Goal: Task Accomplishment & Management: Complete application form

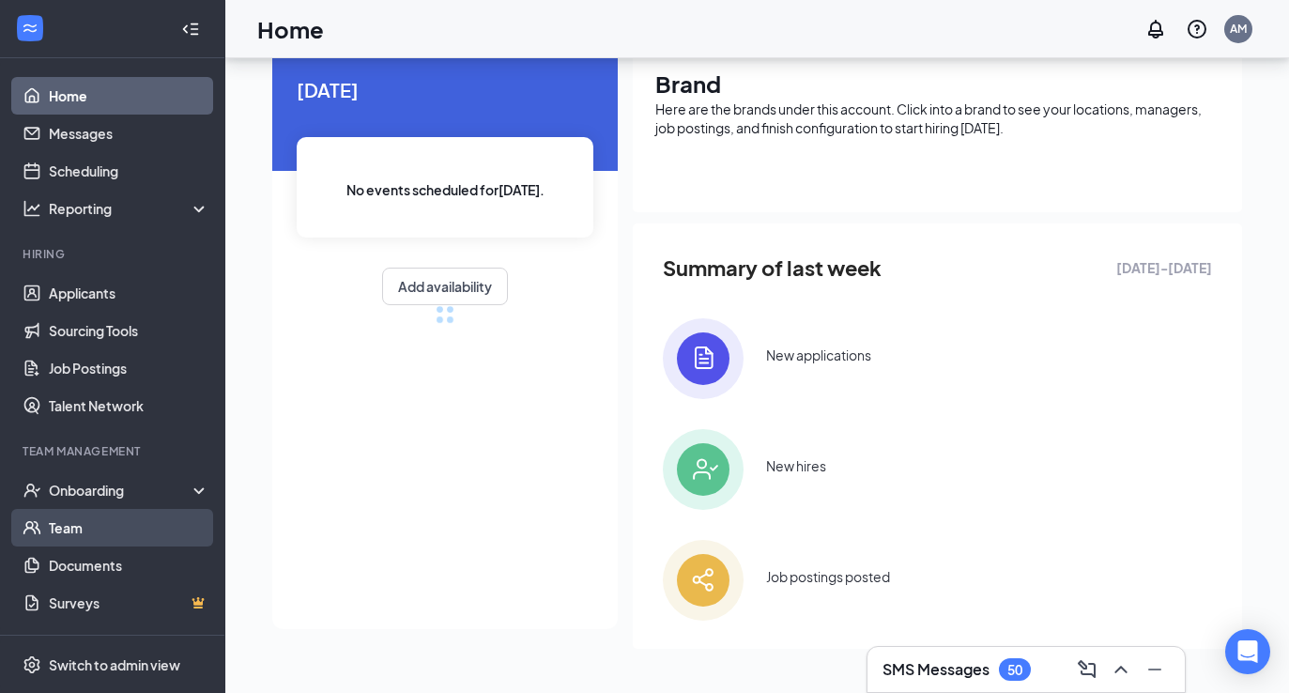
scroll to position [86, 0]
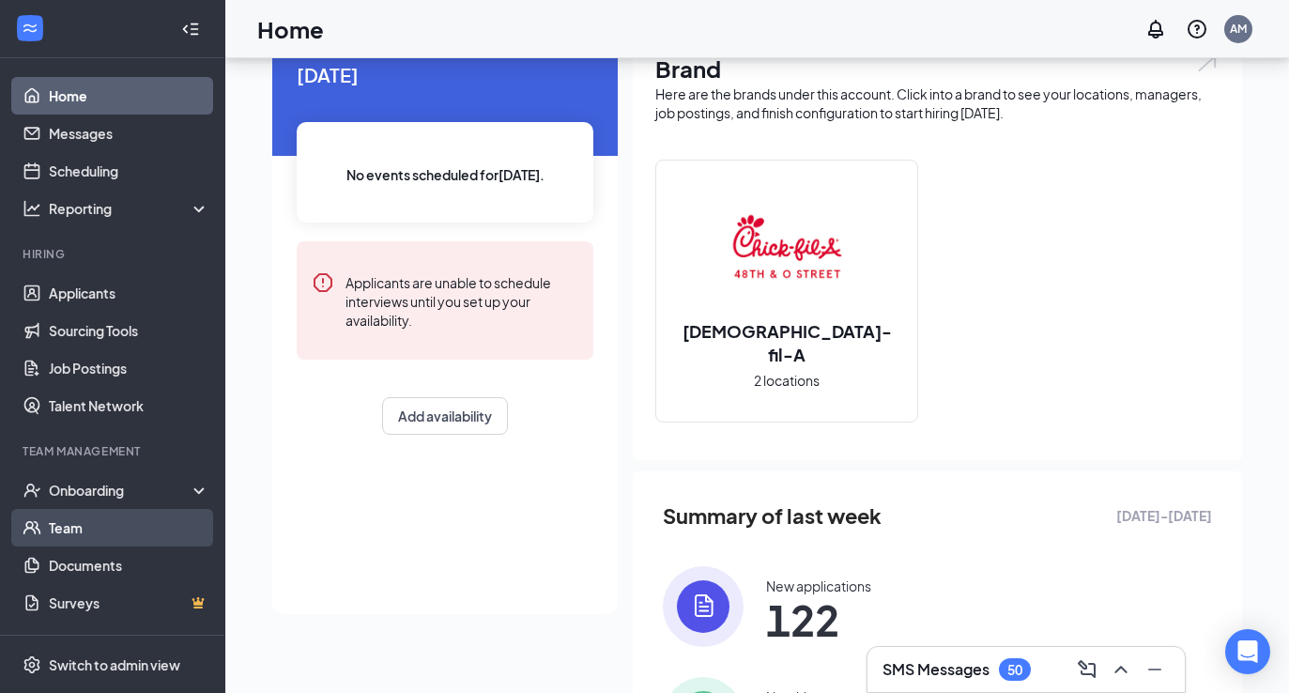
click at [62, 527] on link "Team" at bounding box center [129, 528] width 160 height 38
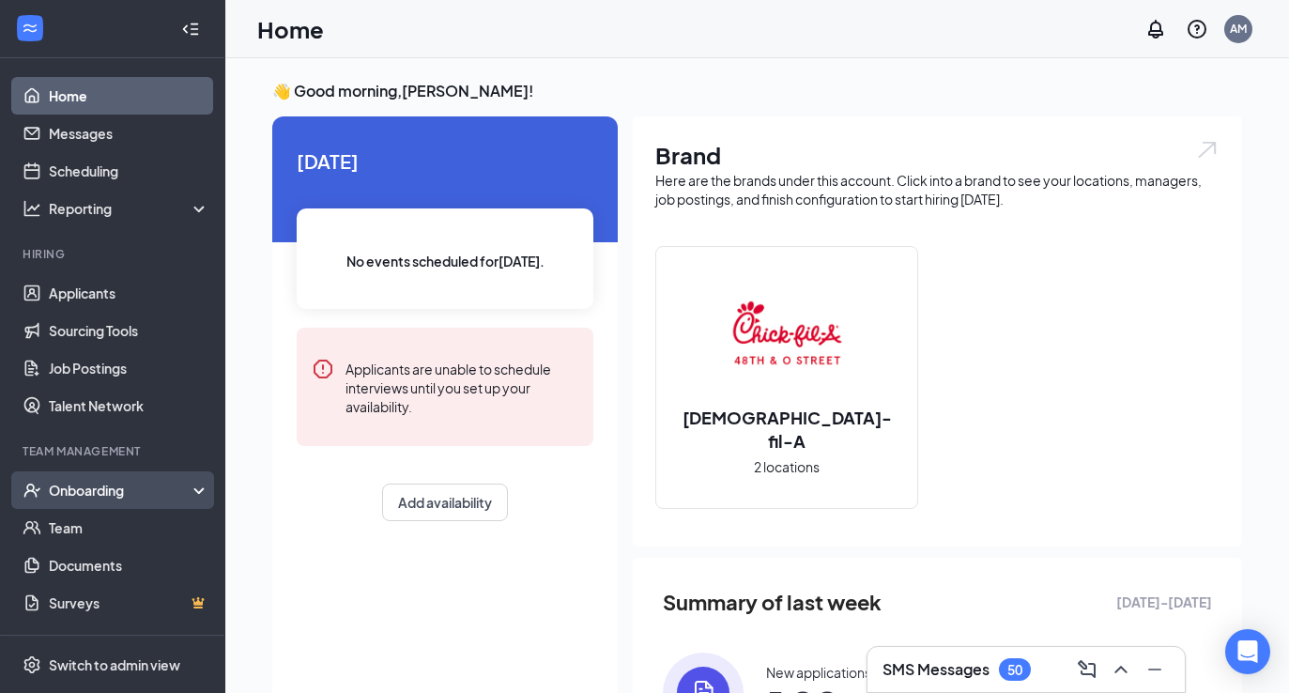
click at [91, 479] on div "Onboarding" at bounding box center [112, 490] width 225 height 38
click at [89, 522] on link "Overview" at bounding box center [129, 528] width 160 height 38
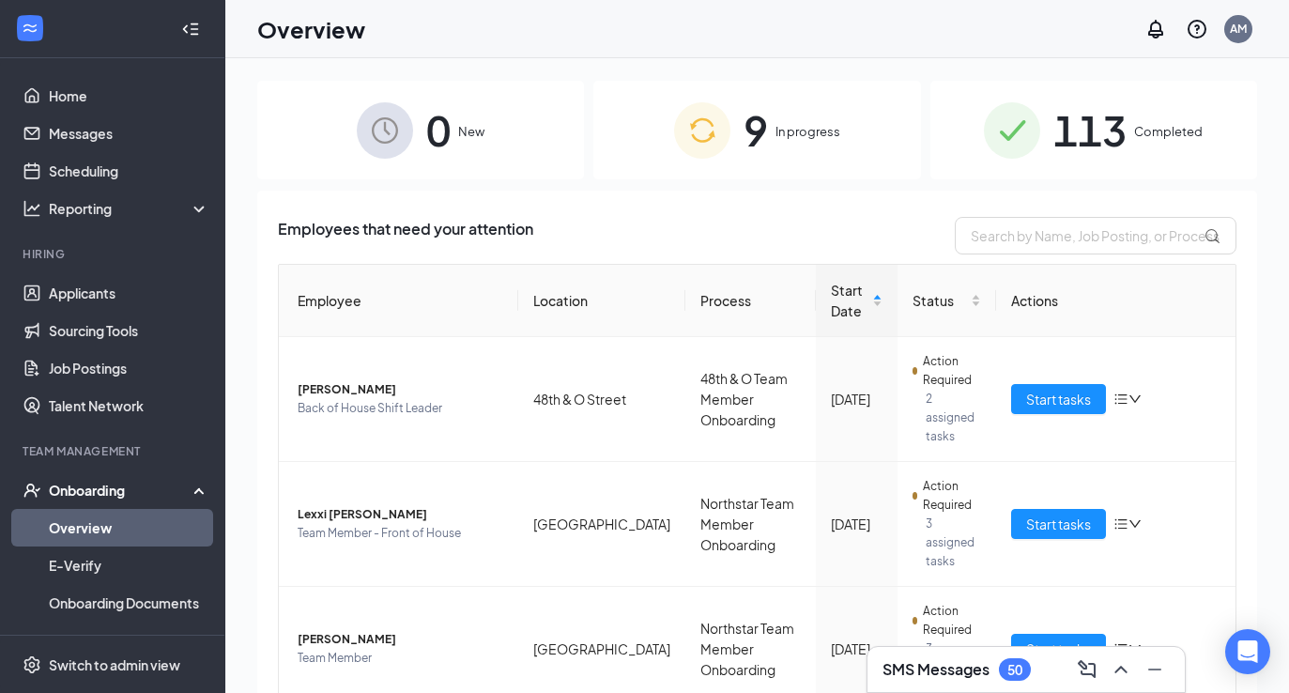
click at [787, 148] on div "9 In progress" at bounding box center [756, 130] width 327 height 99
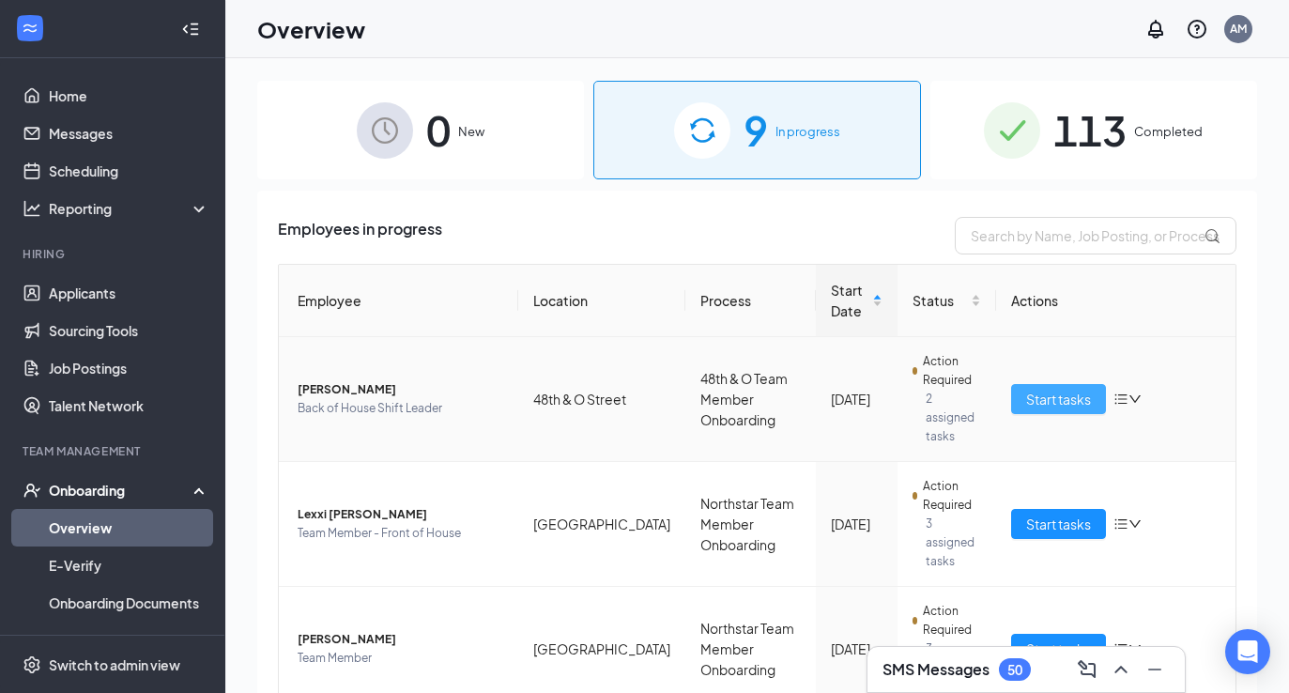
click at [1049, 390] on span "Start tasks" at bounding box center [1058, 399] width 65 height 21
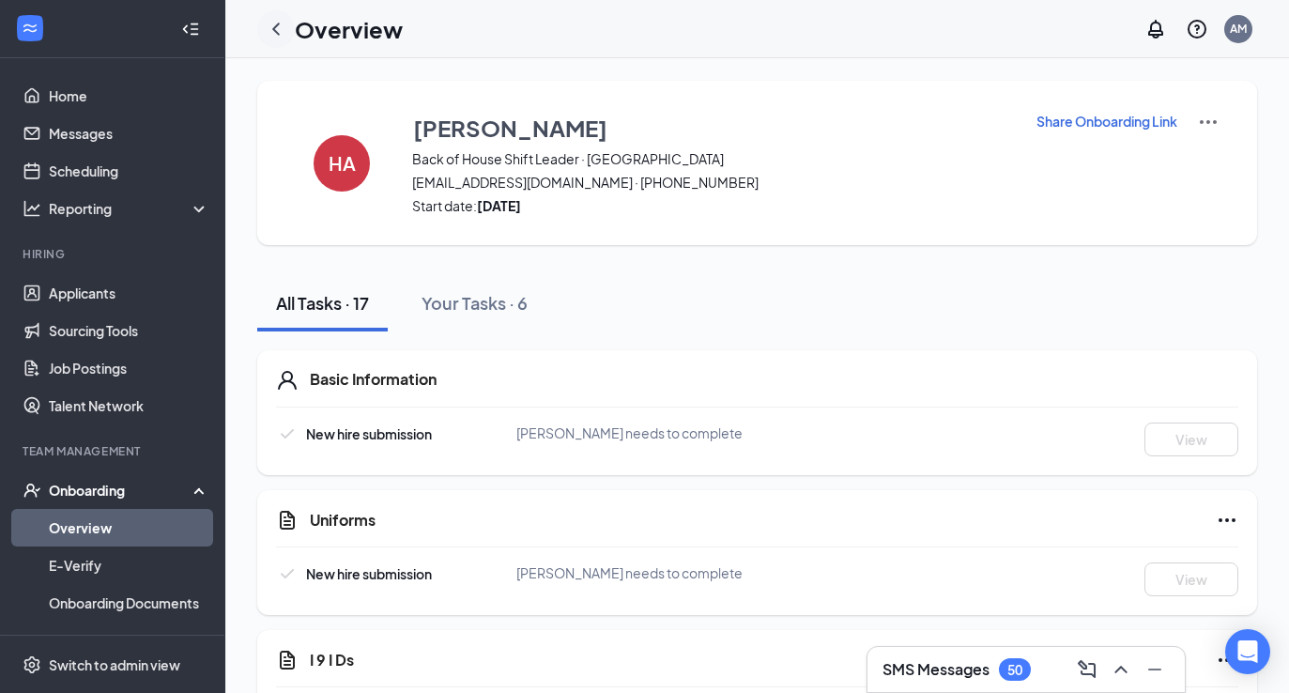
click at [272, 36] on icon "ChevronLeft" at bounding box center [276, 29] width 23 height 23
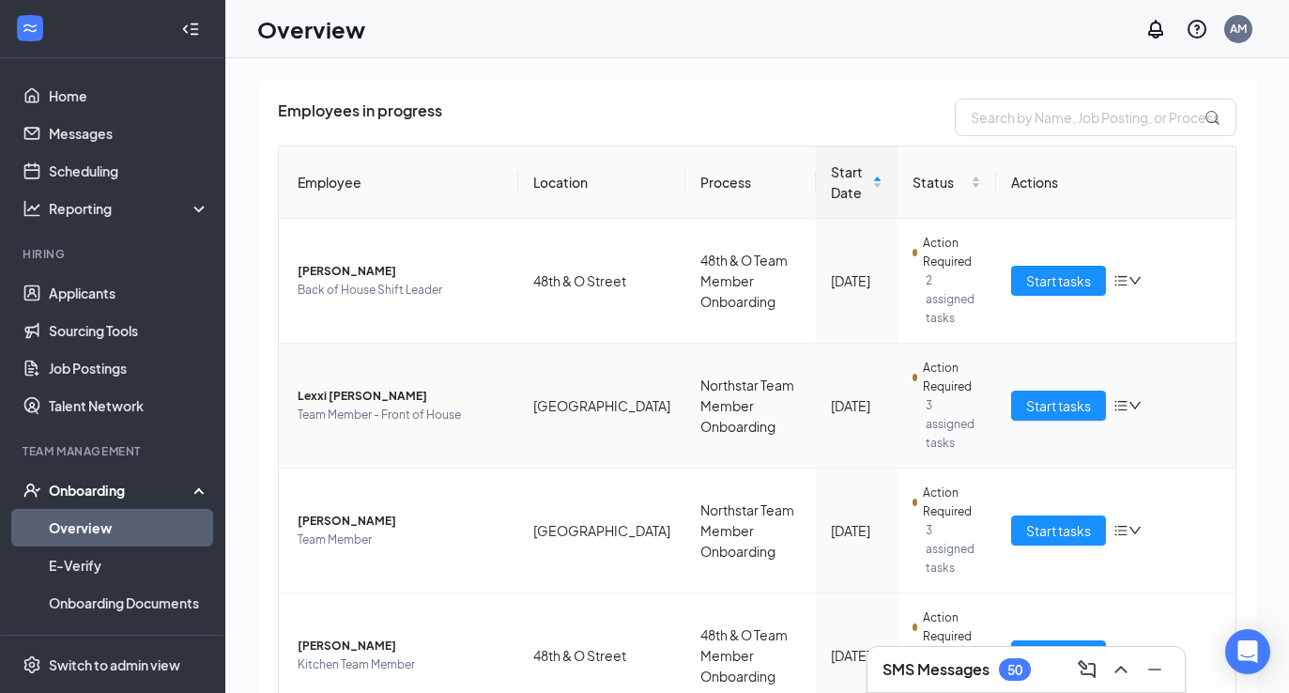
scroll to position [142, 0]
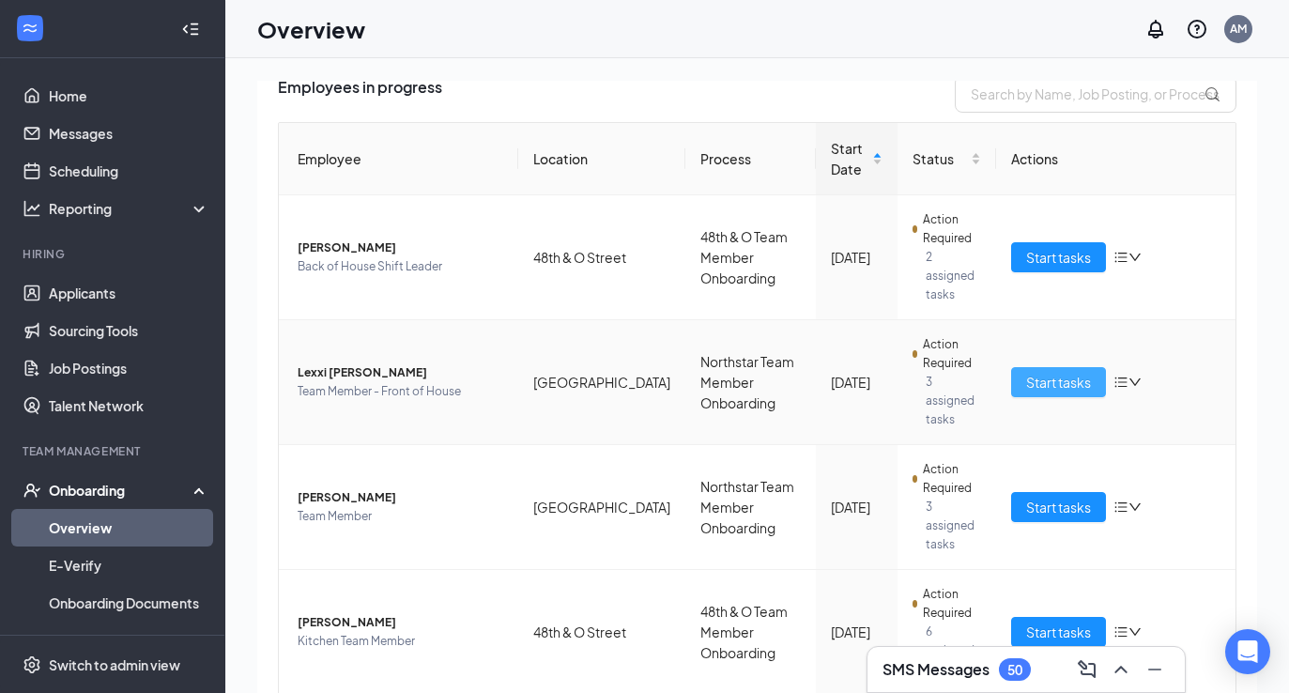
click at [1022, 367] on button "Start tasks" at bounding box center [1058, 382] width 95 height 30
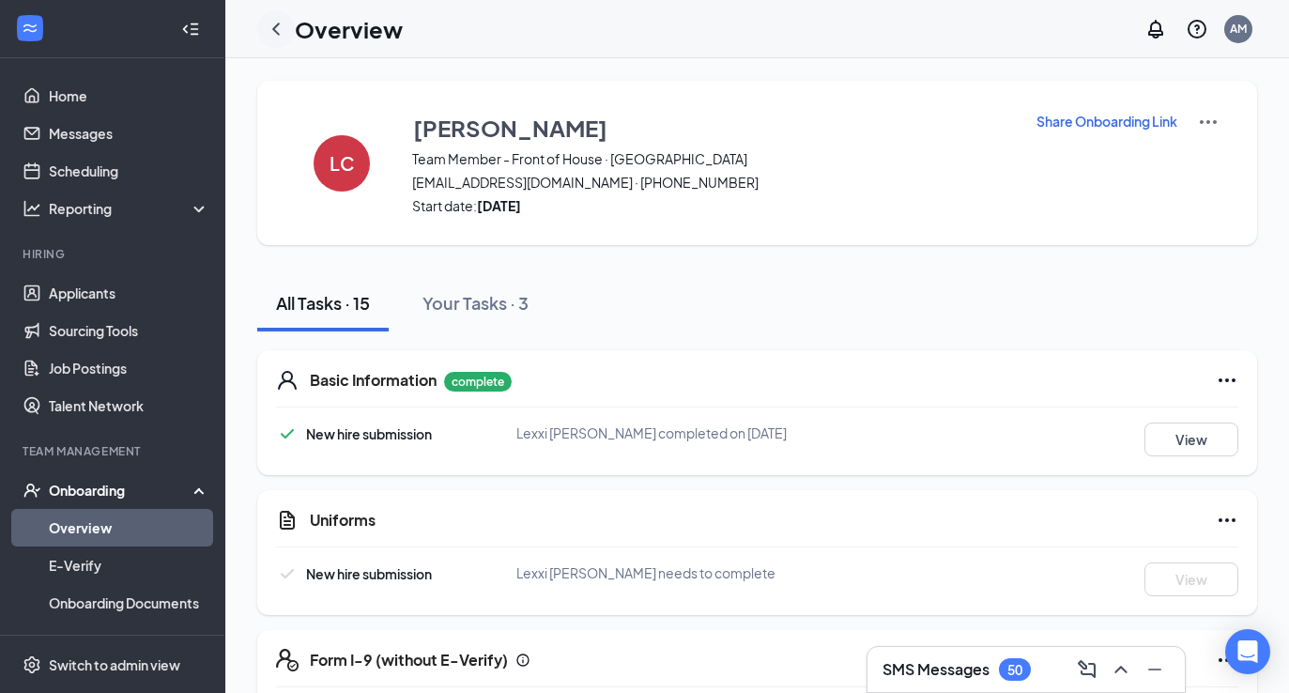
click at [282, 27] on icon "ChevronLeft" at bounding box center [276, 29] width 23 height 23
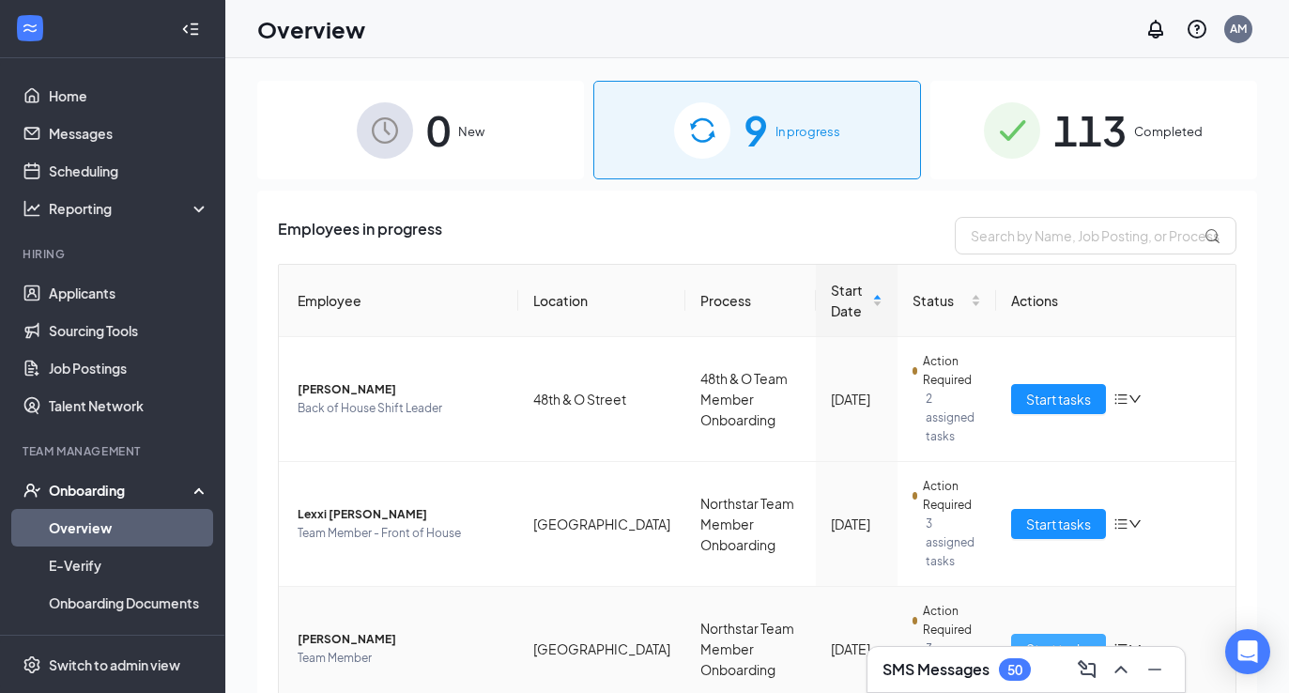
click at [1021, 633] on button "Start tasks" at bounding box center [1058, 648] width 95 height 30
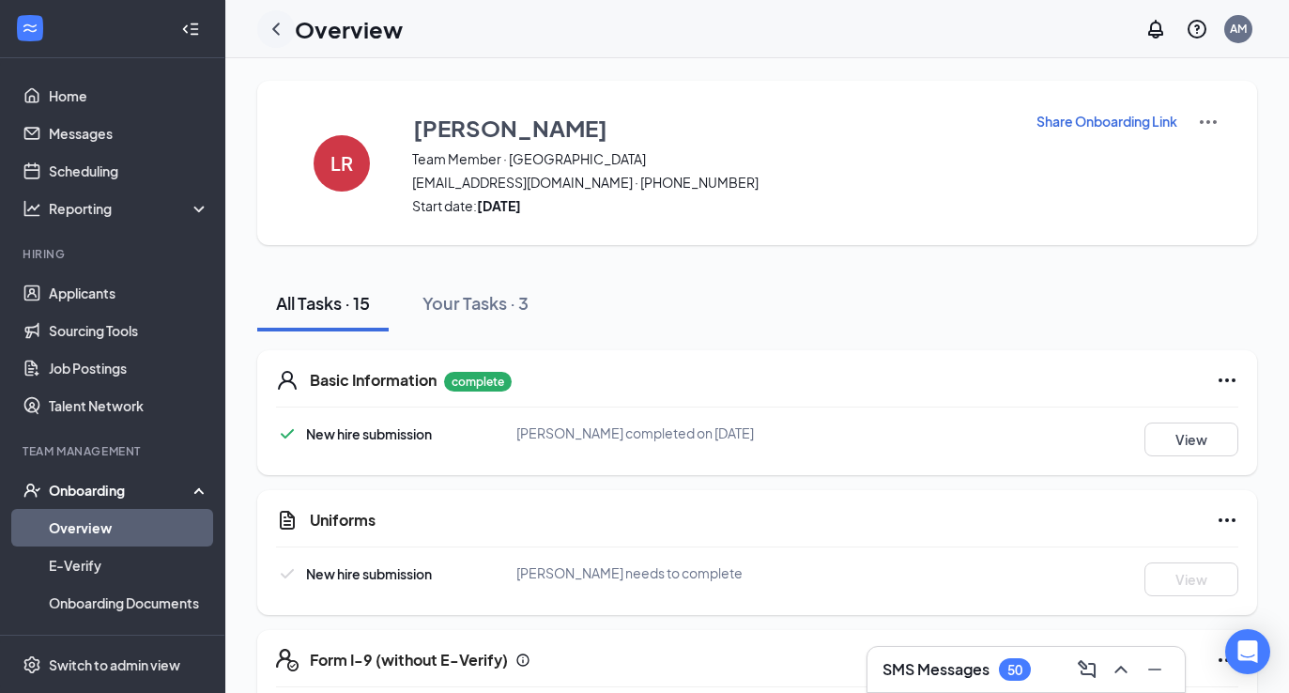
click at [270, 28] on icon "ChevronLeft" at bounding box center [276, 29] width 23 height 23
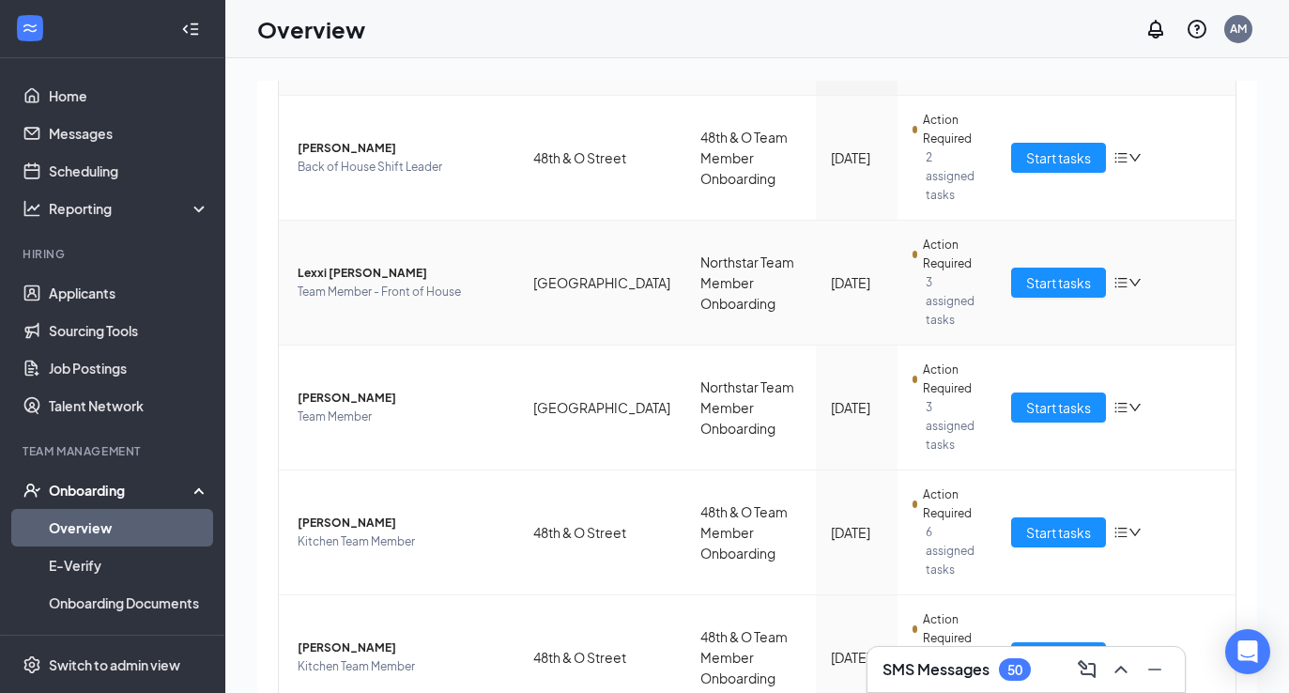
scroll to position [257, 0]
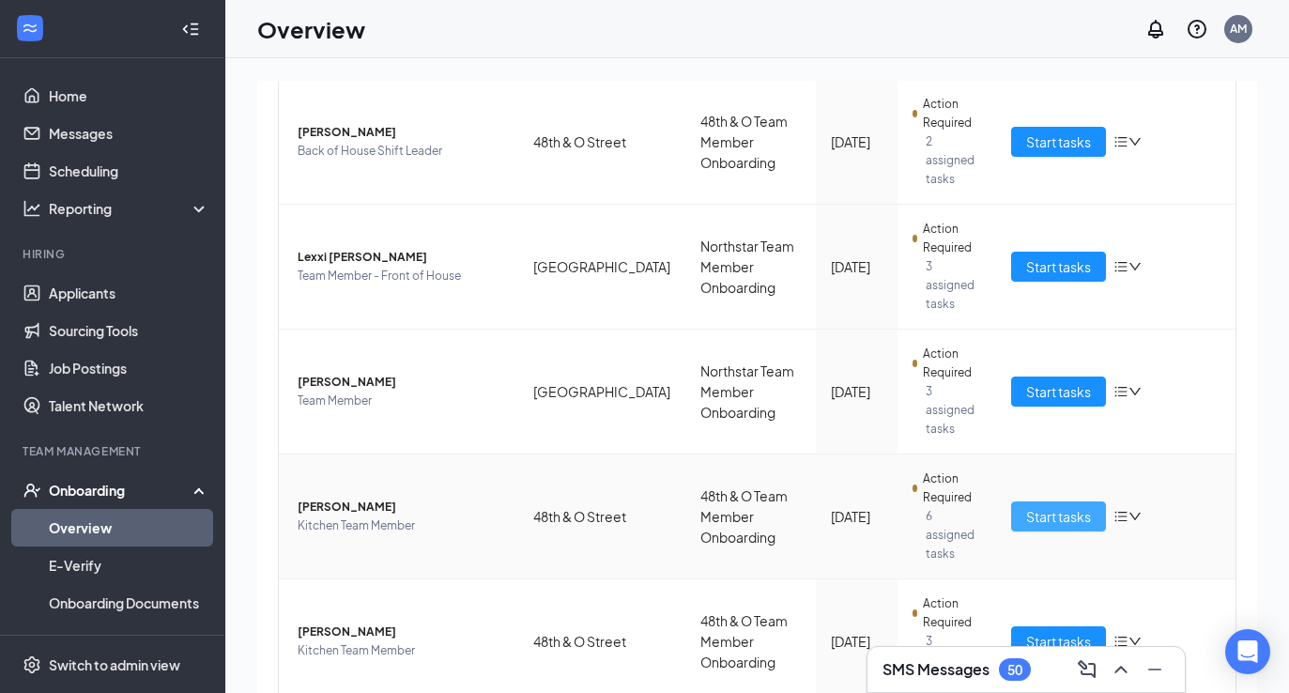
click at [1061, 506] on span "Start tasks" at bounding box center [1058, 516] width 65 height 21
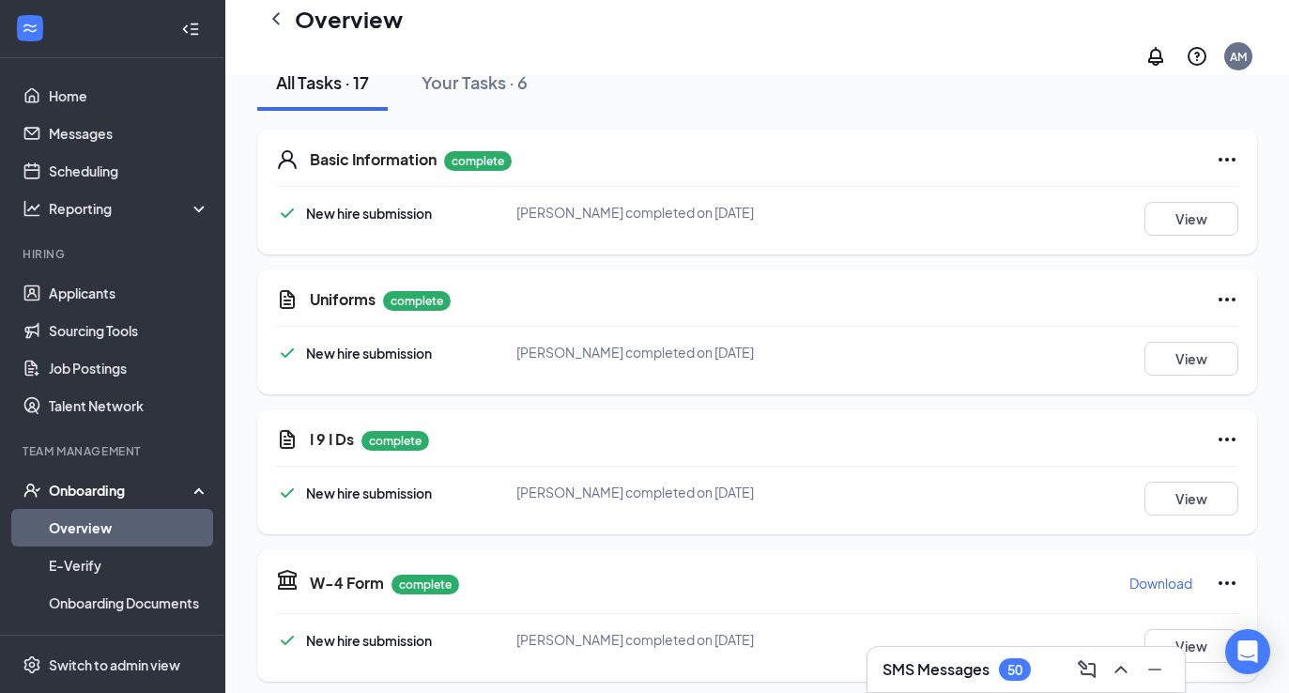
scroll to position [544, 0]
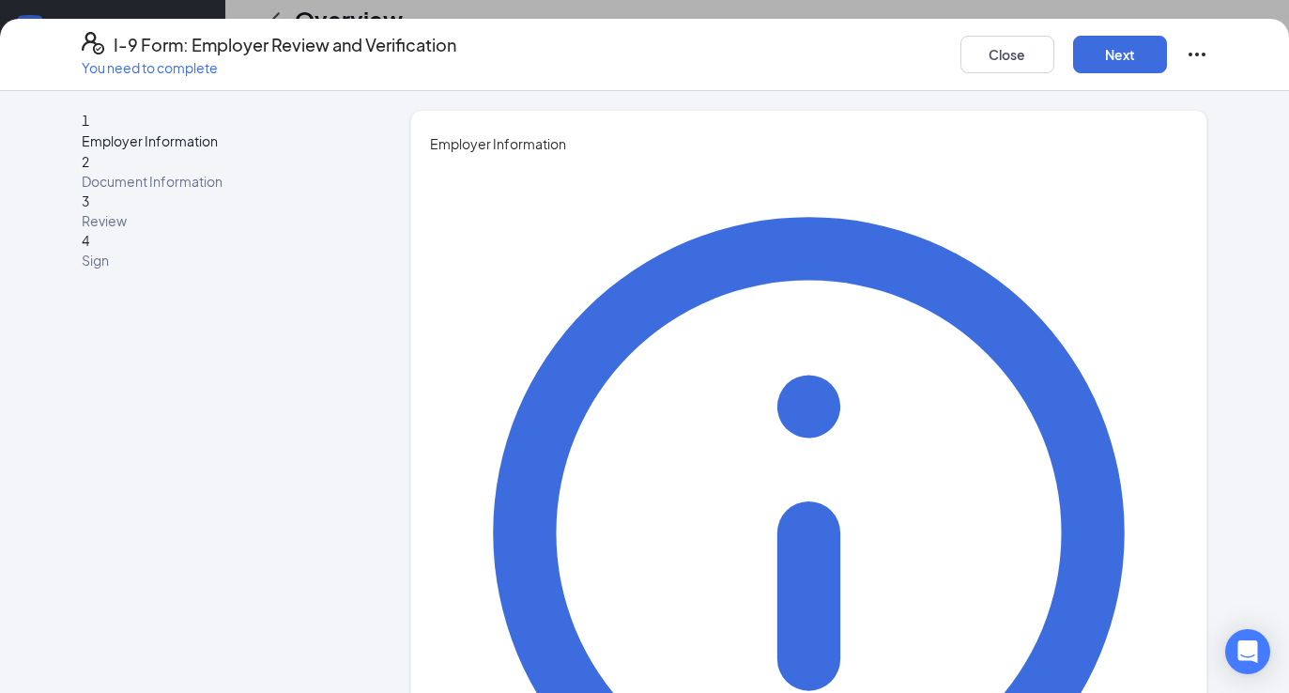
type input "[PERSON_NAME]"
type input "CPO"
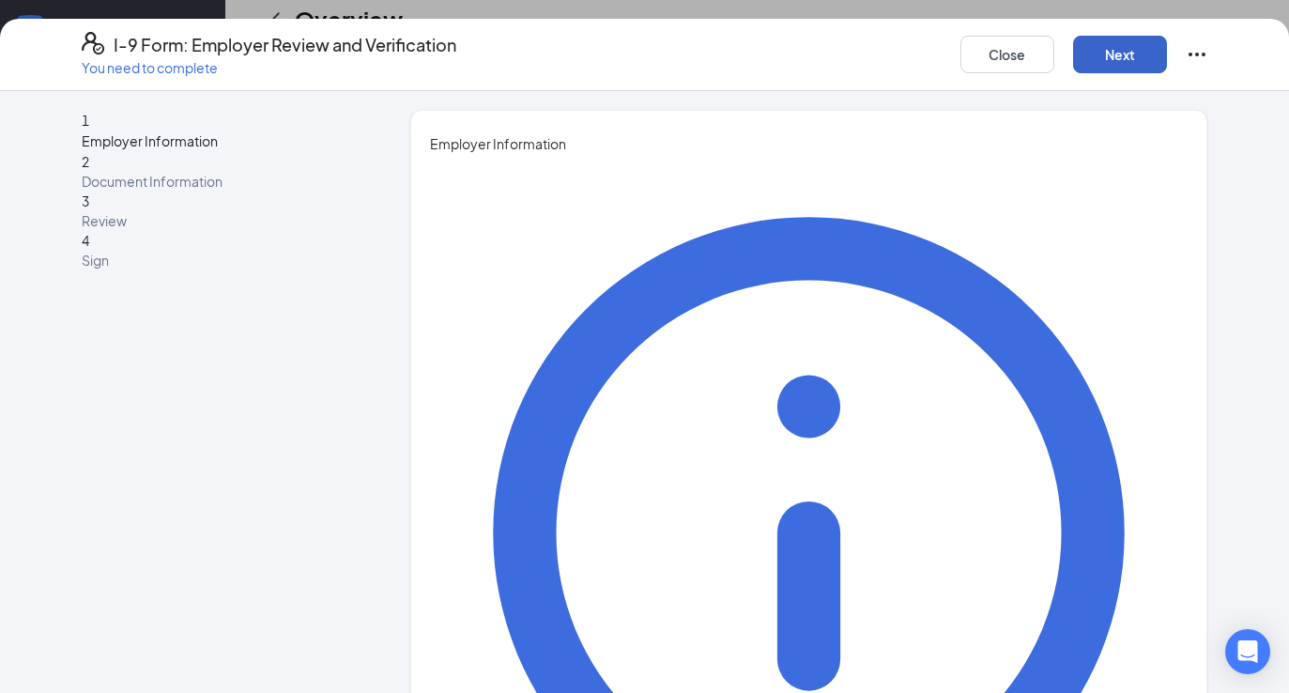
click at [1123, 60] on button "Next" at bounding box center [1120, 55] width 94 height 38
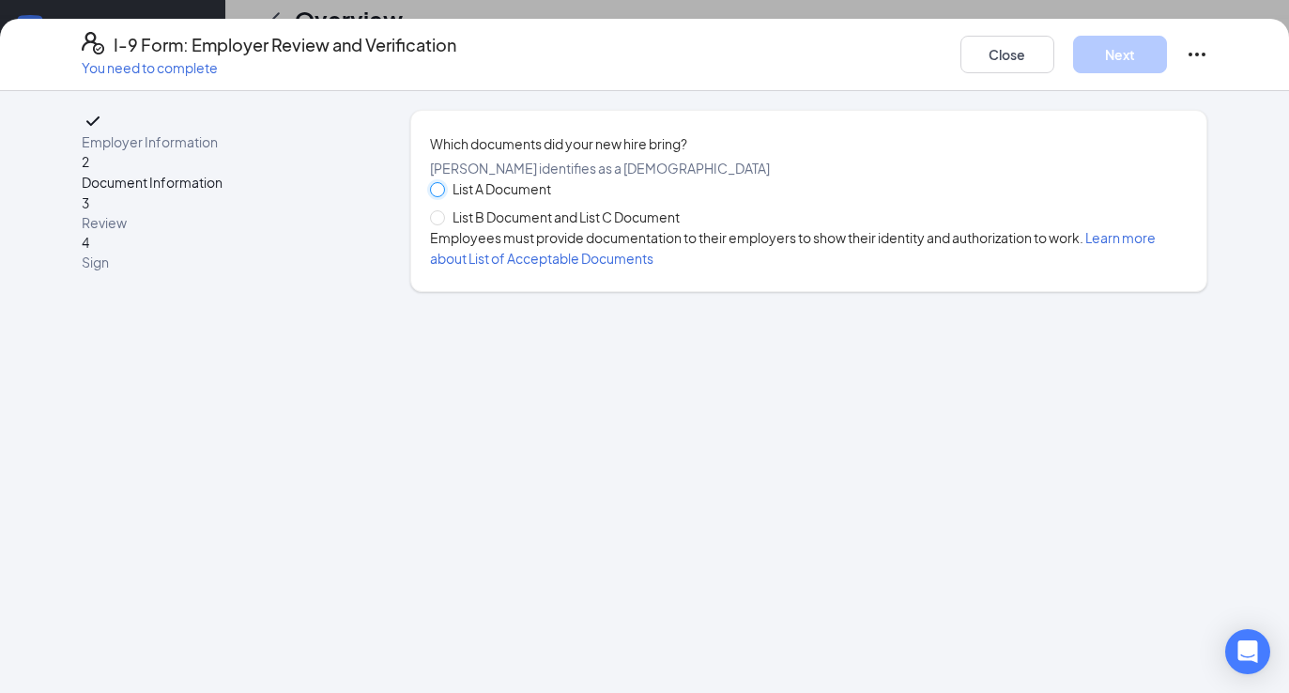
click at [438, 195] on input "List A Document" at bounding box center [436, 188] width 13 height 13
radio input "true"
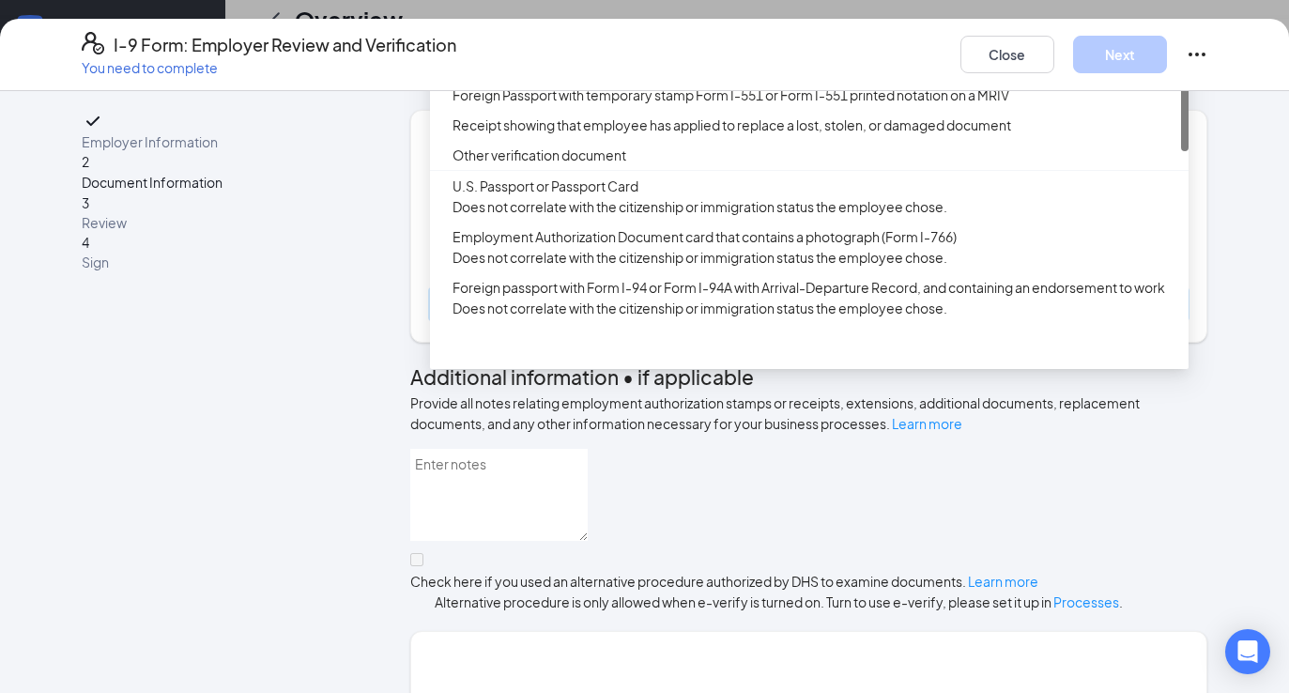
click at [495, 319] on div "Select document List A Documents [DEMOGRAPHIC_DATA] or Alien Registration Recei…" at bounding box center [809, 304] width 758 height 30
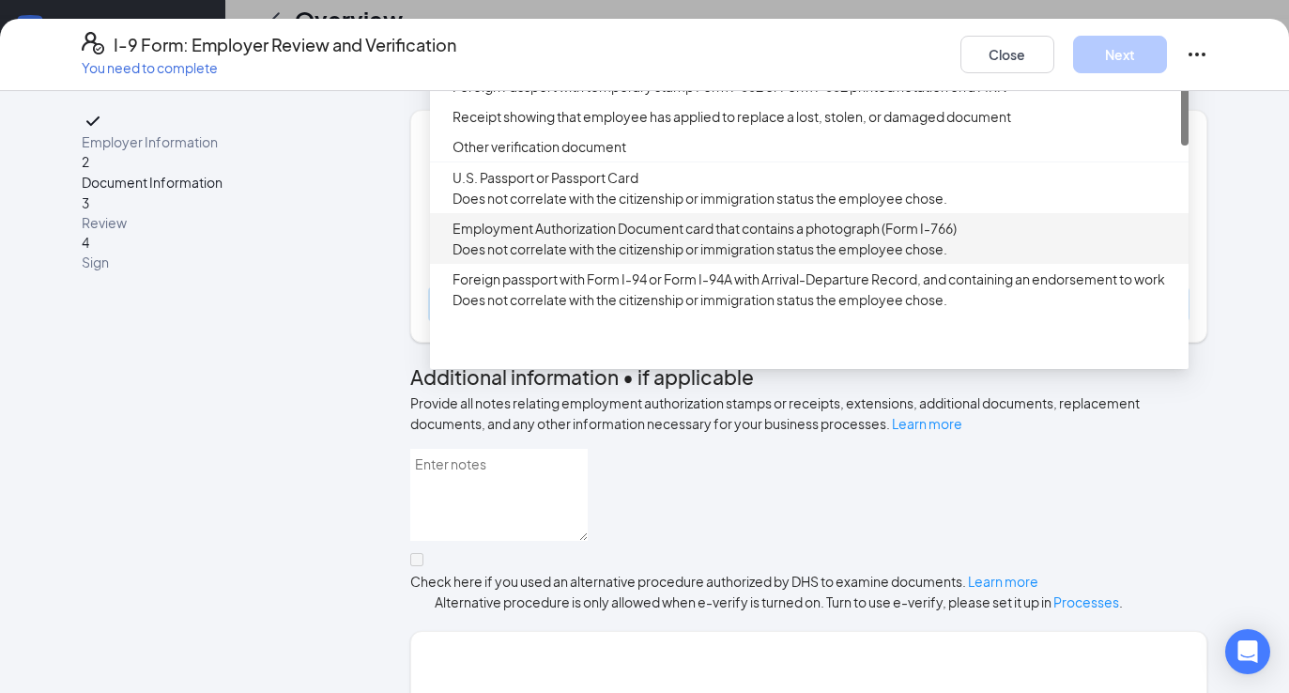
scroll to position [0, 0]
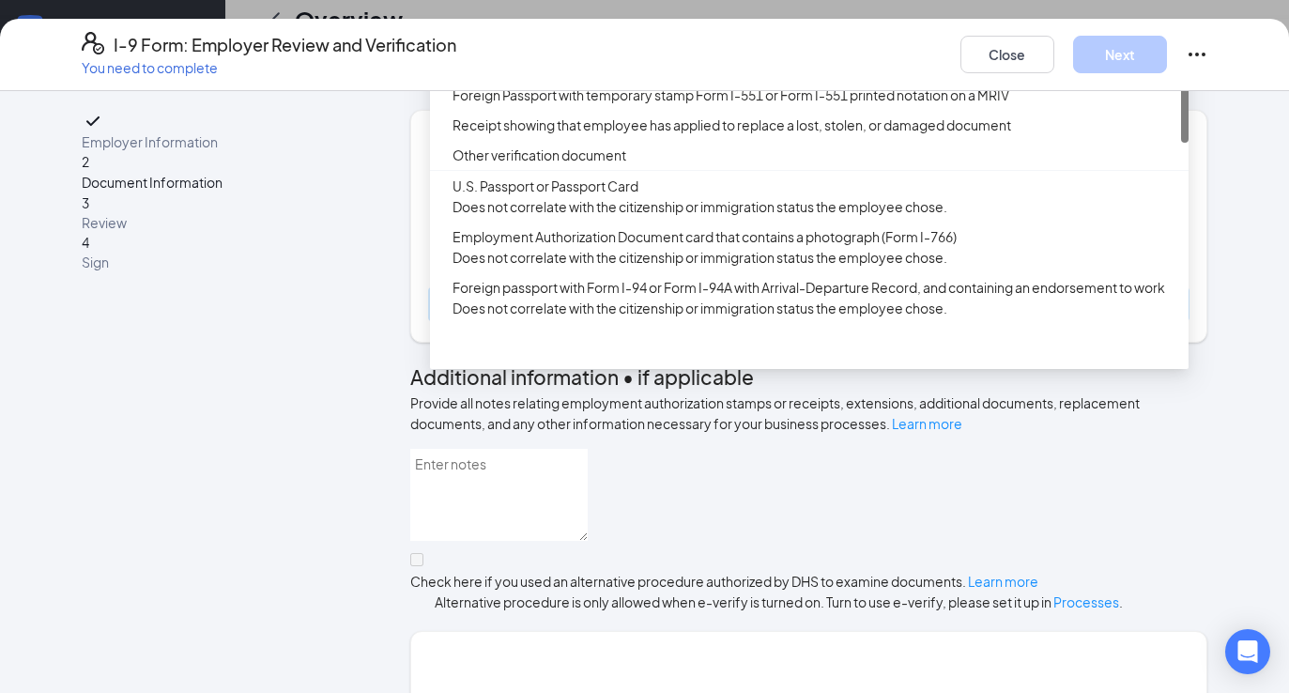
click at [609, 45] on div "[DEMOGRAPHIC_DATA] or Alien Registration Receipt Card (Form I-551)" at bounding box center [814, 34] width 725 height 21
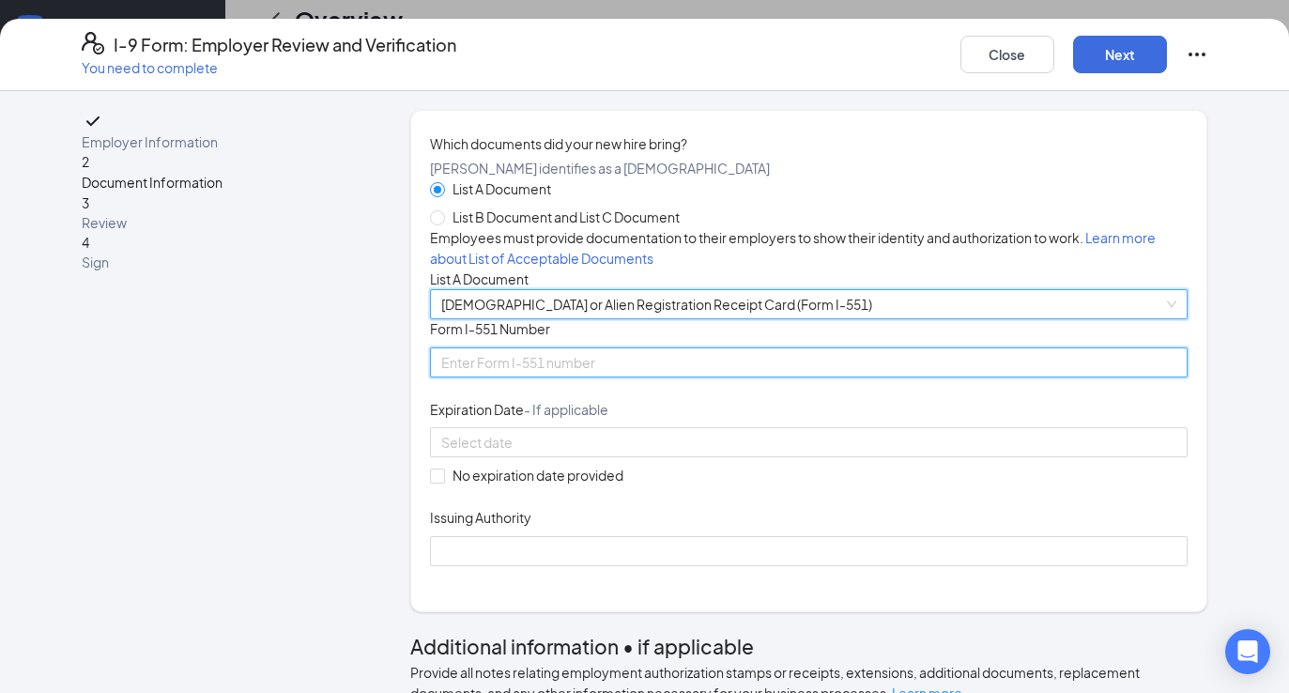
click at [506, 377] on input "Form I-551 Number" at bounding box center [809, 362] width 758 height 30
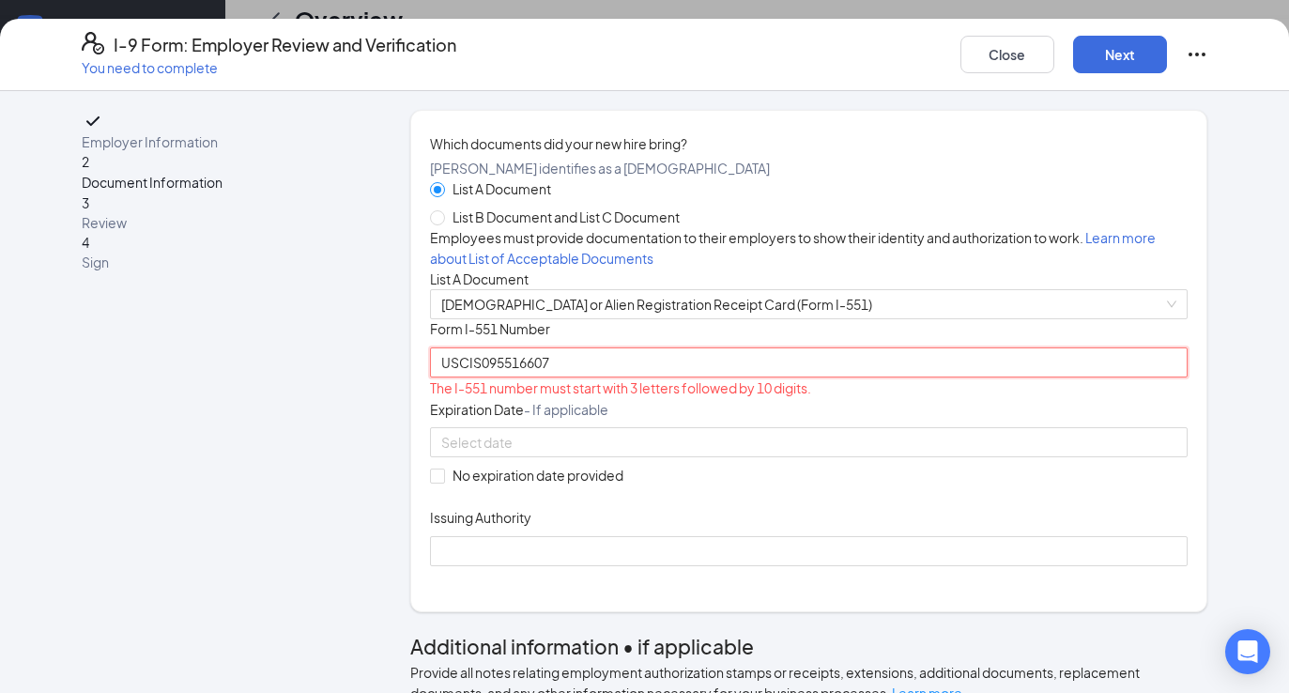
type input "USCIS095516607"
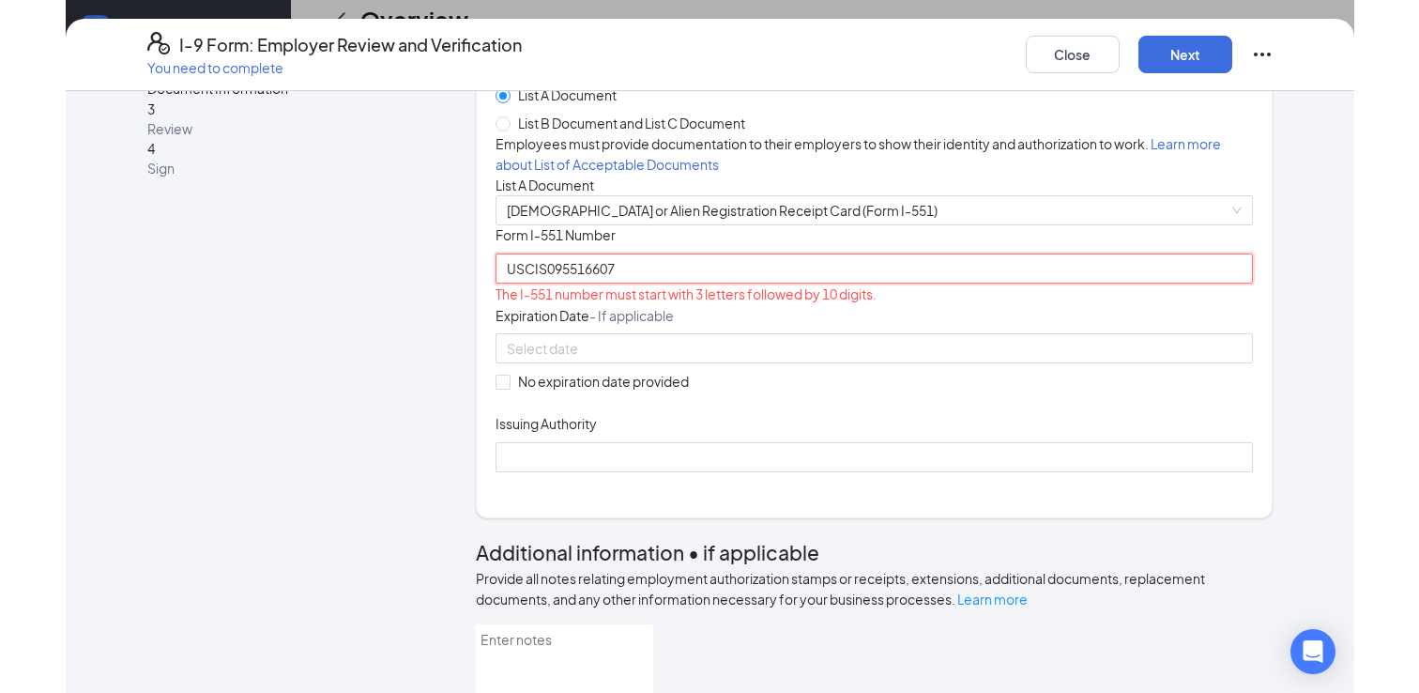
scroll to position [96, 0]
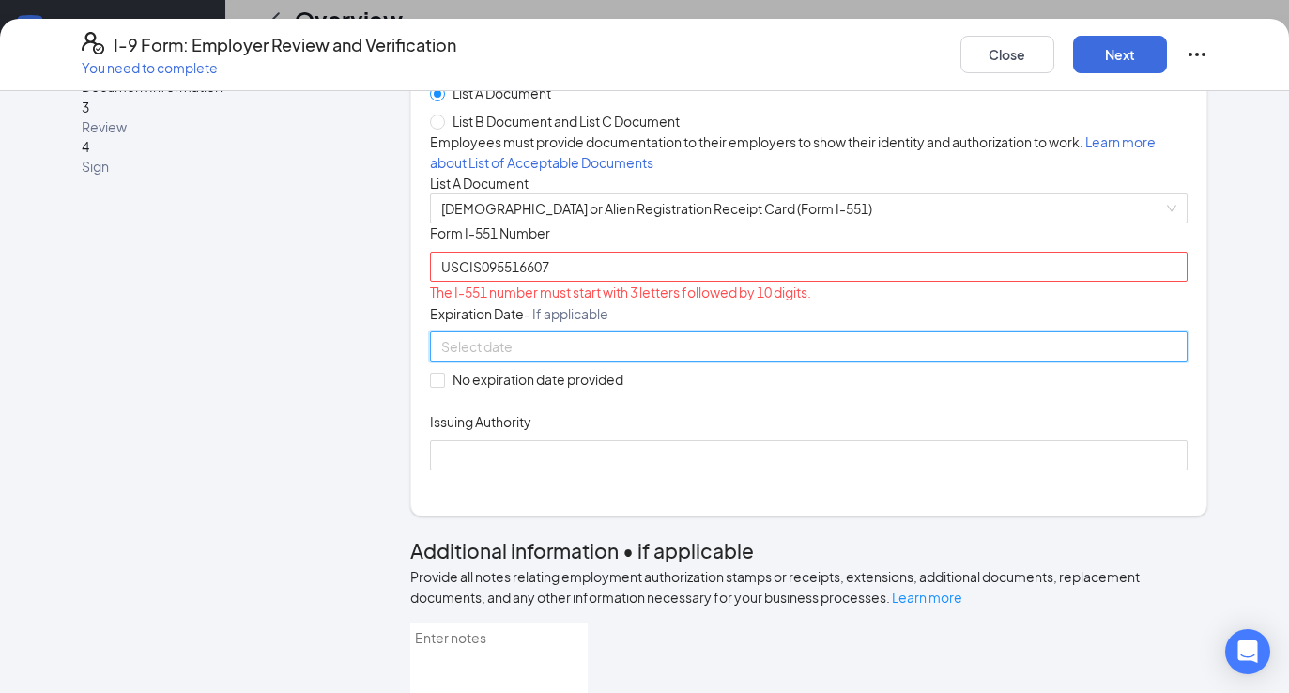
click at [554, 357] on input at bounding box center [807, 346] width 732 height 21
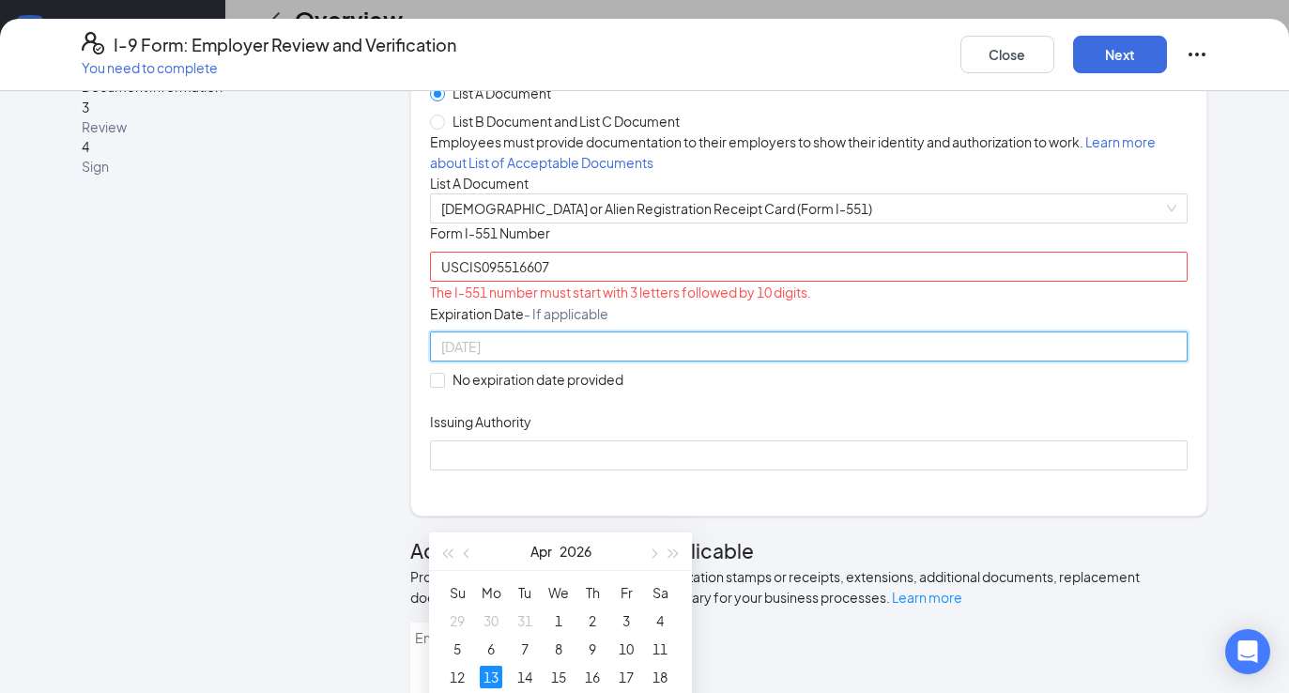
click at [480, 673] on div "13" at bounding box center [491, 676] width 23 height 23
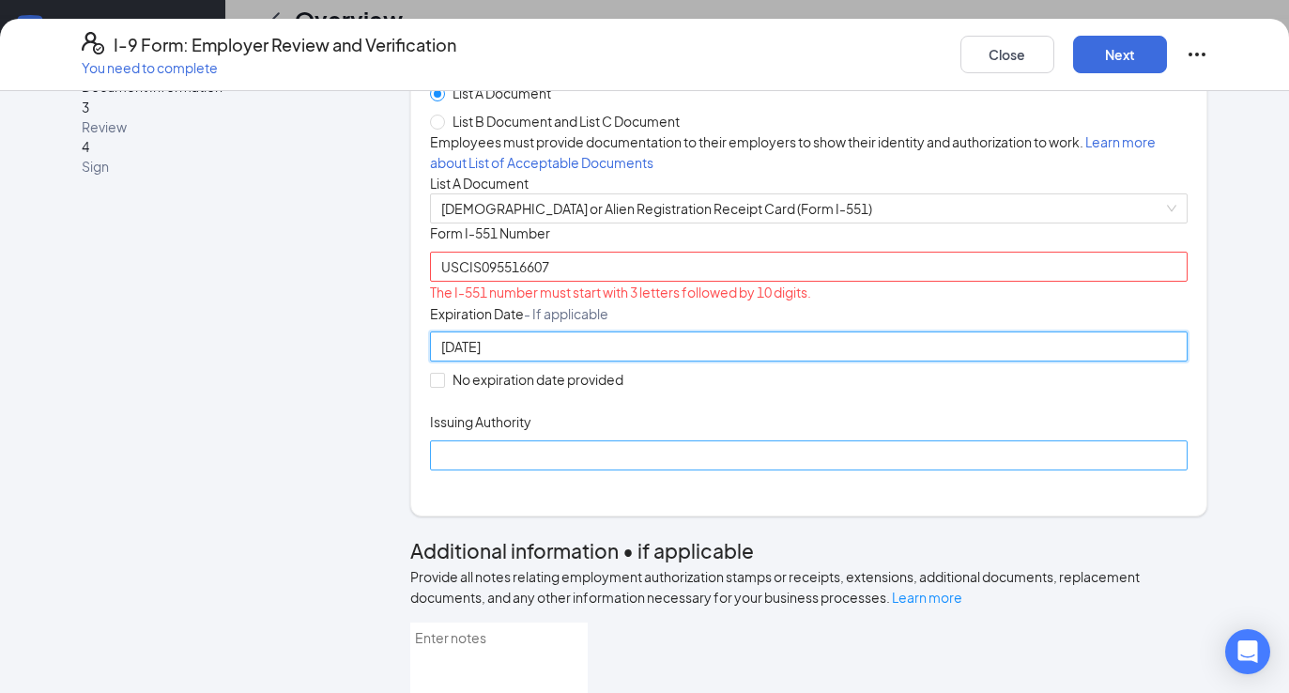
type input "[DATE]"
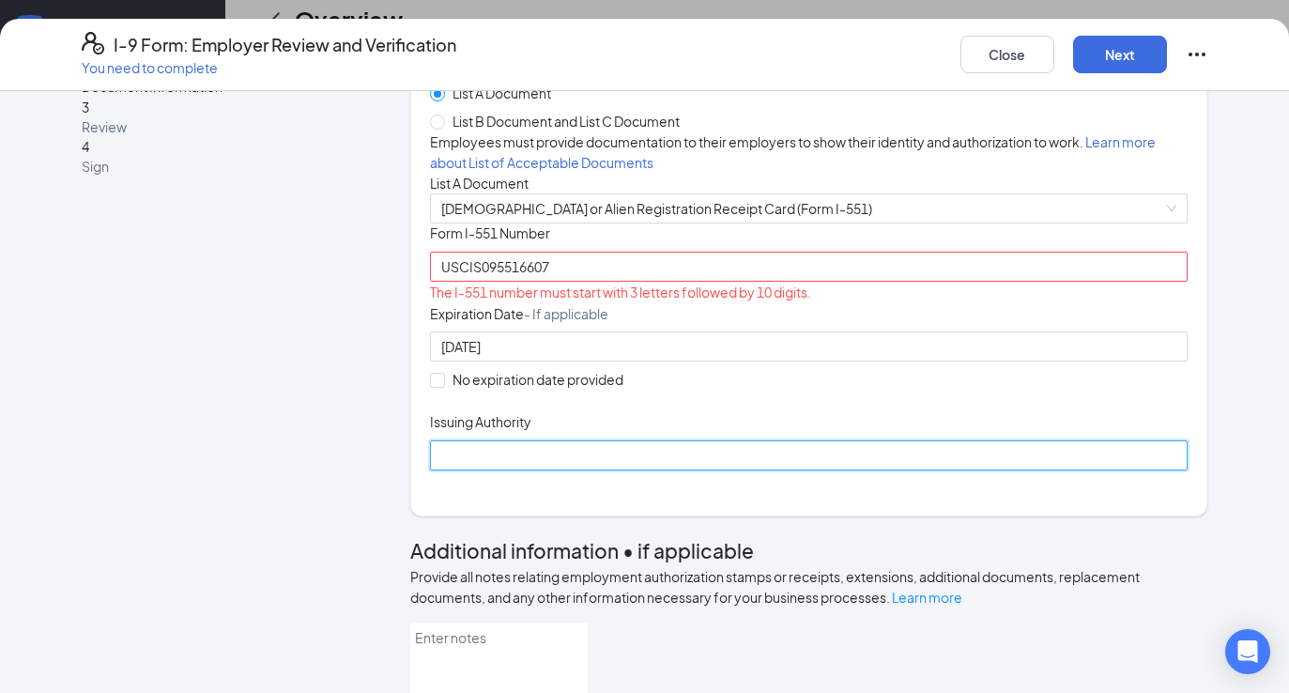
click at [455, 470] on input "Issuing Authority" at bounding box center [809, 455] width 758 height 30
type input "[GEOGRAPHIC_DATA]"
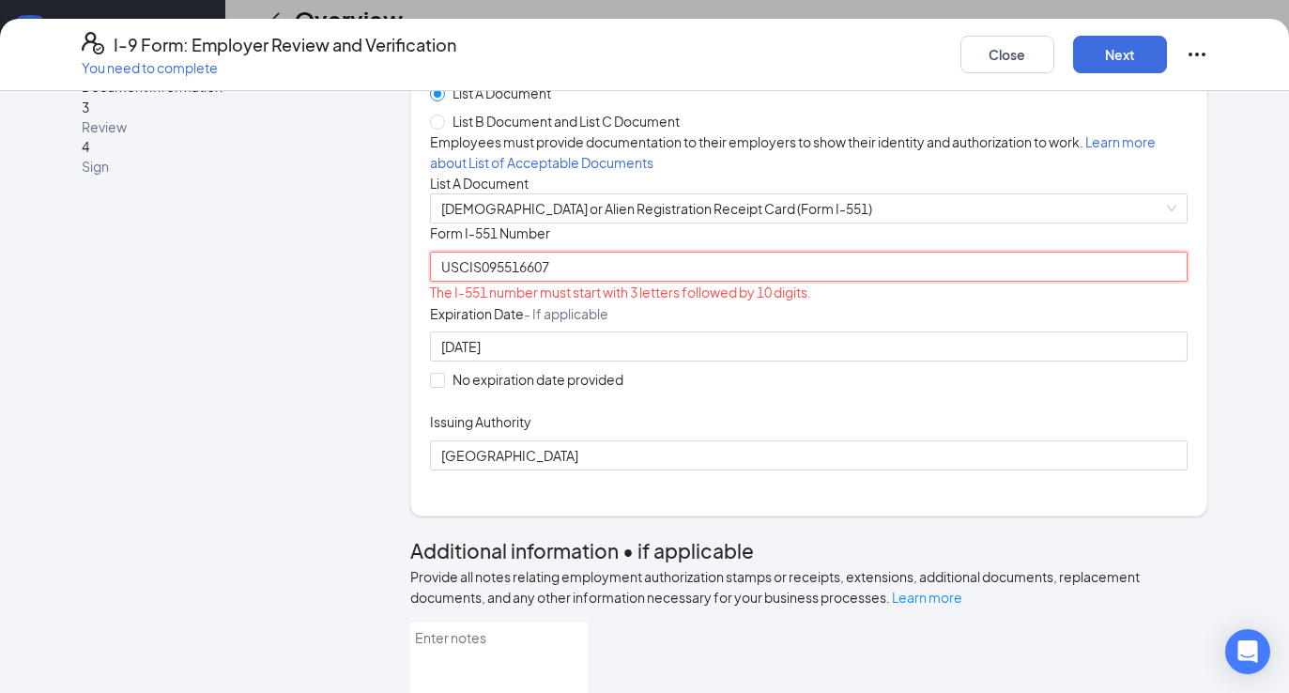
click at [551, 282] on input "USCIS095516607" at bounding box center [809, 267] width 758 height 30
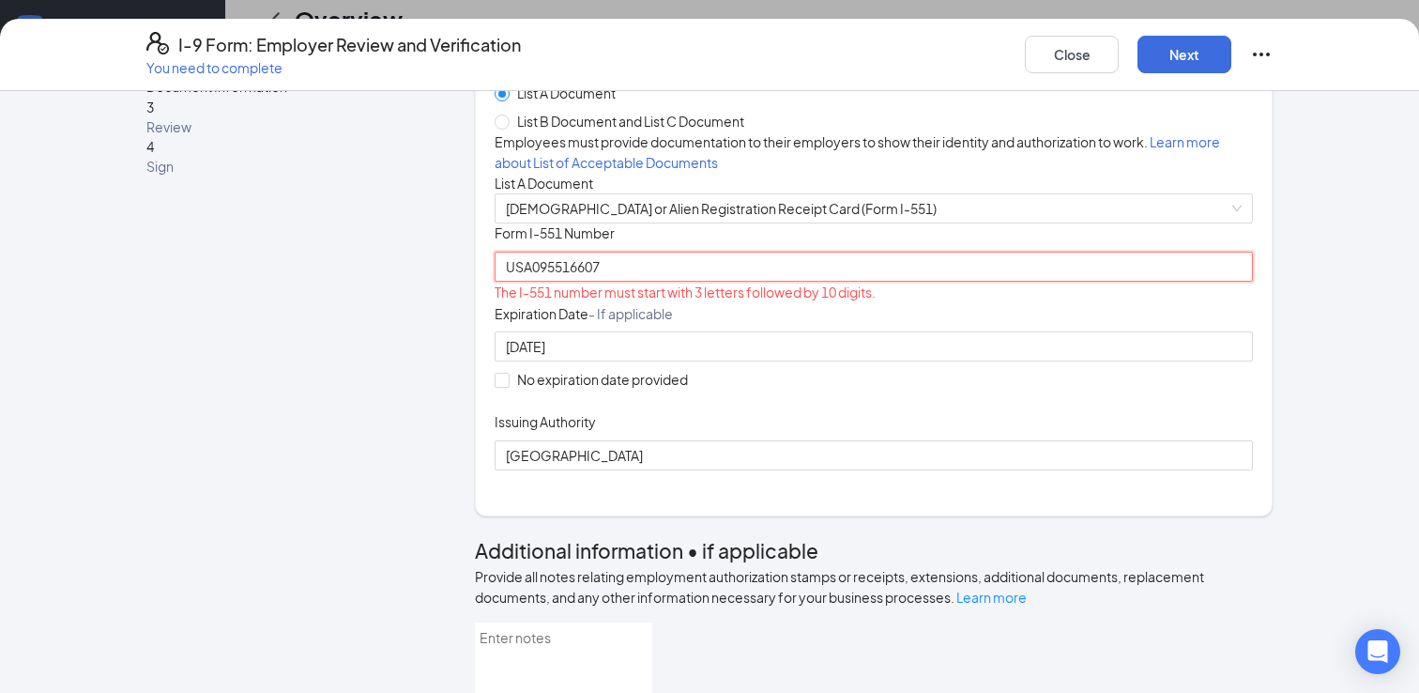
click at [618, 282] on input "USA095516607" at bounding box center [874, 267] width 758 height 30
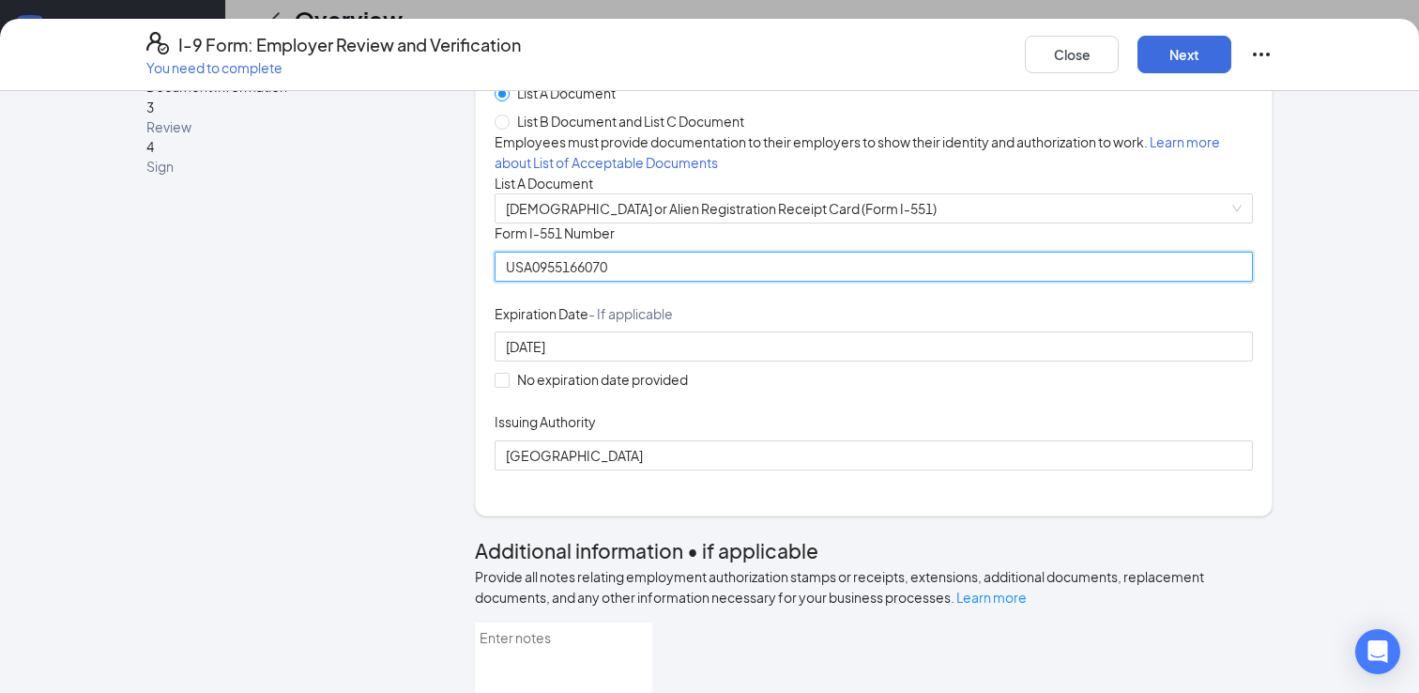
type input "USA0955166070"
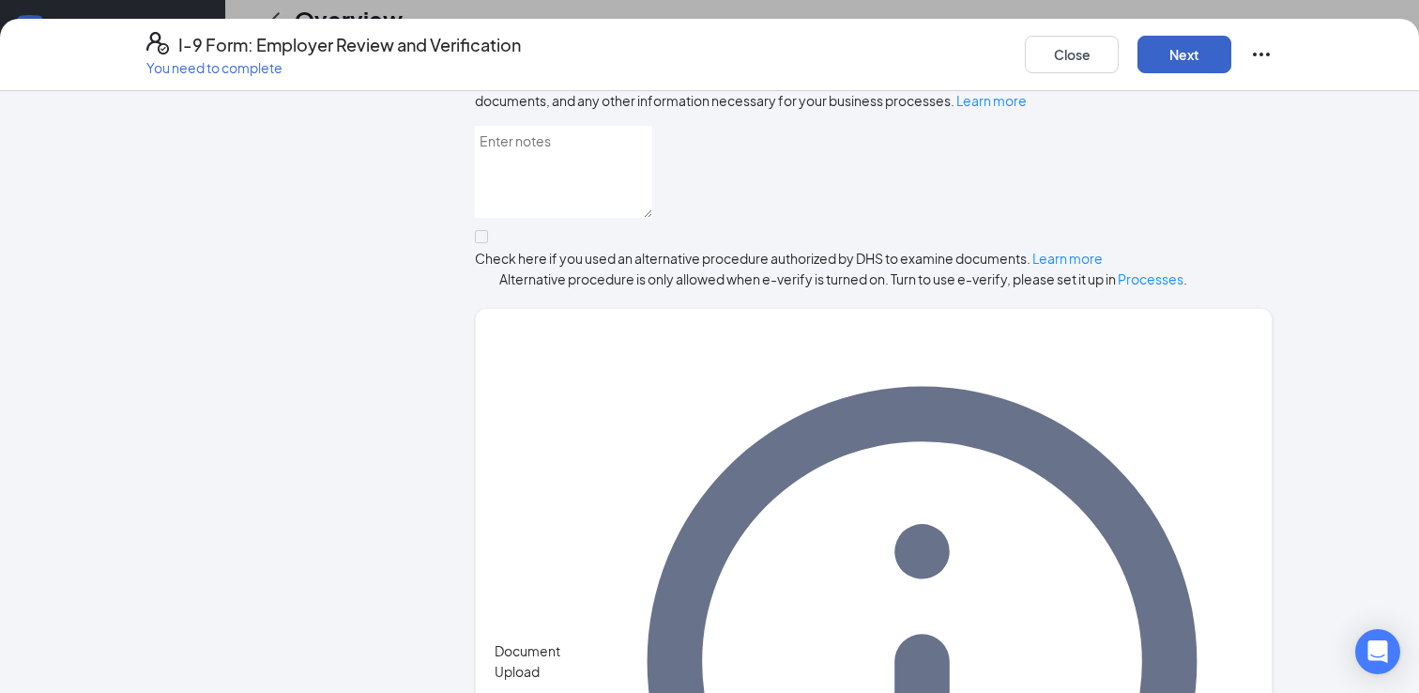
click at [1205, 52] on button "Next" at bounding box center [1184, 55] width 94 height 38
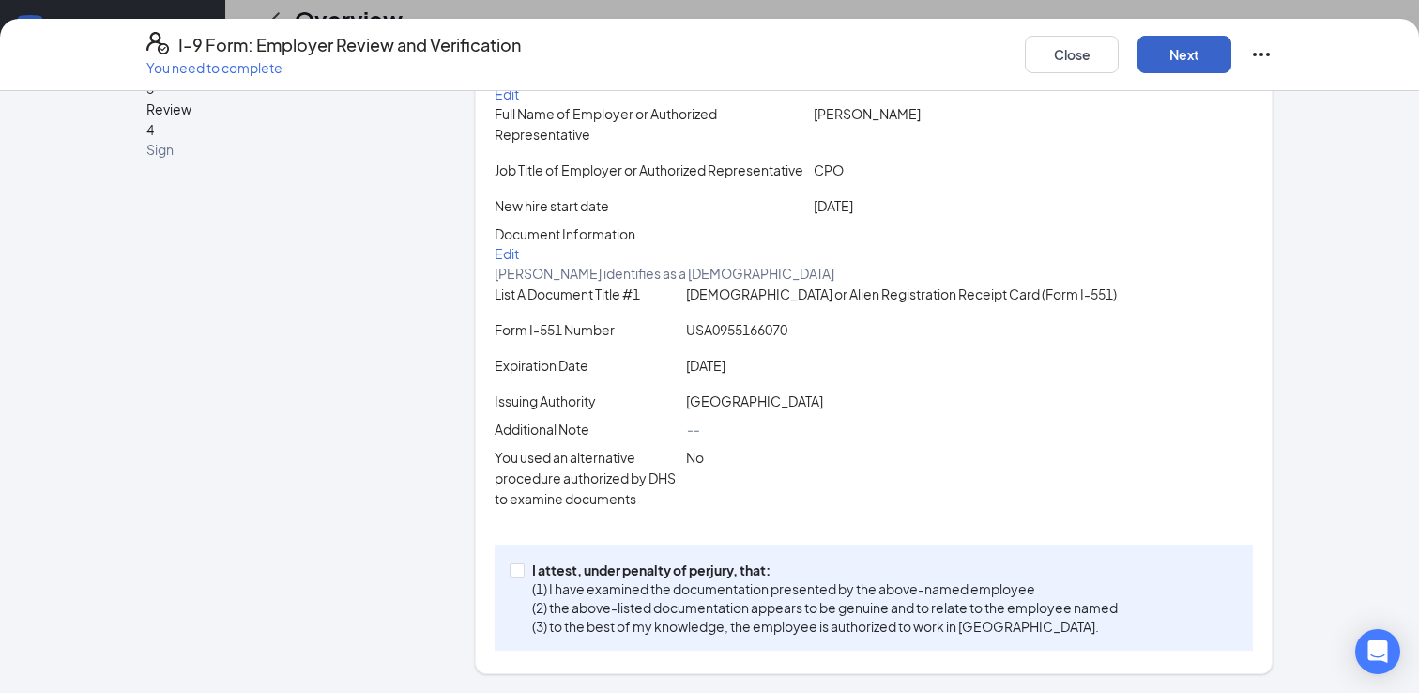
scroll to position [313, 0]
click at [510, 573] on input "I attest, under penalty of [PERSON_NAME], that: (1) I have examined the documen…" at bounding box center [516, 569] width 13 height 13
checkbox input "true"
click at [1183, 49] on button "Next" at bounding box center [1184, 55] width 94 height 38
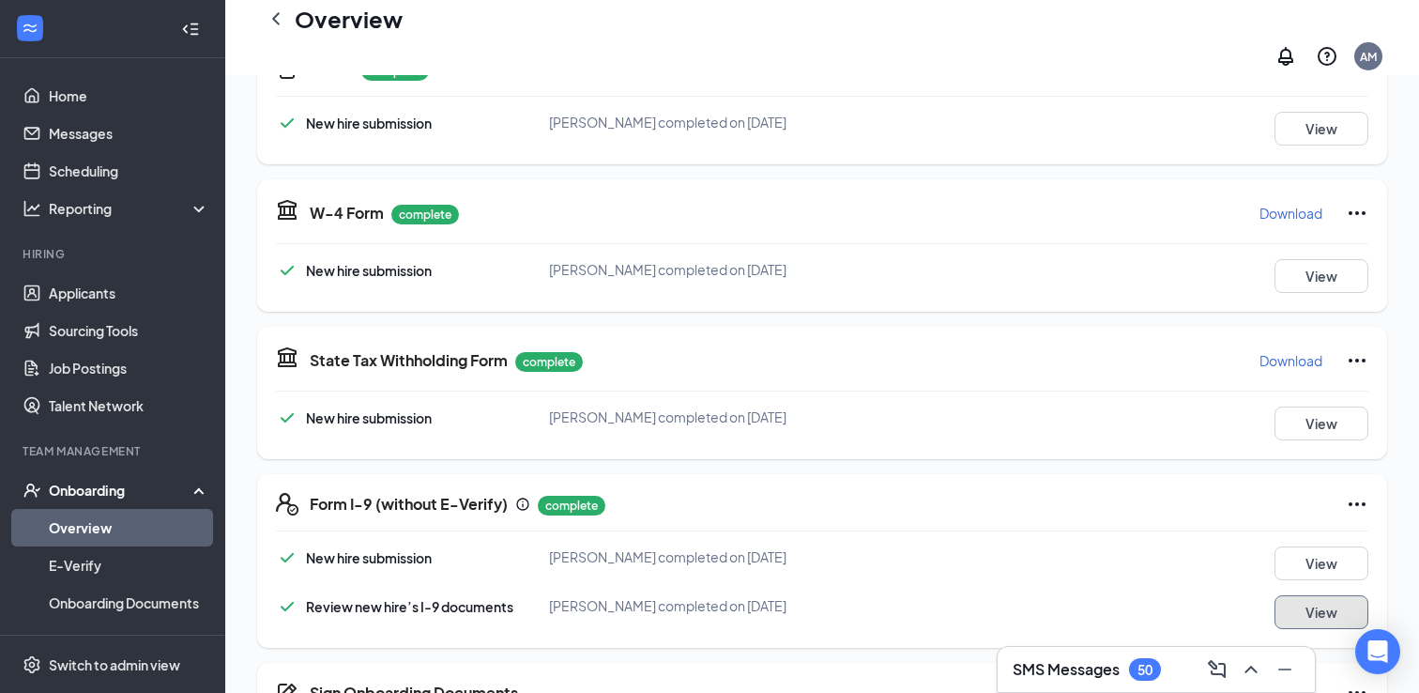
scroll to position [679, 0]
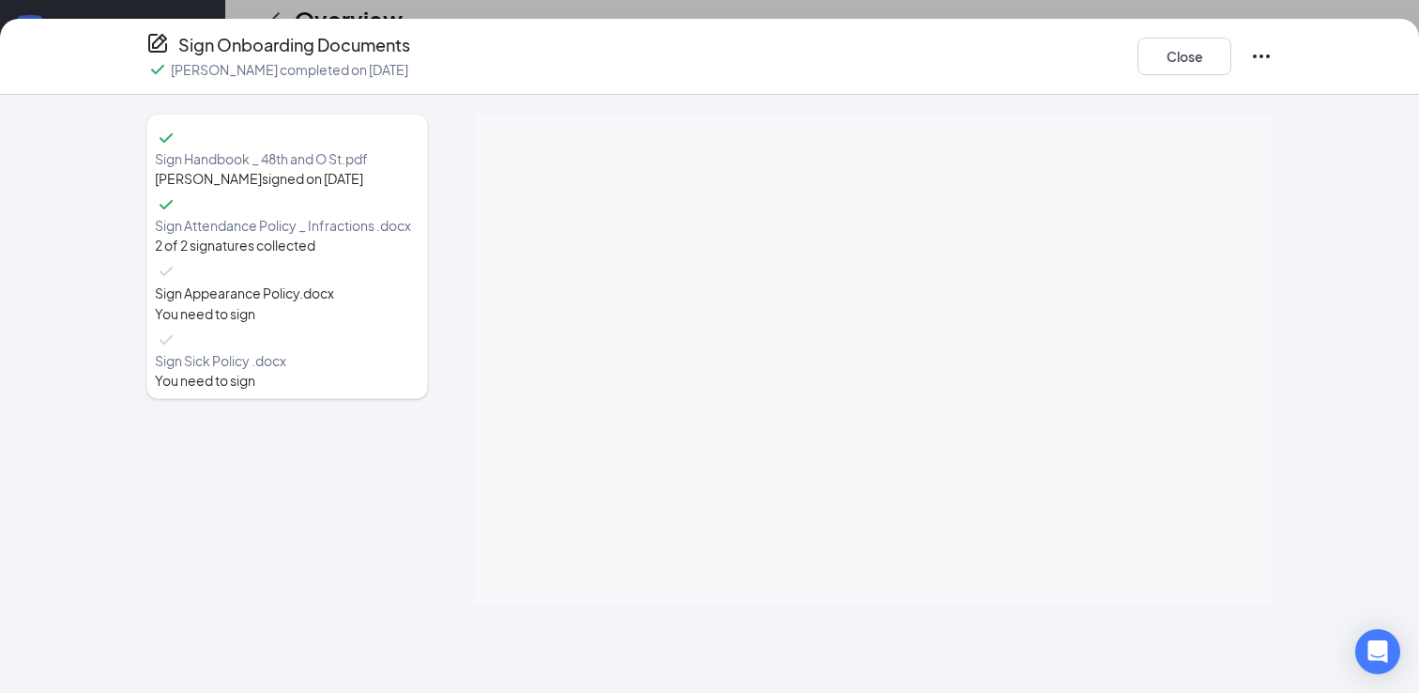
scroll to position [1069, 0]
click at [1184, 59] on button "Close" at bounding box center [1184, 57] width 94 height 38
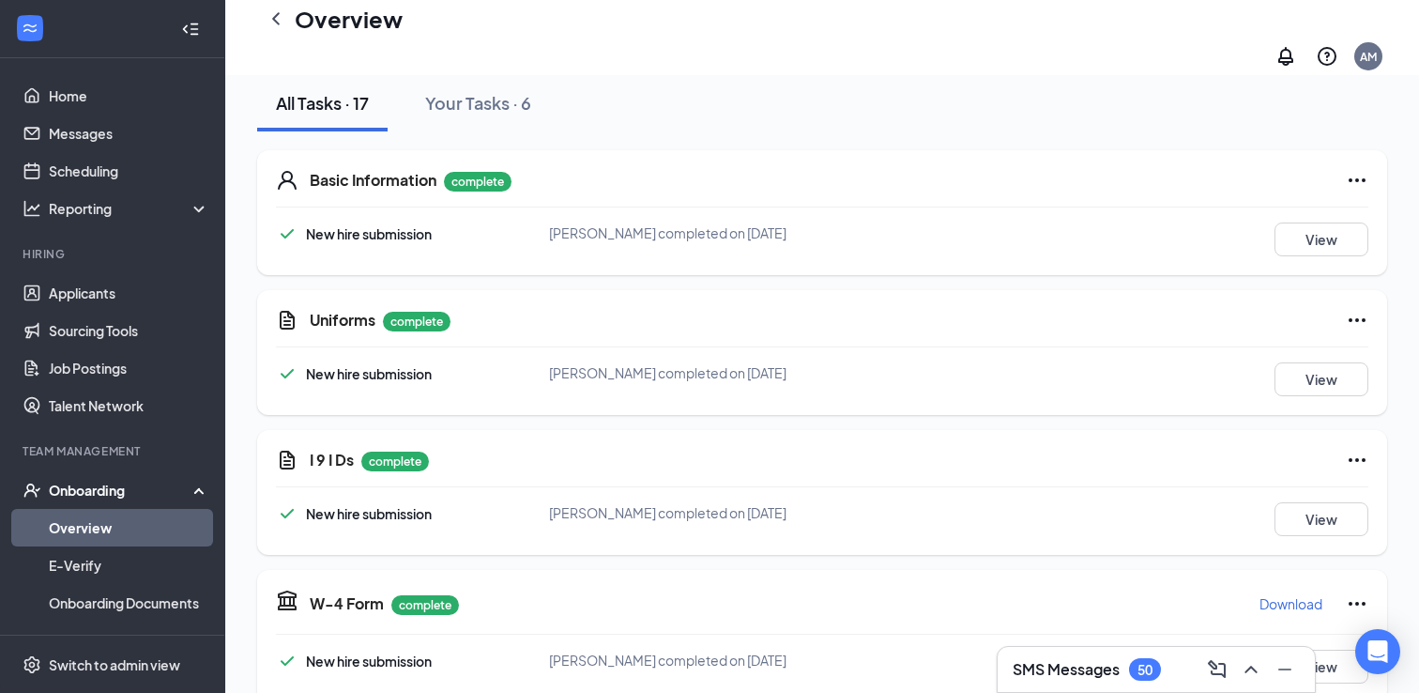
scroll to position [209, 0]
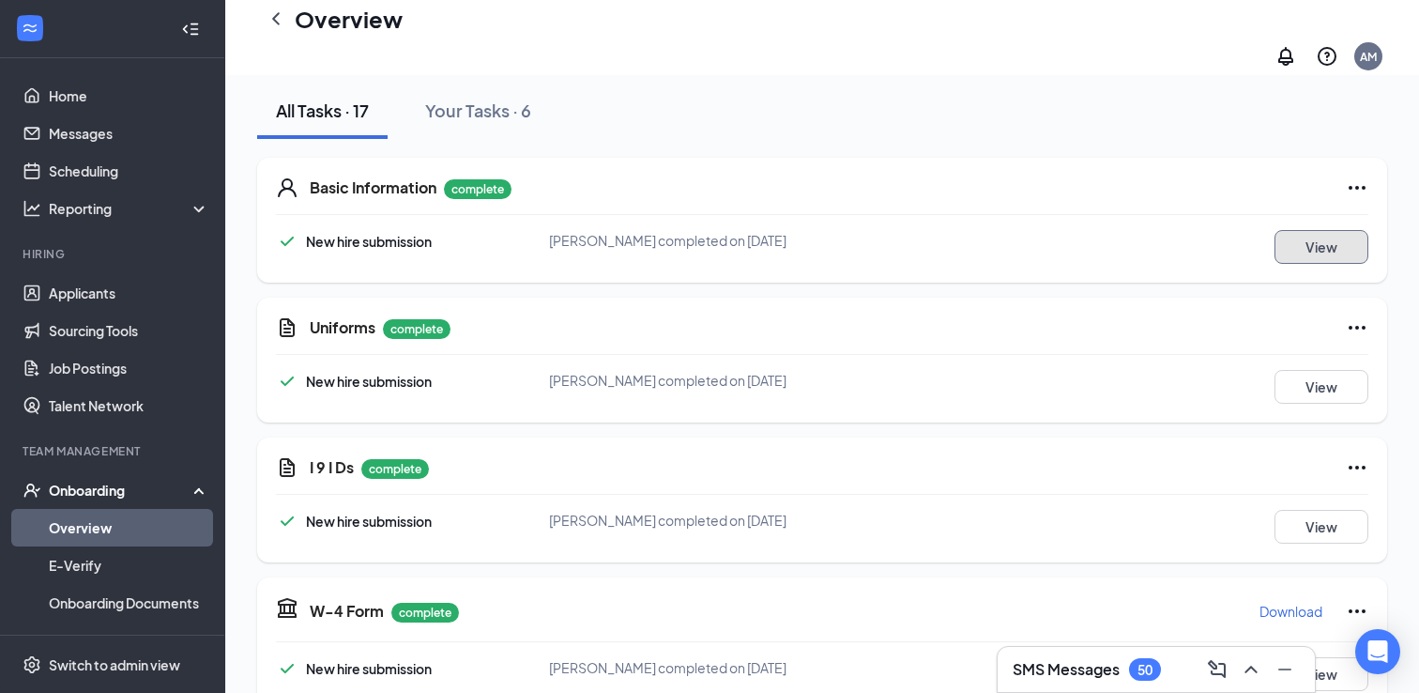
click at [1288, 235] on button "View" at bounding box center [1322, 247] width 94 height 34
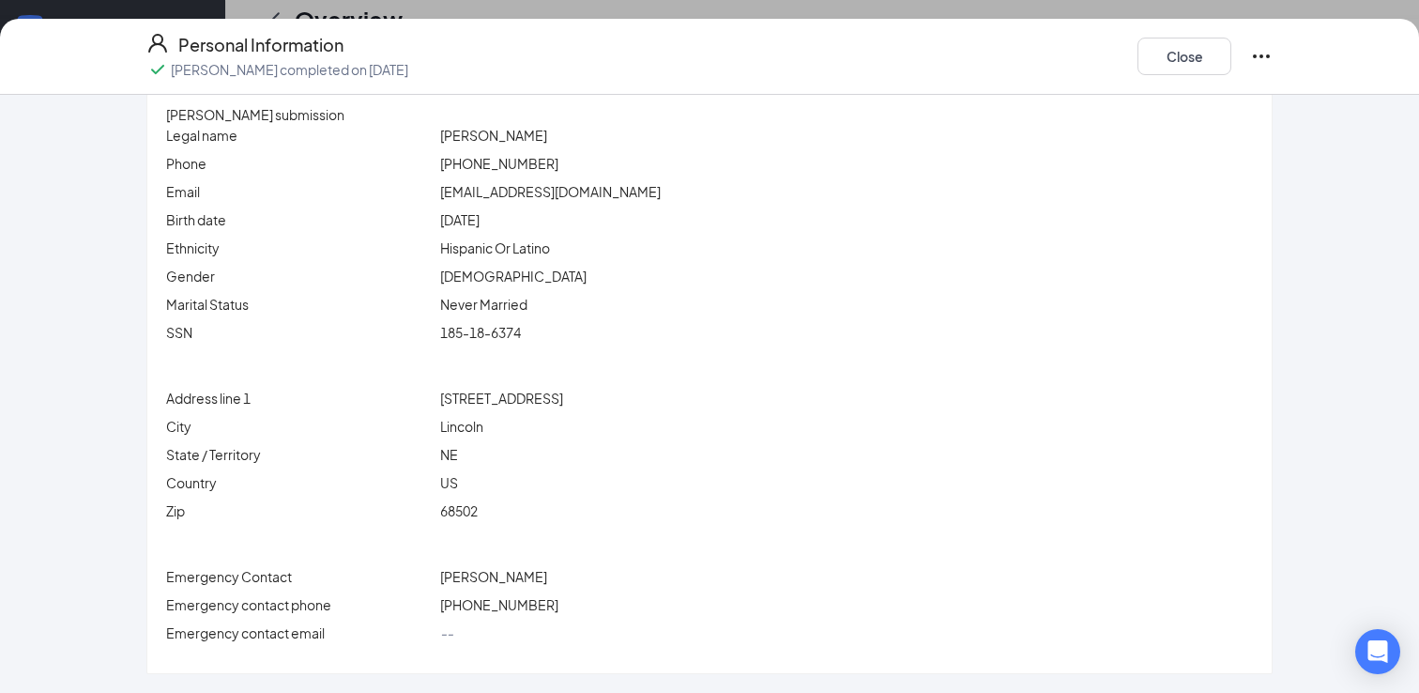
scroll to position [593, 0]
click at [1147, 57] on button "Close" at bounding box center [1184, 57] width 94 height 38
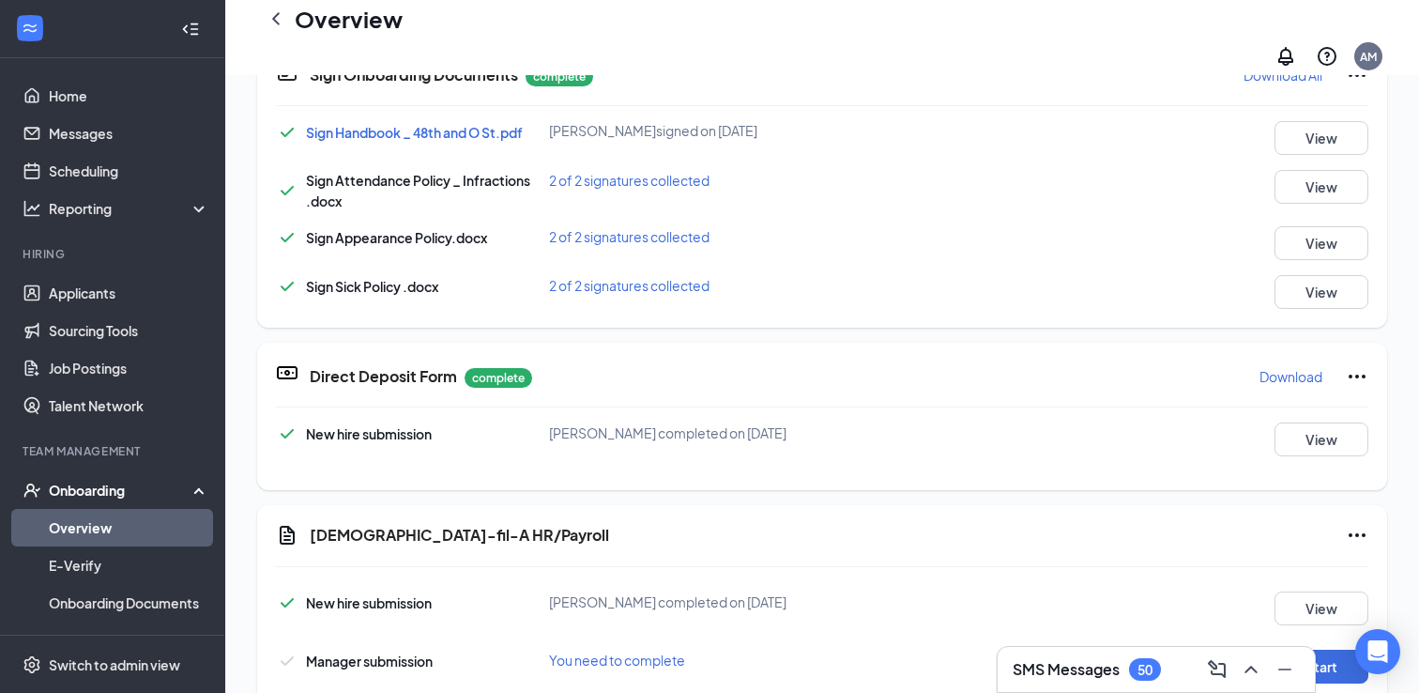
scroll to position [1244, 0]
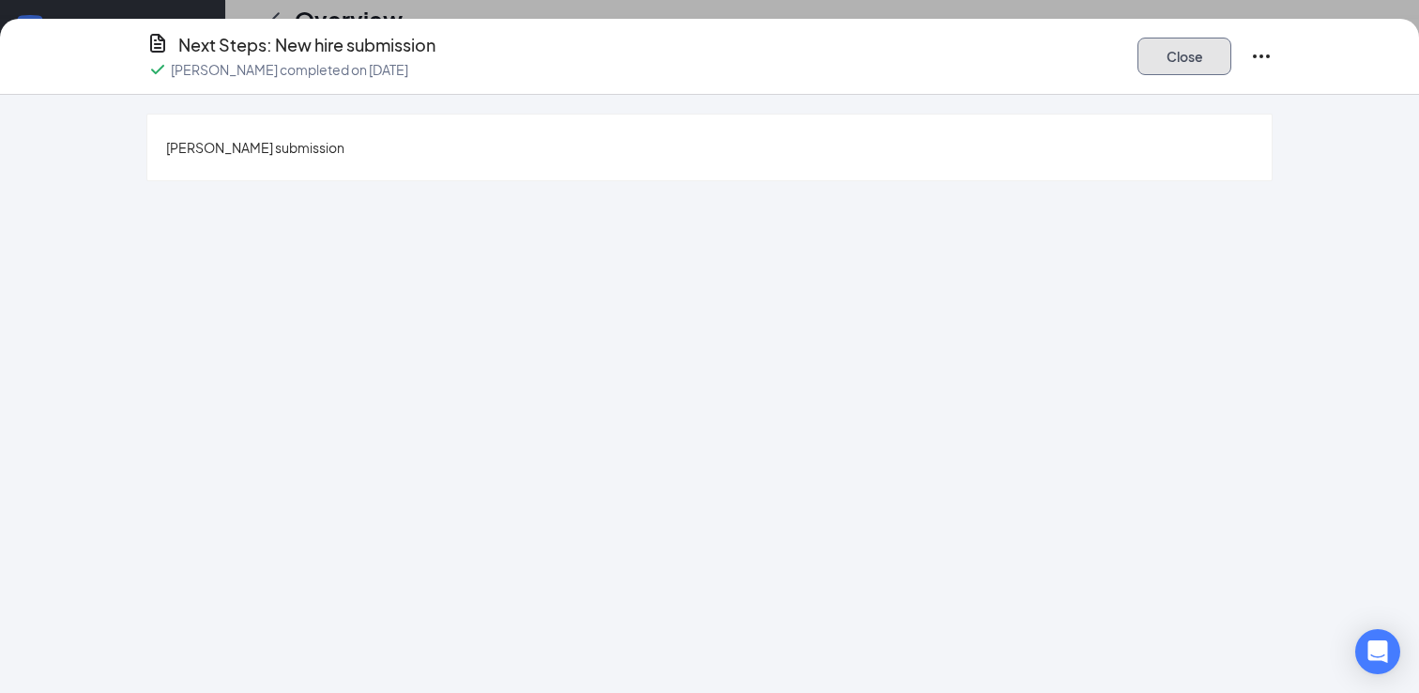
click at [1182, 62] on button "Close" at bounding box center [1184, 57] width 94 height 38
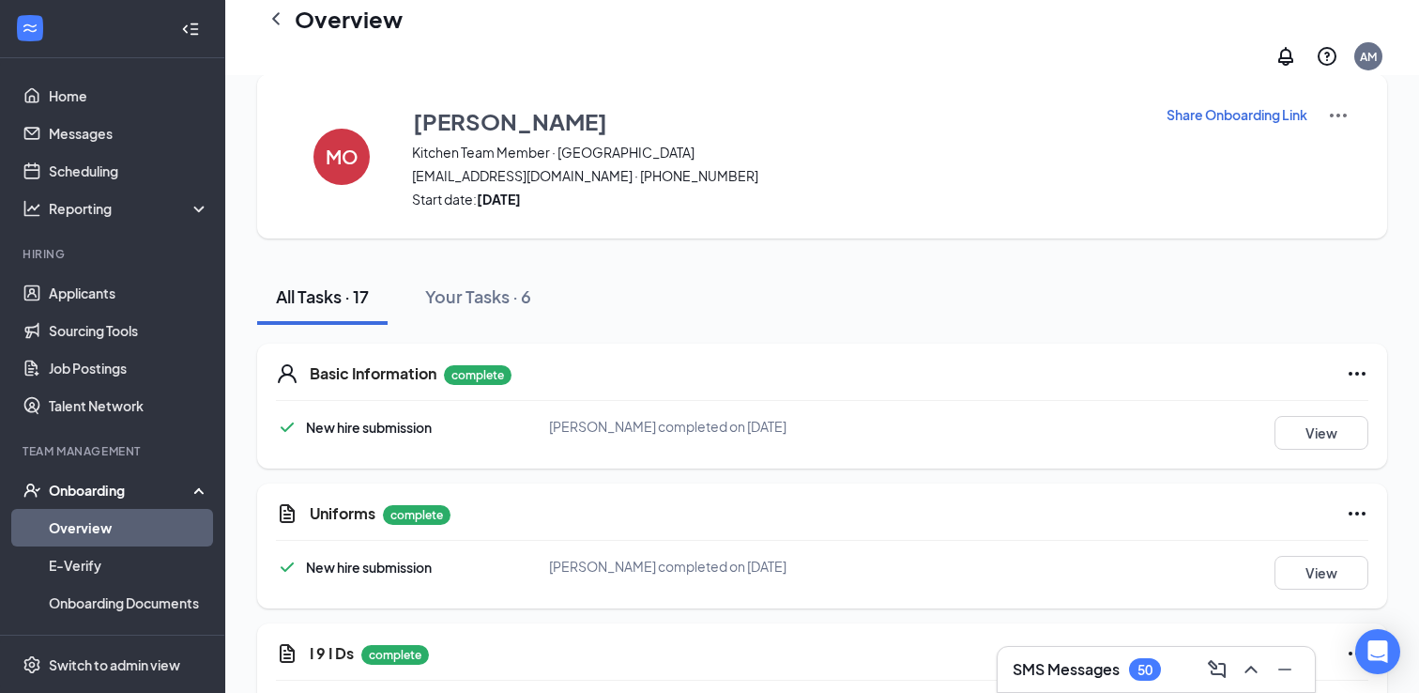
scroll to position [0, 0]
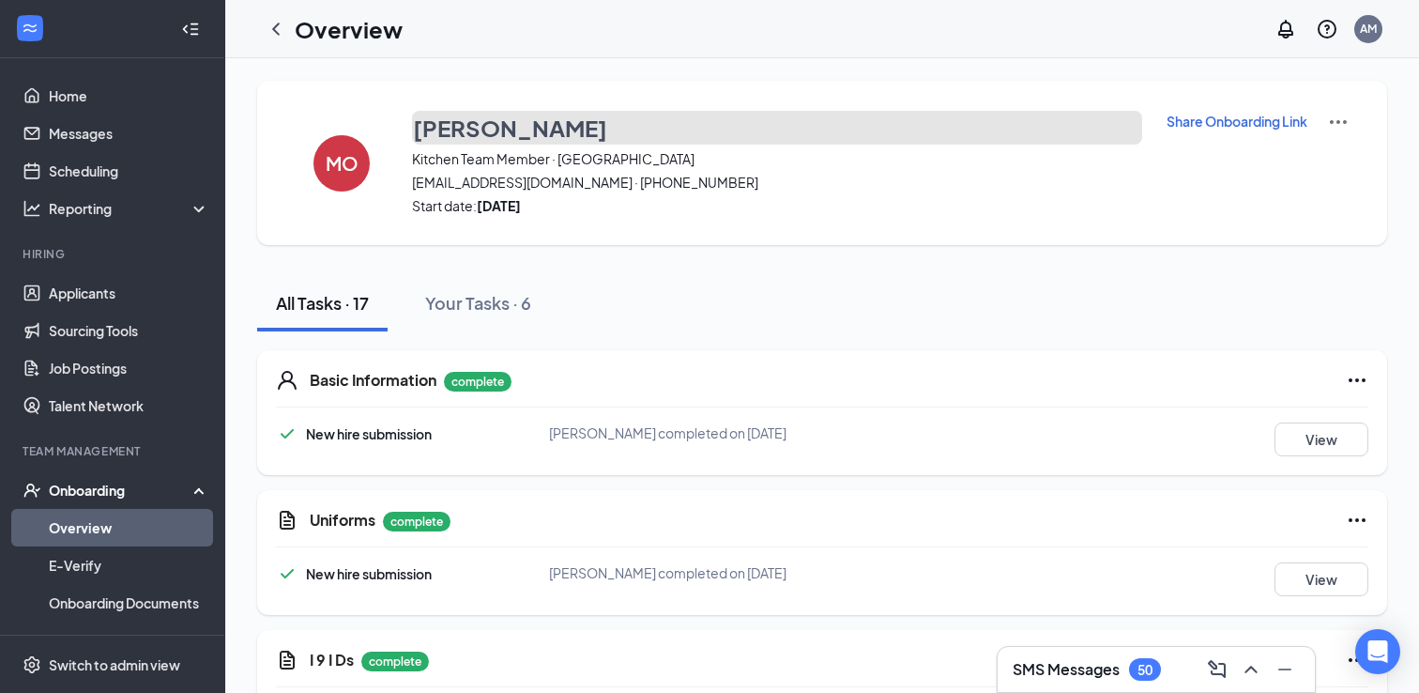
click at [550, 129] on h3 "[PERSON_NAME]" at bounding box center [510, 128] width 194 height 32
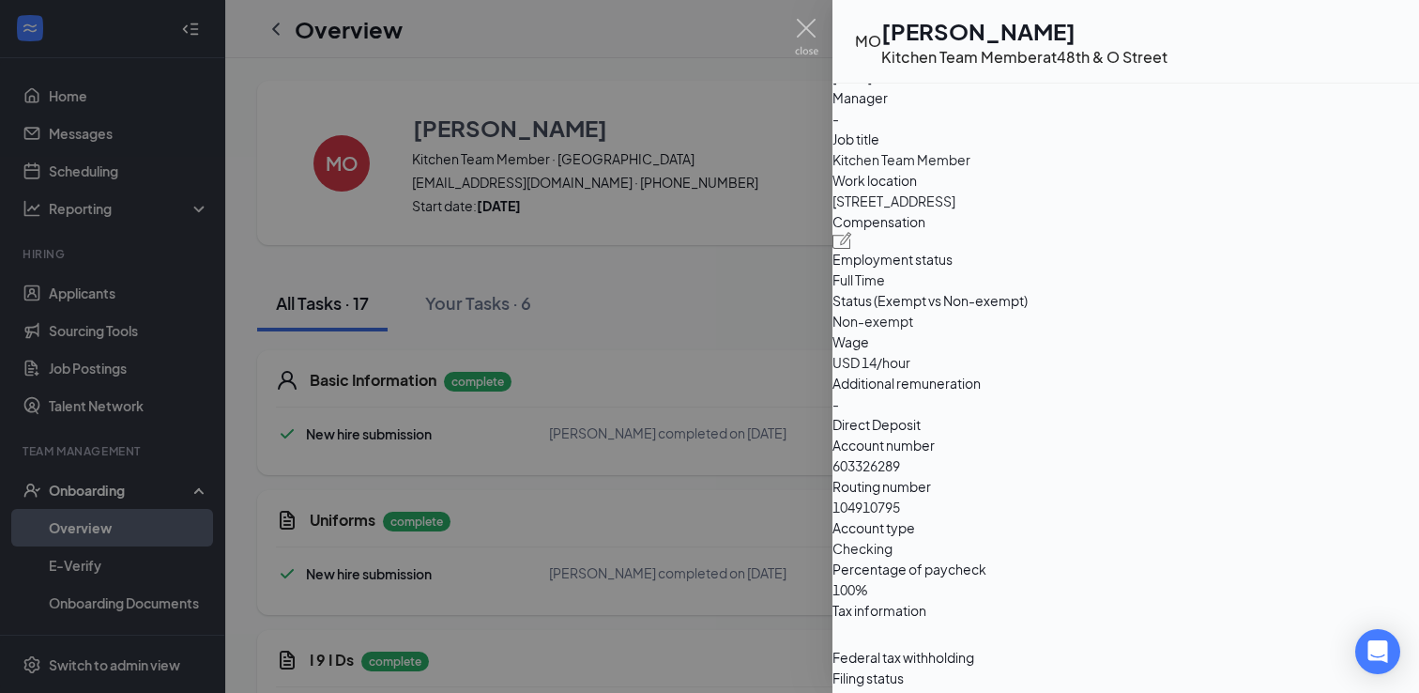
scroll to position [932, 0]
click at [809, 327] on div at bounding box center [709, 346] width 1419 height 693
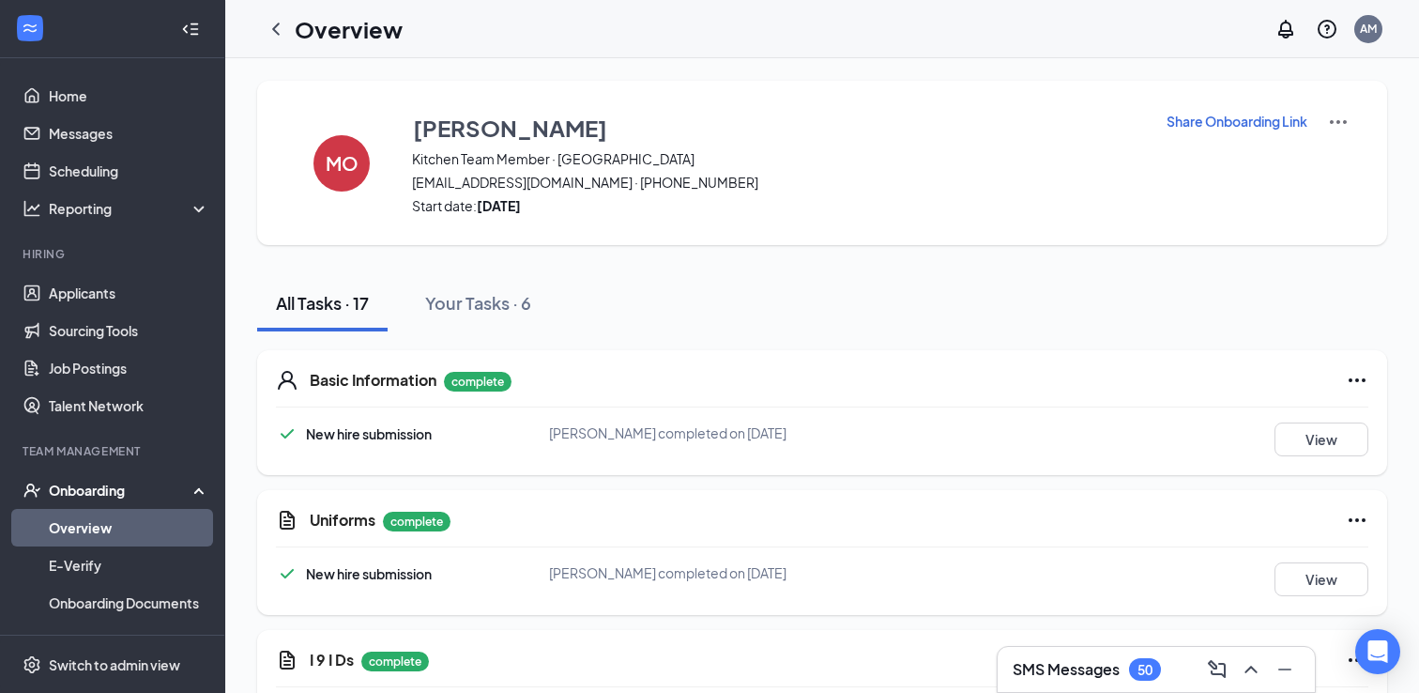
click at [1288, 119] on img at bounding box center [1338, 122] width 23 height 23
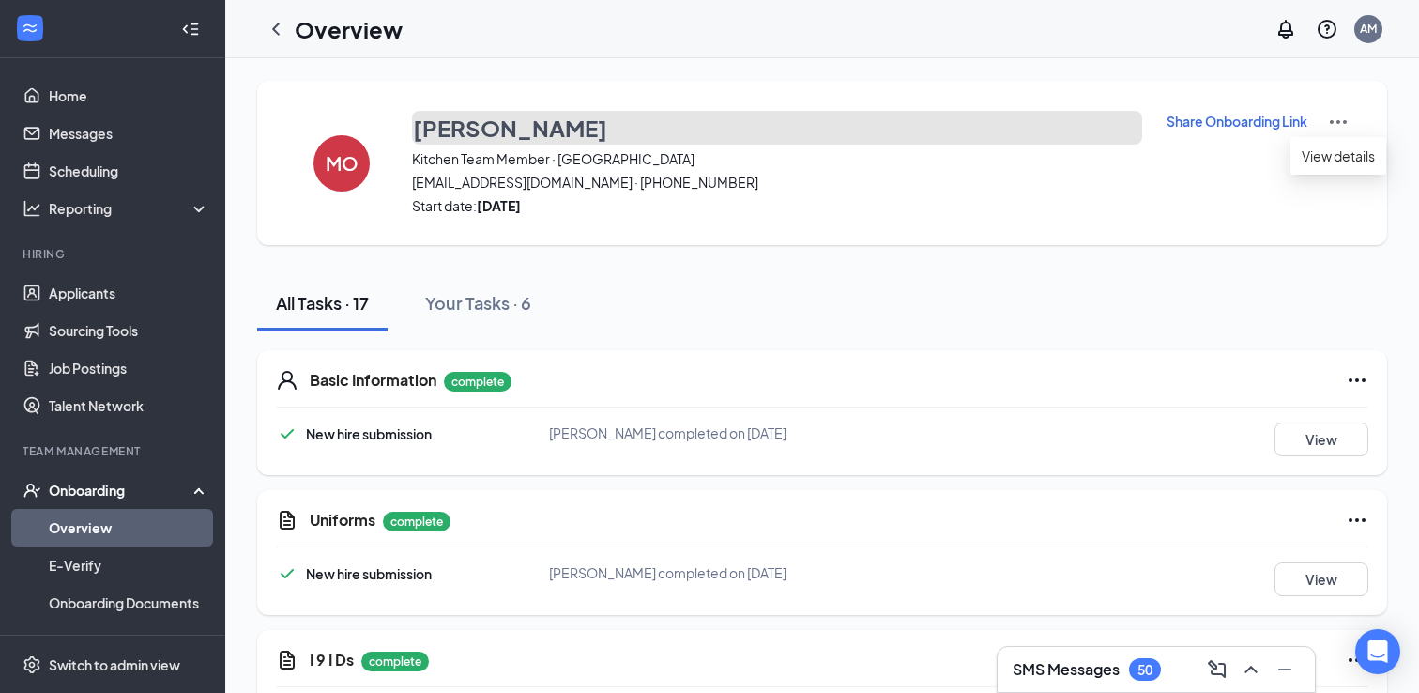
click at [544, 131] on h3 "[PERSON_NAME]" at bounding box center [510, 128] width 194 height 32
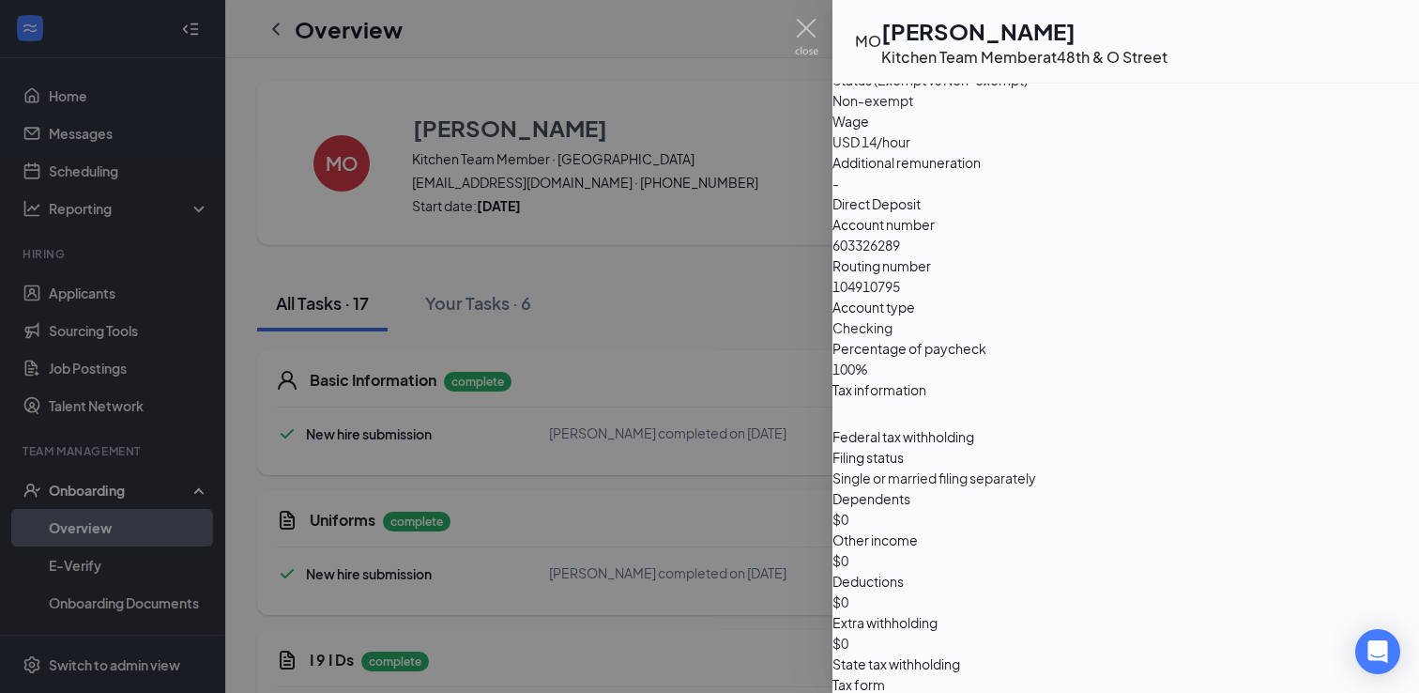
scroll to position [1192, 0]
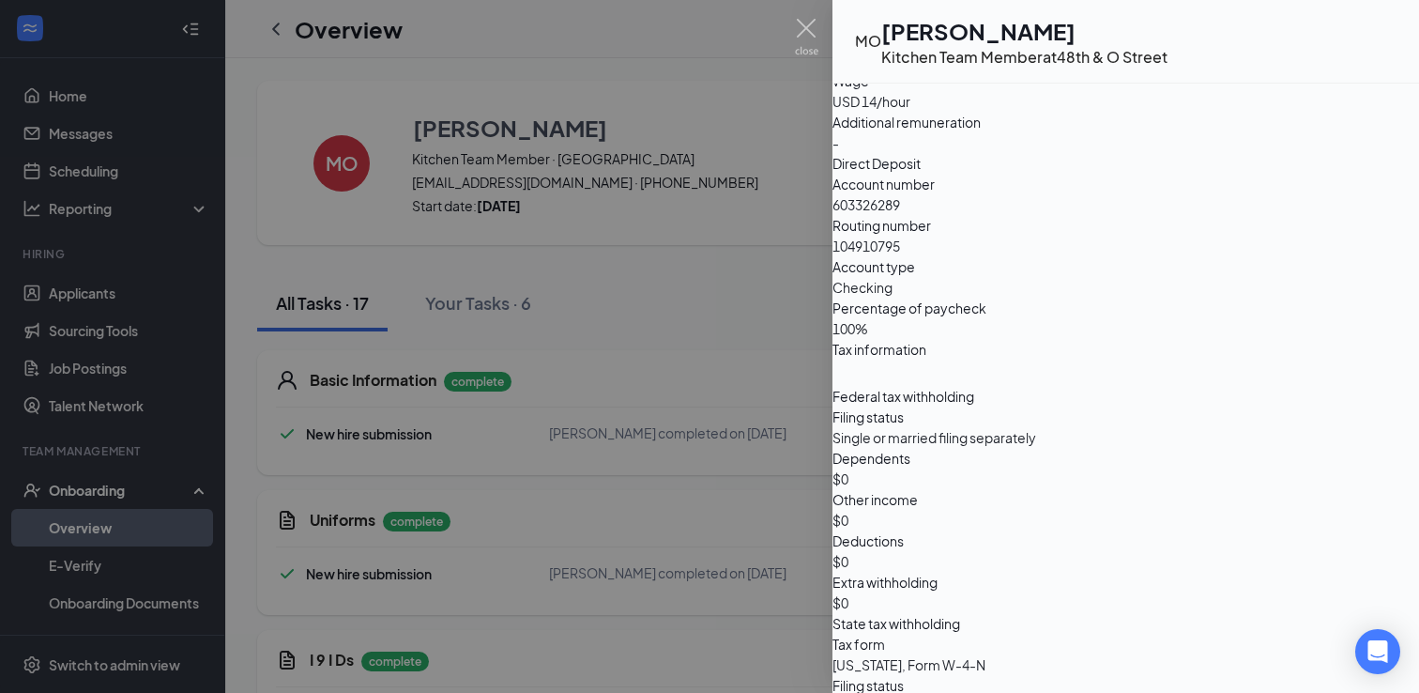
click at [754, 125] on div at bounding box center [709, 346] width 1419 height 693
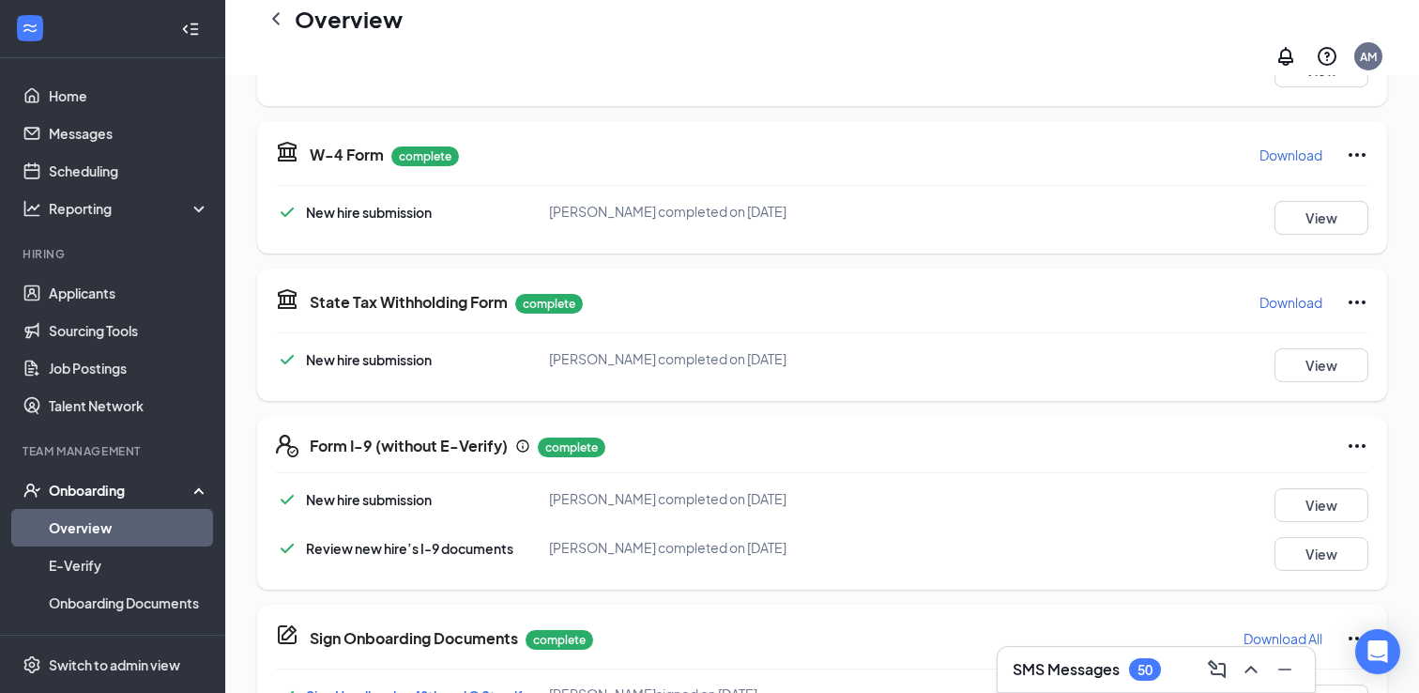
scroll to position [803, 0]
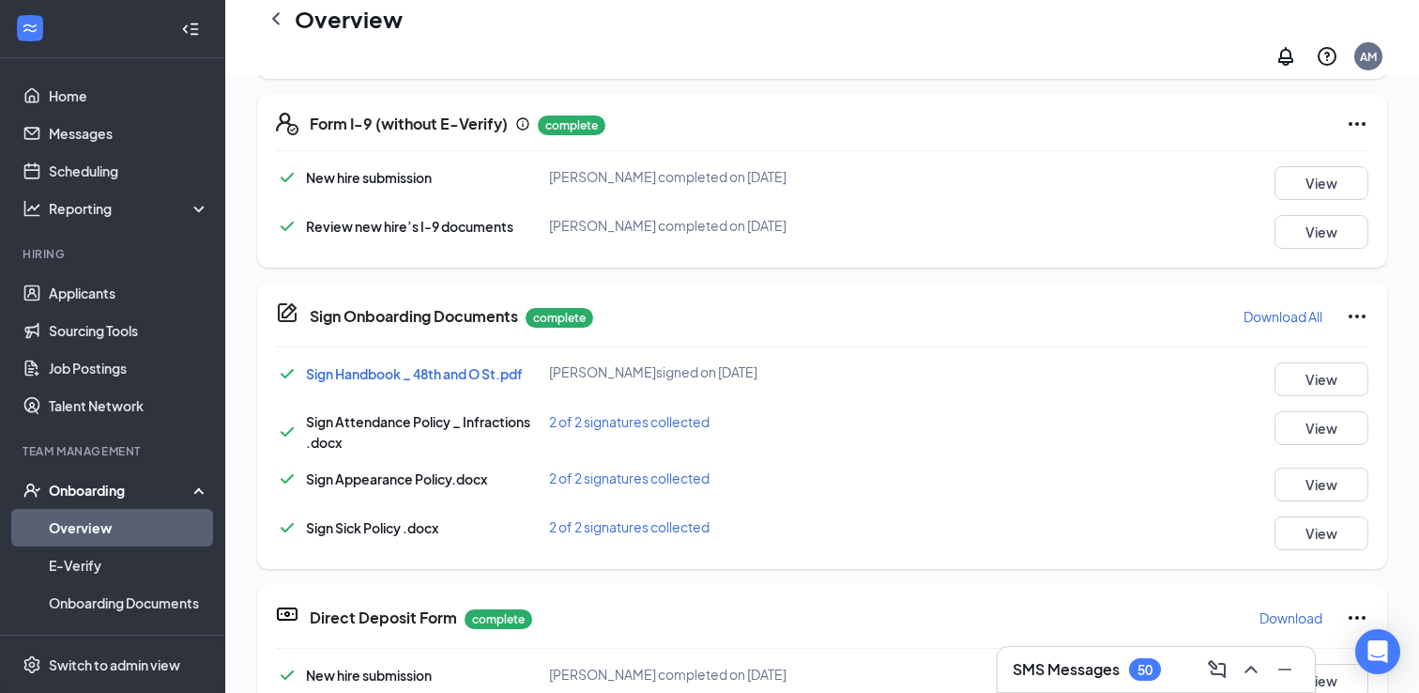
scroll to position [995, 0]
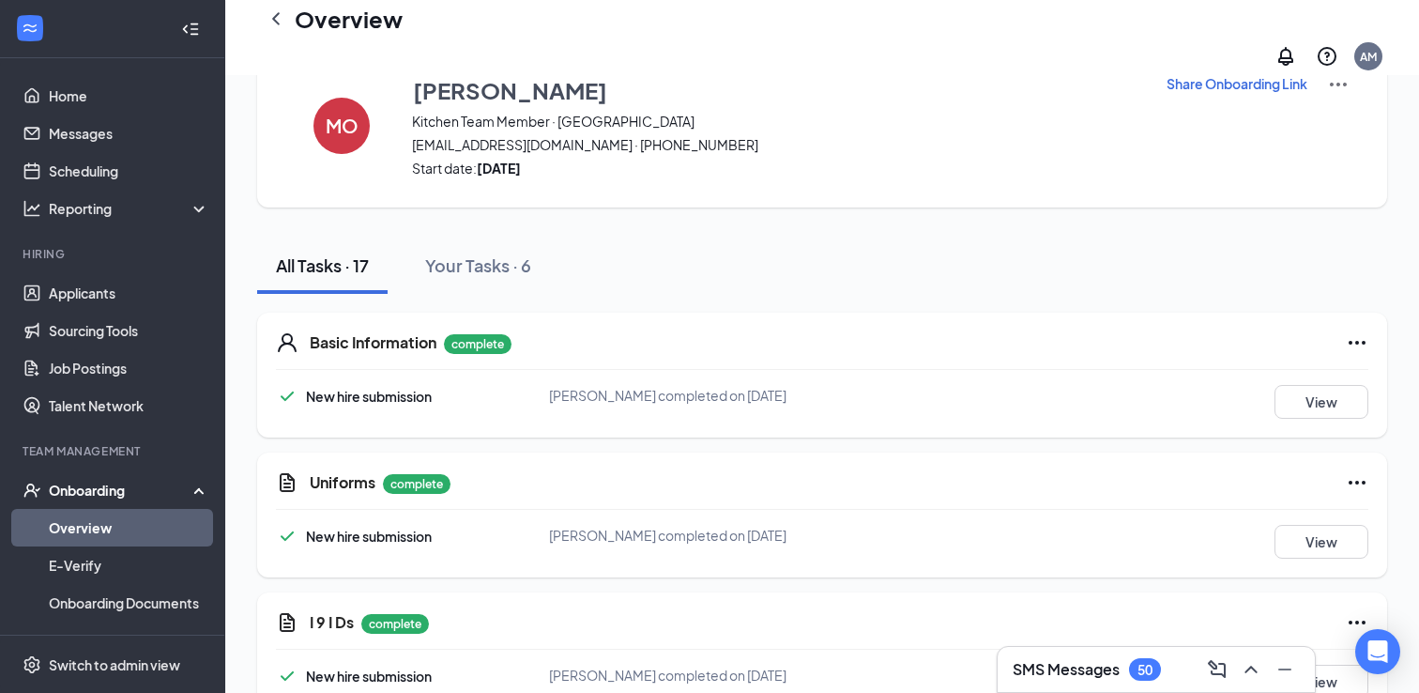
scroll to position [0, 0]
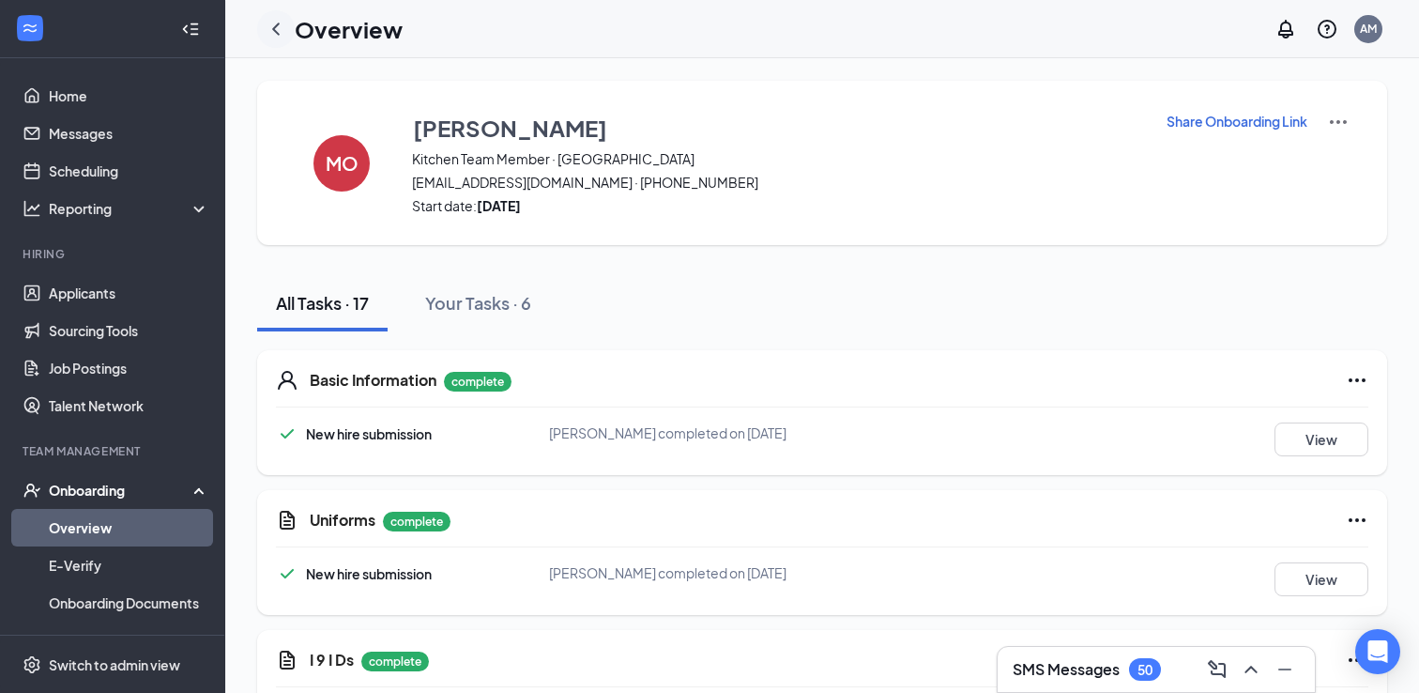
click at [270, 26] on icon "ChevronLeft" at bounding box center [276, 29] width 23 height 23
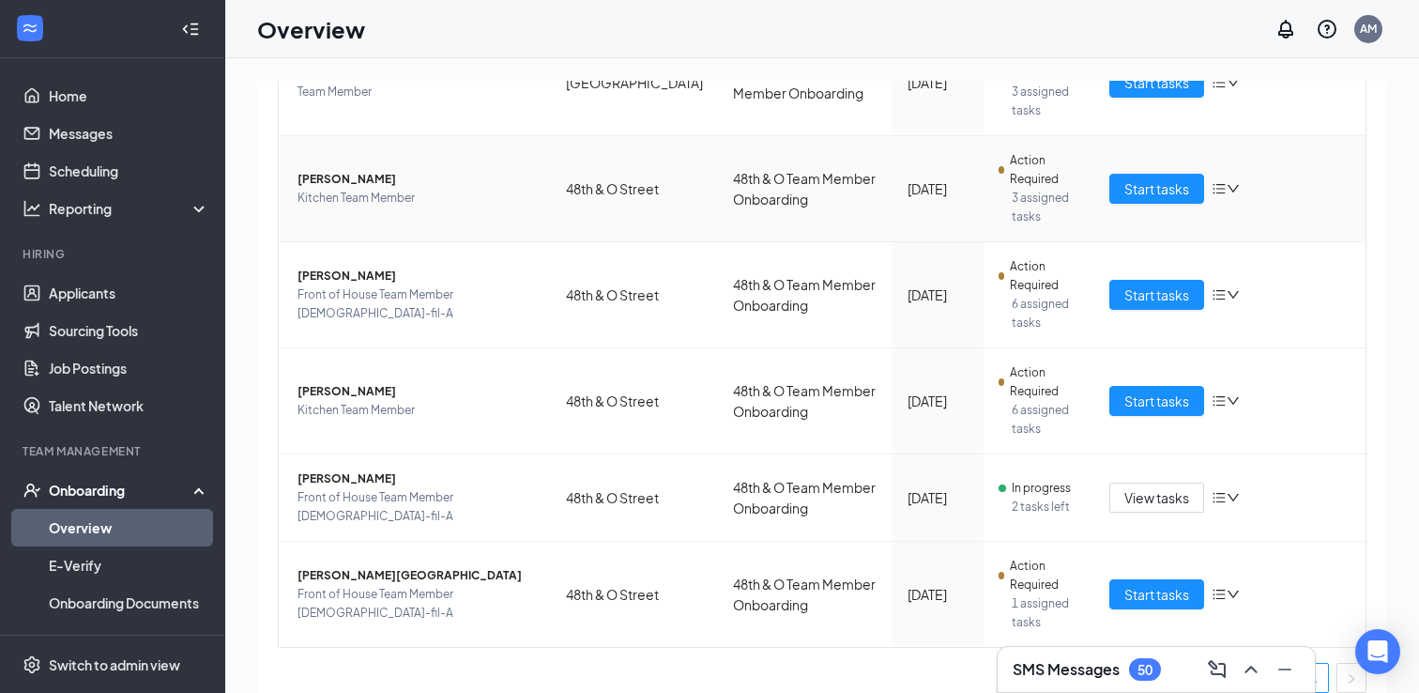
scroll to position [524, 0]
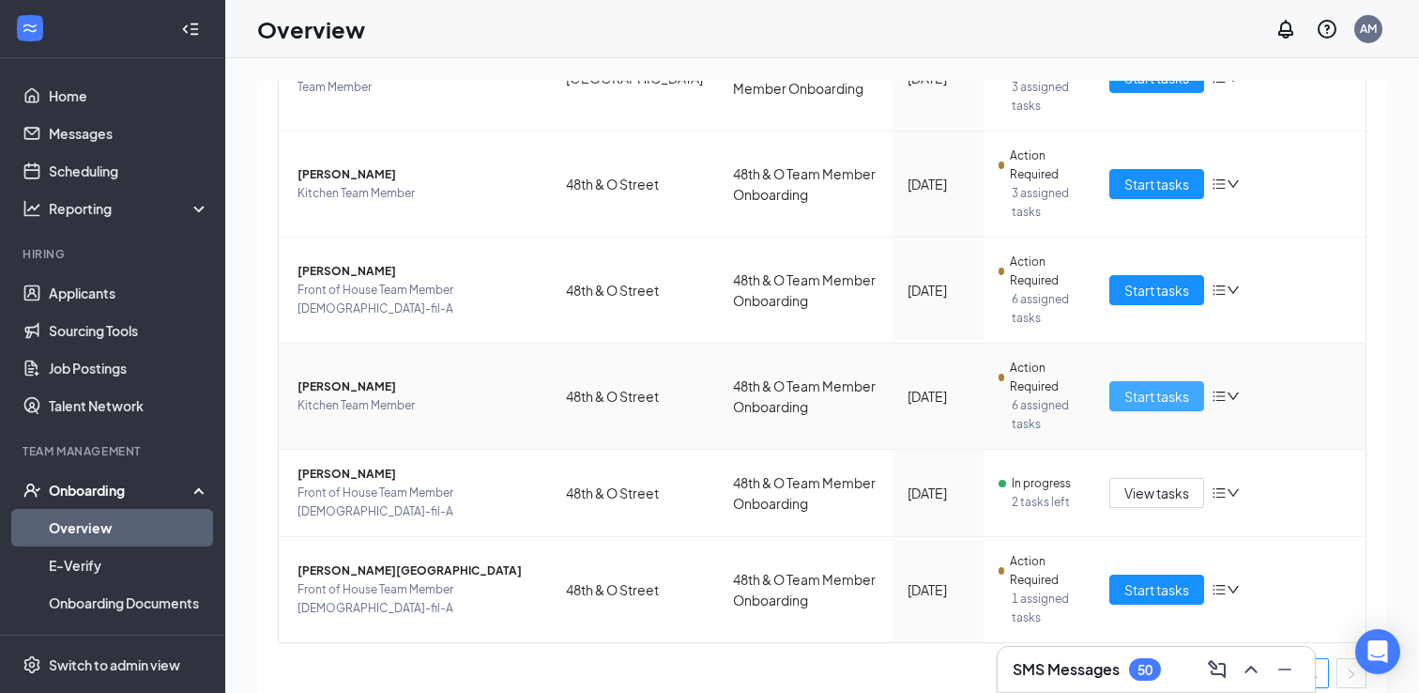
click at [1137, 402] on span "Start tasks" at bounding box center [1156, 396] width 65 height 21
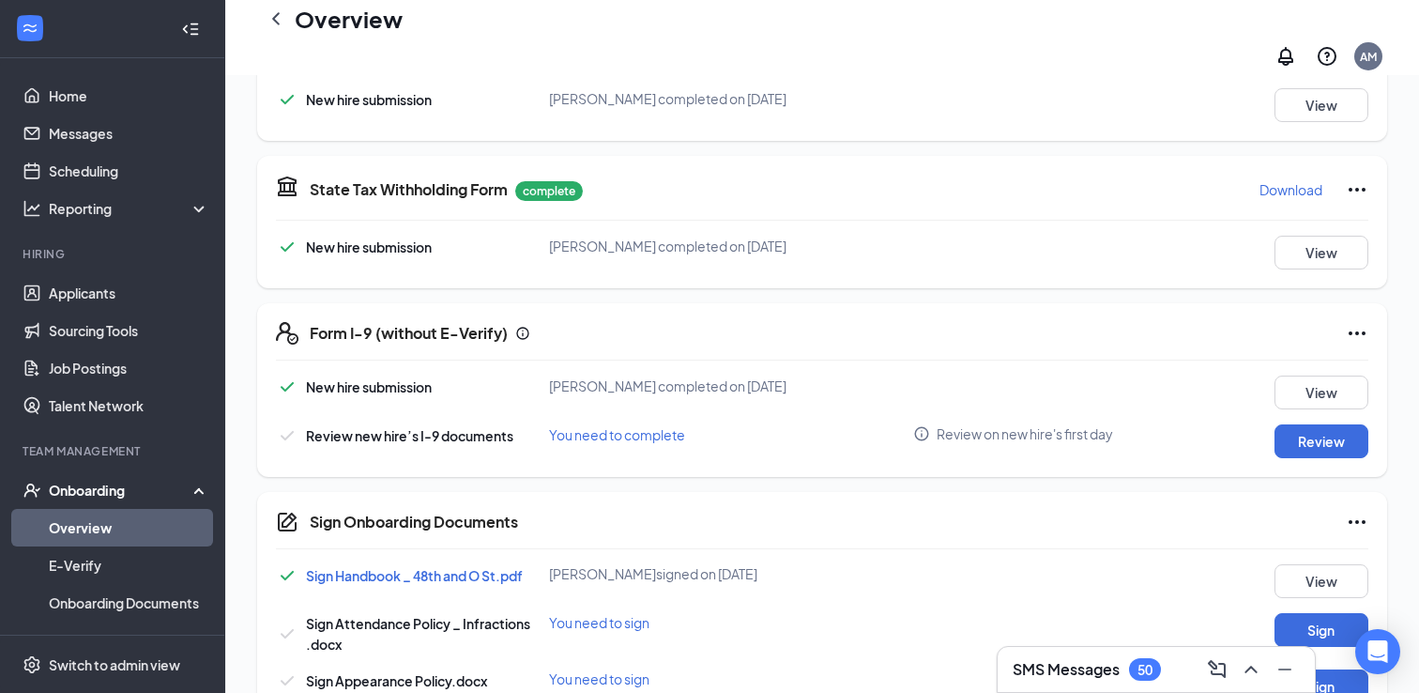
scroll to position [779, 0]
click at [1288, 425] on button "Review" at bounding box center [1322, 440] width 94 height 34
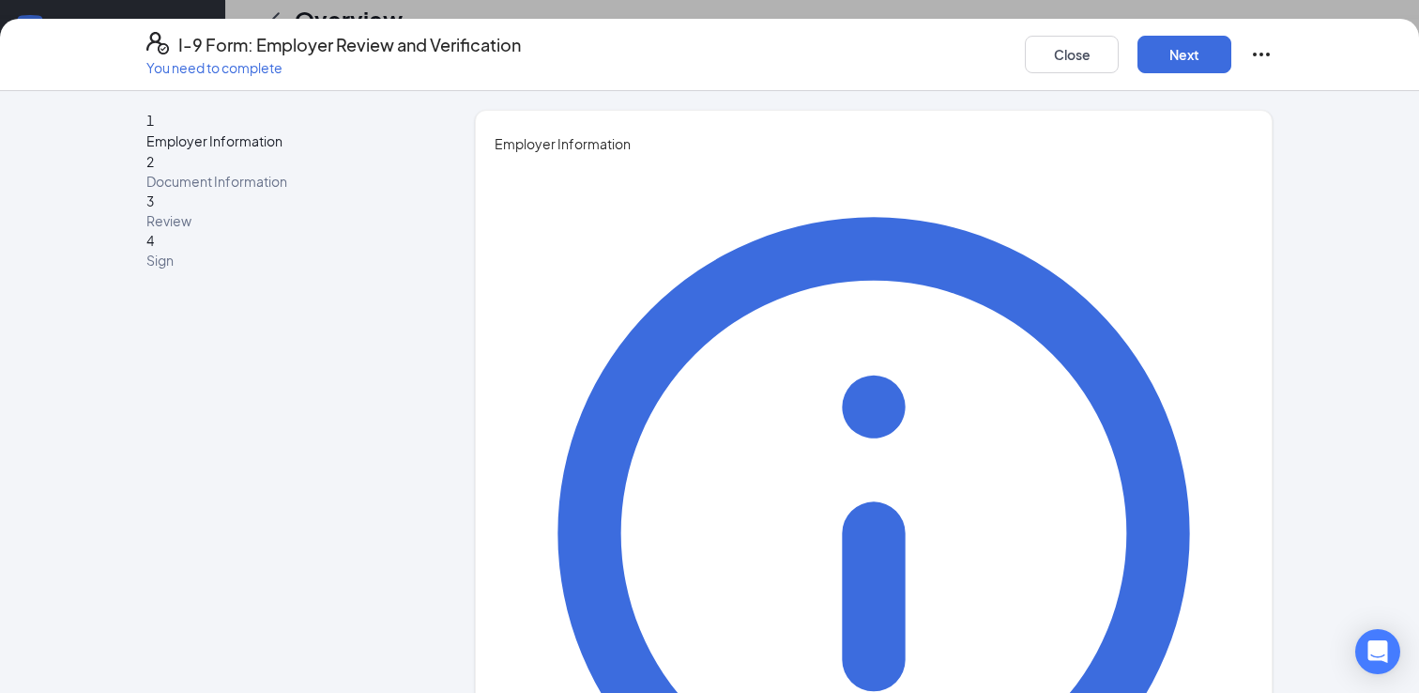
type input "[PERSON_NAME]"
type input "CPO"
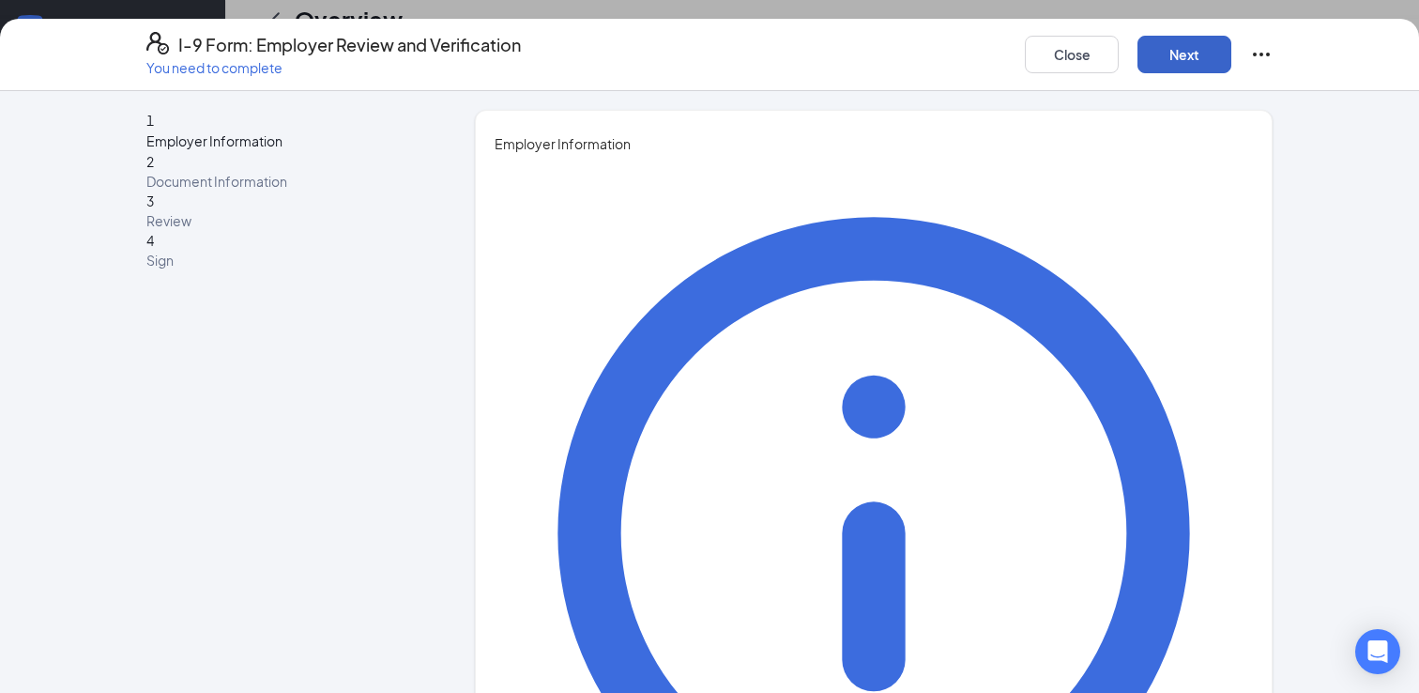
click at [1196, 65] on button "Next" at bounding box center [1184, 55] width 94 height 38
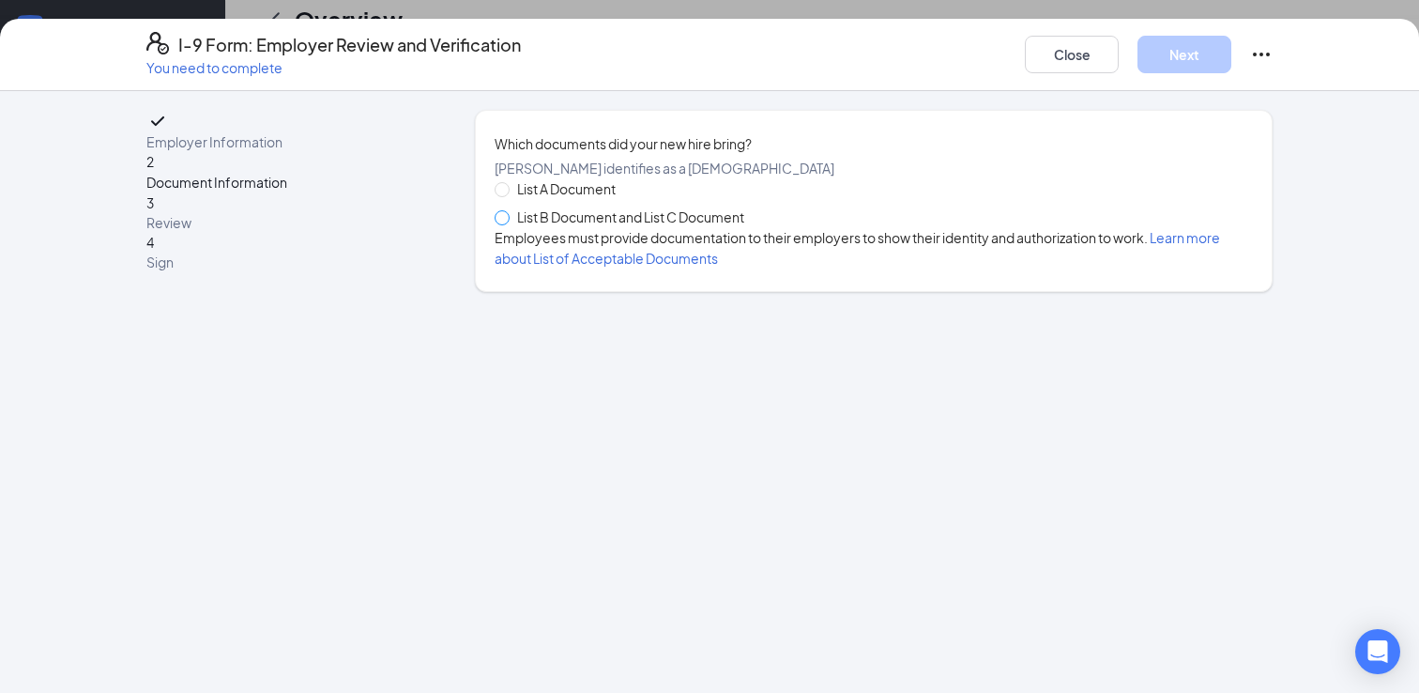
click at [510, 225] on span at bounding box center [502, 217] width 15 height 15
click at [508, 223] on input "List B Document and List C Document" at bounding box center [501, 216] width 13 height 13
radio input "true"
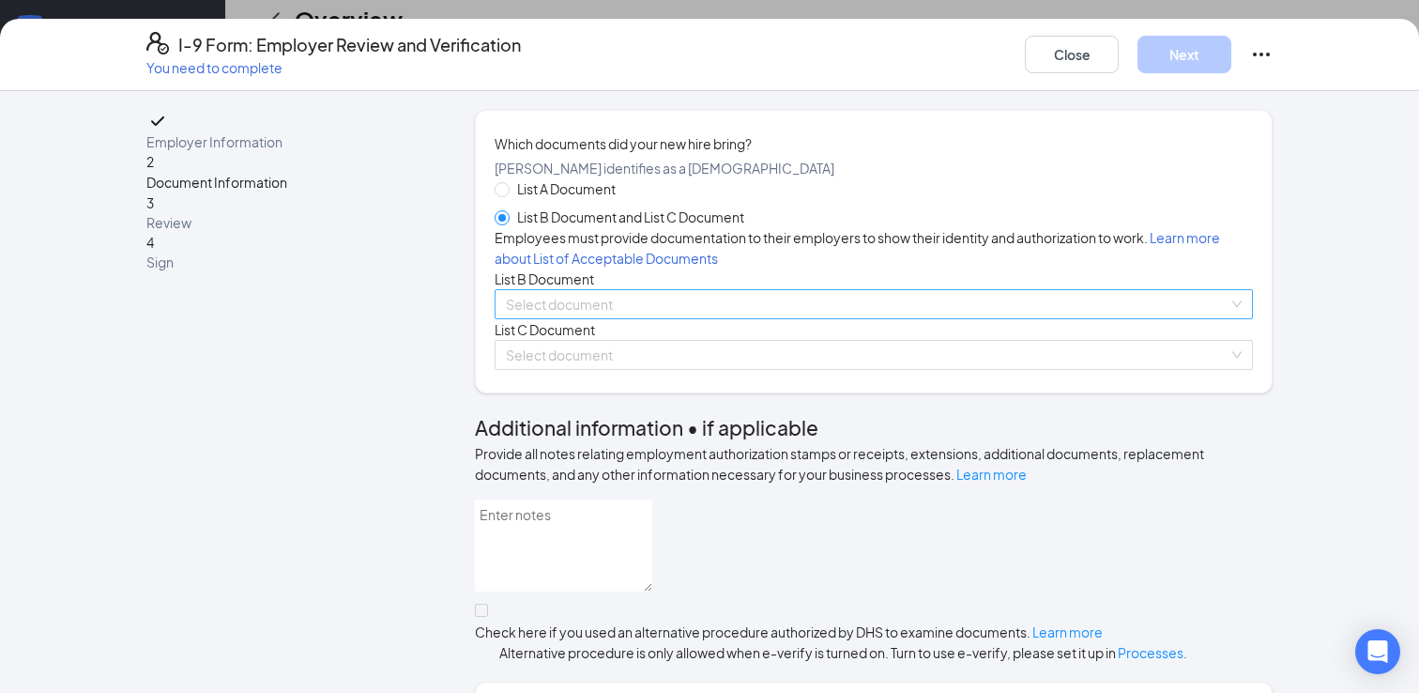
click at [538, 319] on div "Select document" at bounding box center [874, 304] width 758 height 30
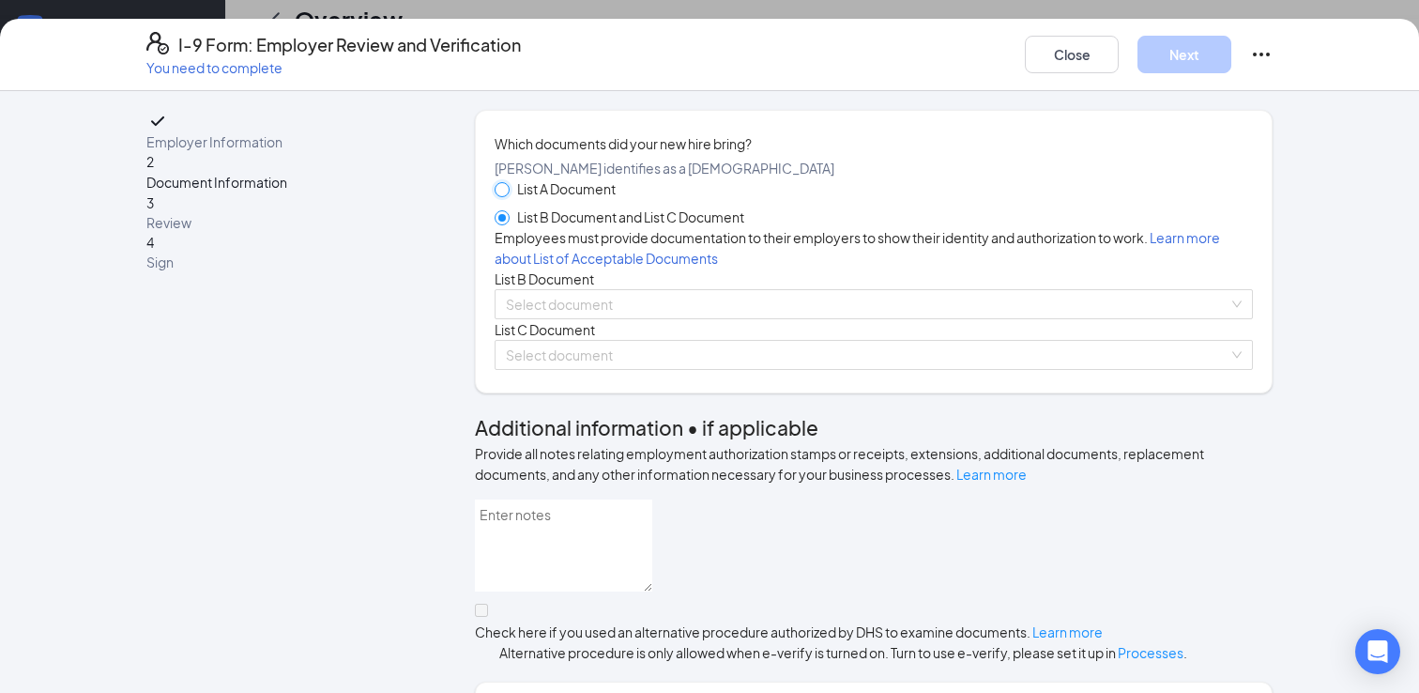
click at [503, 195] on input "List A Document" at bounding box center [501, 188] width 13 height 13
radio input "true"
radio input "false"
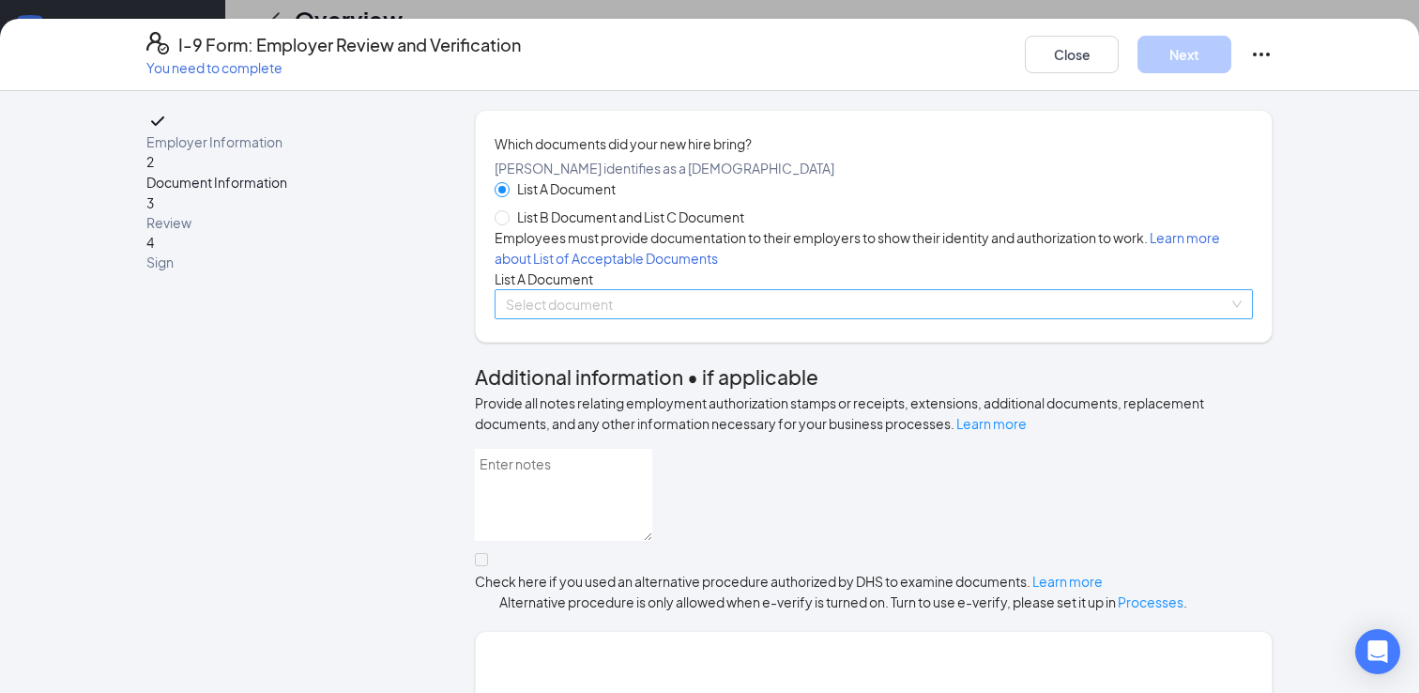
click at [550, 319] on div "Select document" at bounding box center [874, 304] width 758 height 30
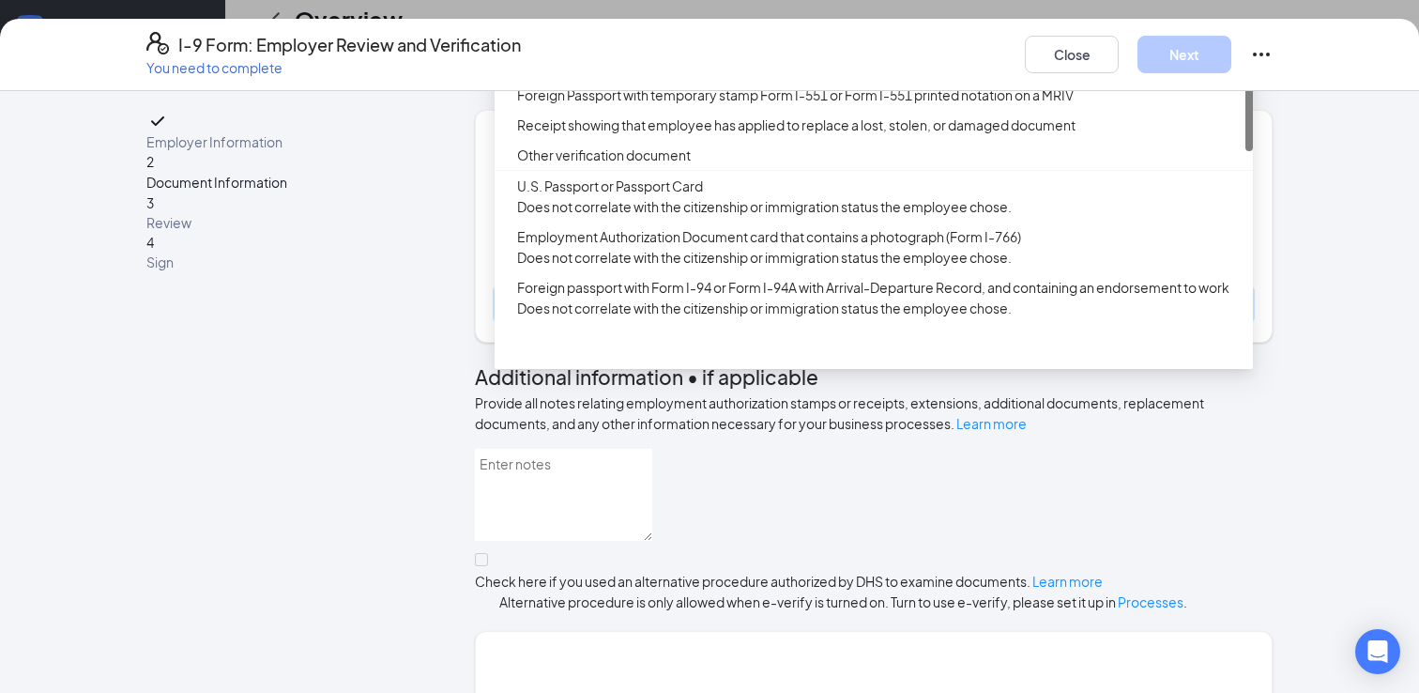
click at [684, 50] on div "[DEMOGRAPHIC_DATA] or Alien Registration Receipt Card (Form I-551)" at bounding box center [874, 35] width 758 height 30
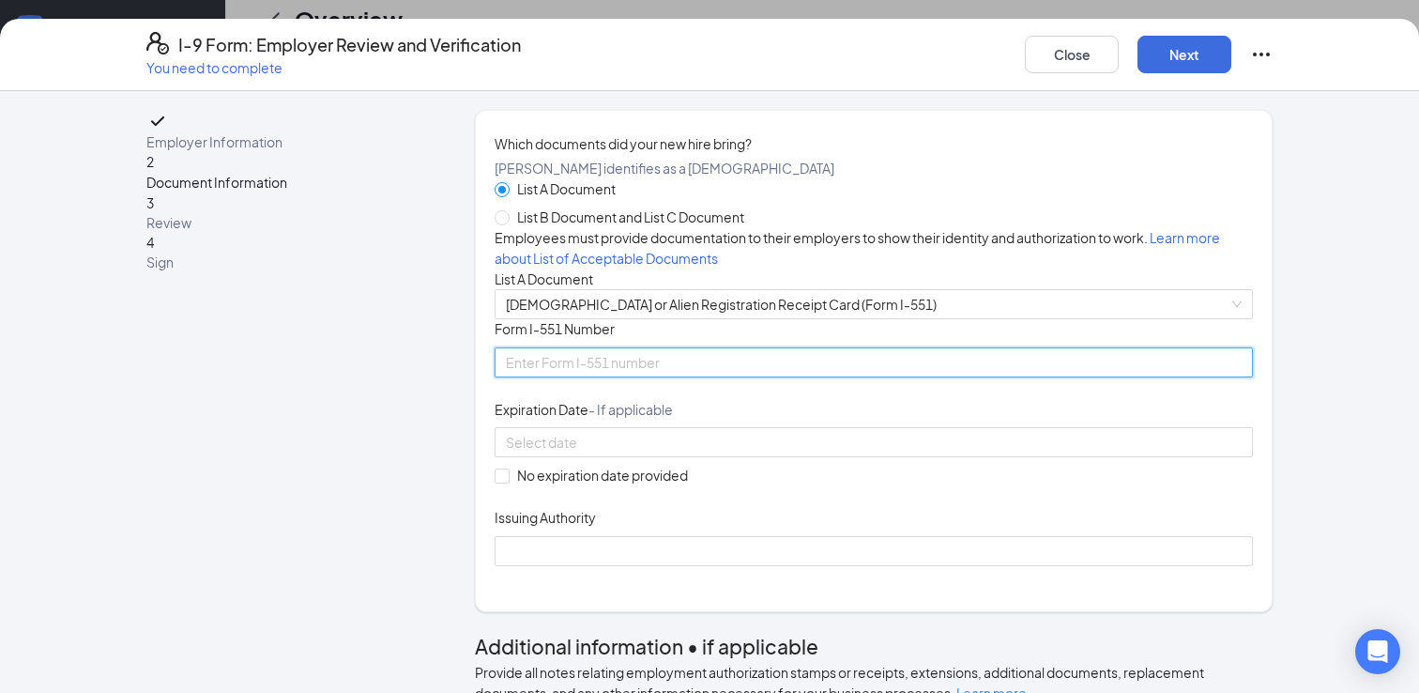
click at [553, 377] on input "Form I-551 Number" at bounding box center [874, 362] width 758 height 30
type input "USA0957863410"
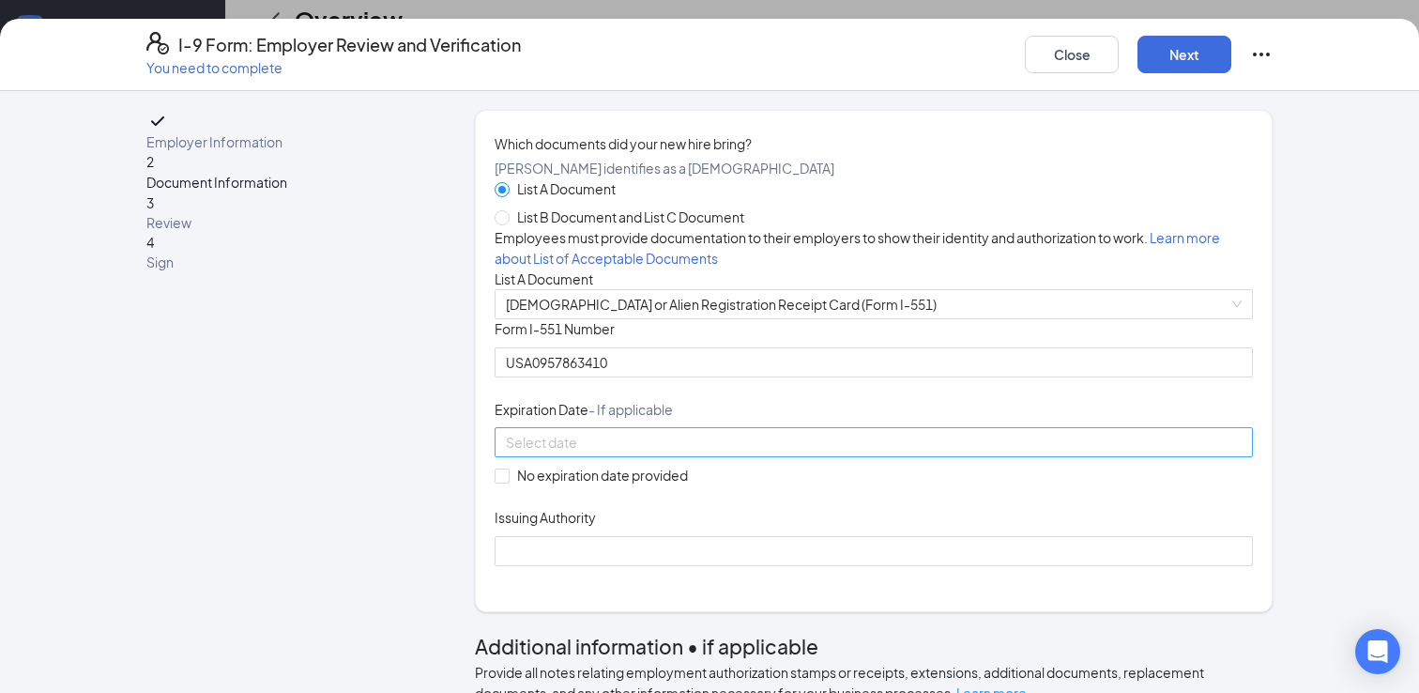
click at [542, 452] on input at bounding box center [872, 442] width 732 height 21
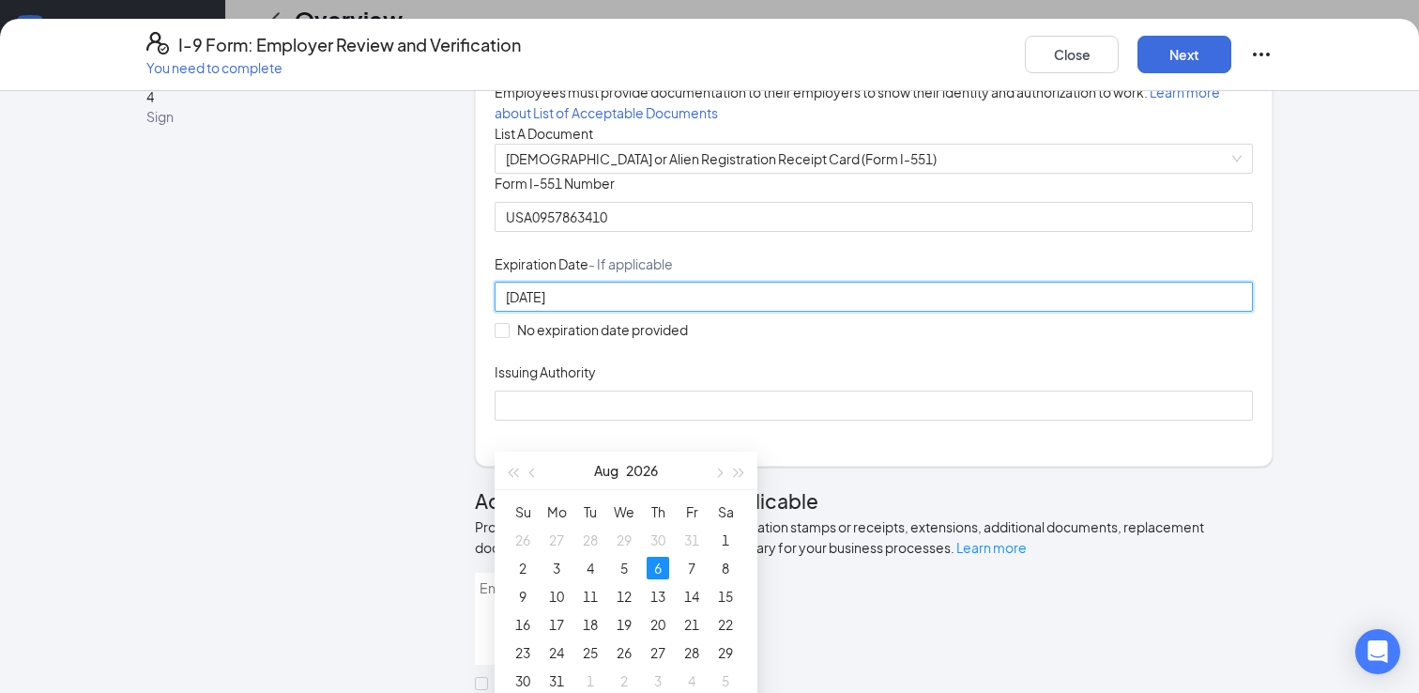
scroll to position [948, 0]
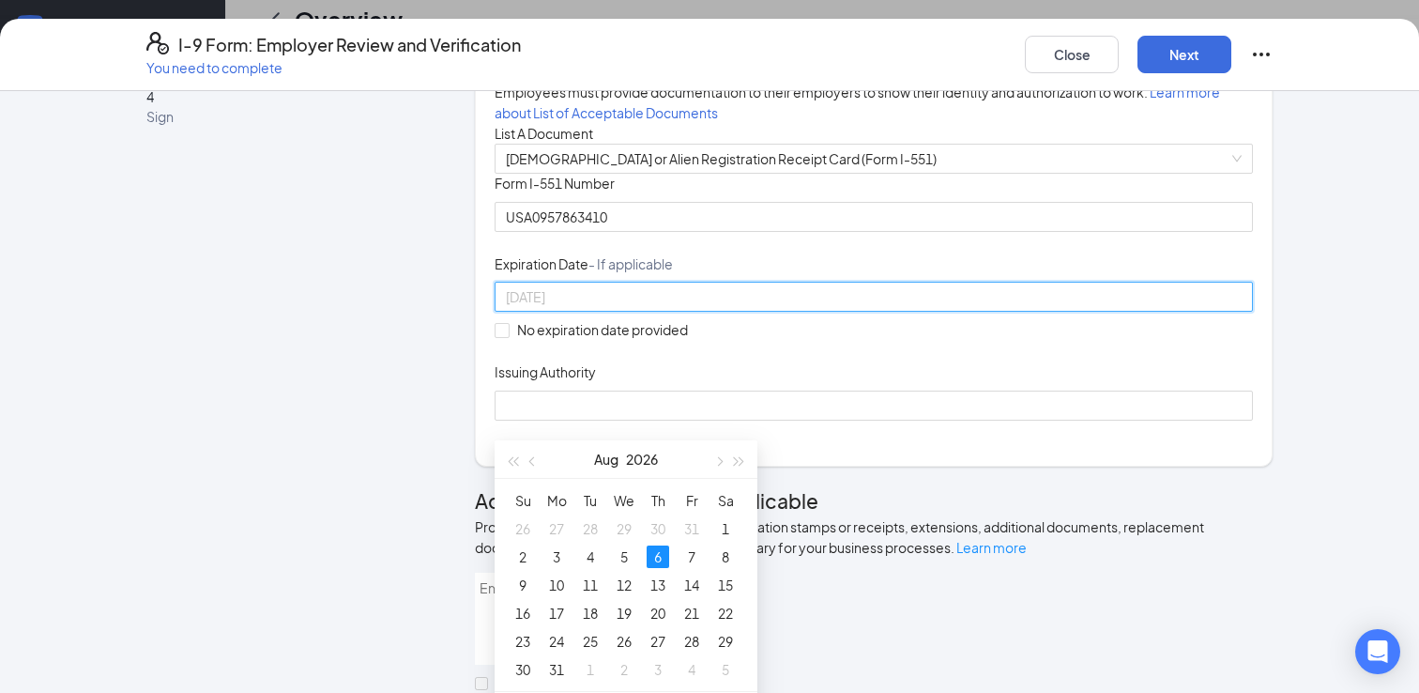
click at [659, 553] on div "6" at bounding box center [658, 556] width 23 height 23
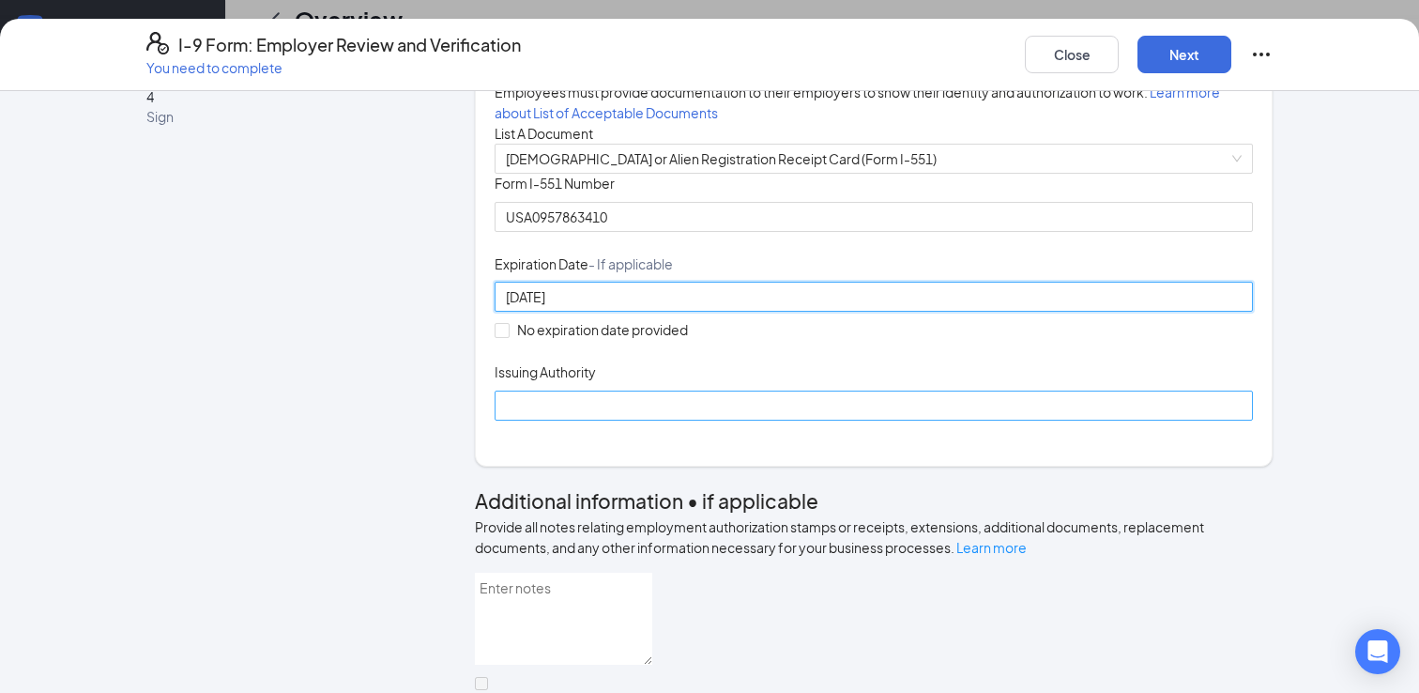
type input "[DATE]"
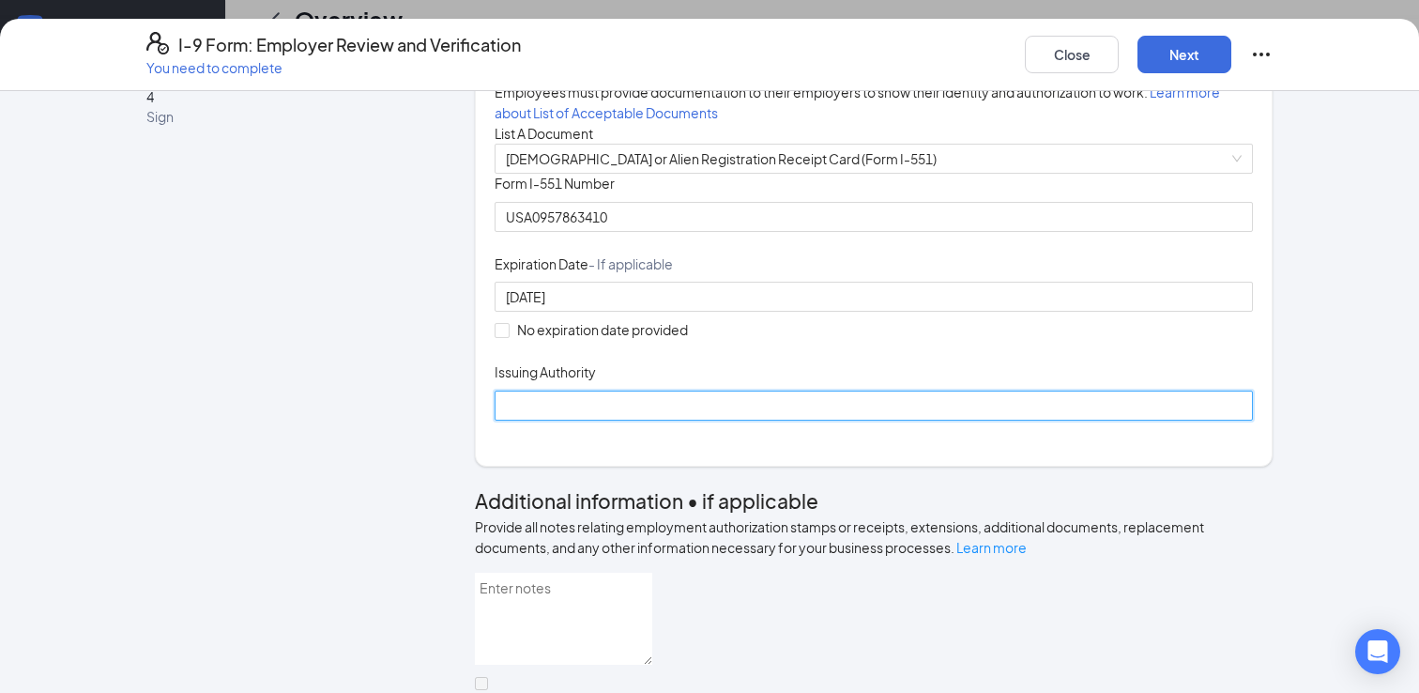
click at [584, 420] on input "Issuing Authority" at bounding box center [874, 405] width 758 height 30
type input "[GEOGRAPHIC_DATA]"
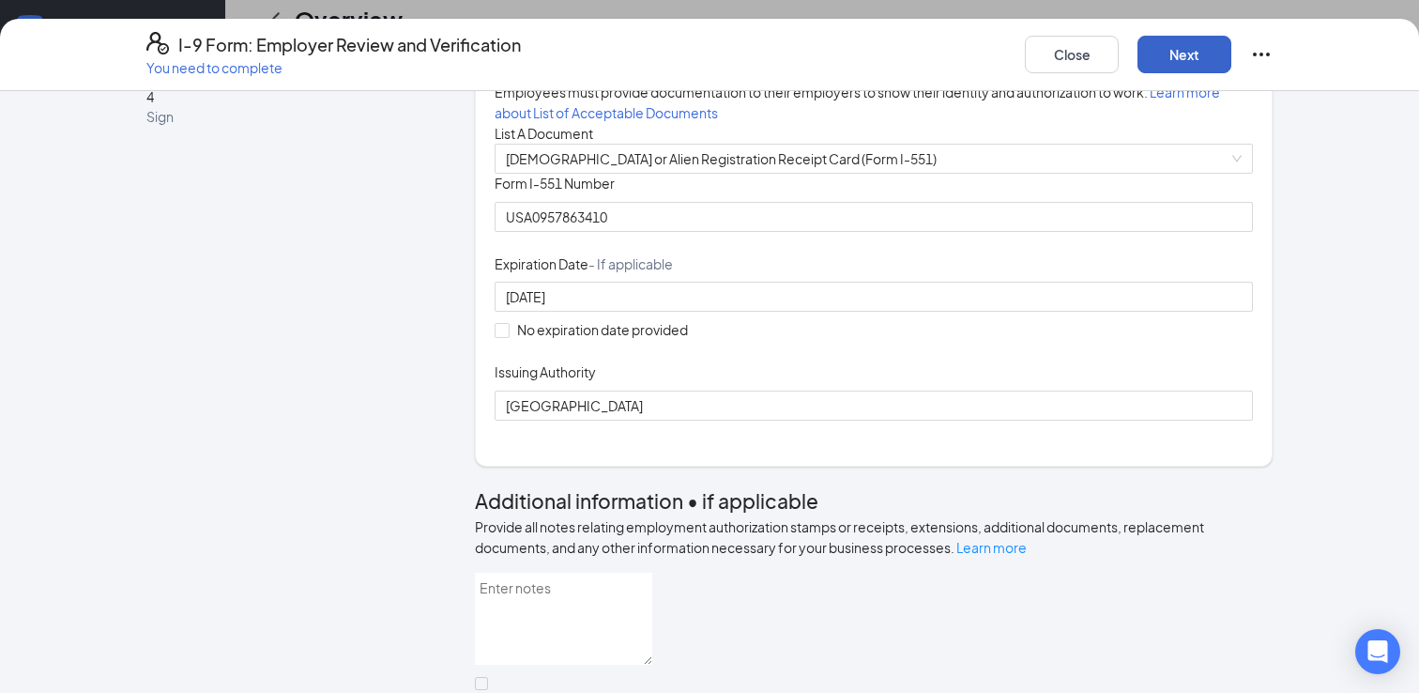
click at [1151, 63] on button "Next" at bounding box center [1184, 55] width 94 height 38
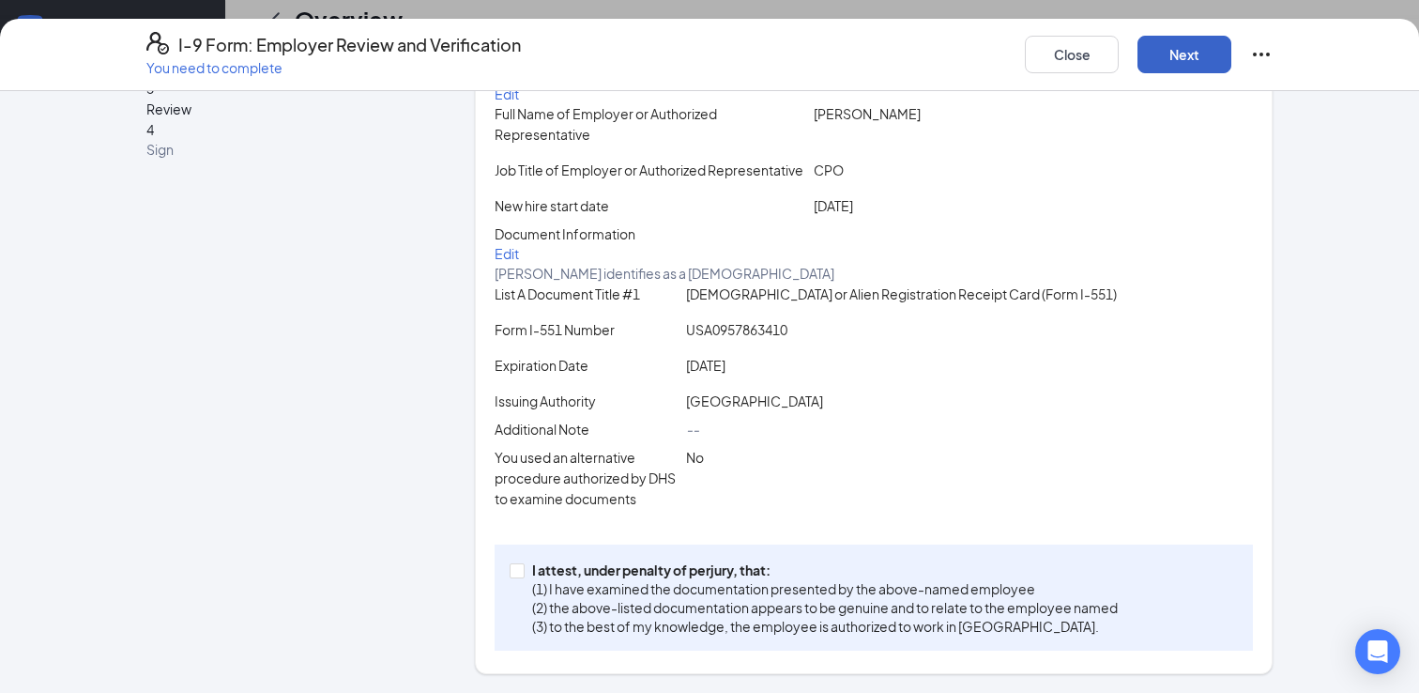
scroll to position [313, 0]
click at [525, 567] on span at bounding box center [517, 570] width 15 height 15
click at [523, 567] on input "I attest, under penalty of [PERSON_NAME], that: (1) I have examined the documen…" at bounding box center [516, 569] width 13 height 13
checkbox input "true"
click at [1184, 61] on button "Next" at bounding box center [1184, 55] width 94 height 38
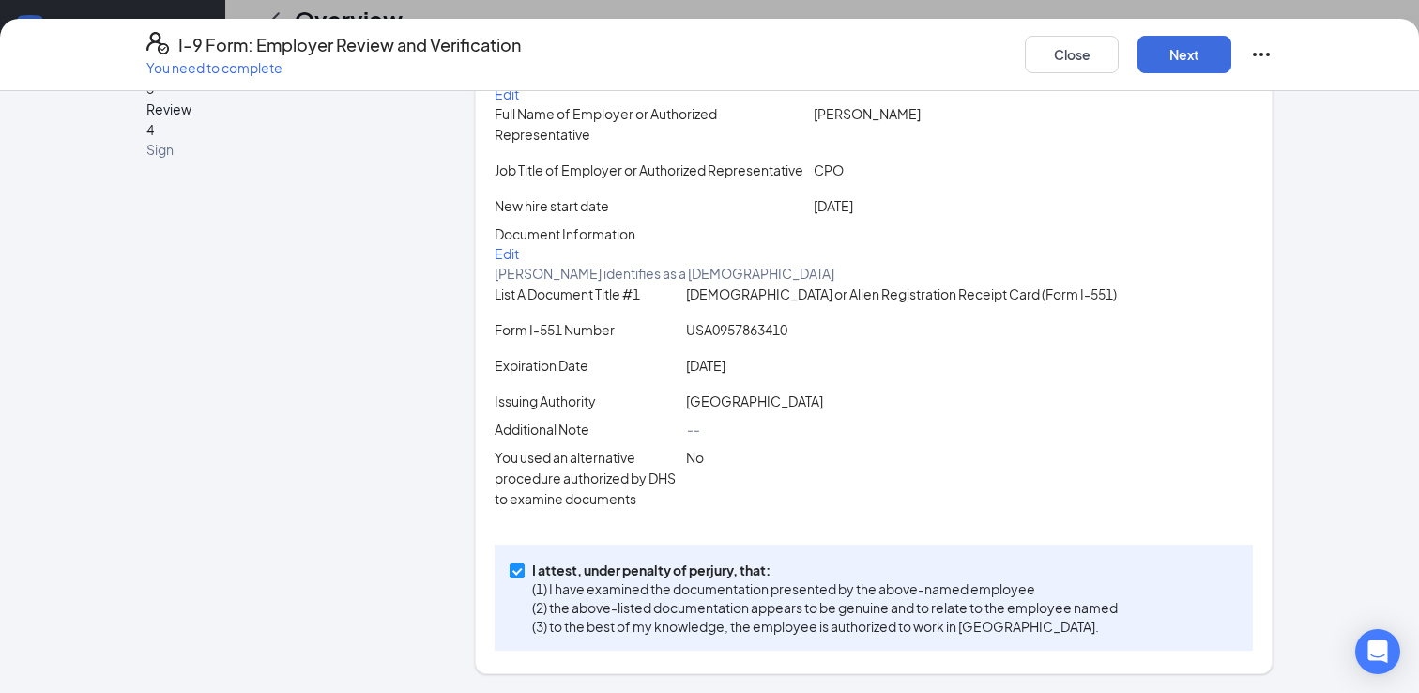
scroll to position [0, 0]
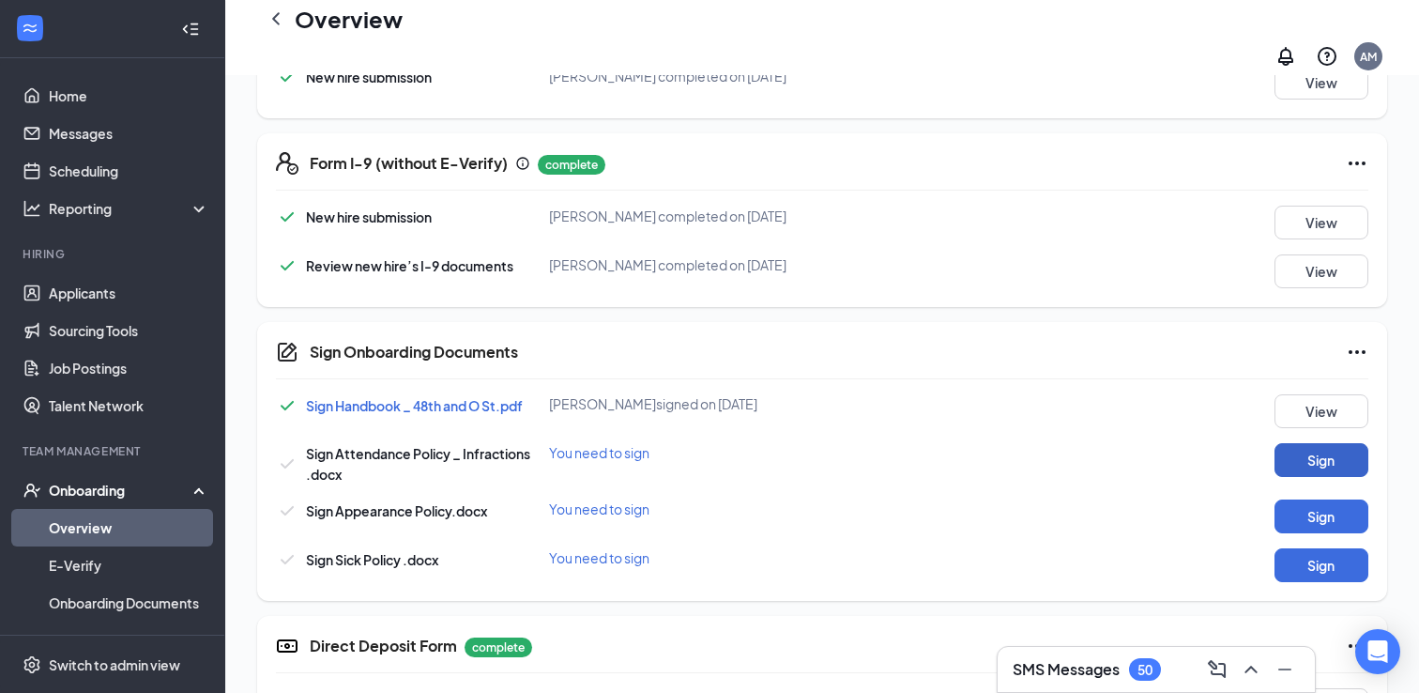
click at [1288, 444] on button "Sign" at bounding box center [1322, 460] width 94 height 34
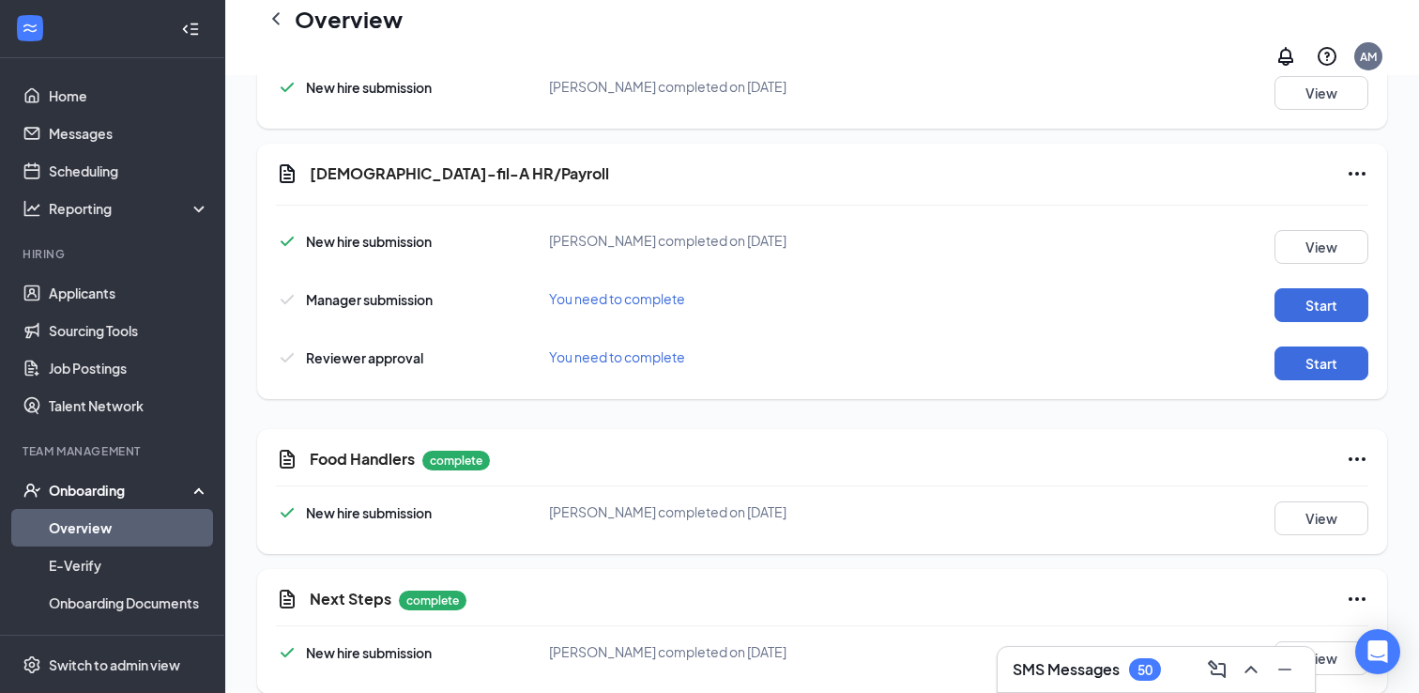
scroll to position [1580, 0]
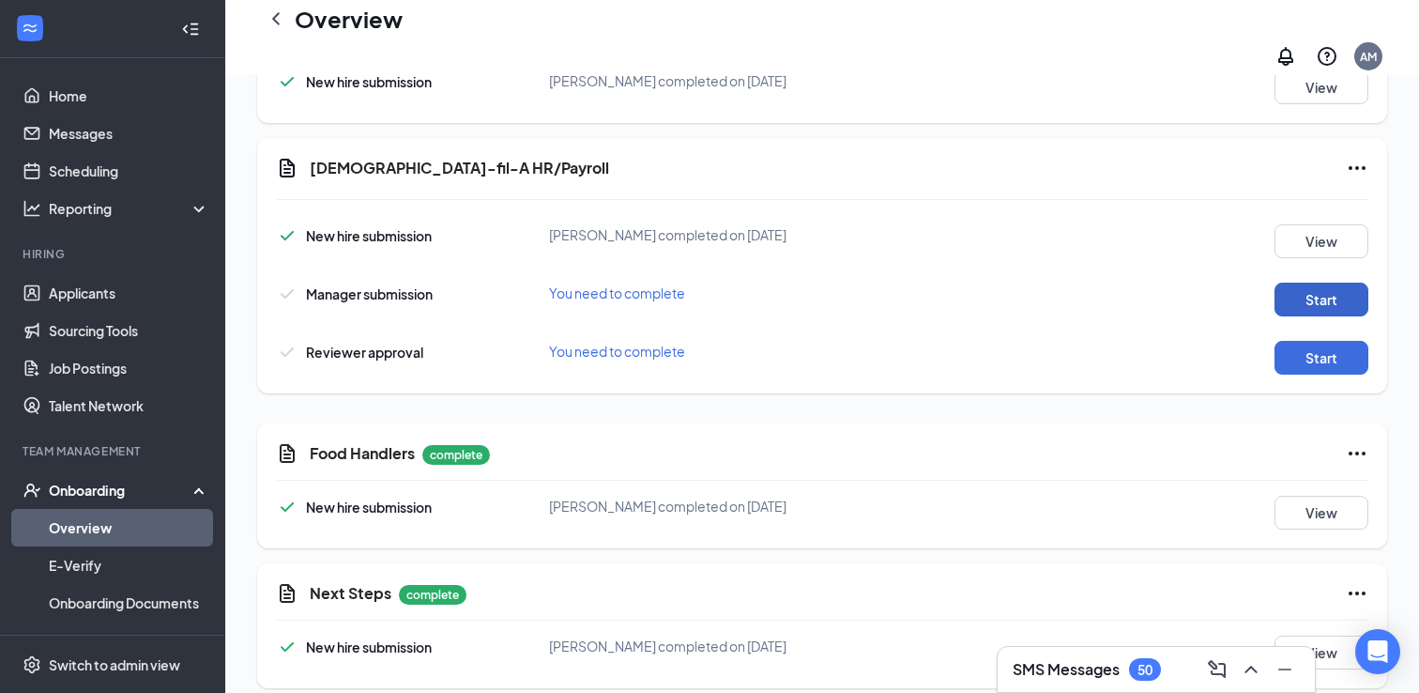
click at [1288, 290] on button "Start" at bounding box center [1322, 299] width 94 height 34
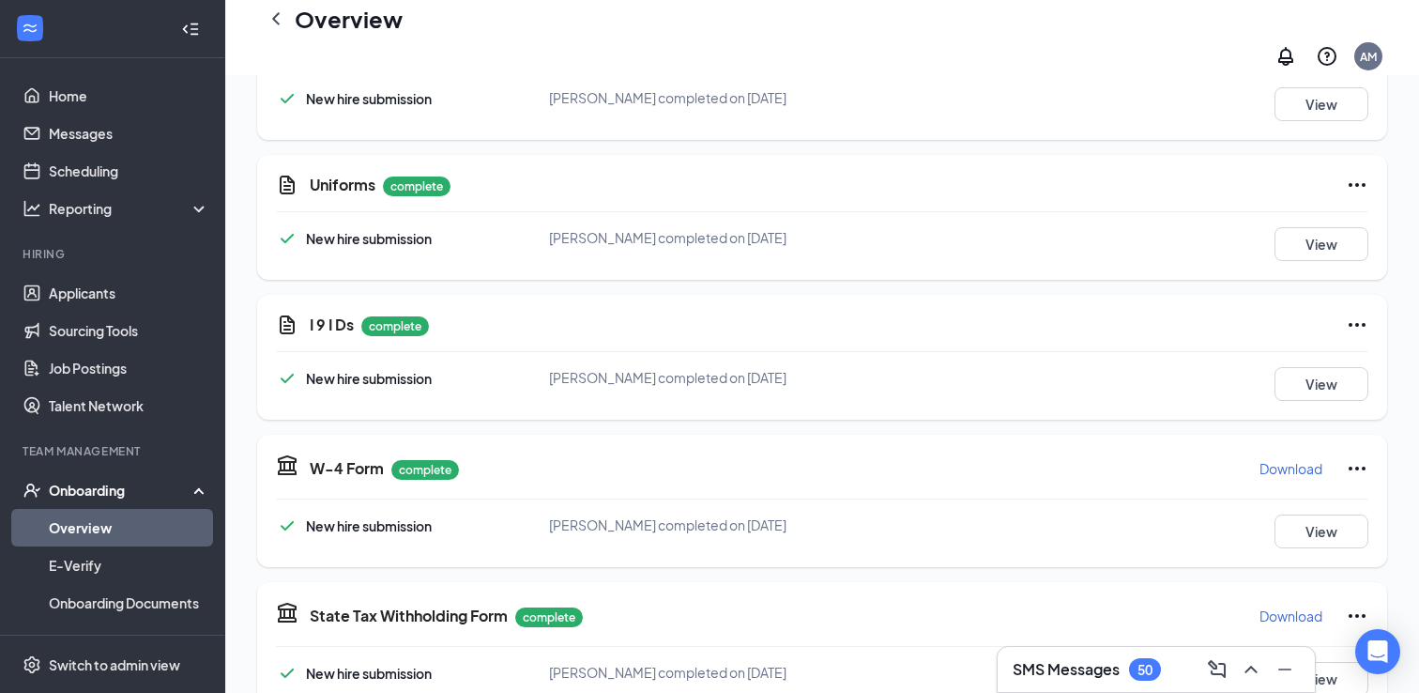
scroll to position [0, 0]
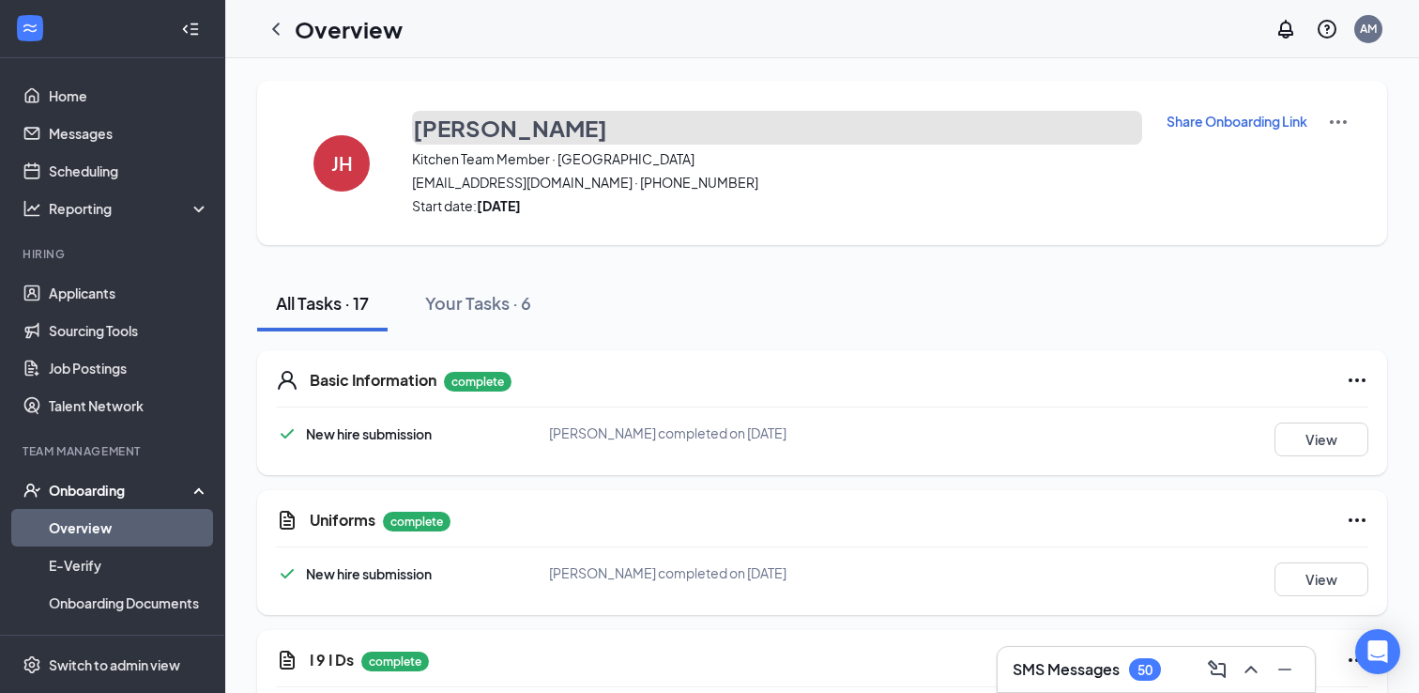
click at [580, 130] on h3 "[PERSON_NAME]" at bounding box center [510, 128] width 194 height 32
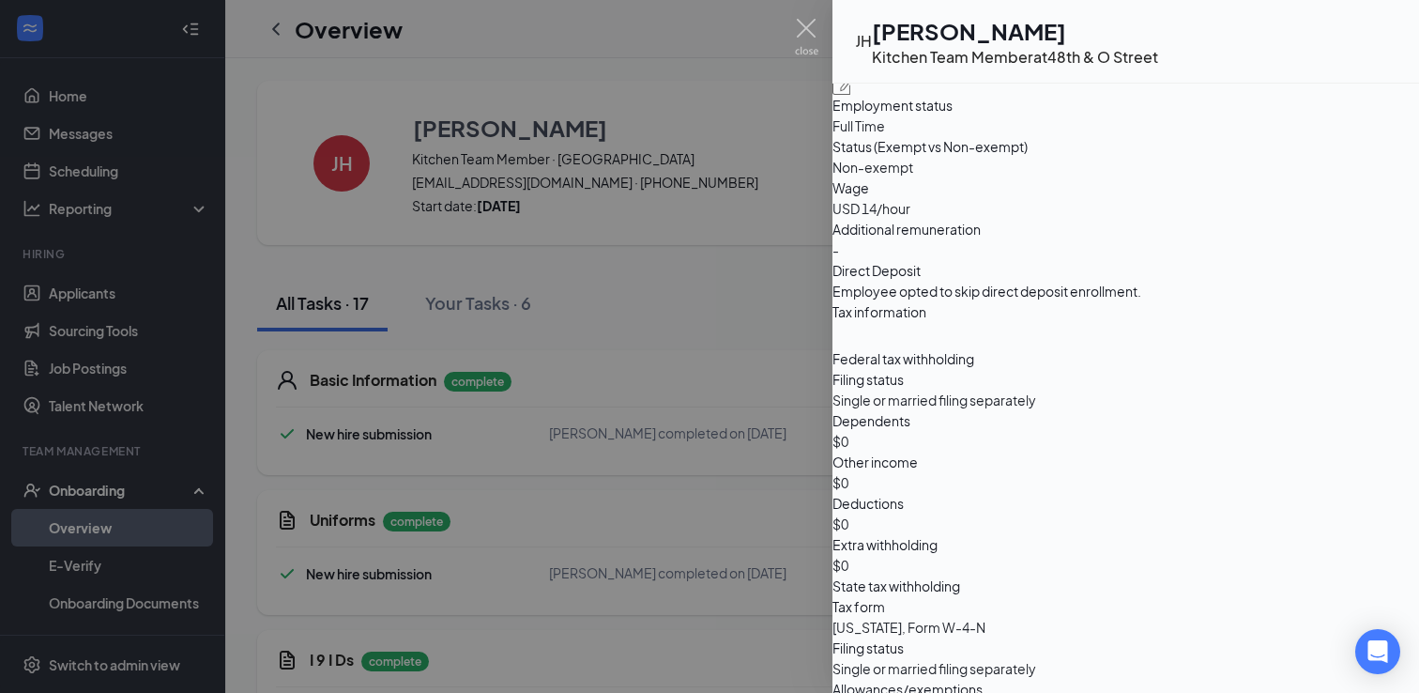
scroll to position [1086, 0]
click at [810, 23] on img at bounding box center [806, 37] width 23 height 37
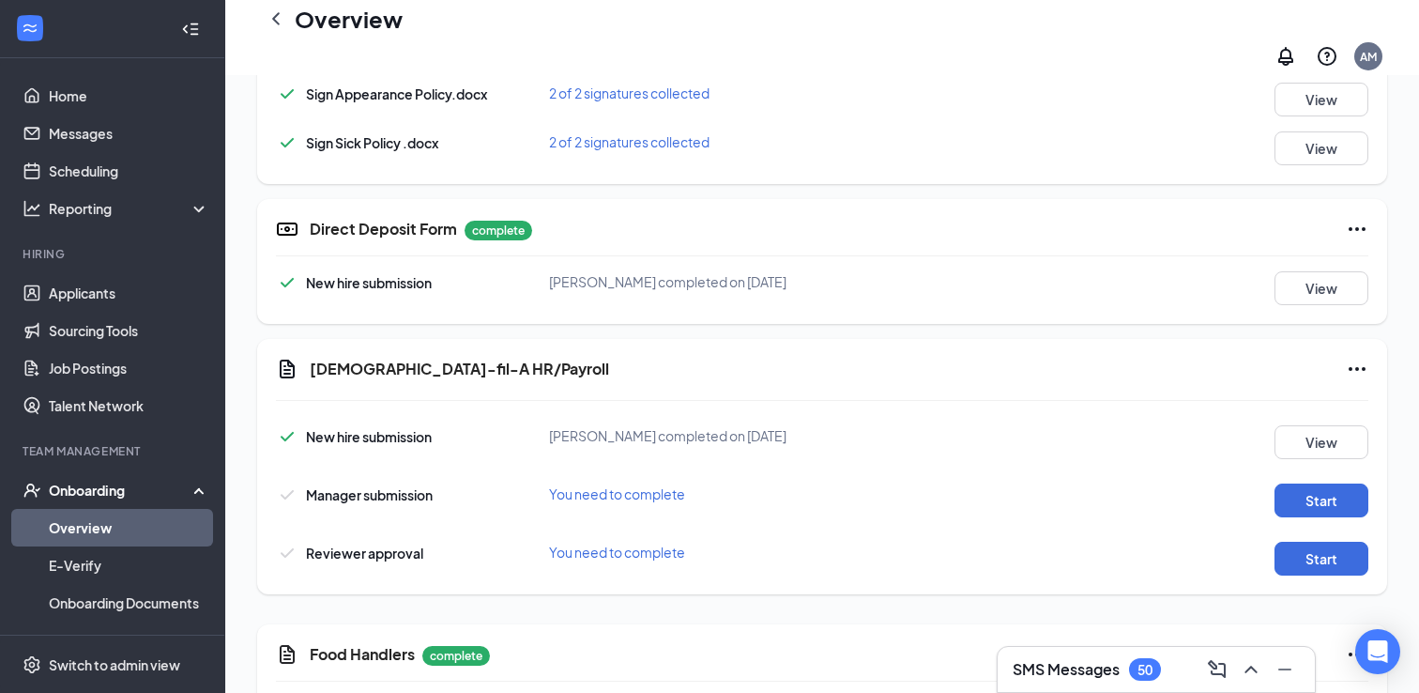
scroll to position [1381, 0]
click at [1288, 482] on button "Start" at bounding box center [1322, 499] width 94 height 34
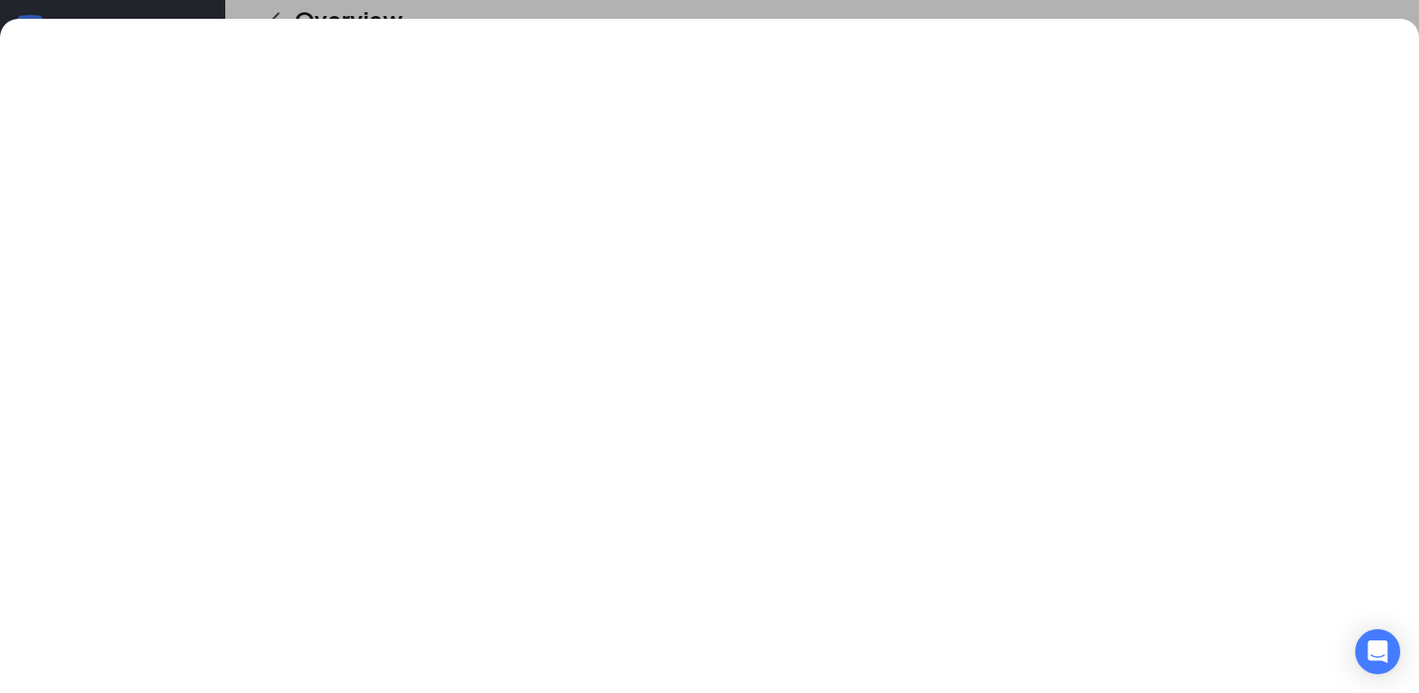
scroll to position [1372, 0]
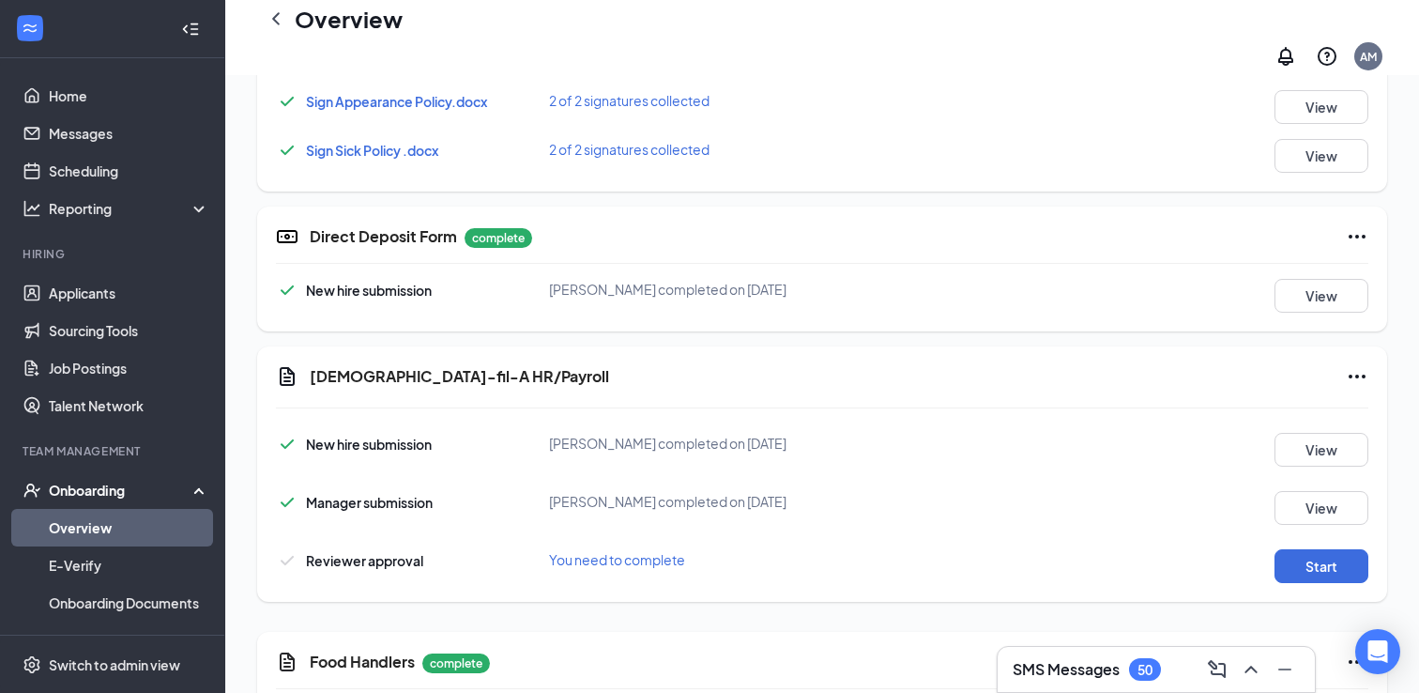
click at [1288, 573] on div "[DEMOGRAPHIC_DATA]-fil-A HR/Payroll New hire submission [PERSON_NAME] completed…" at bounding box center [822, 473] width 1130 height 255
click at [1288, 561] on button "Start" at bounding box center [1322, 566] width 94 height 34
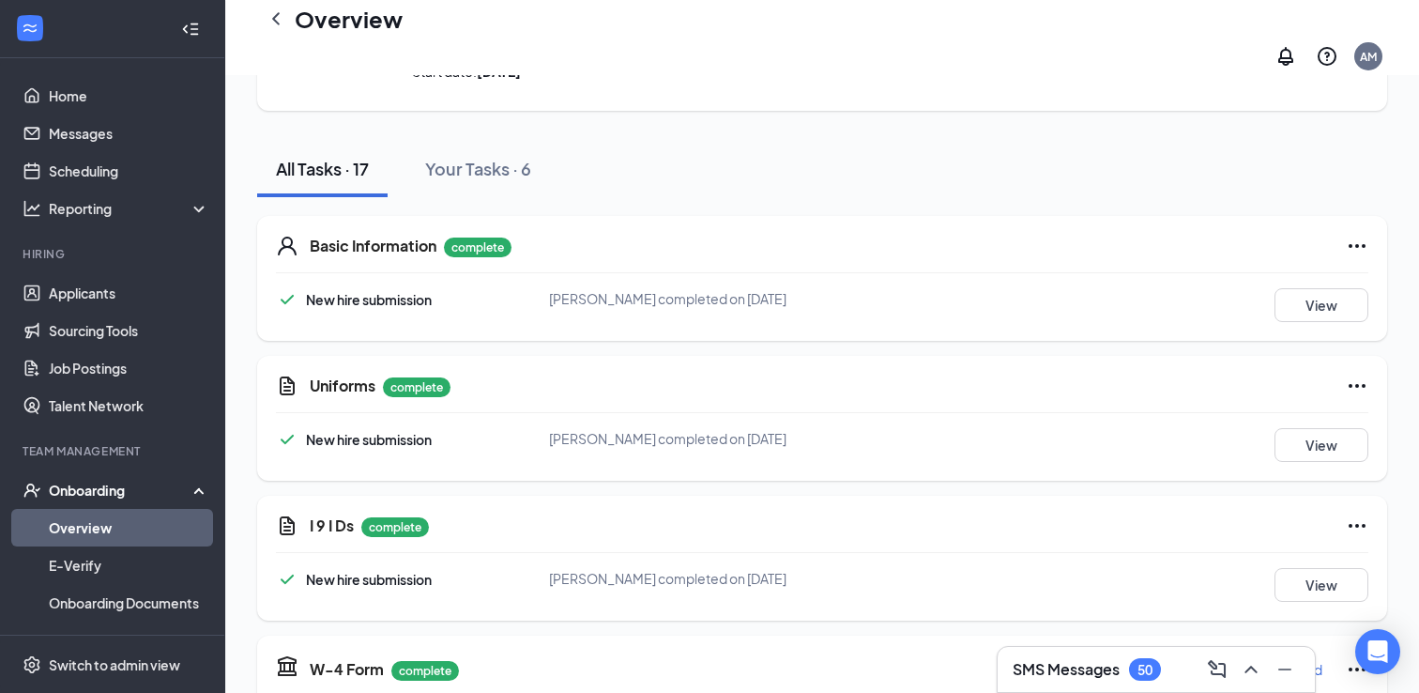
scroll to position [0, 0]
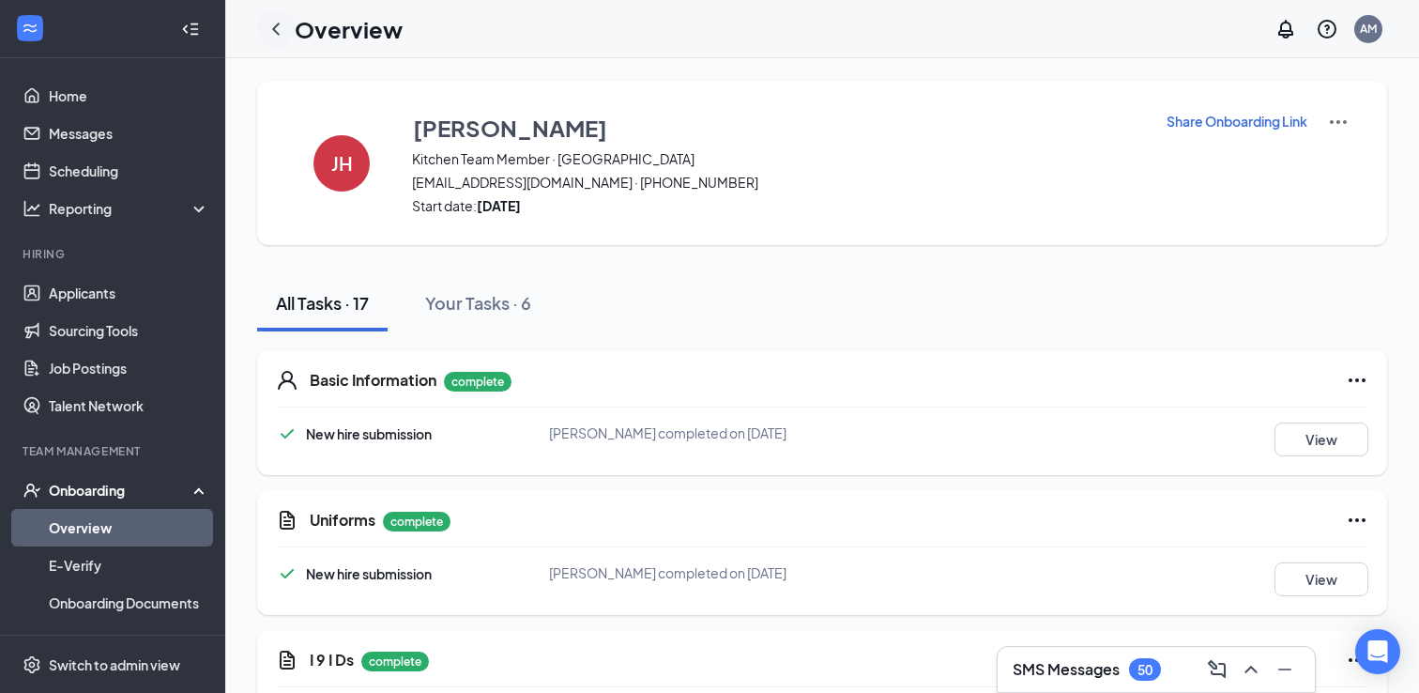
click at [273, 31] on icon "ChevronLeft" at bounding box center [276, 29] width 23 height 23
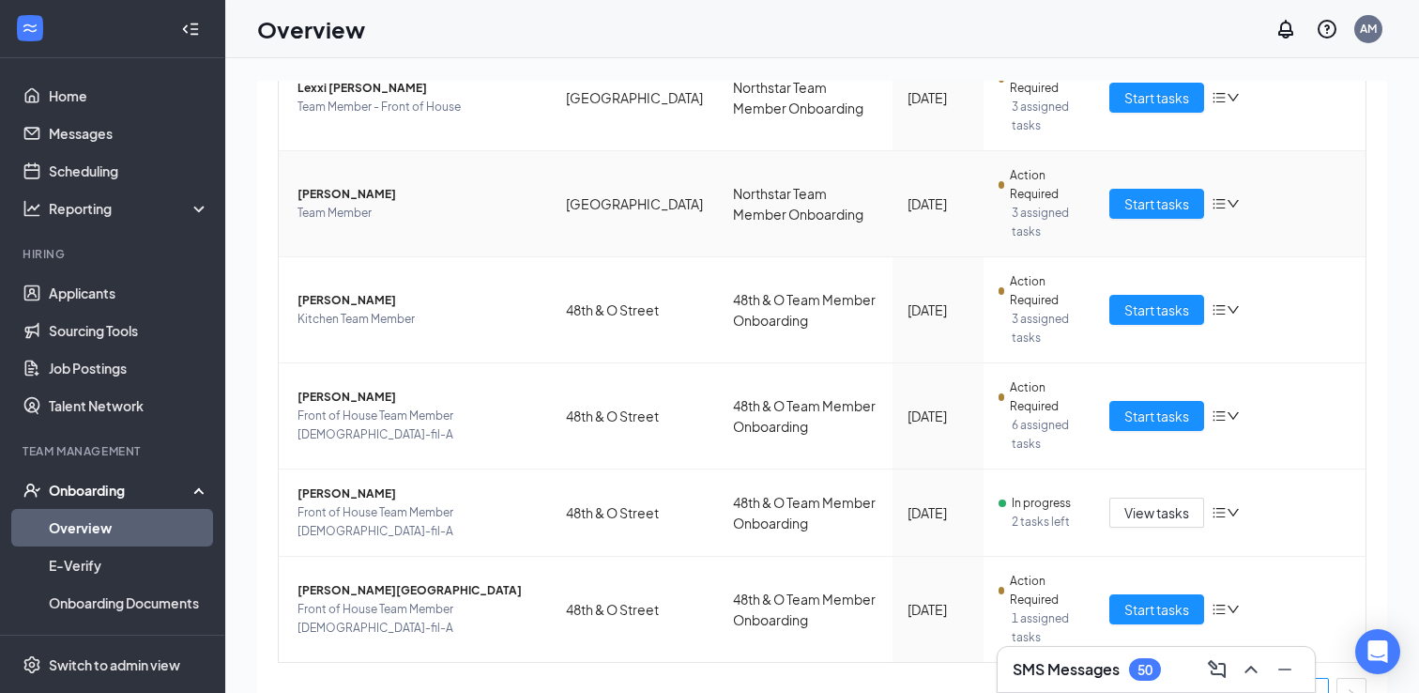
scroll to position [418, 0]
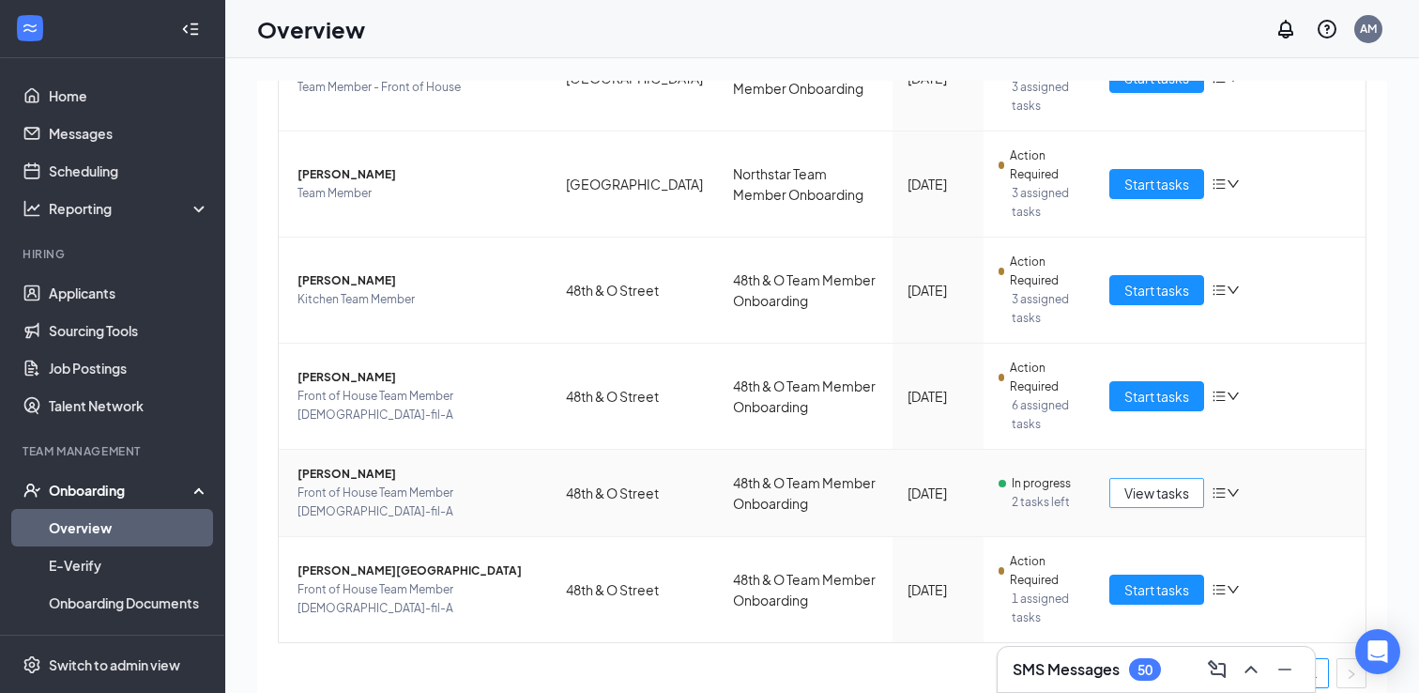
click at [1135, 493] on span "View tasks" at bounding box center [1156, 492] width 65 height 21
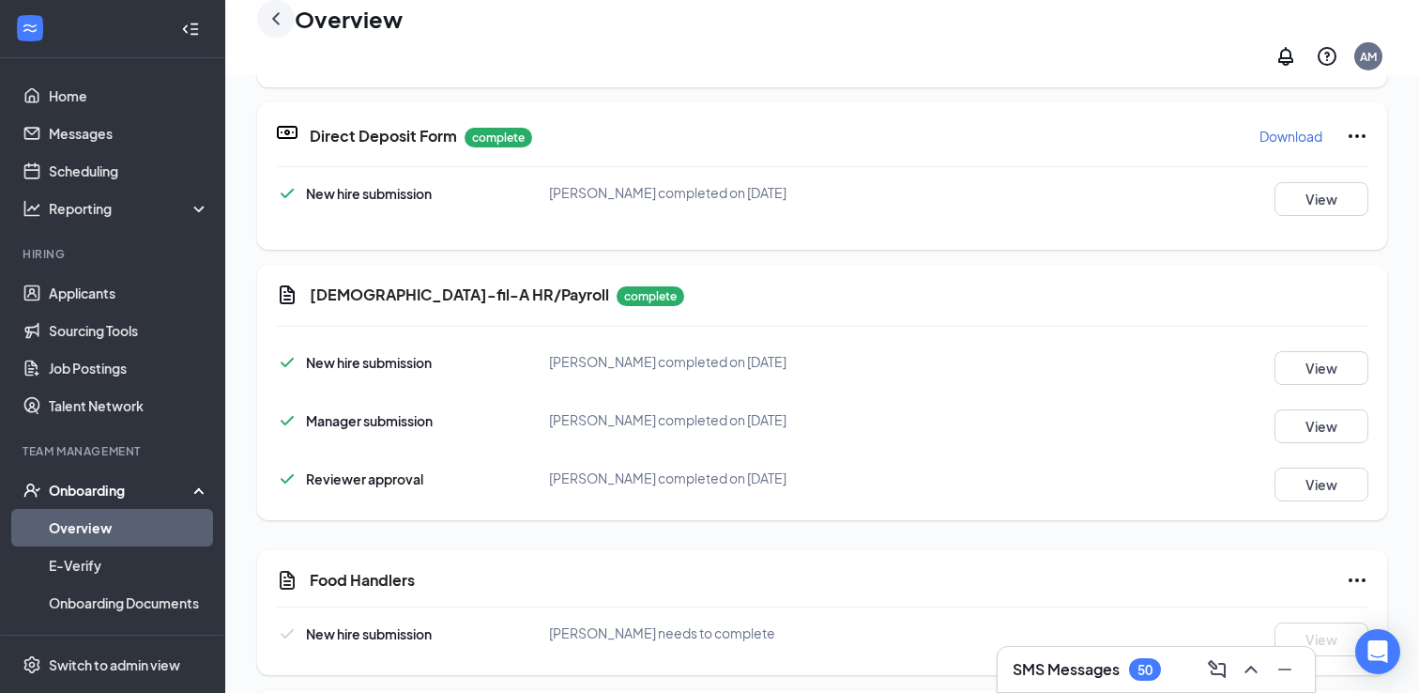
click at [276, 24] on icon "ChevronLeft" at bounding box center [276, 18] width 8 height 12
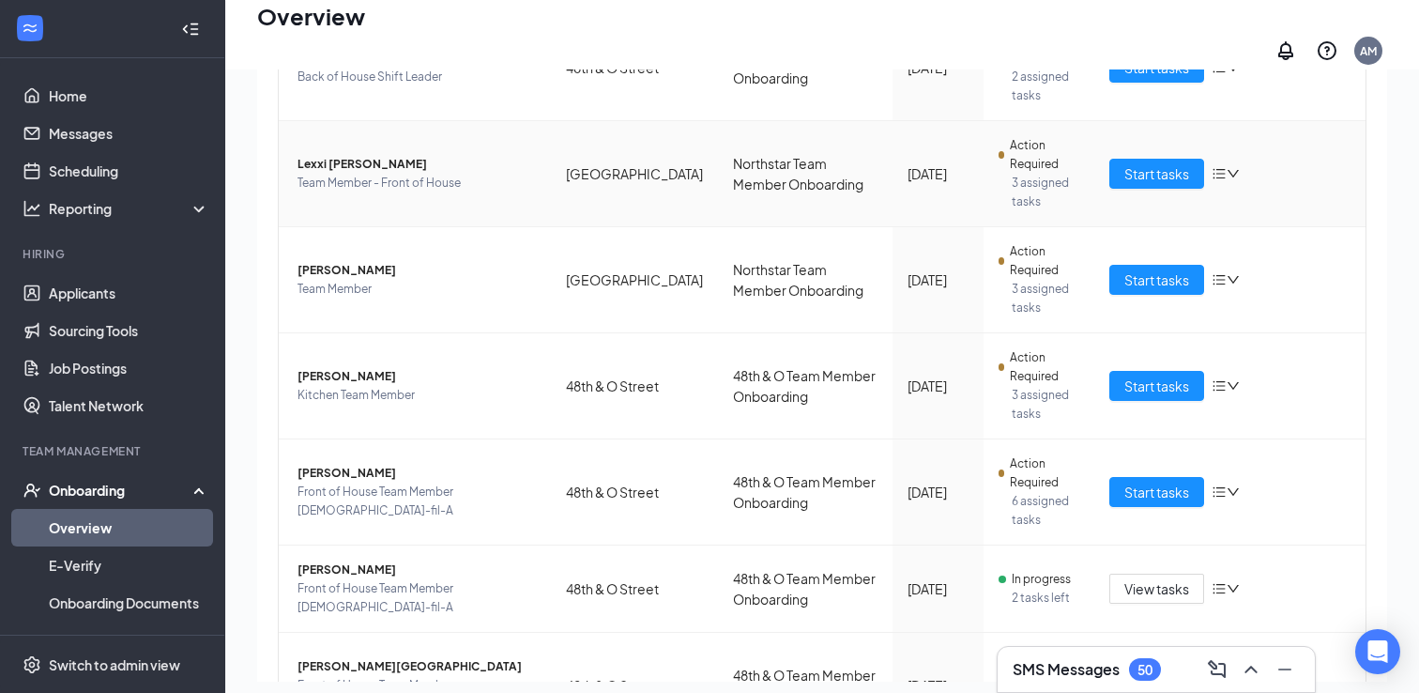
scroll to position [251, 0]
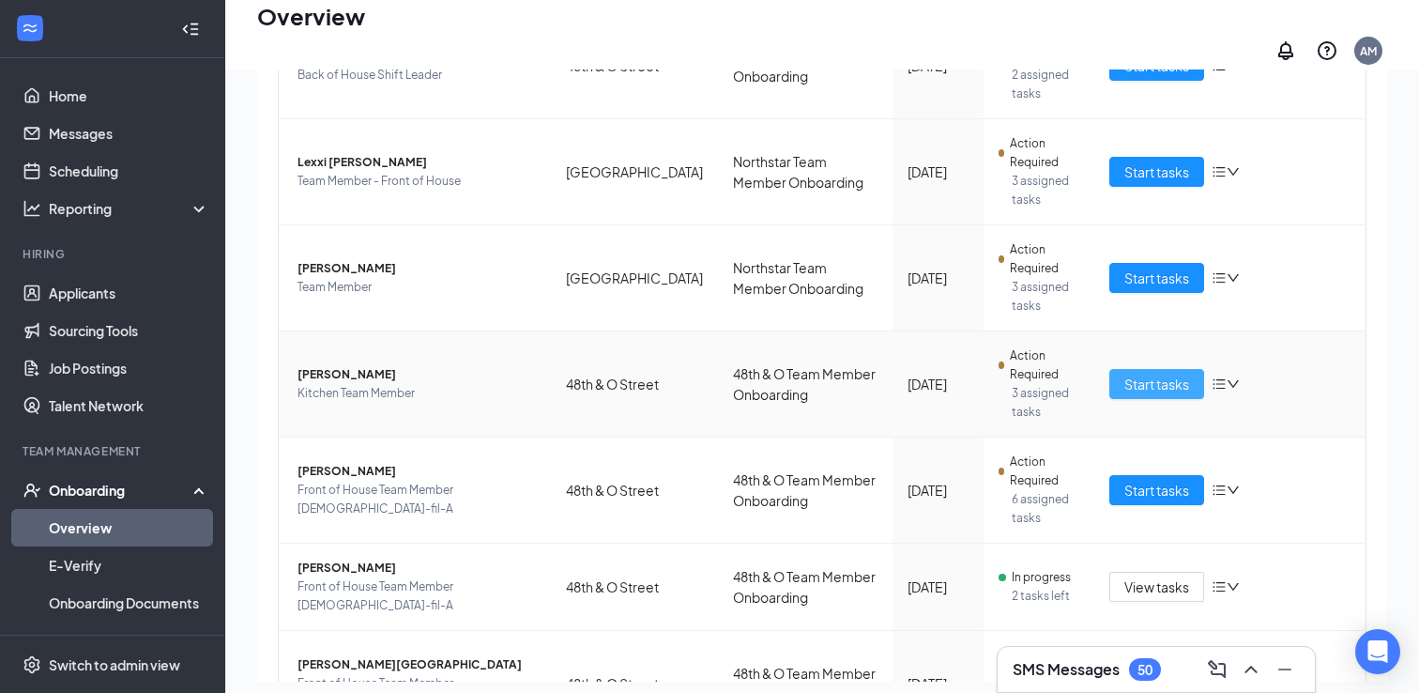
click at [1135, 374] on span "Start tasks" at bounding box center [1156, 384] width 65 height 21
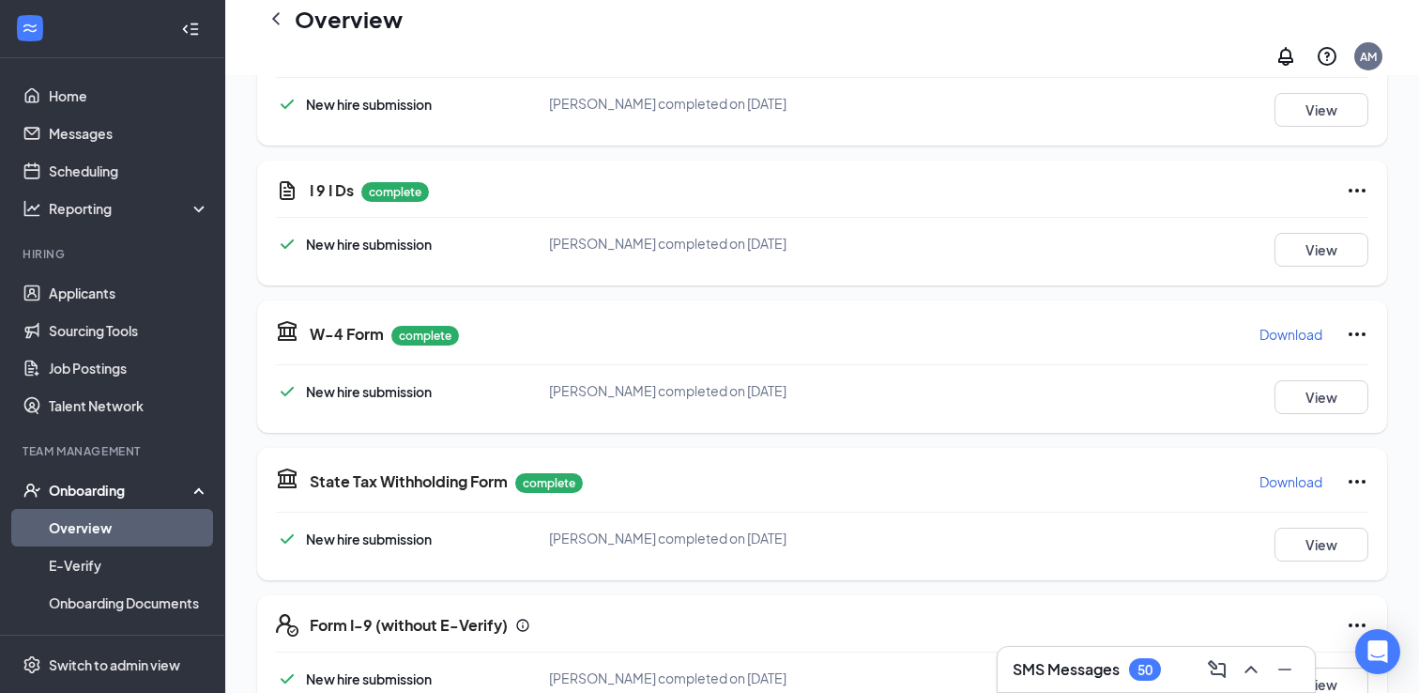
scroll to position [248, 0]
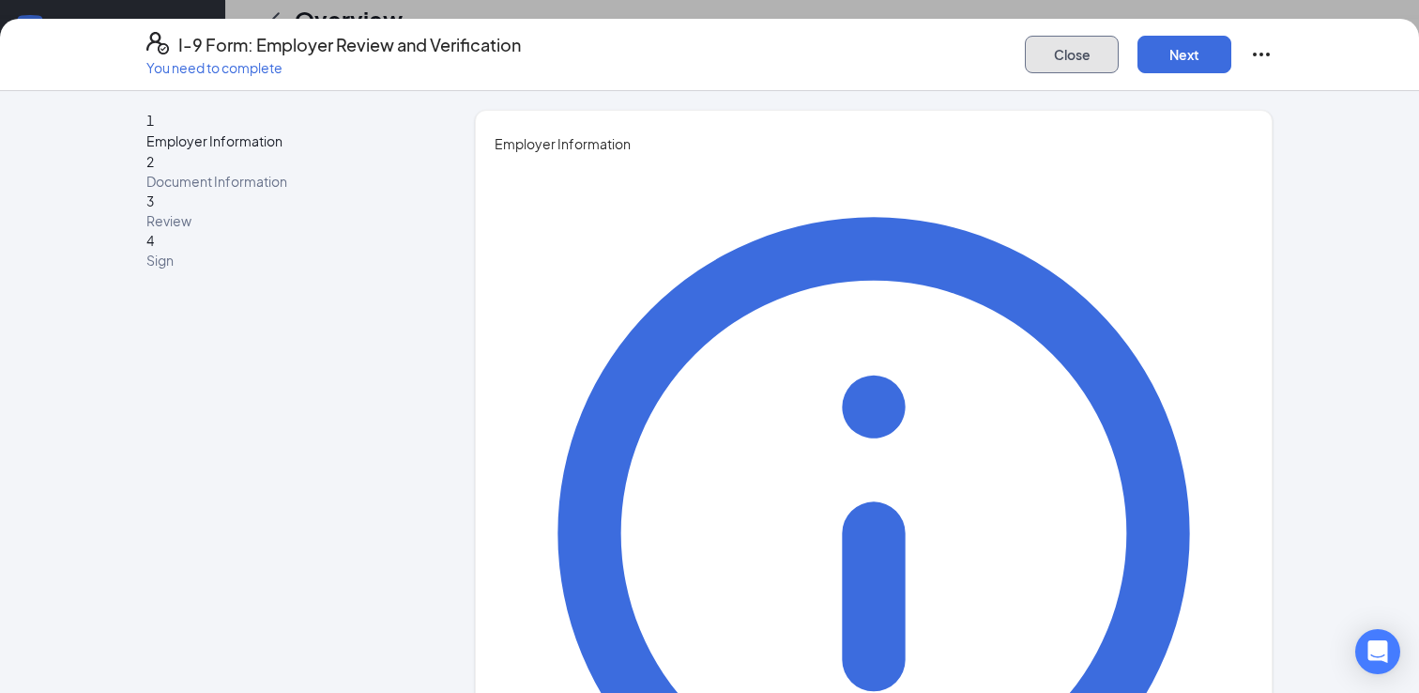
click at [1061, 61] on button "Close" at bounding box center [1072, 55] width 94 height 38
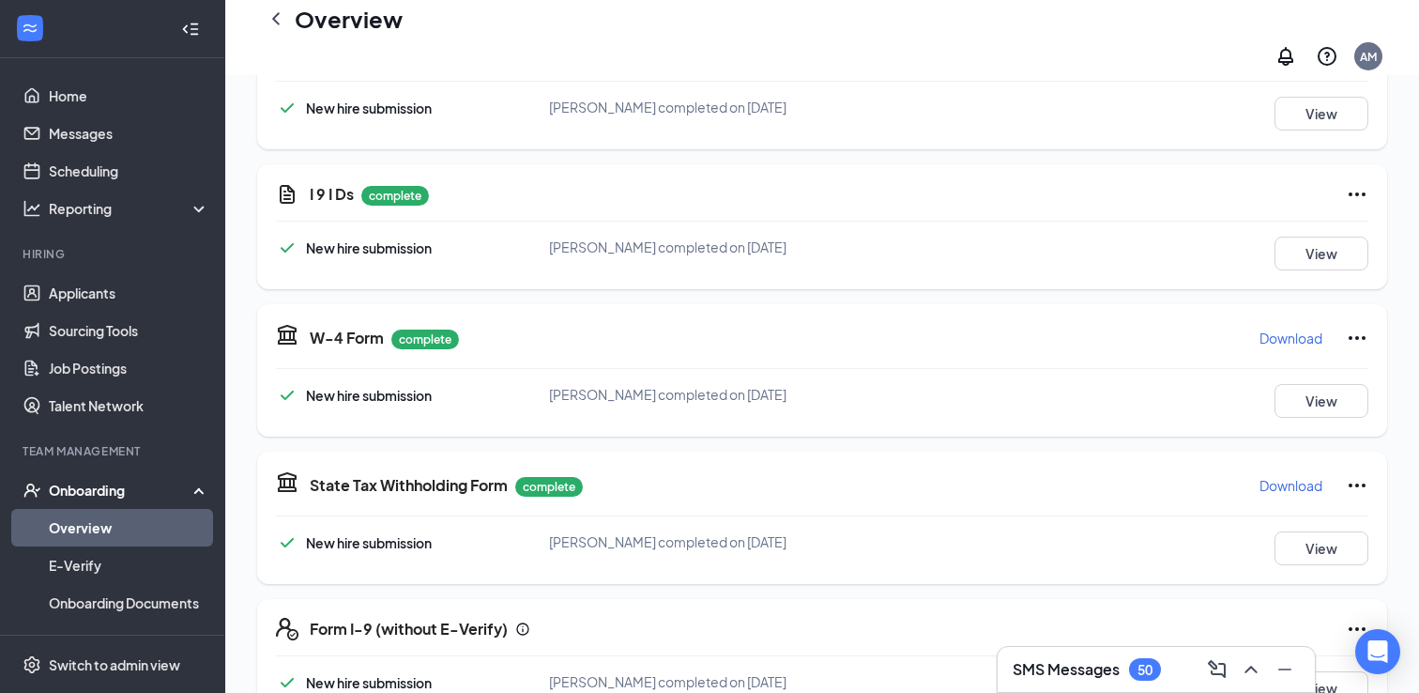
scroll to position [349, 0]
click at [1288, 599] on div "Form I-9 (without E-Verify) New hire submission [PERSON_NAME] completed on [DAT…" at bounding box center [822, 686] width 1130 height 174
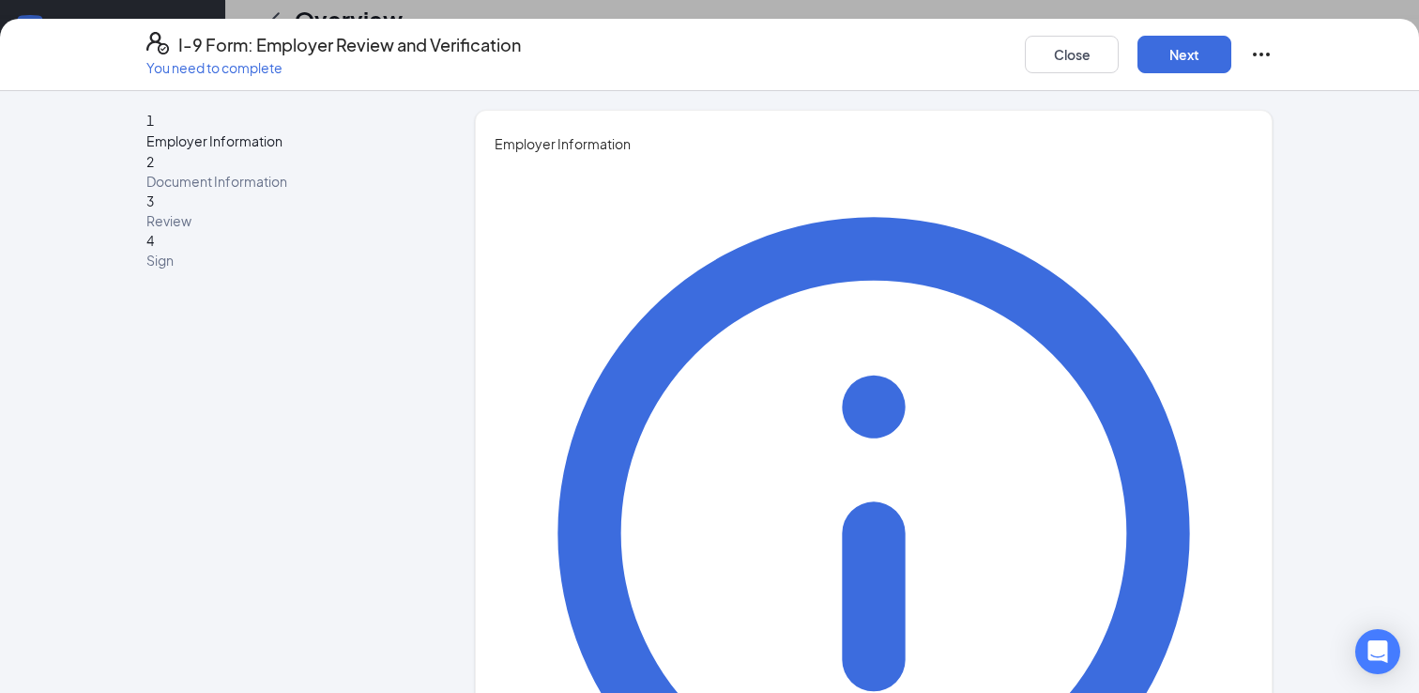
type input "[PERSON_NAME]"
type input "CPO"
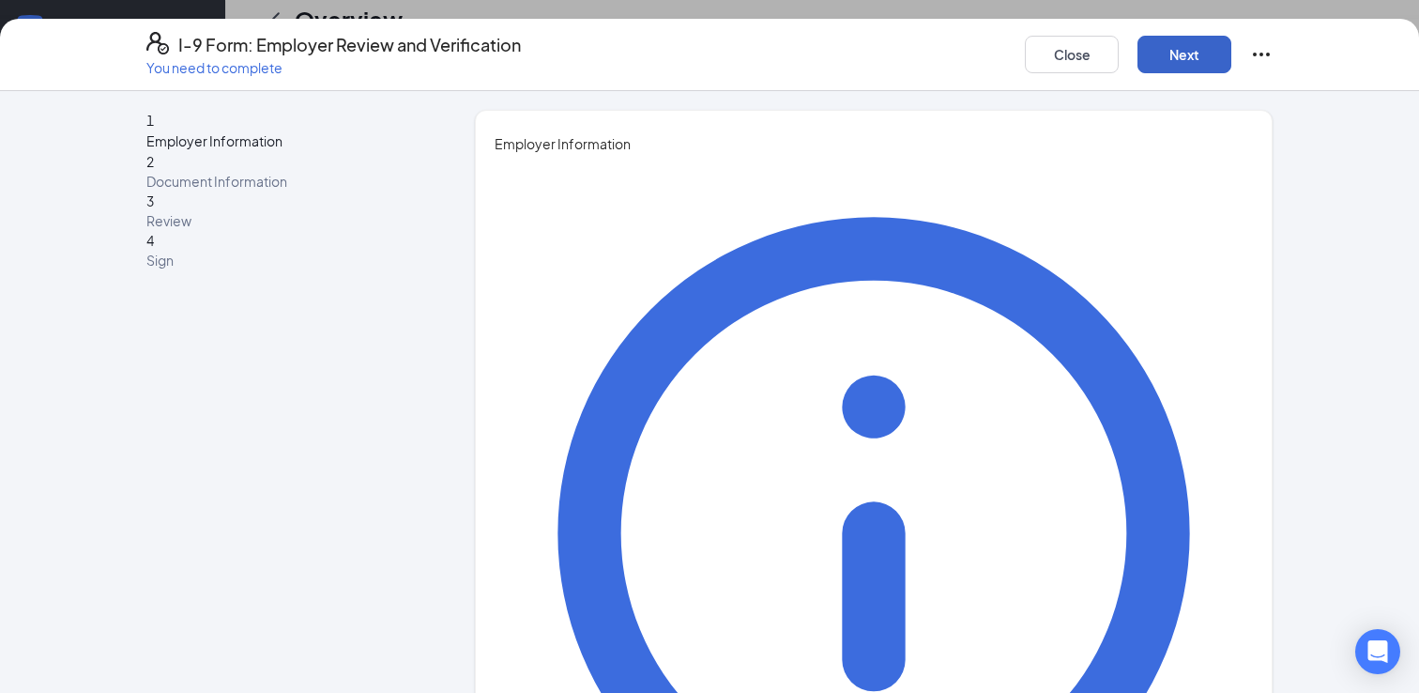
click at [1159, 54] on button "Next" at bounding box center [1184, 55] width 94 height 38
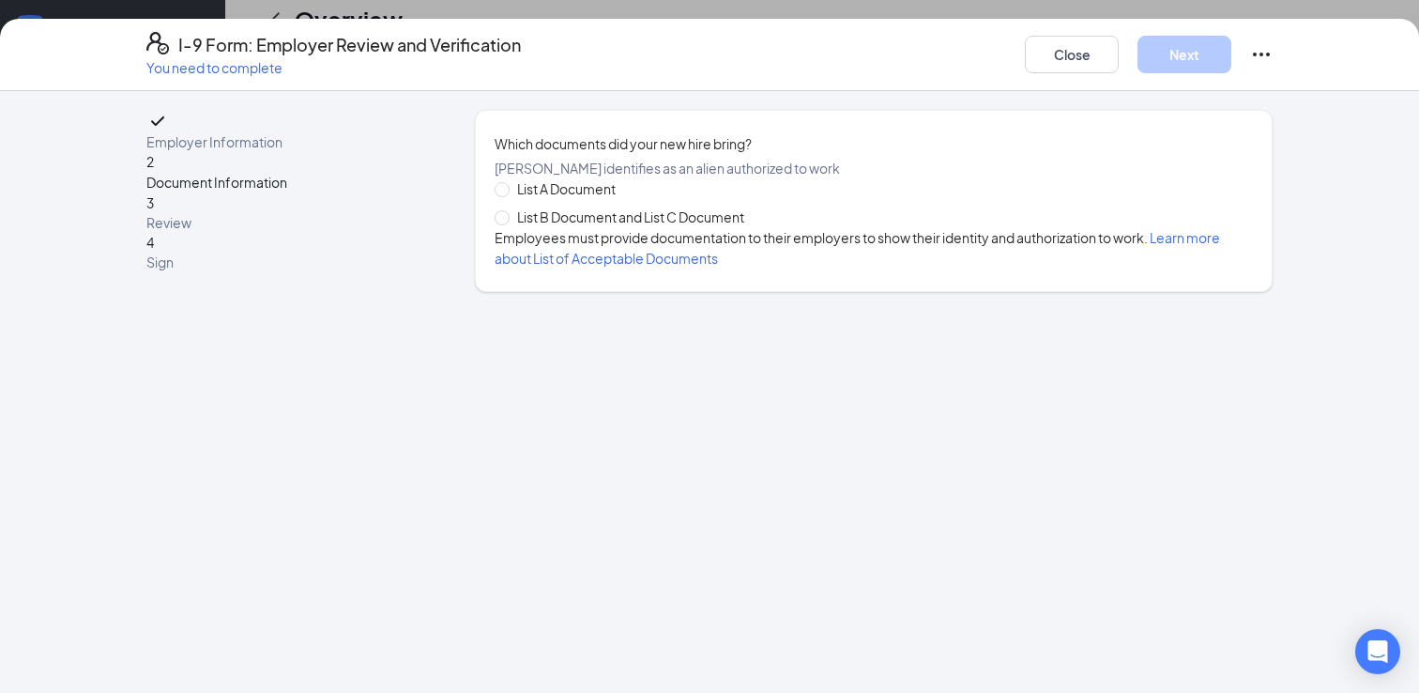
click at [513, 227] on span "List B Document and List C Document" at bounding box center [631, 216] width 242 height 21
click at [508, 223] on input "List B Document and List C Document" at bounding box center [501, 216] width 13 height 13
radio input "true"
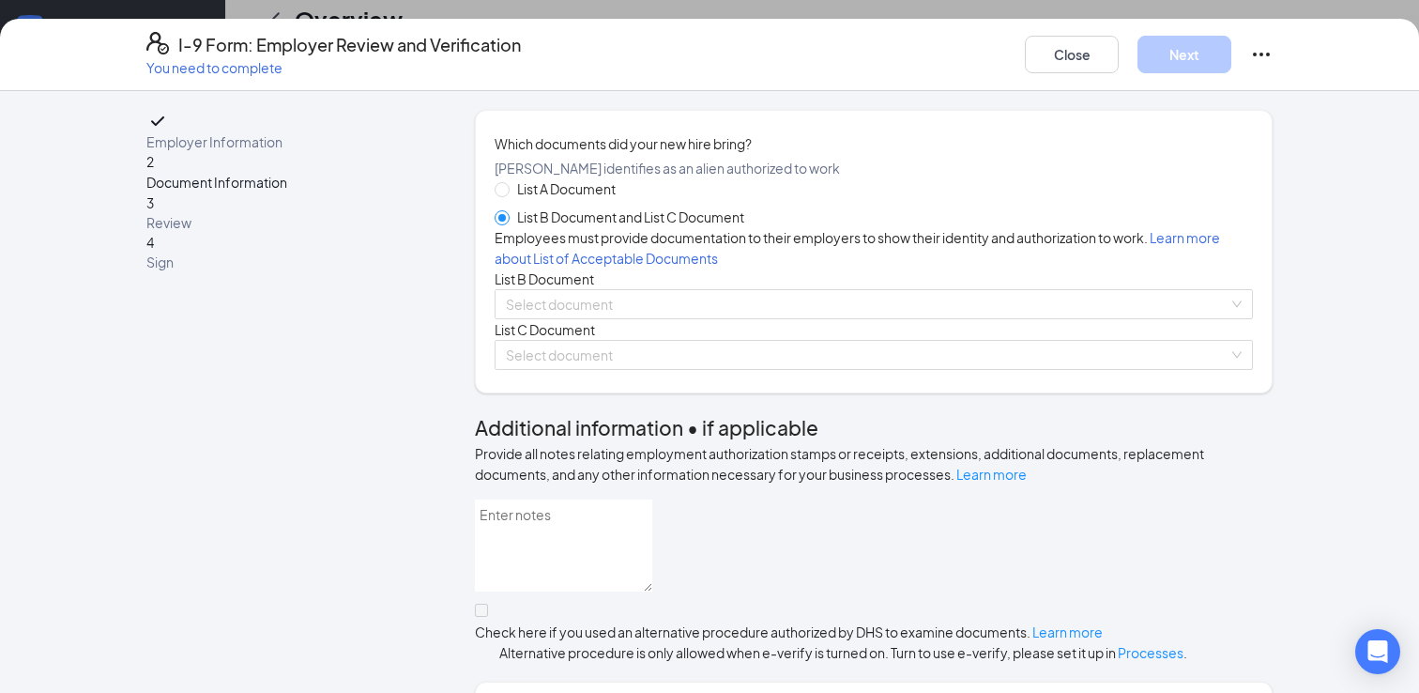
click at [510, 225] on span at bounding box center [502, 217] width 15 height 15
click at [508, 223] on input "List B Document and List C Document" at bounding box center [501, 216] width 13 height 13
click at [505, 195] on input "List A Document" at bounding box center [501, 188] width 13 height 13
radio input "true"
radio input "false"
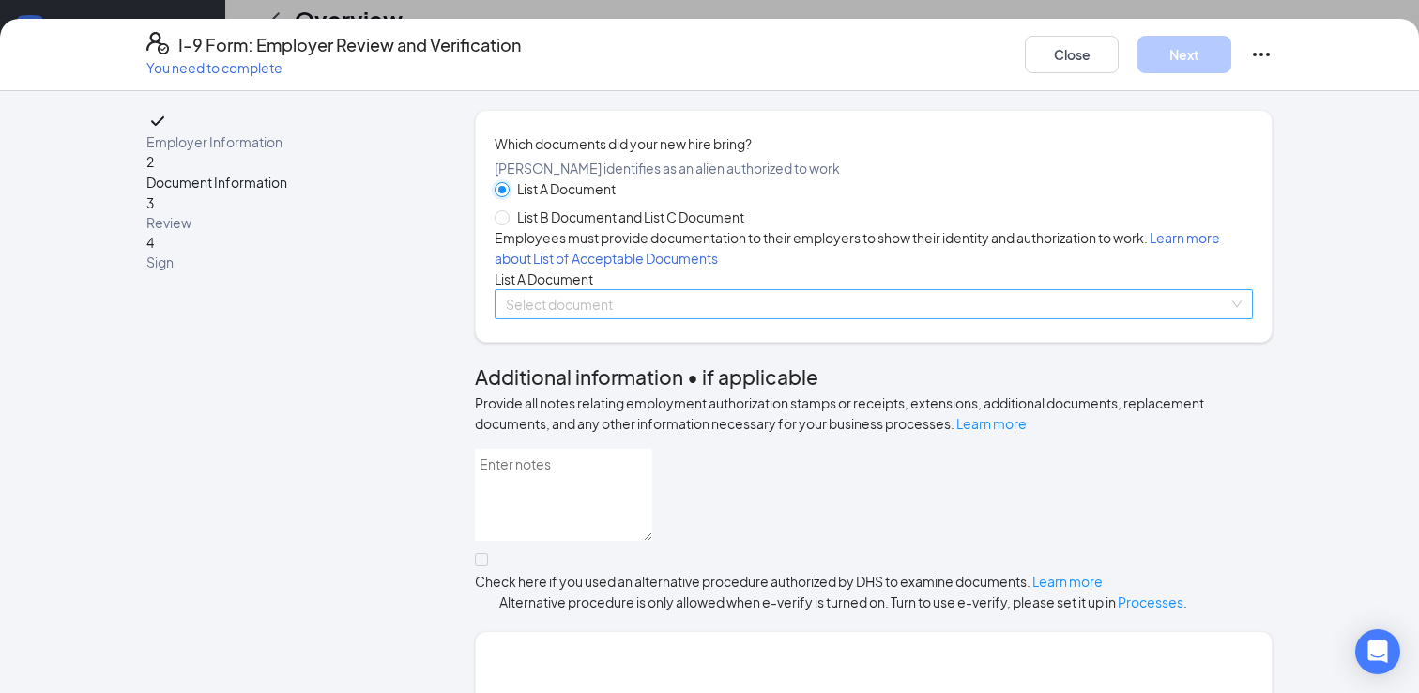
click at [542, 318] on span at bounding box center [867, 304] width 723 height 28
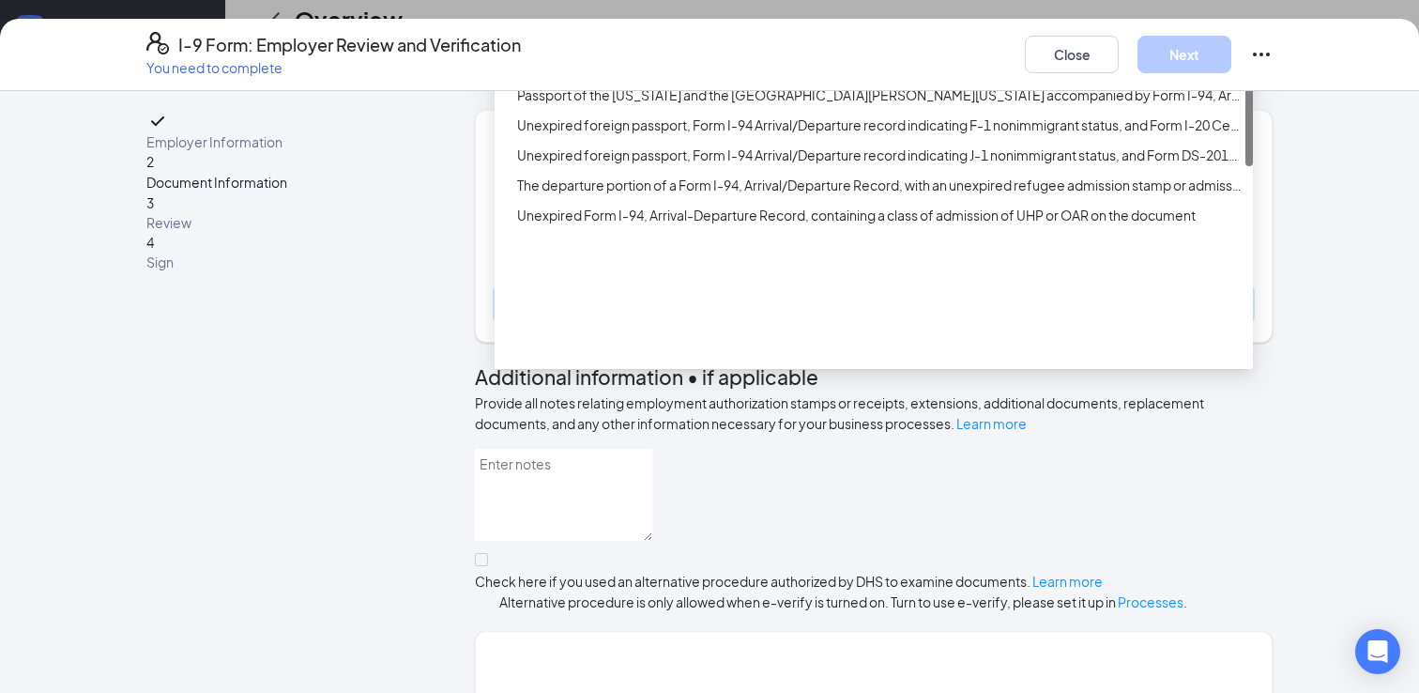
click at [643, 75] on div "Foreign passport with Form I-94 or Form I-94A with Arrival-Departure Record, an…" at bounding box center [879, 64] width 725 height 21
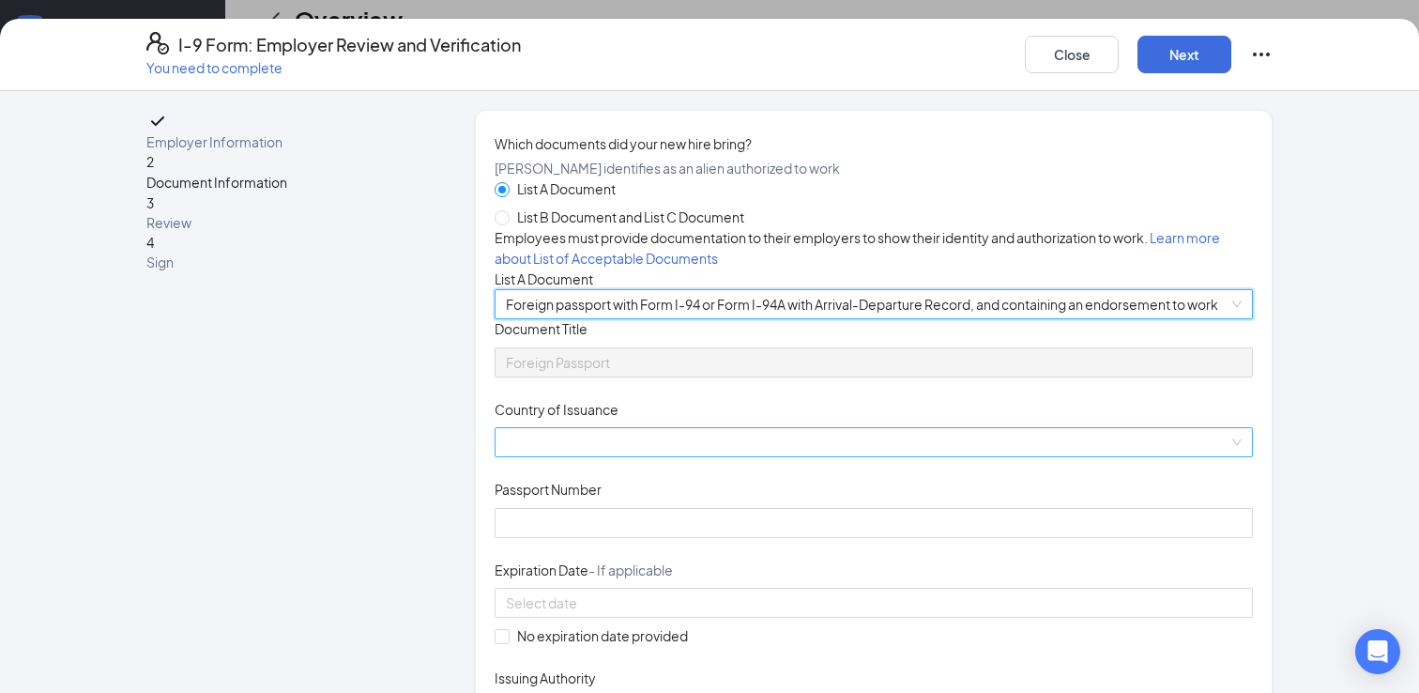
click at [535, 456] on input "Country of Issuance" at bounding box center [867, 442] width 723 height 28
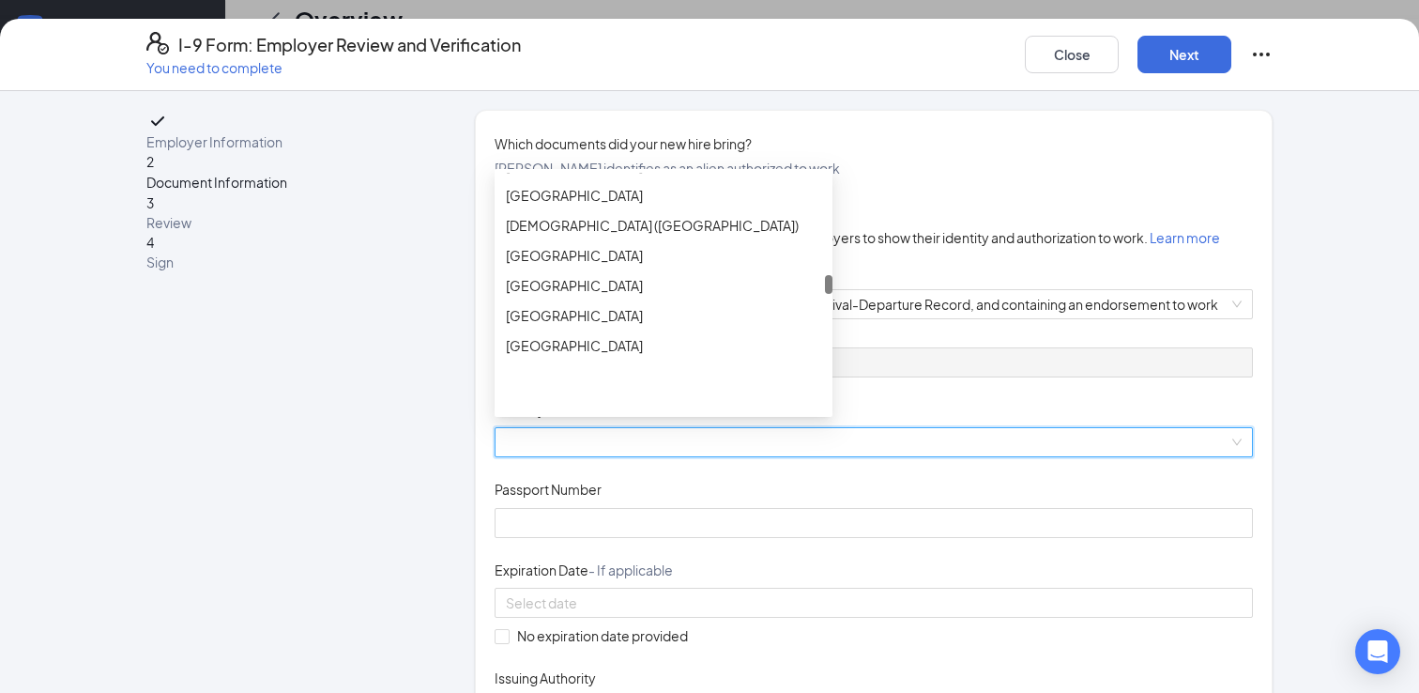
scroll to position [3145, 0]
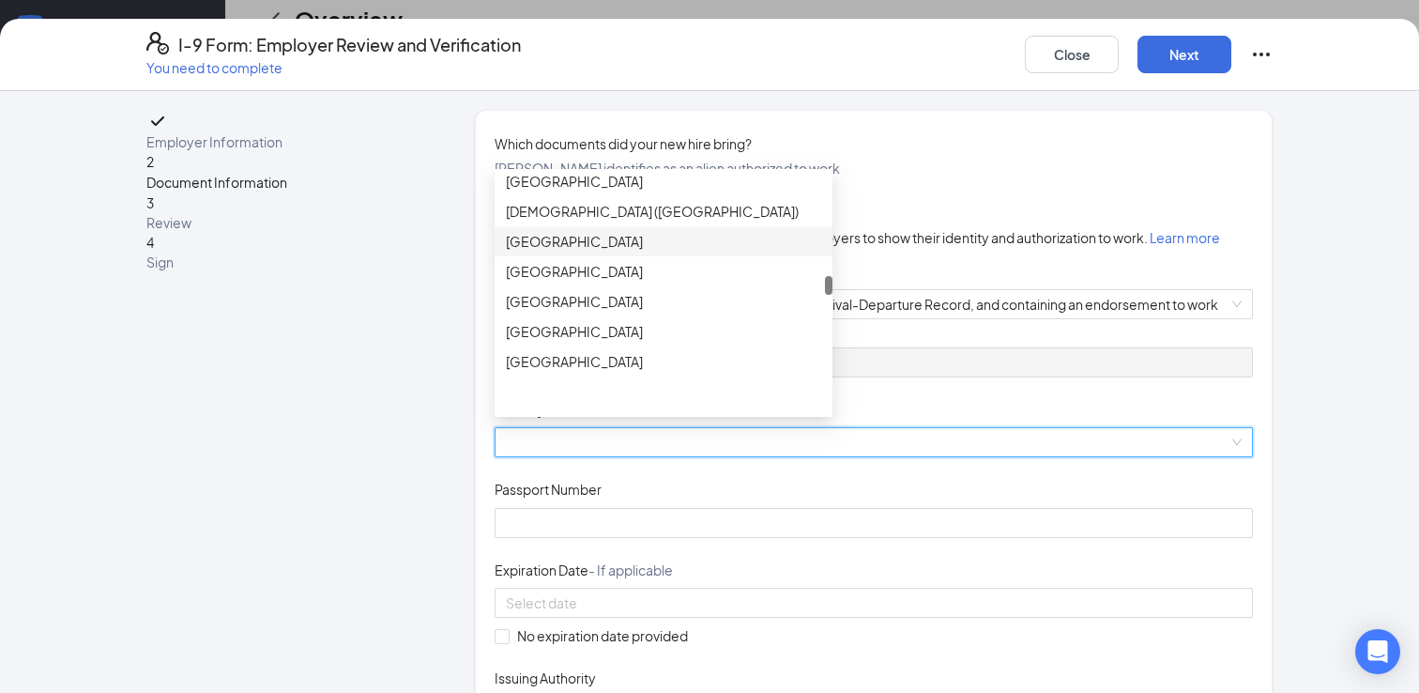
click at [582, 252] on div "[GEOGRAPHIC_DATA]" at bounding box center [663, 241] width 315 height 21
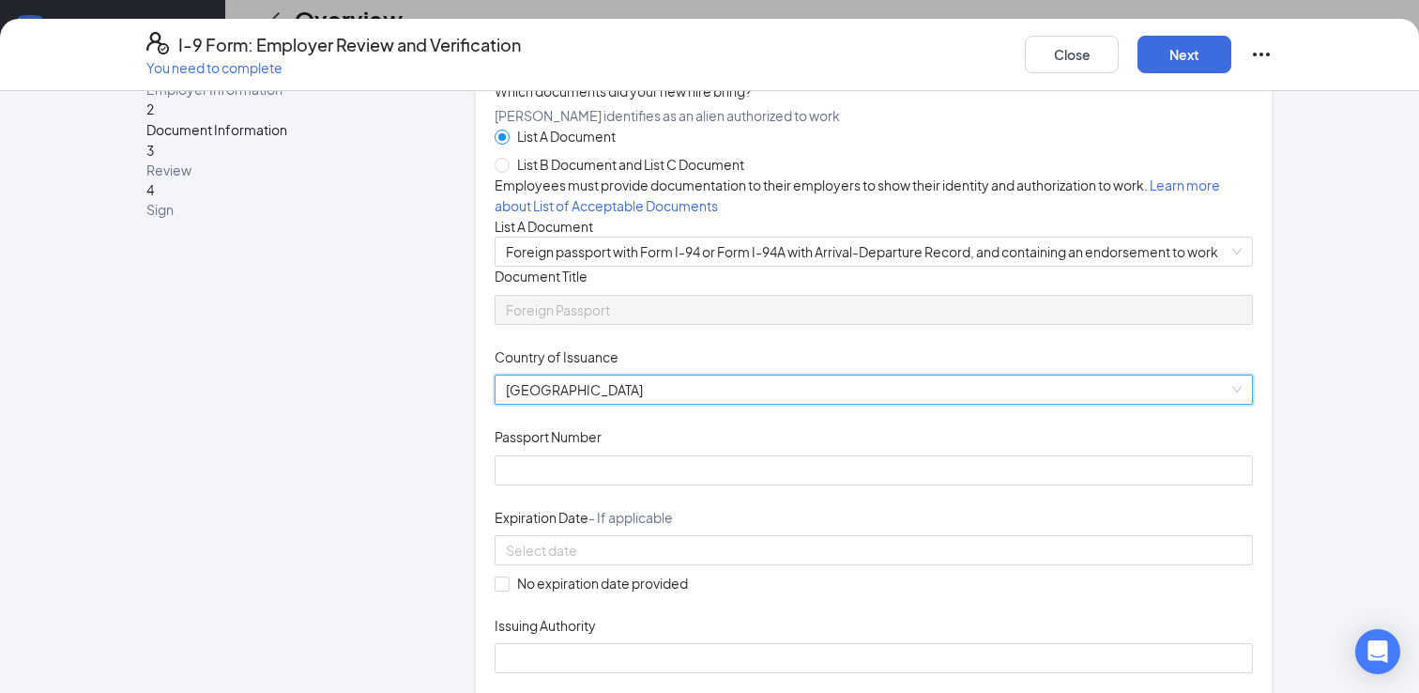
scroll to position [86, 0]
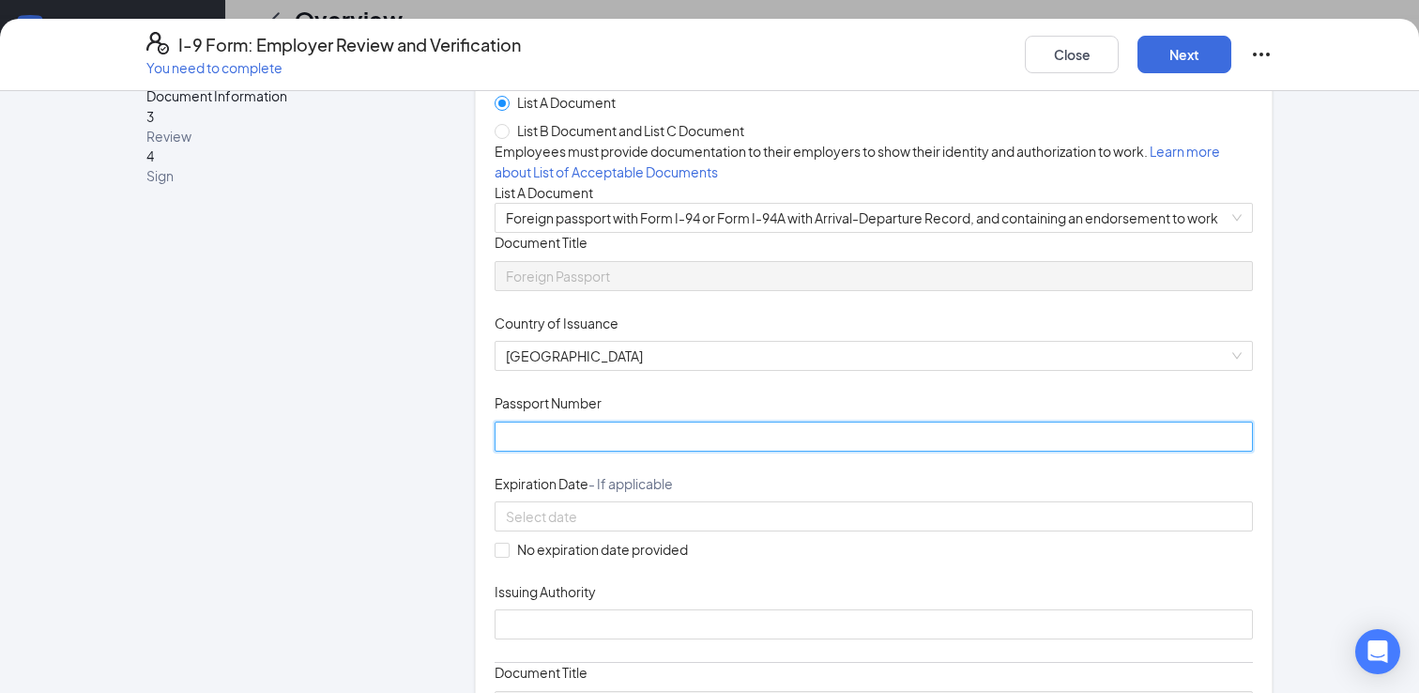
click at [565, 451] on input "Passport Number" at bounding box center [874, 436] width 758 height 30
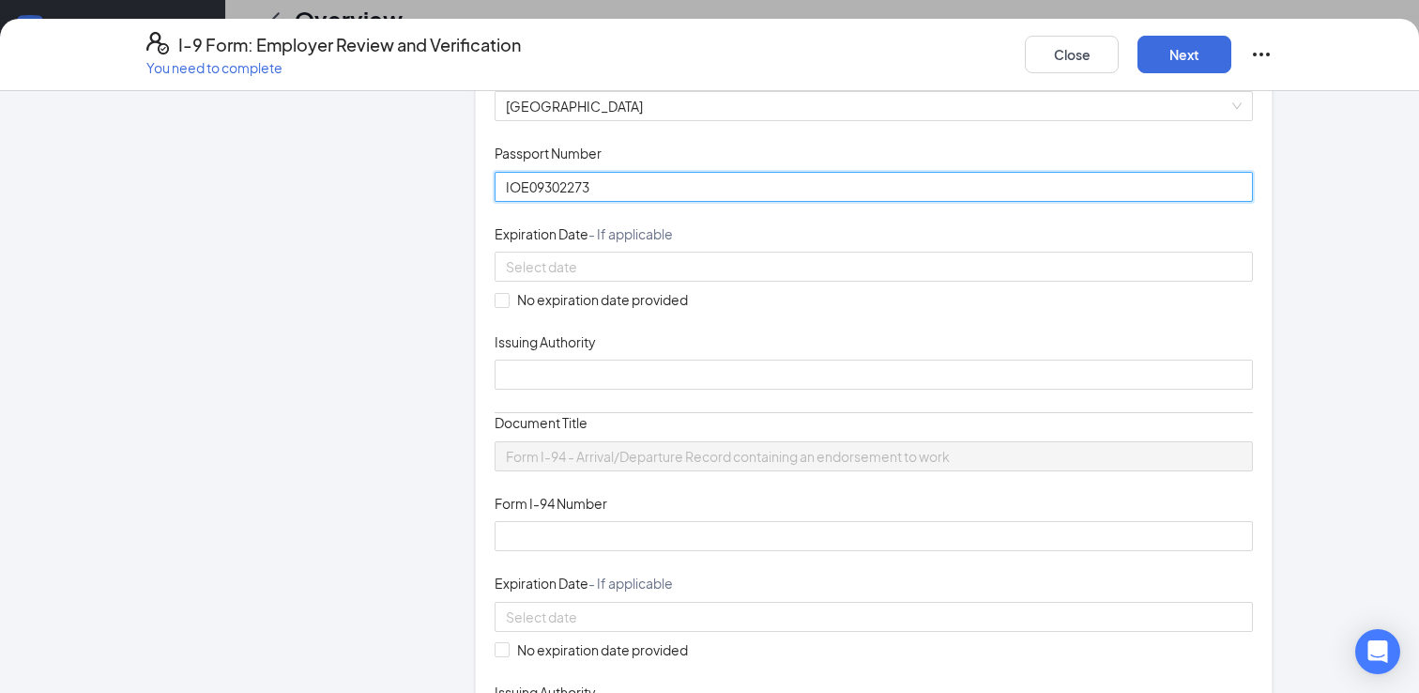
scroll to position [410, 0]
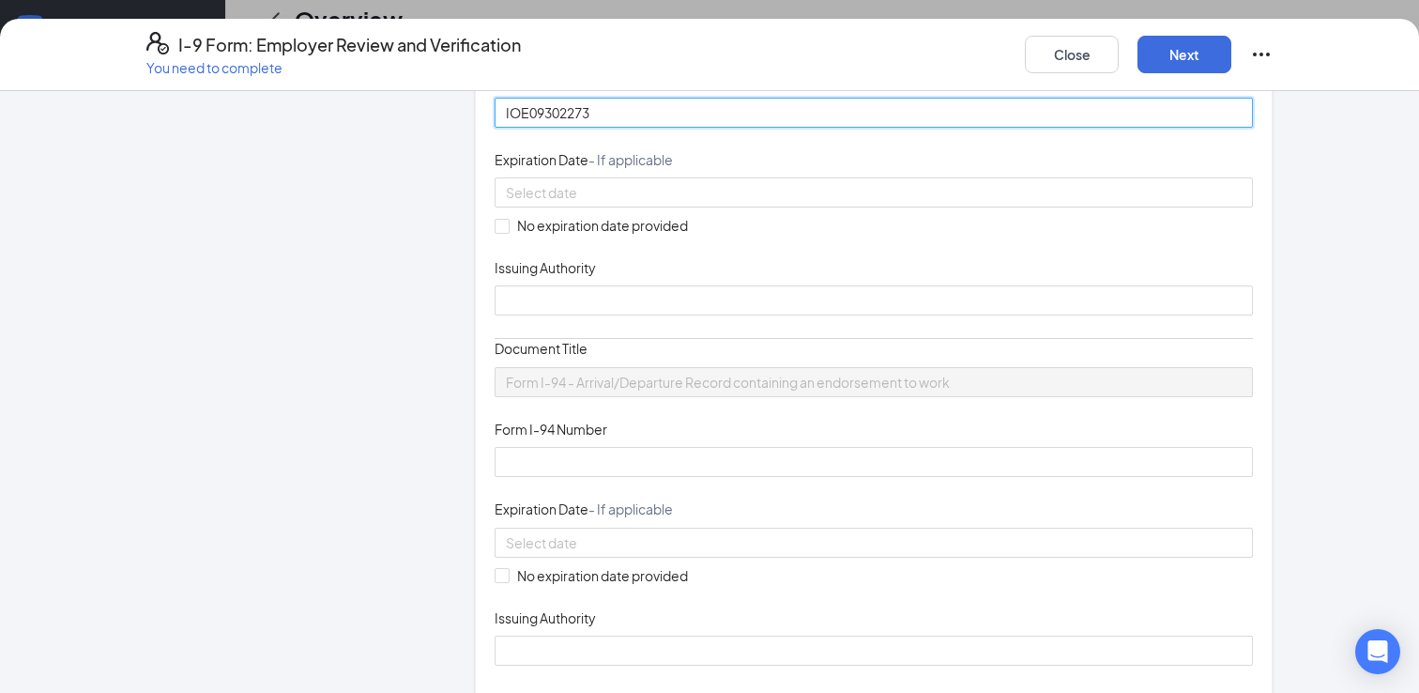
drag, startPoint x: 538, startPoint y: 266, endPoint x: 520, endPoint y: 252, distance: 22.1
click at [520, 128] on input "IOE09302273" at bounding box center [874, 113] width 758 height 30
click at [526, 128] on input "IOE09302273" at bounding box center [874, 113] width 758 height 30
drag, startPoint x: 526, startPoint y: 263, endPoint x: 473, endPoint y: 263, distance: 52.6
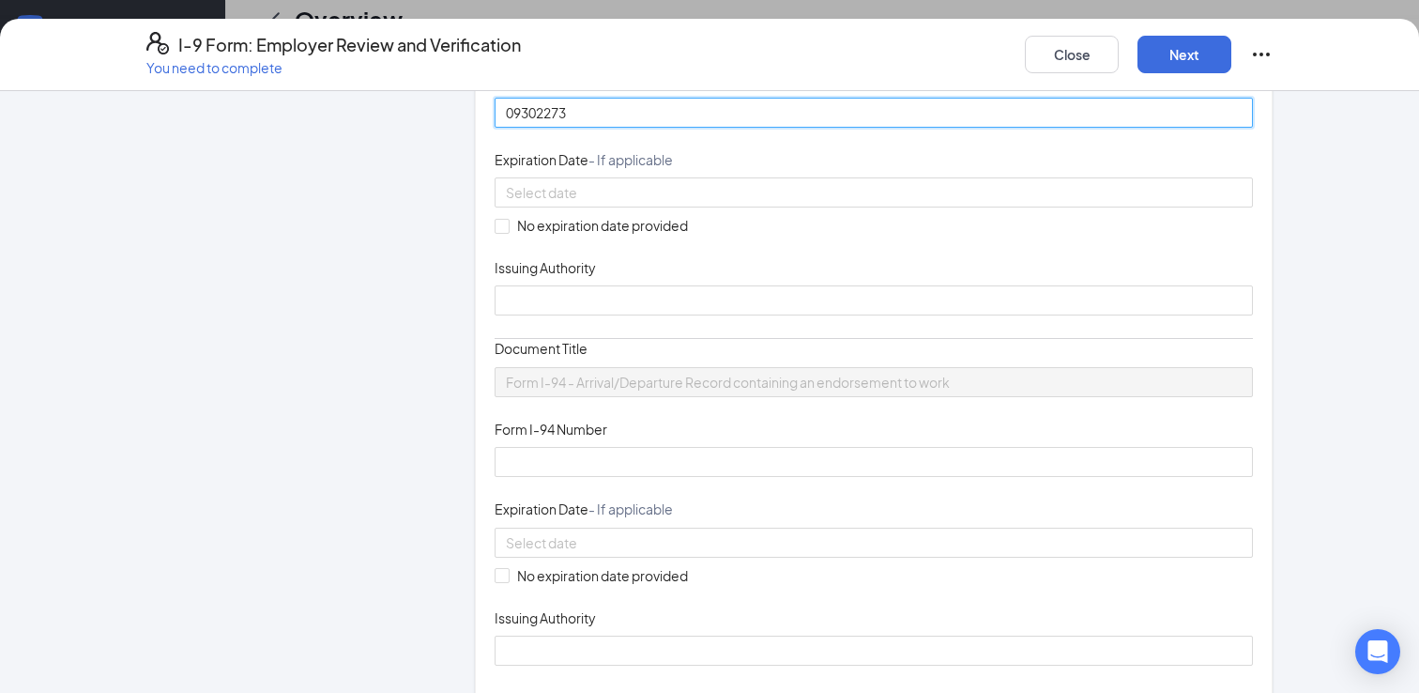
click at [591, 128] on input "09302273" at bounding box center [874, 113] width 758 height 30
type input "09302273093"
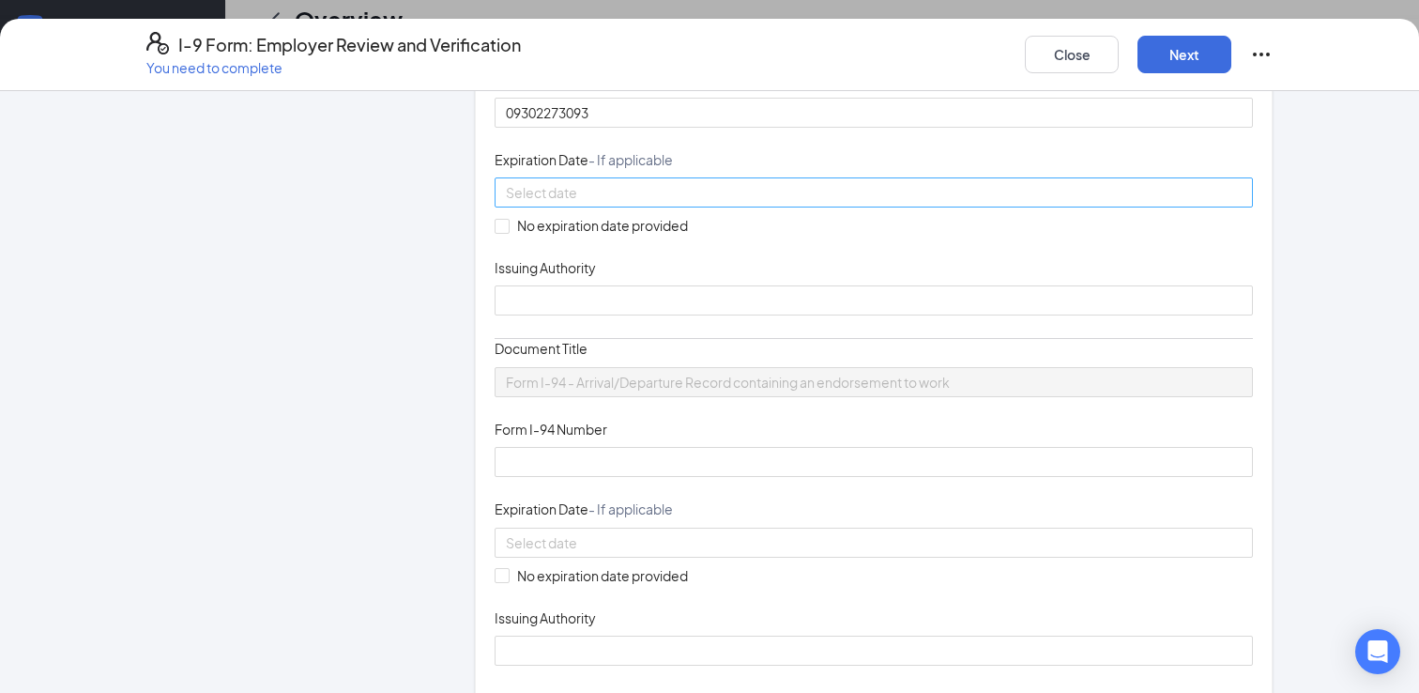
click at [591, 203] on input at bounding box center [872, 192] width 732 height 21
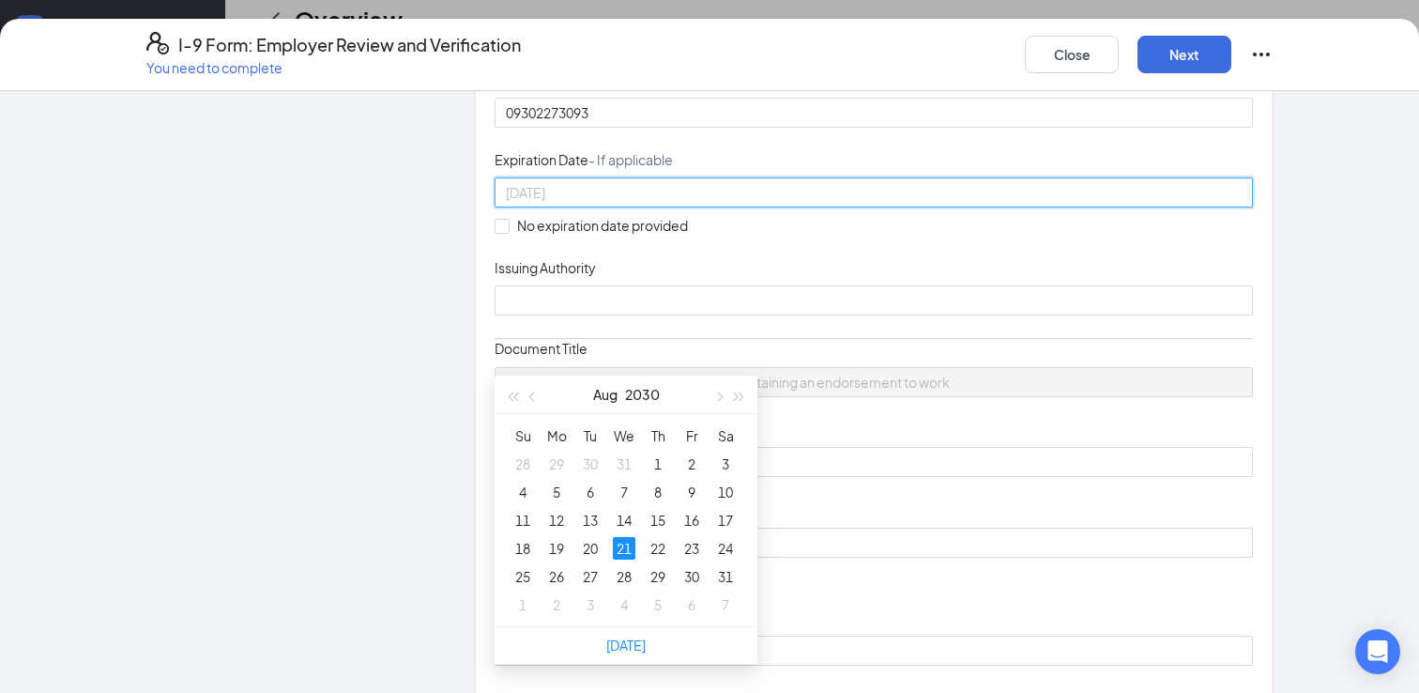
click at [627, 542] on div "21" at bounding box center [624, 548] width 23 height 23
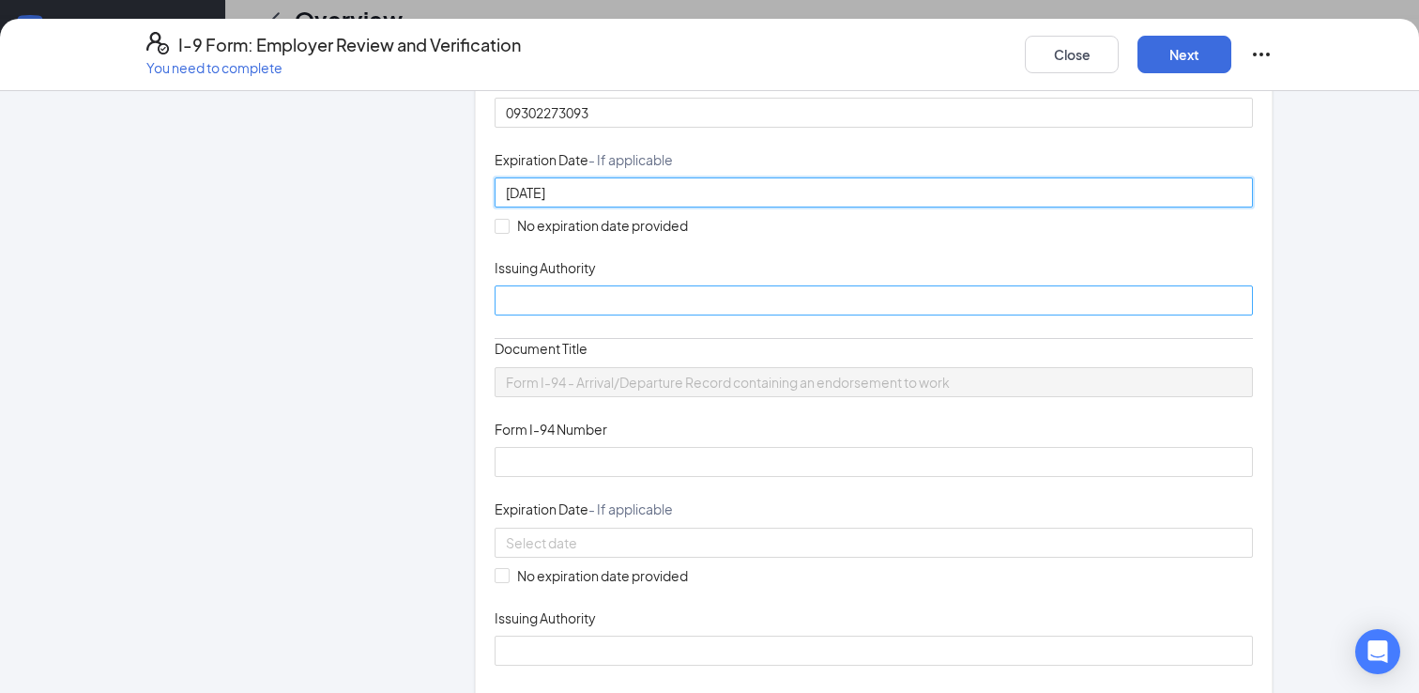
type input "[DATE]"
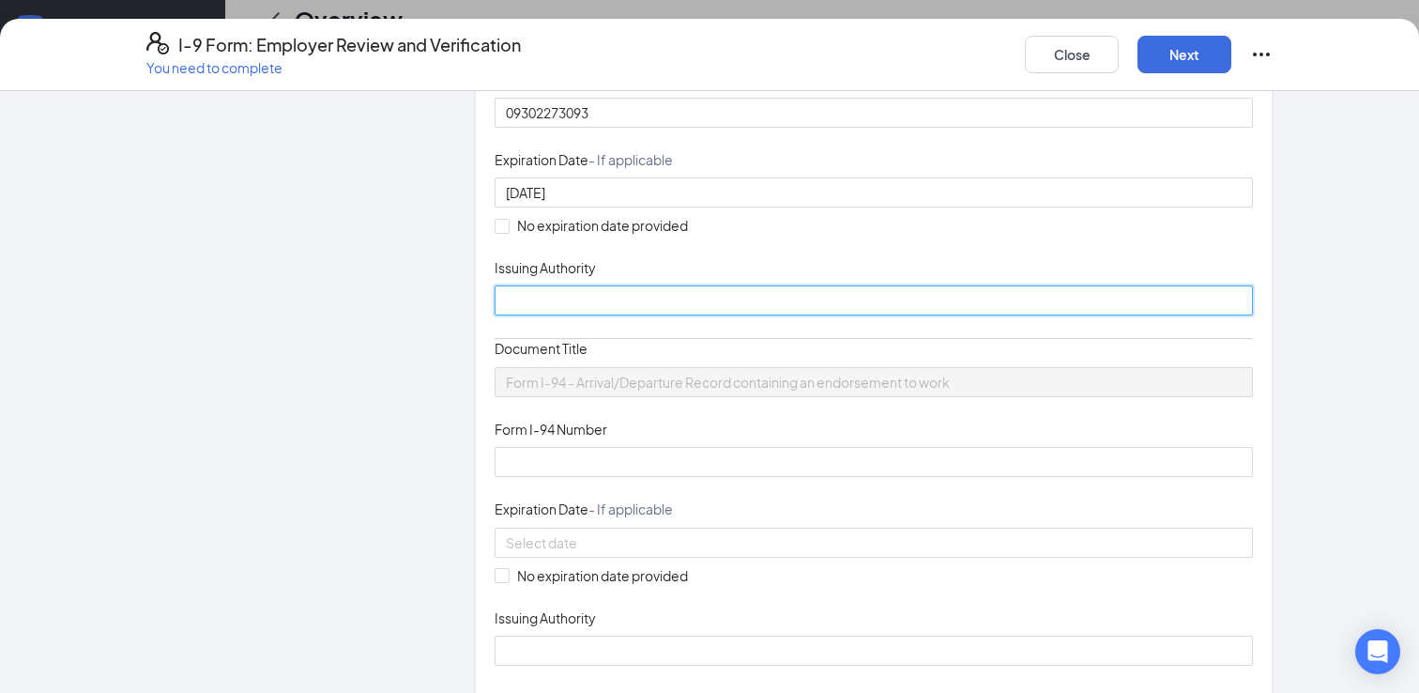
click at [599, 315] on input "Issuing Authority" at bounding box center [874, 300] width 758 height 30
type input "[GEOGRAPHIC_DATA]"
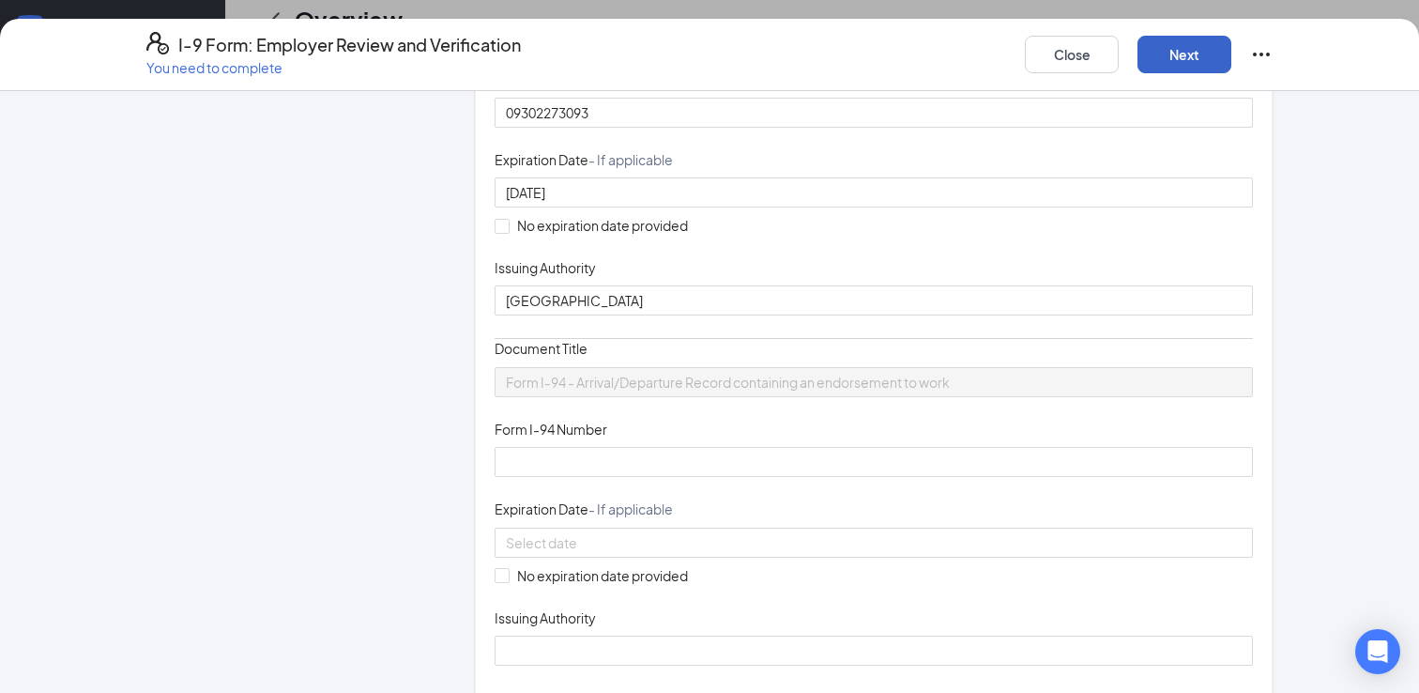
click at [1189, 57] on button "Next" at bounding box center [1184, 55] width 94 height 38
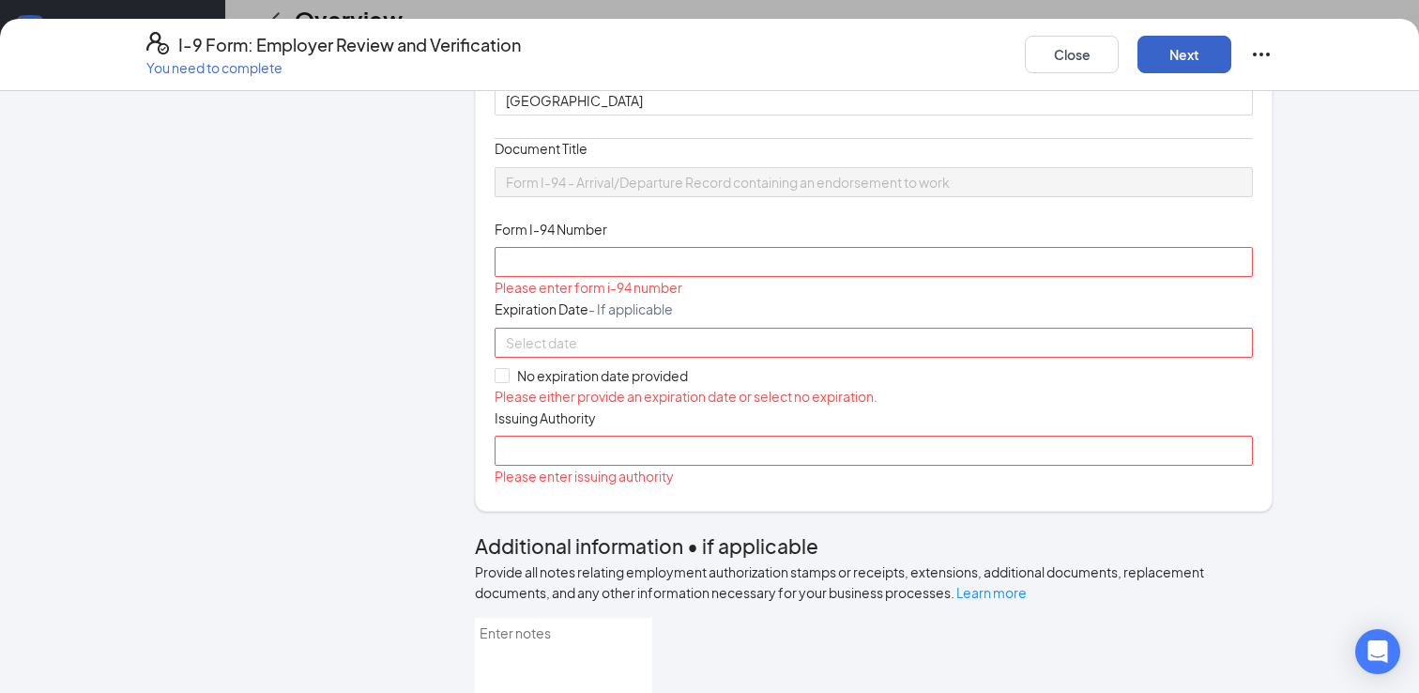
scroll to position [633, 0]
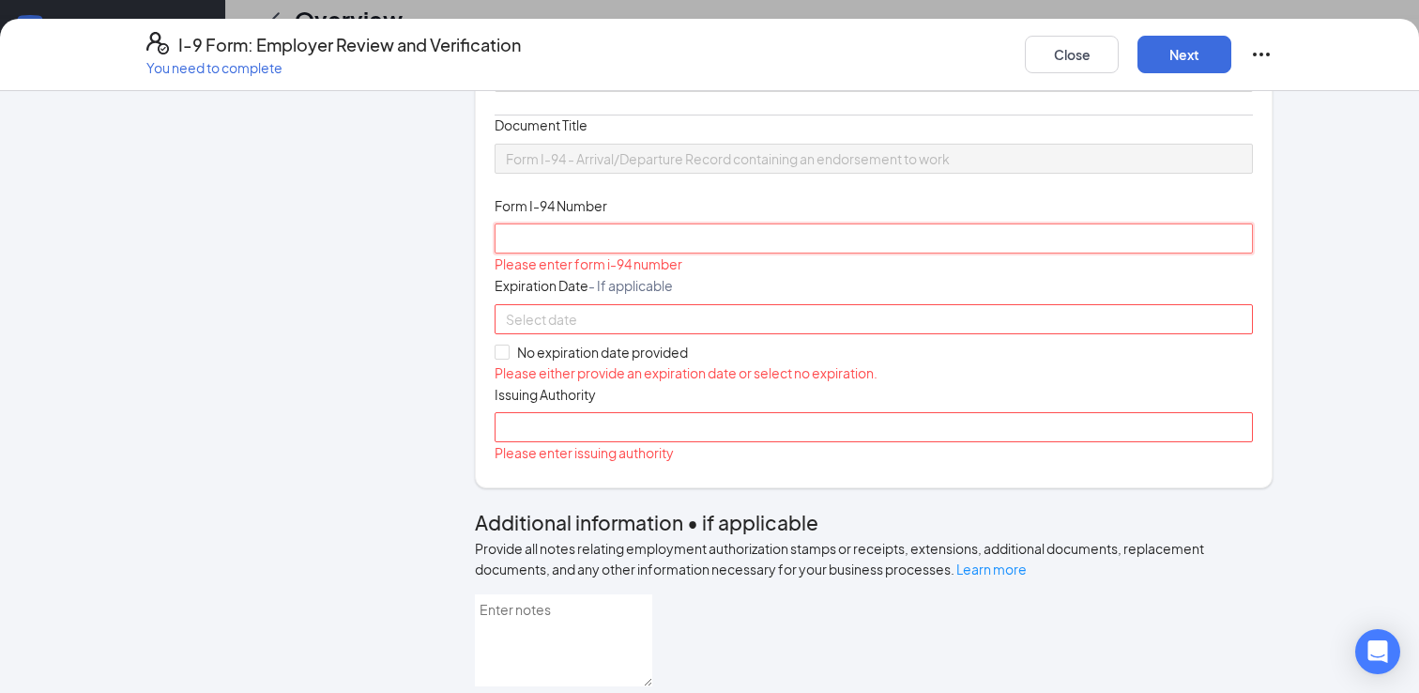
click at [540, 253] on input "Form I-94 Number" at bounding box center [874, 238] width 758 height 30
type input "203827688"
click at [506, 358] on input "No expiration date provided" at bounding box center [501, 350] width 13 height 13
checkbox input "true"
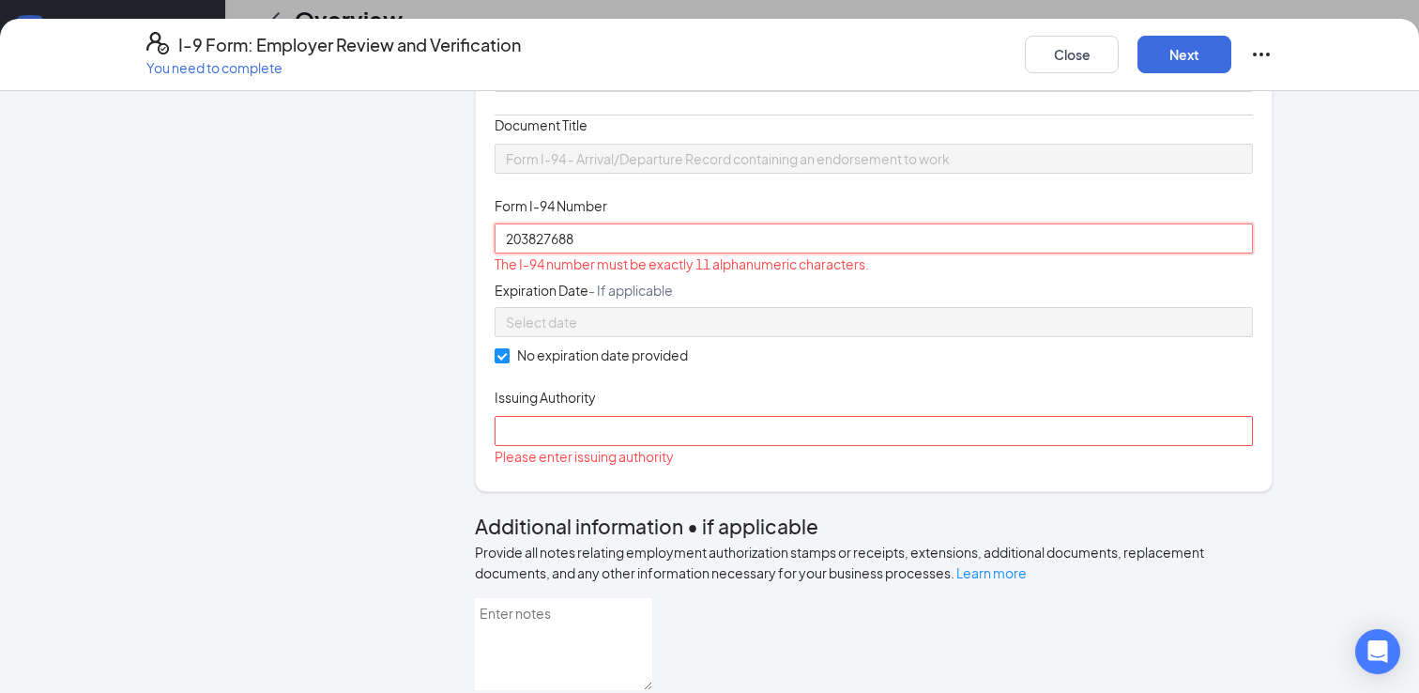
click at [588, 253] on input "203827688" at bounding box center [874, 238] width 758 height 30
type input "2"
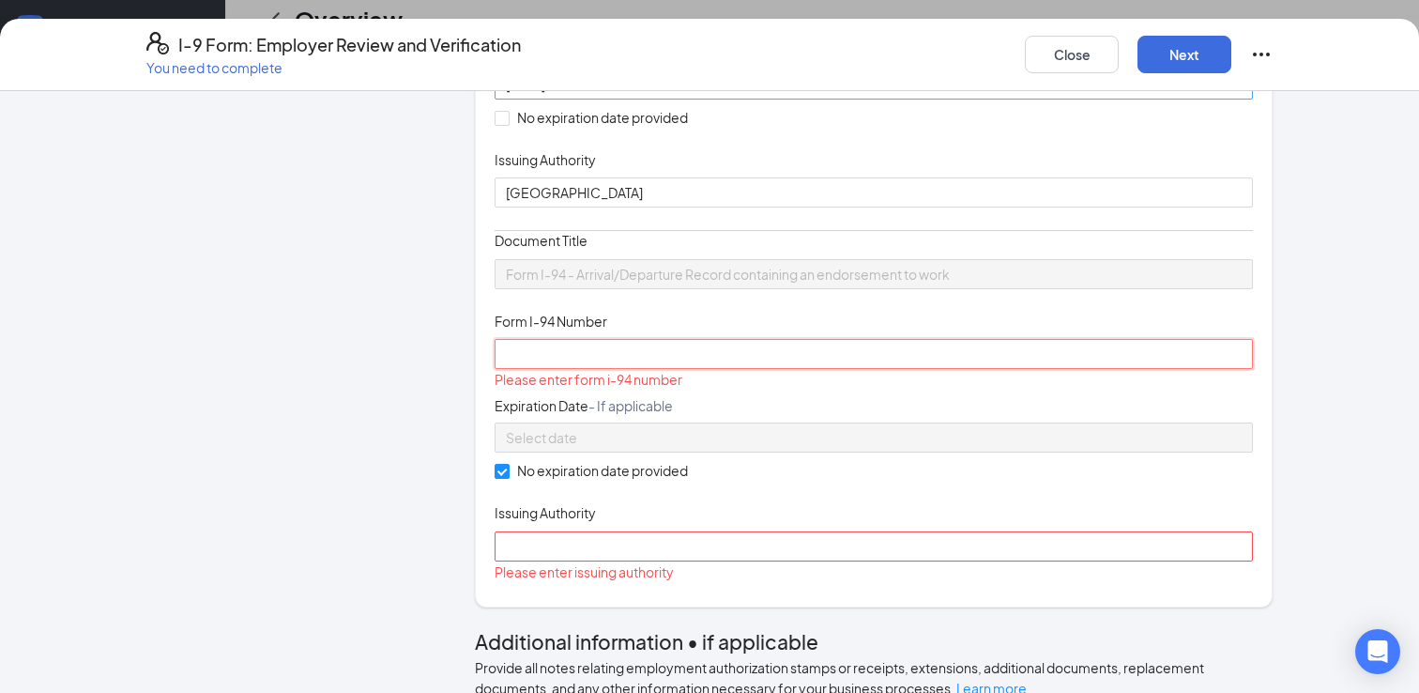
scroll to position [513, 0]
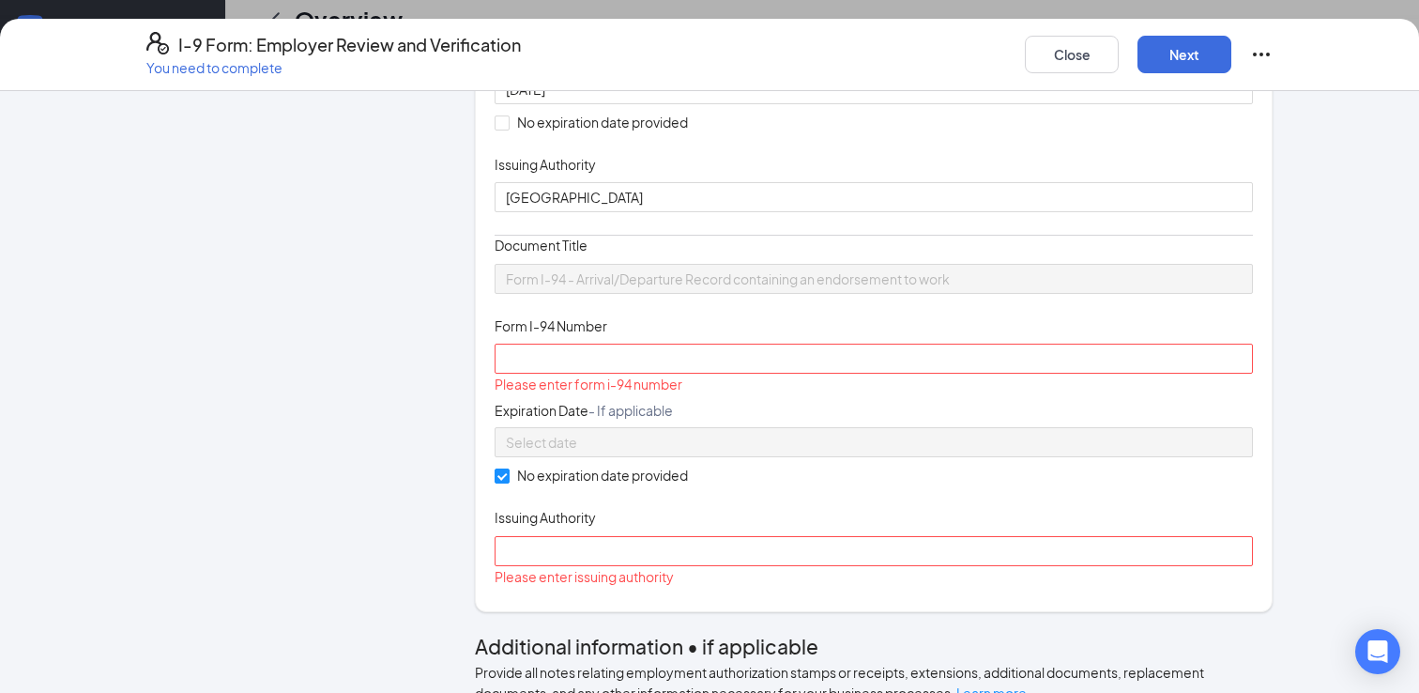
drag, startPoint x: 607, startPoint y: 160, endPoint x: 488, endPoint y: 160, distance: 119.2
click at [488, 160] on div "Which documents did your new hire bring? [PERSON_NAME] identifies as an alien a…" at bounding box center [874, 103] width 798 height 1015
click at [521, 374] on input "Form I-94 Number" at bounding box center [874, 358] width 758 height 30
paste input "09302273093"
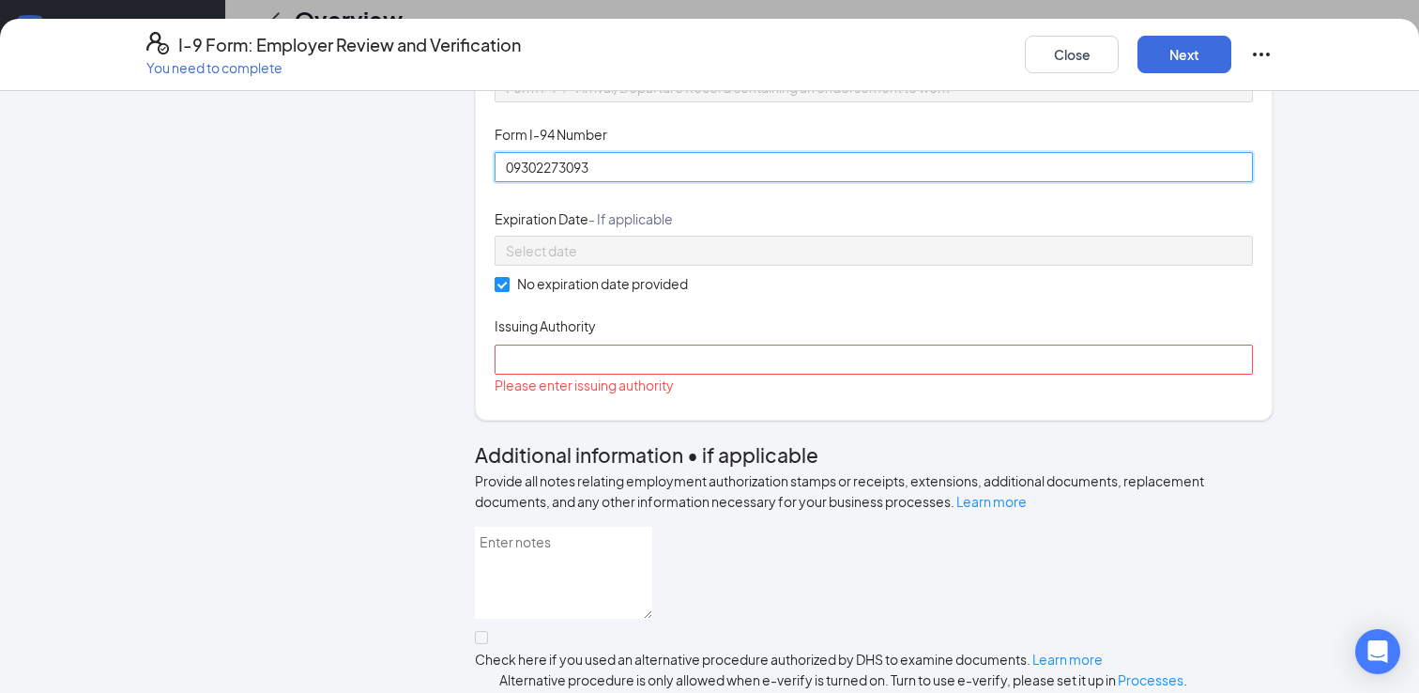
scroll to position [709, 0]
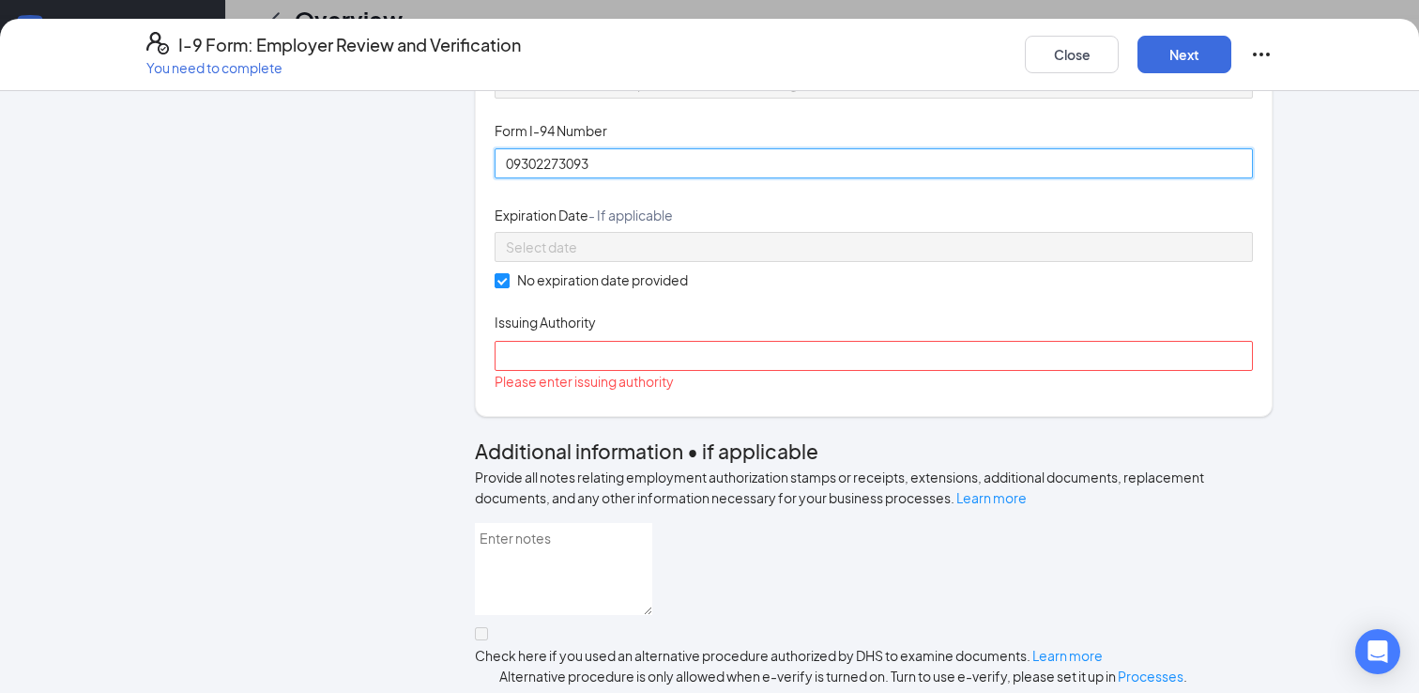
type input "09302273093"
click at [542, 371] on input "Issuing Authority" at bounding box center [874, 356] width 758 height 30
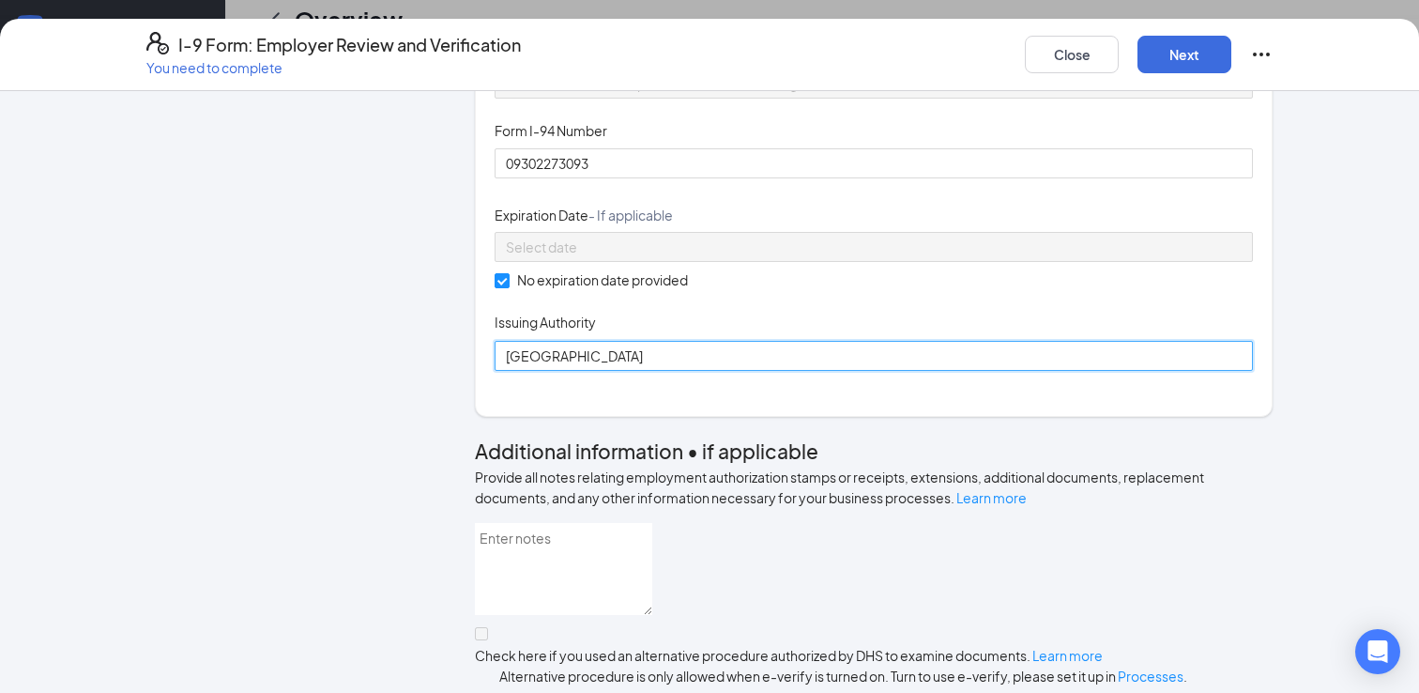
type input "[GEOGRAPHIC_DATA]"
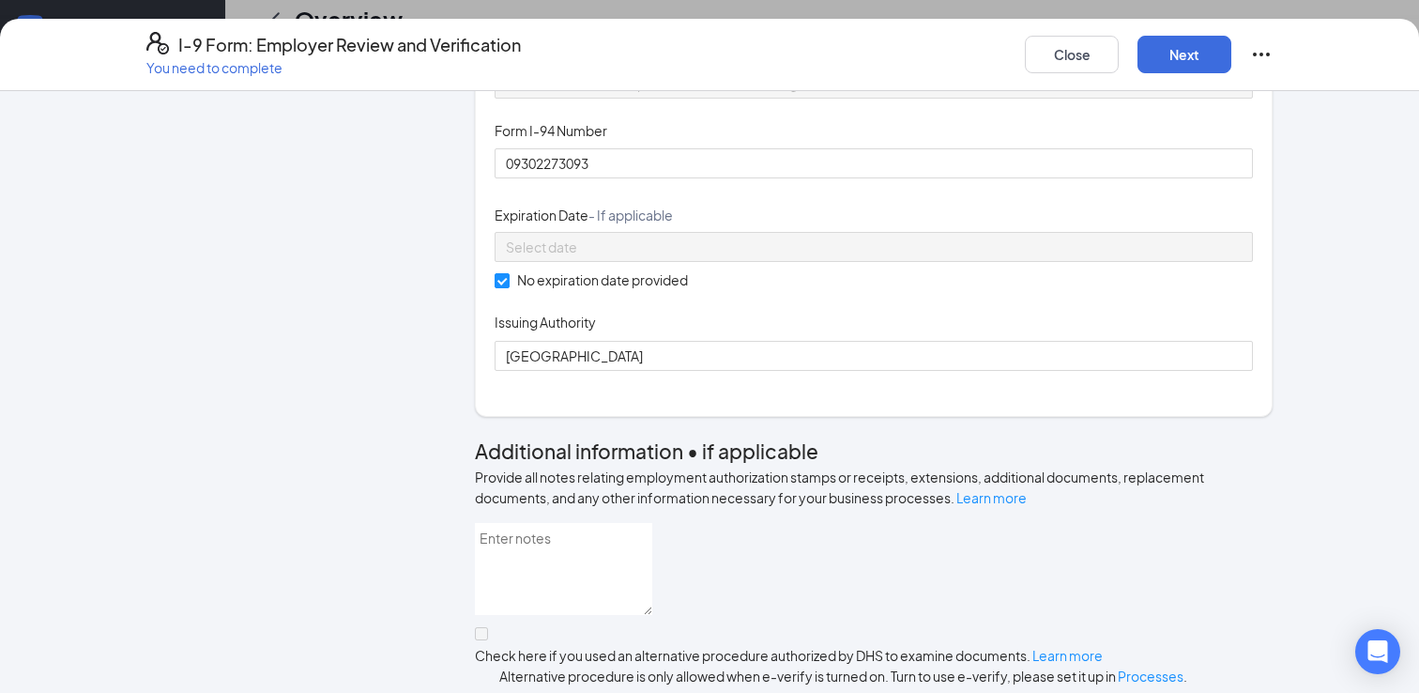
click at [921, 370] on div "Document Title Form I-94 - Arrival/Departure Record containing an endorsement t…" at bounding box center [874, 204] width 758 height 329
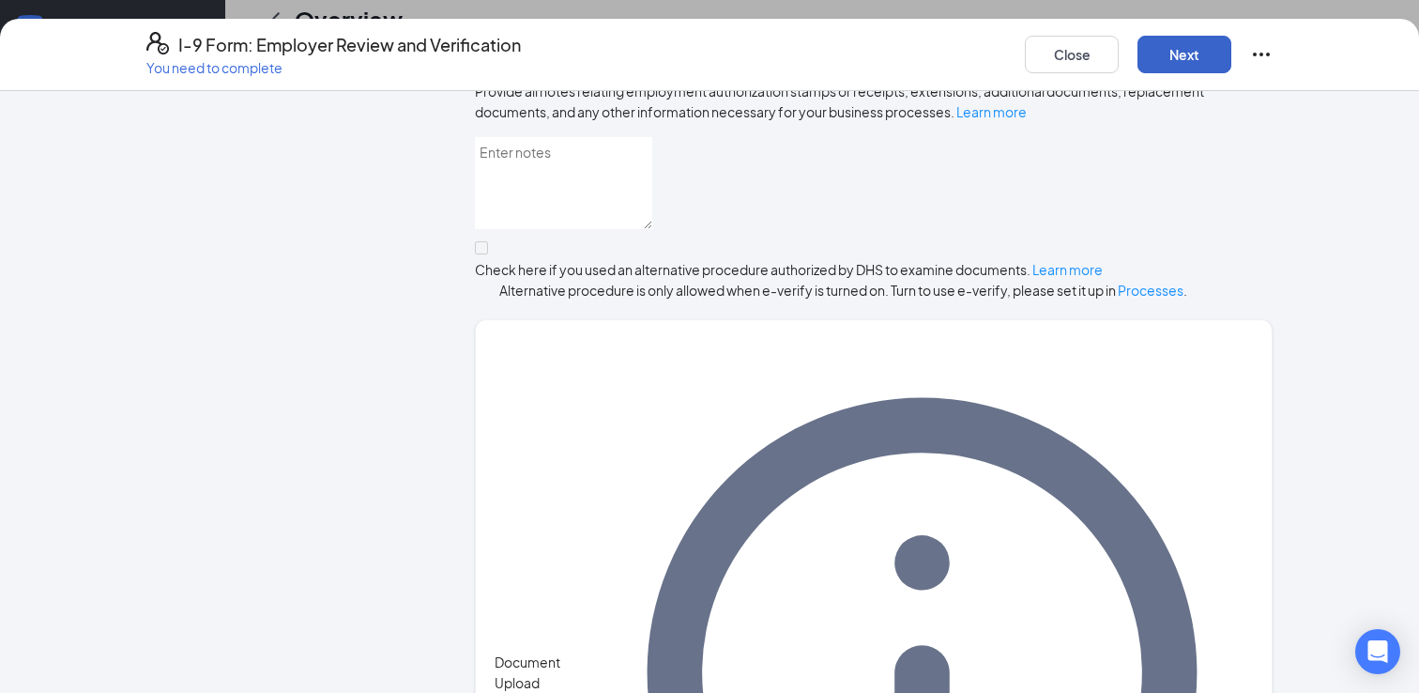
click at [1192, 53] on button "Next" at bounding box center [1184, 55] width 94 height 38
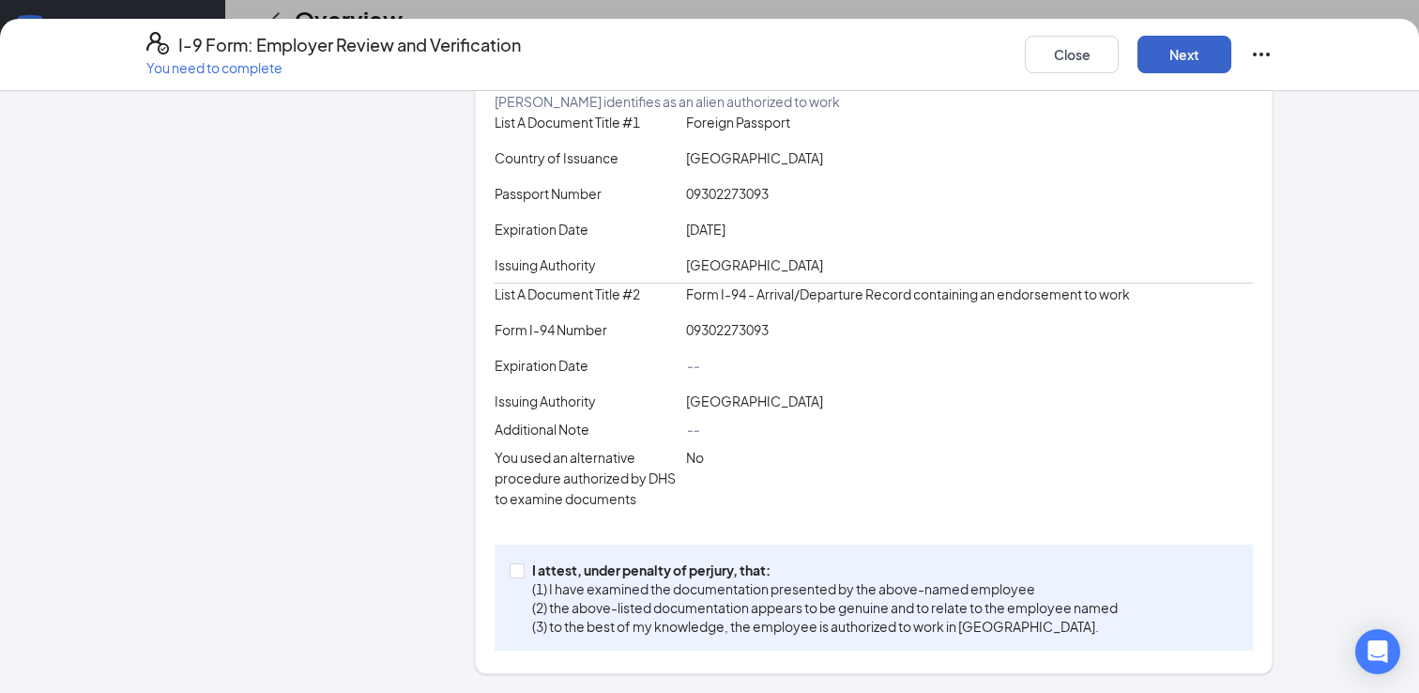
scroll to position [529, 0]
click at [516, 577] on span at bounding box center [517, 570] width 15 height 15
click at [516, 576] on input "I attest, under penalty of [PERSON_NAME], that: (1) I have examined the documen…" at bounding box center [516, 569] width 13 height 13
checkbox input "true"
click at [1135, 60] on div "Close Next" at bounding box center [1149, 54] width 248 height 45
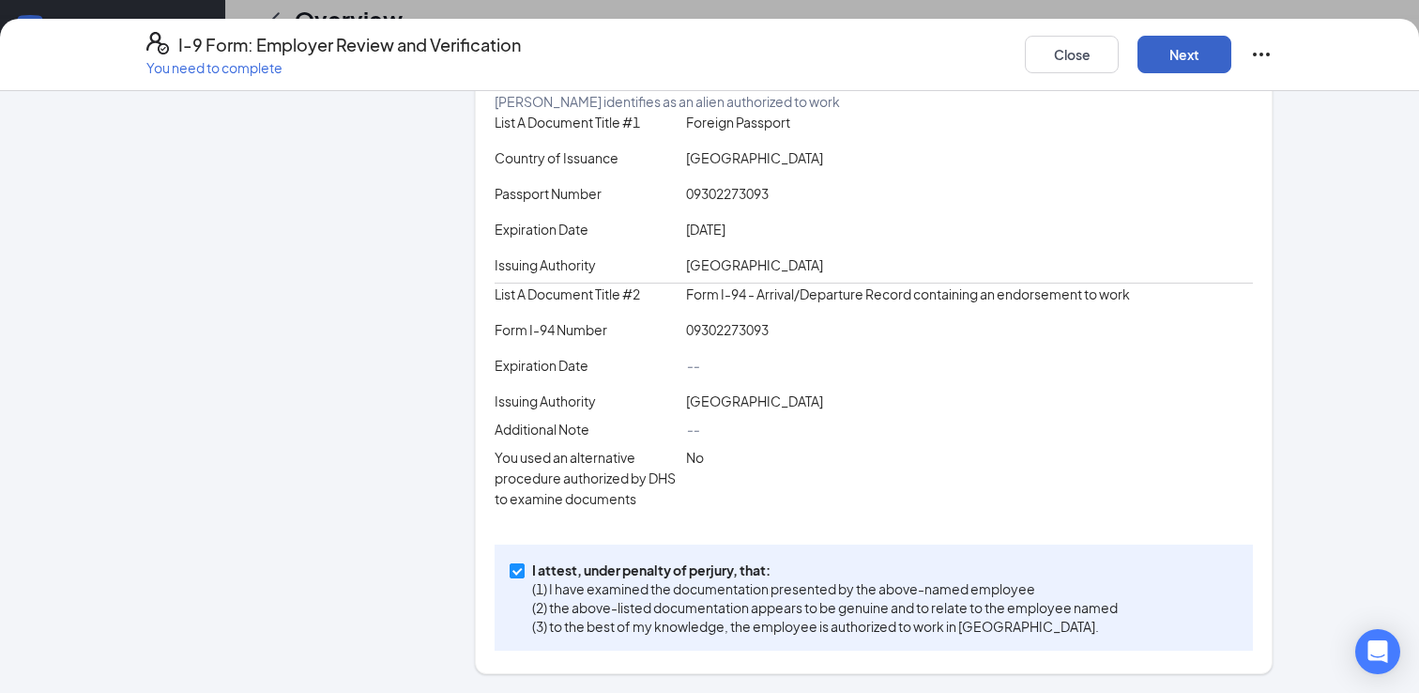
click at [1165, 56] on button "Next" at bounding box center [1184, 55] width 94 height 38
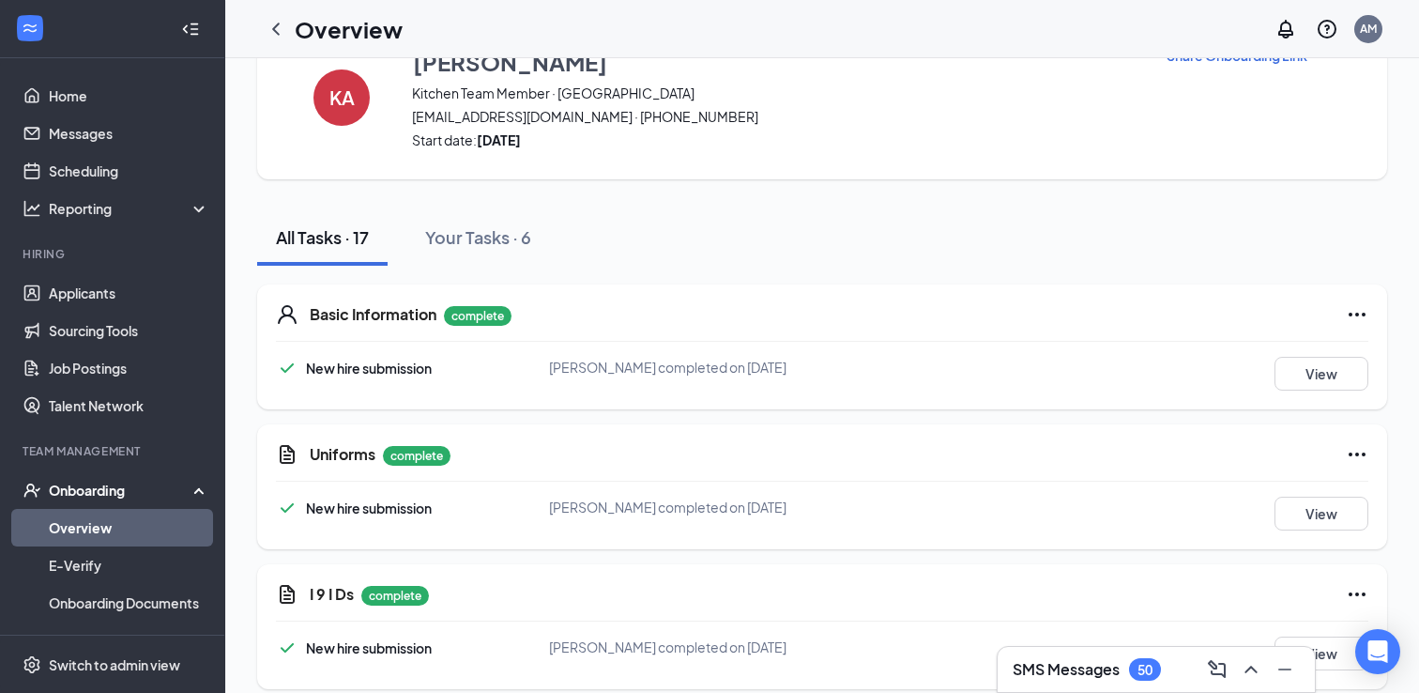
scroll to position [0, 0]
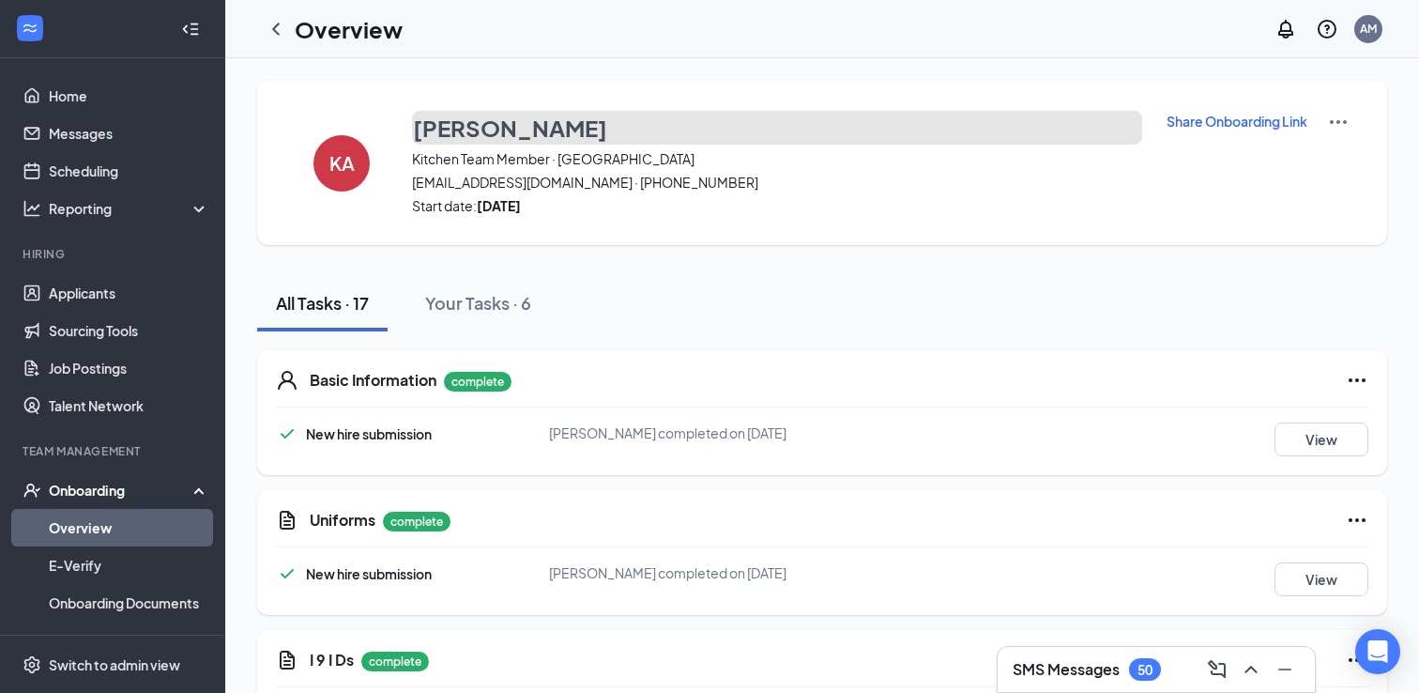
click at [498, 123] on h3 "[PERSON_NAME]" at bounding box center [510, 128] width 194 height 32
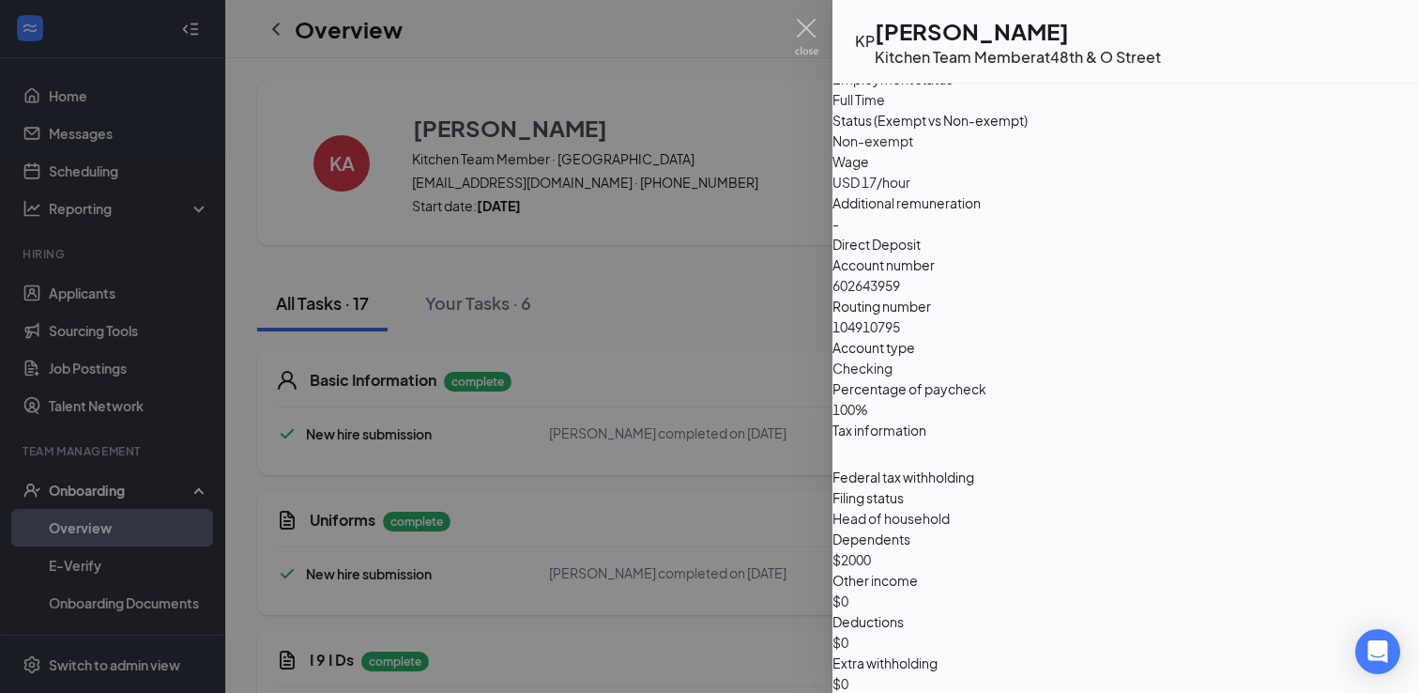
scroll to position [1124, 0]
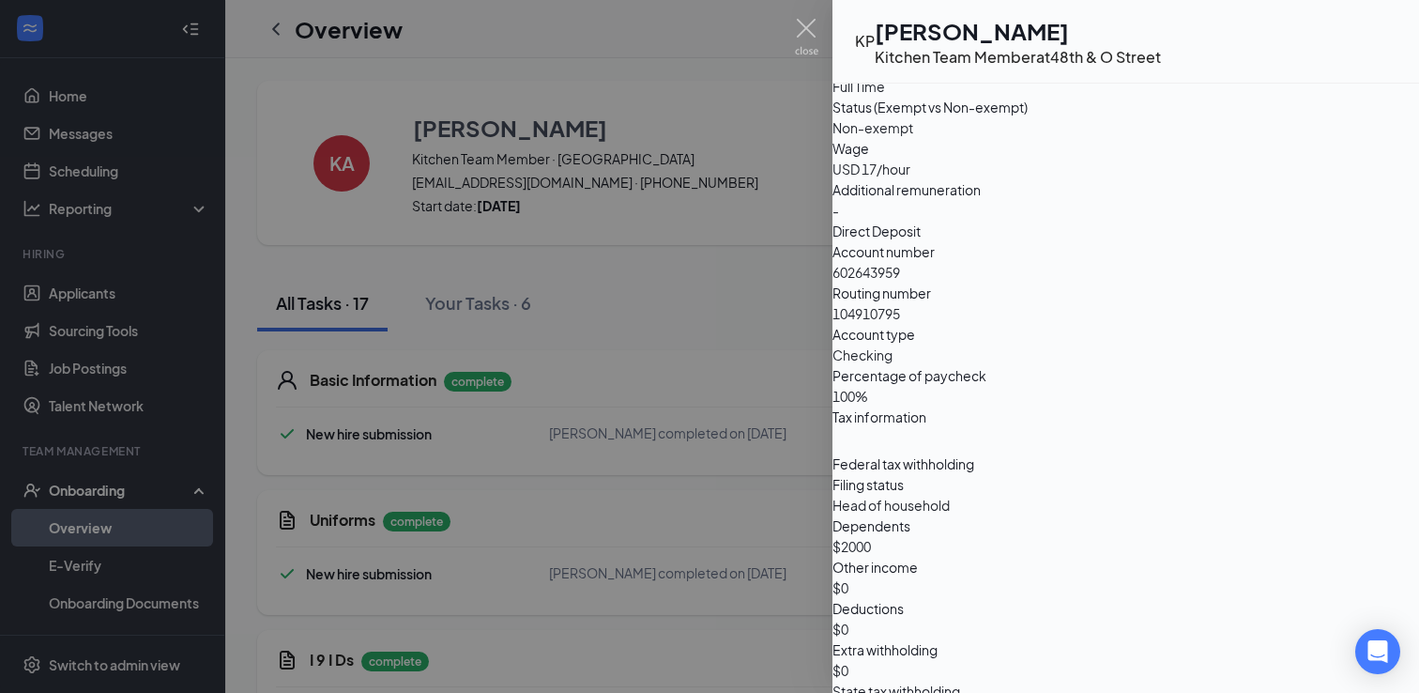
click at [795, 531] on div at bounding box center [709, 346] width 1419 height 693
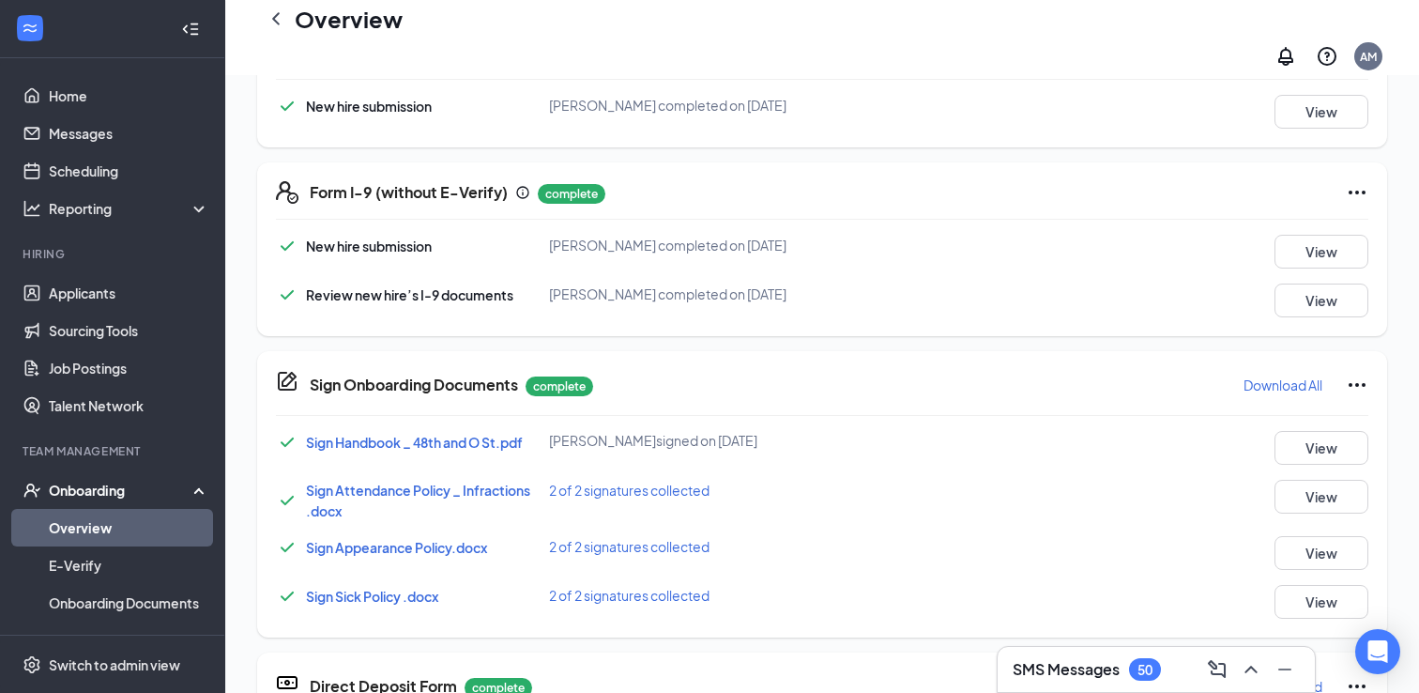
scroll to position [1106, 0]
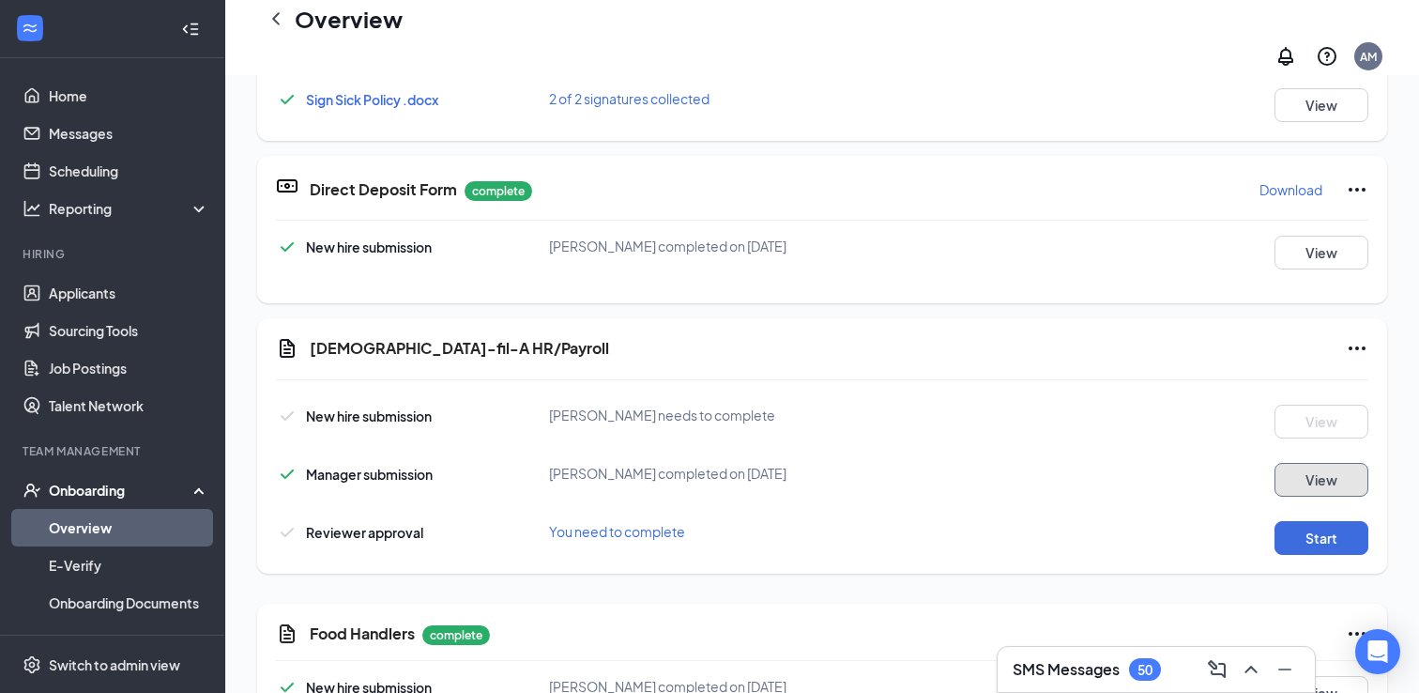
scroll to position [304, 0]
click at [1288, 521] on button "Start" at bounding box center [1322, 538] width 94 height 34
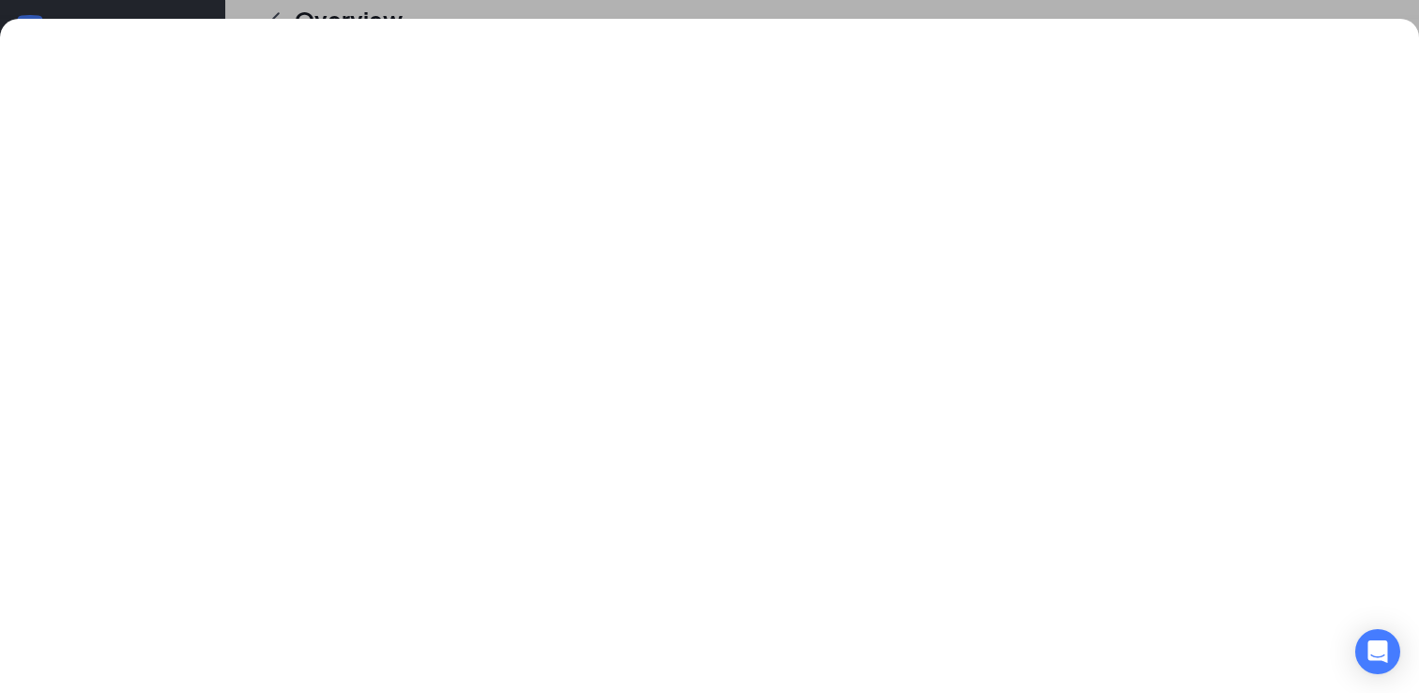
click at [1231, 8] on div at bounding box center [709, 346] width 1419 height 693
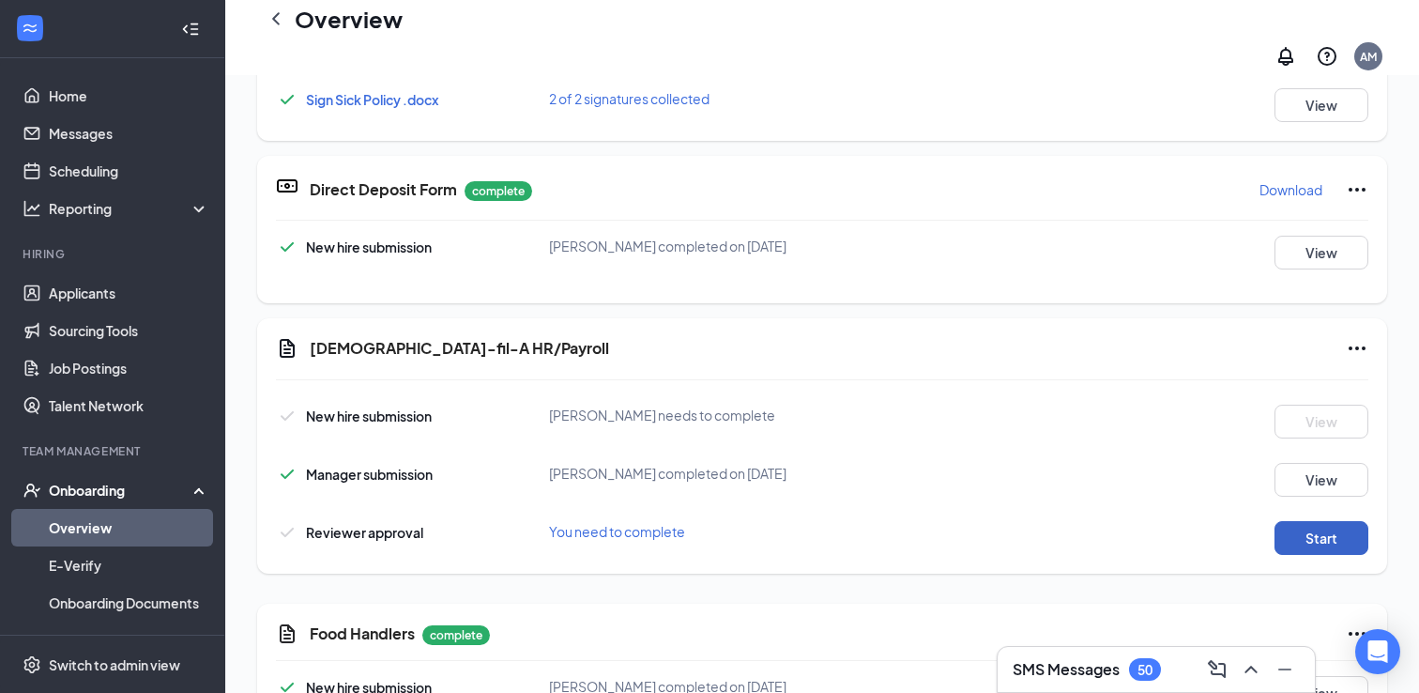
scroll to position [225, 0]
click at [1288, 521] on button "Start" at bounding box center [1322, 538] width 94 height 34
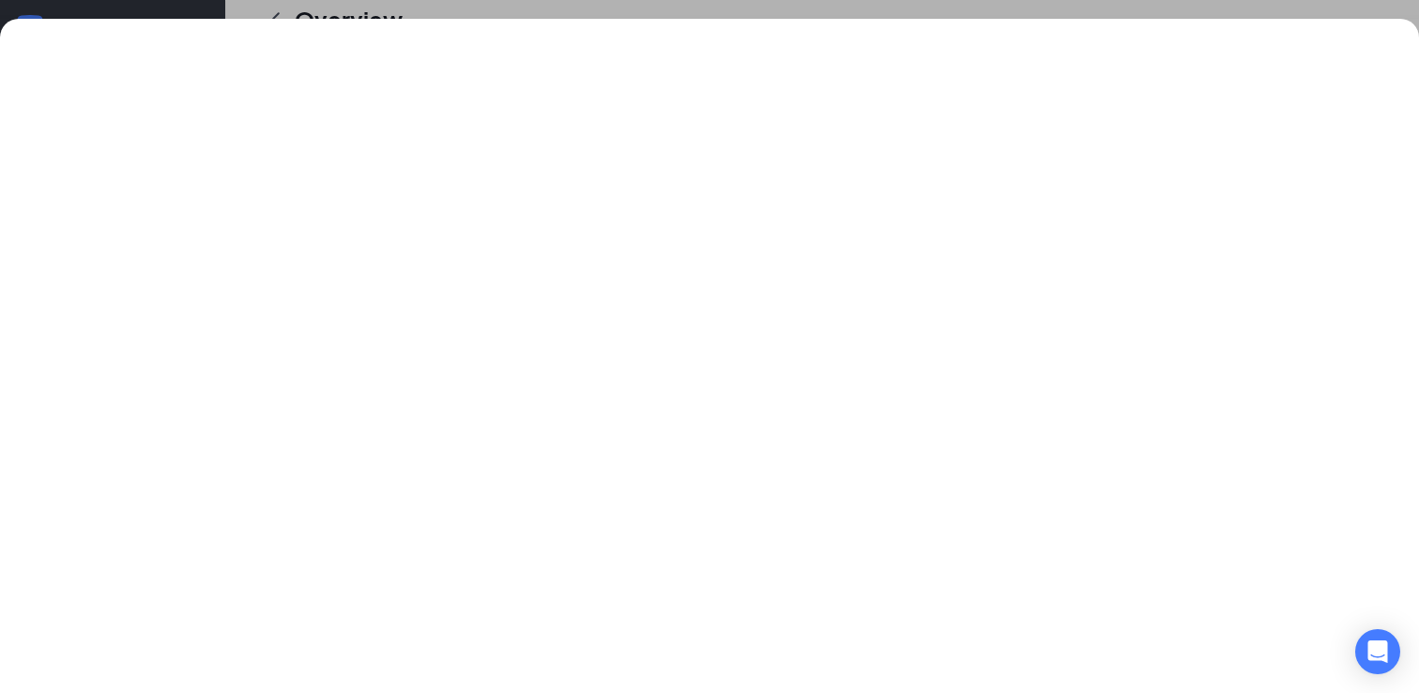
click at [1049, 14] on div at bounding box center [709, 346] width 1419 height 693
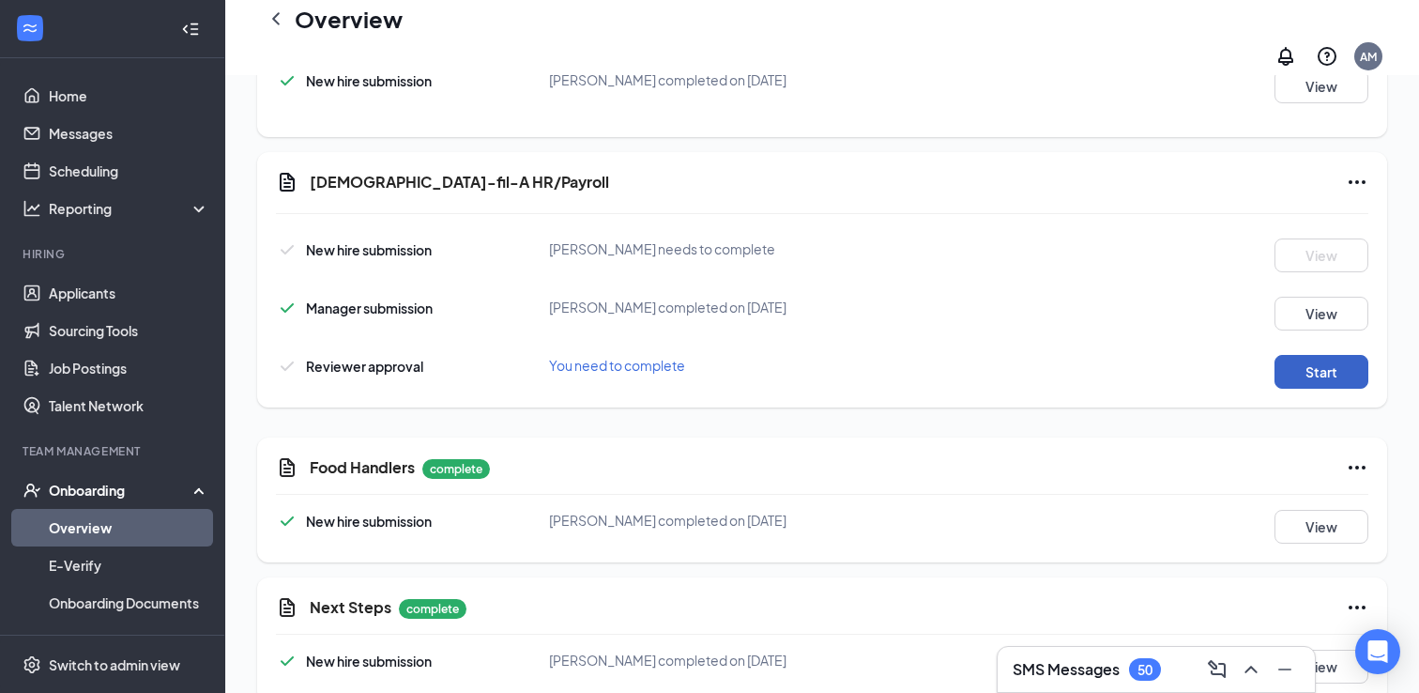
scroll to position [1575, 0]
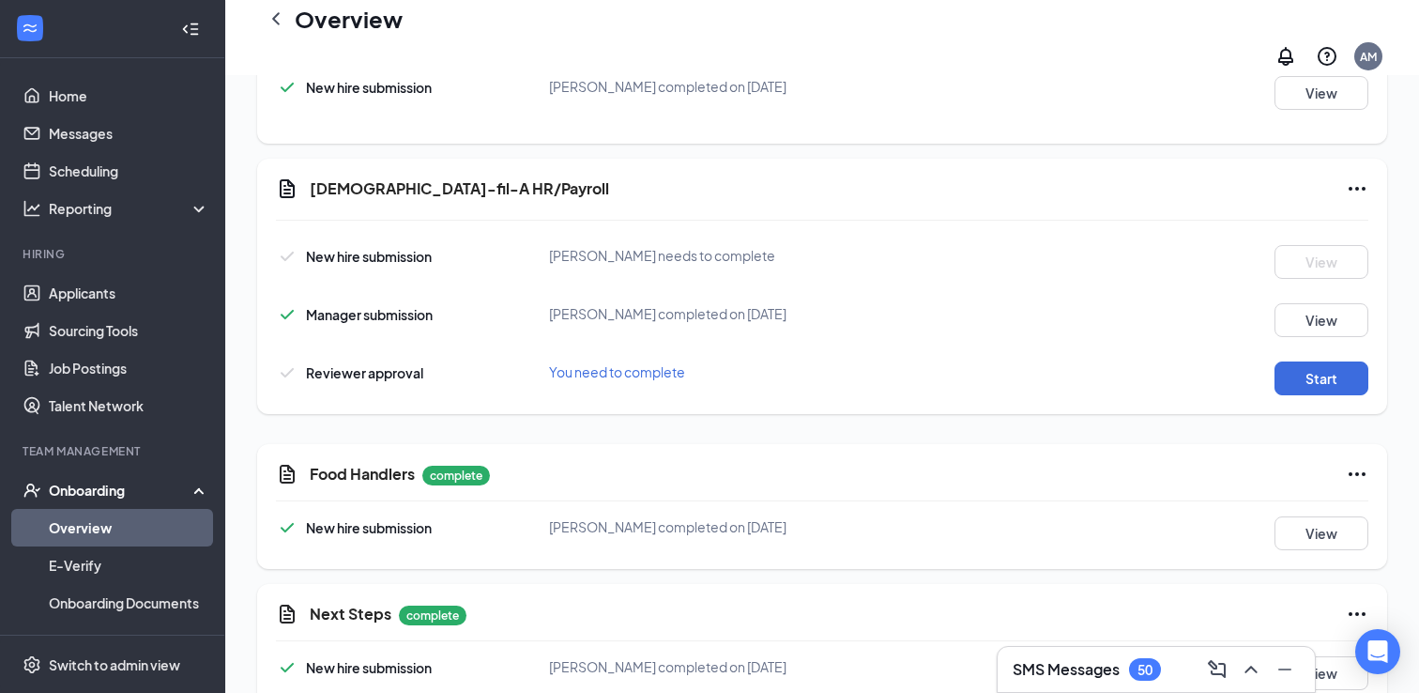
click at [1288, 177] on icon "Ellipses" at bounding box center [1357, 188] width 23 height 23
click at [1288, 206] on span "Mark as complete" at bounding box center [1287, 211] width 110 height 21
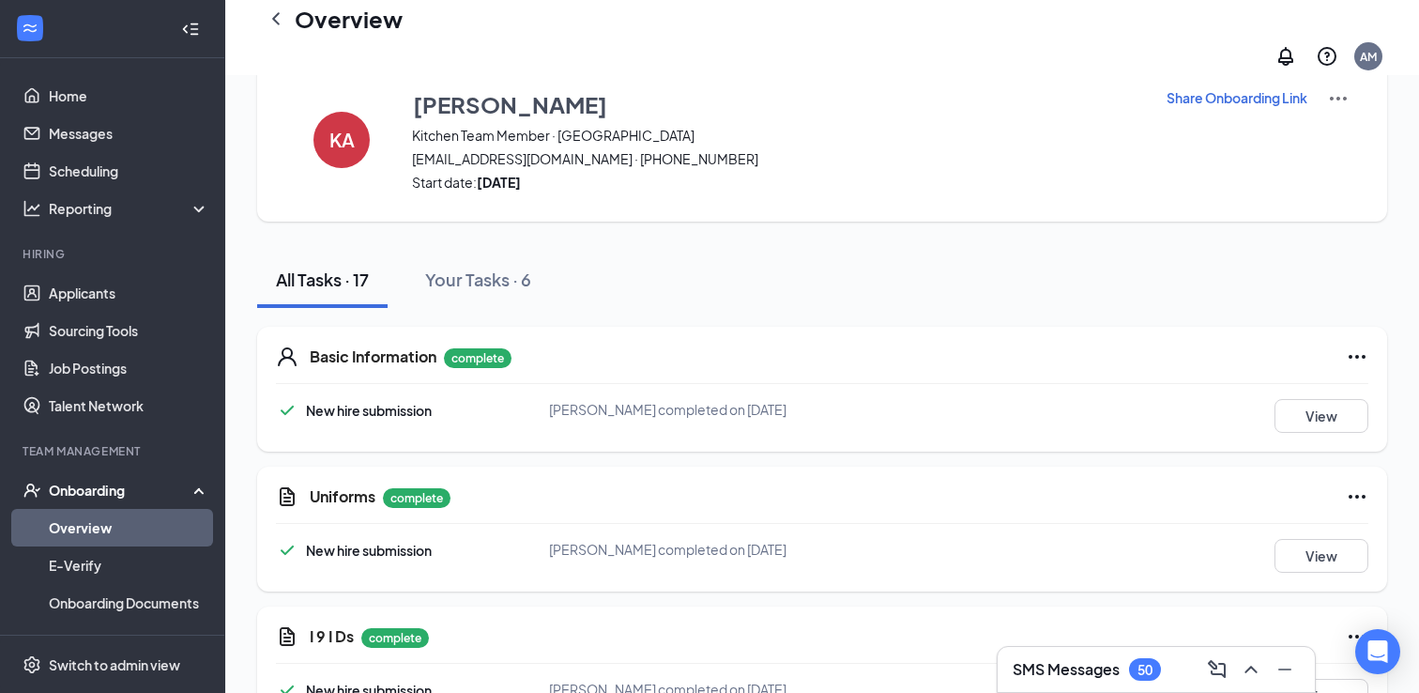
scroll to position [0, 0]
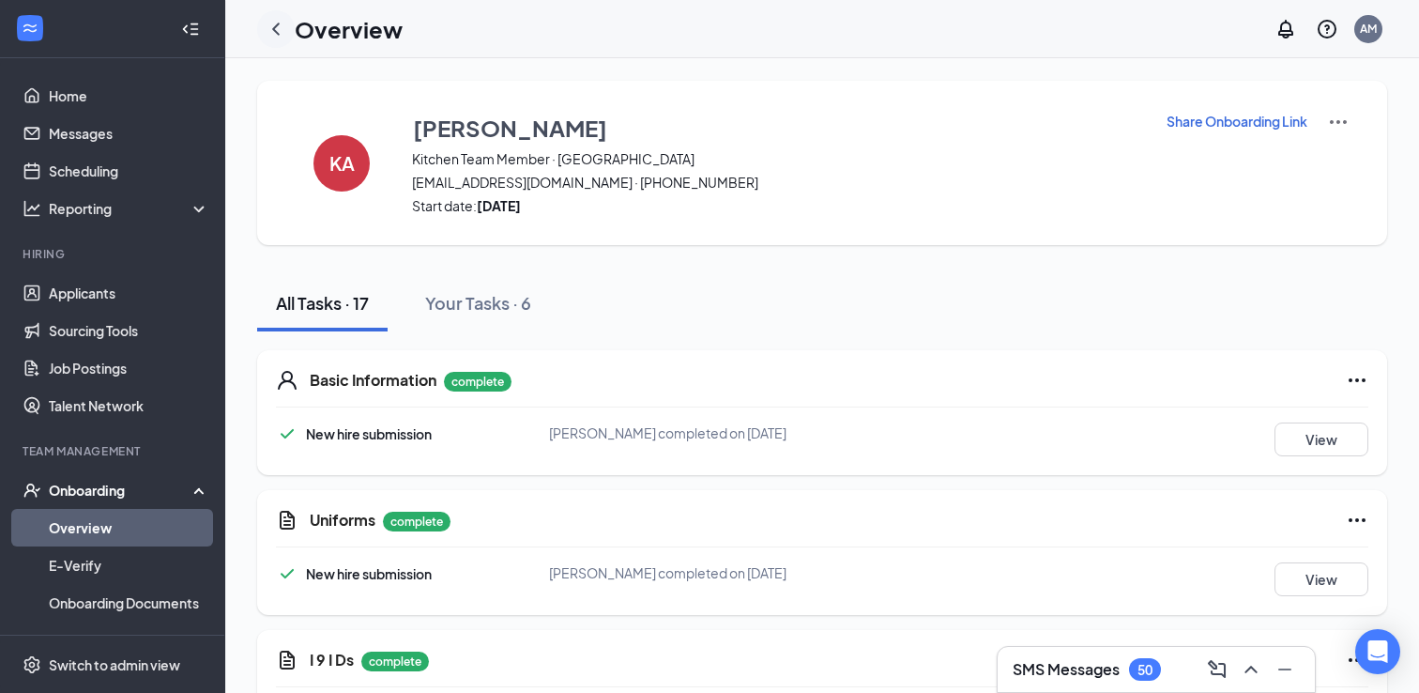
click at [270, 19] on icon "ChevronLeft" at bounding box center [276, 29] width 23 height 23
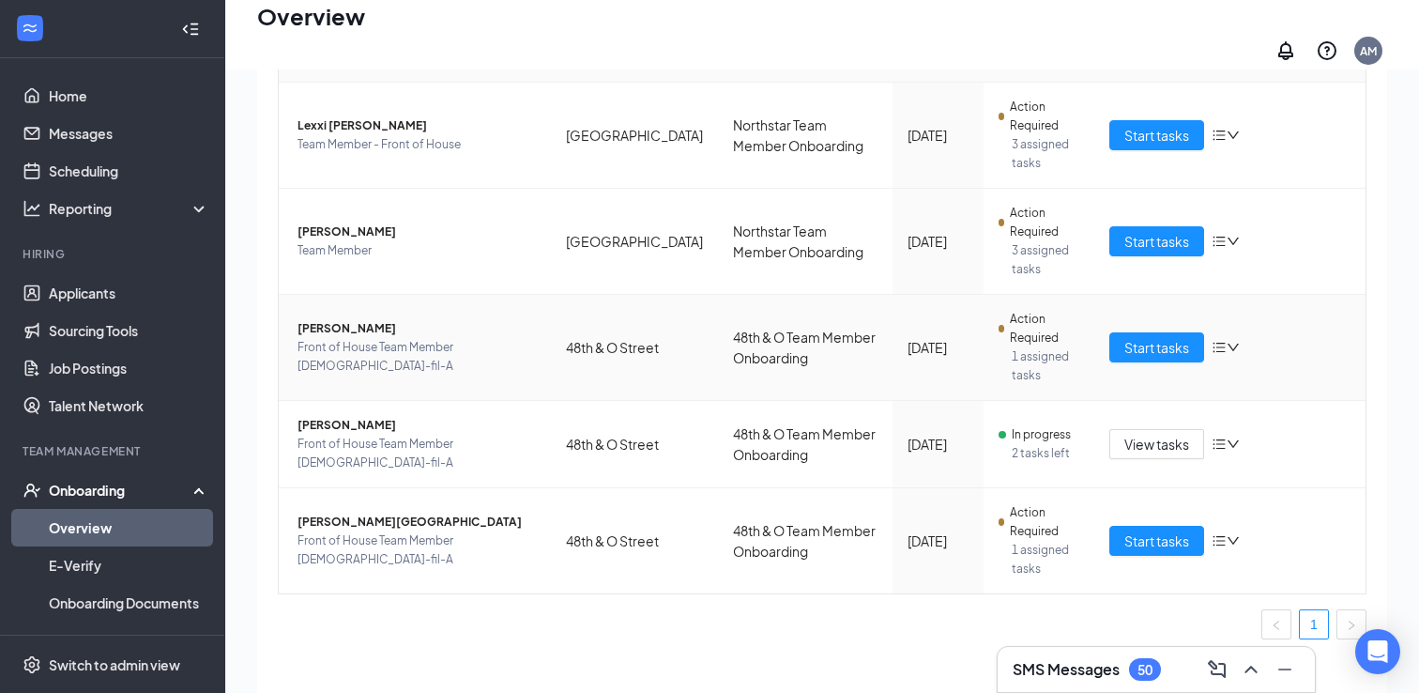
scroll to position [62, 0]
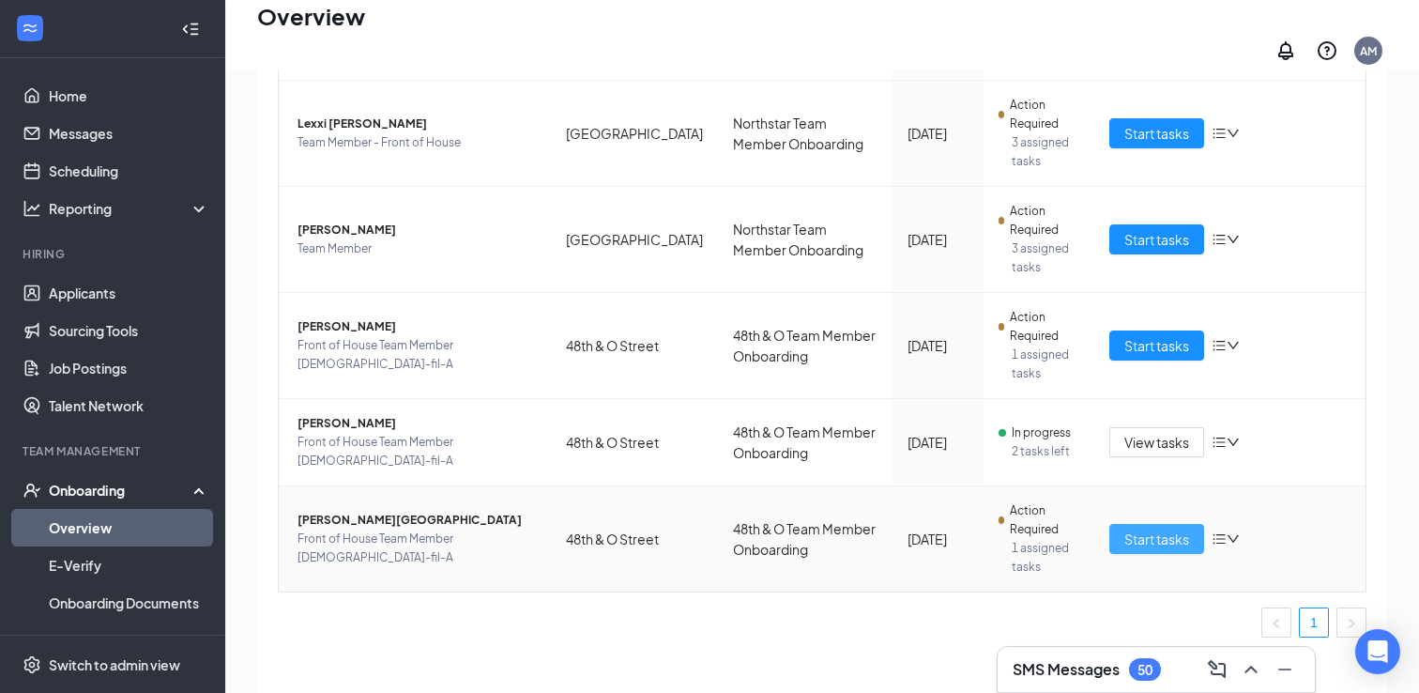
click at [1124, 528] on span "Start tasks" at bounding box center [1156, 538] width 65 height 21
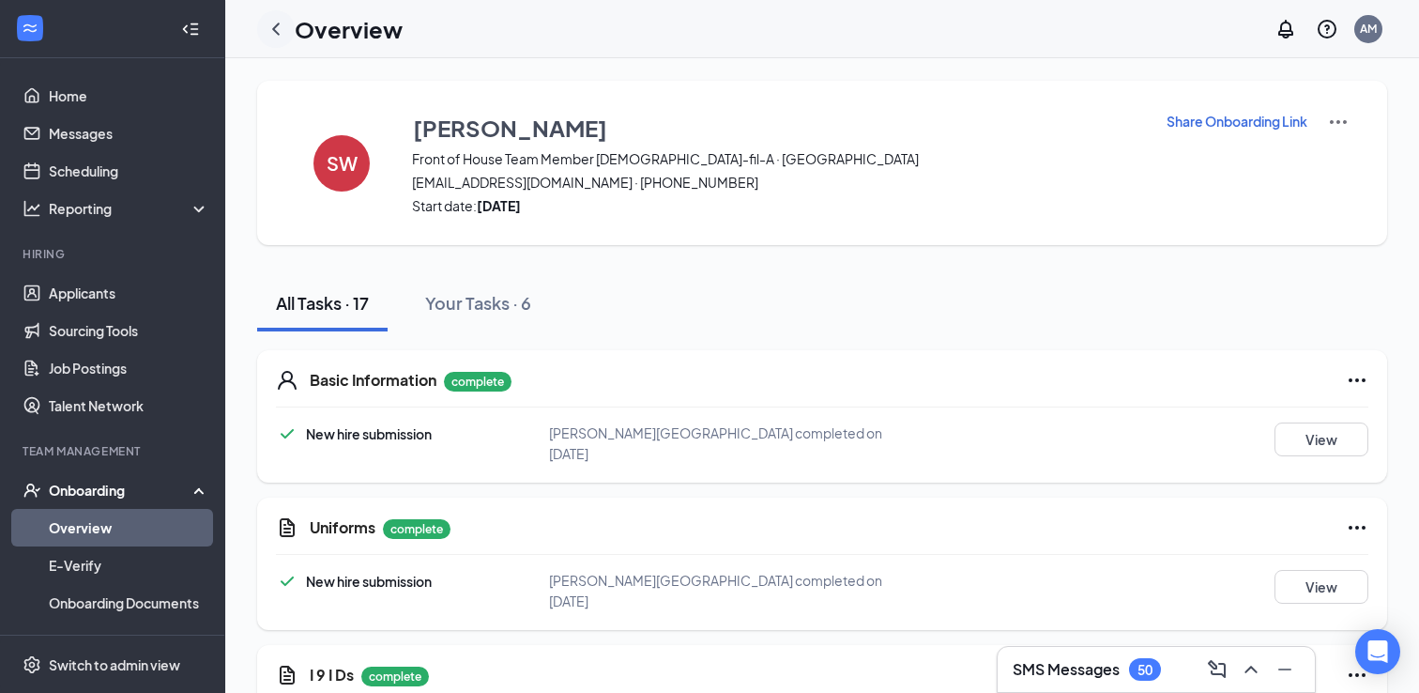
click at [285, 34] on icon "ChevronLeft" at bounding box center [276, 29] width 23 height 23
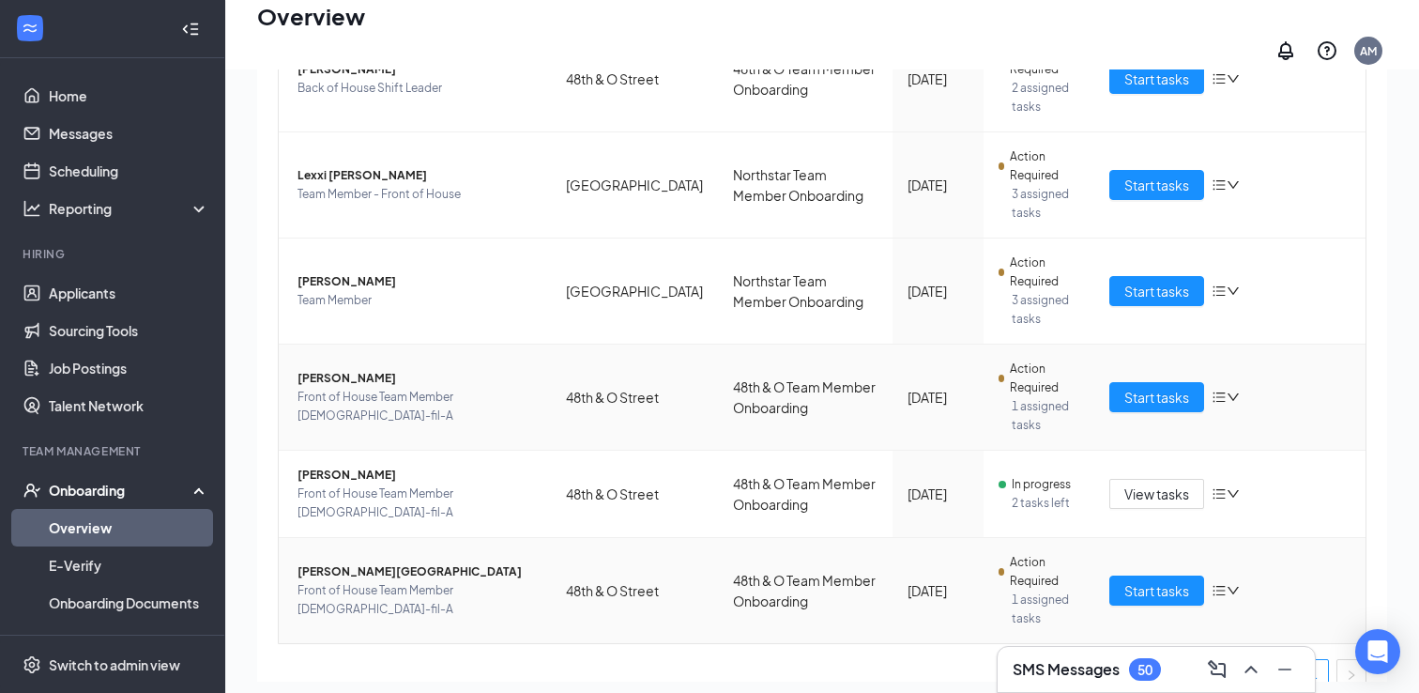
scroll to position [214, 0]
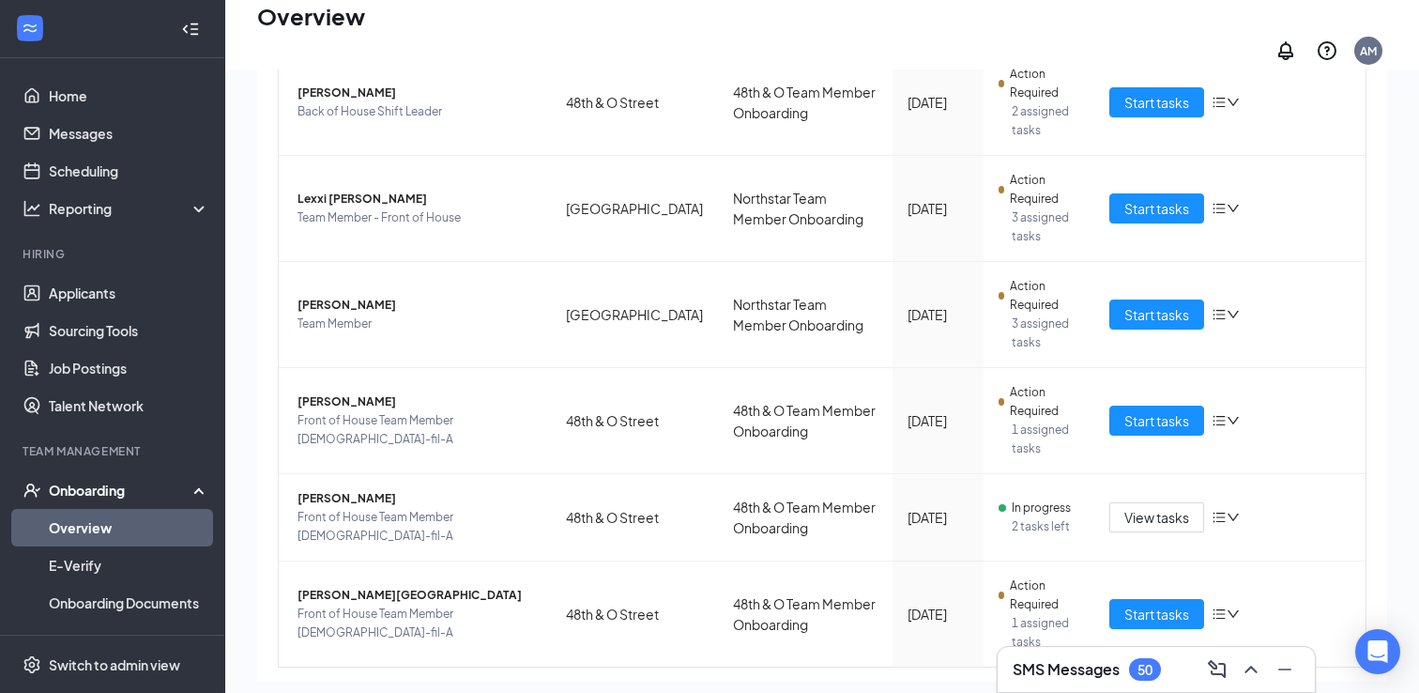
click at [1041, 666] on h3 "SMS Messages" at bounding box center [1066, 669] width 107 height 21
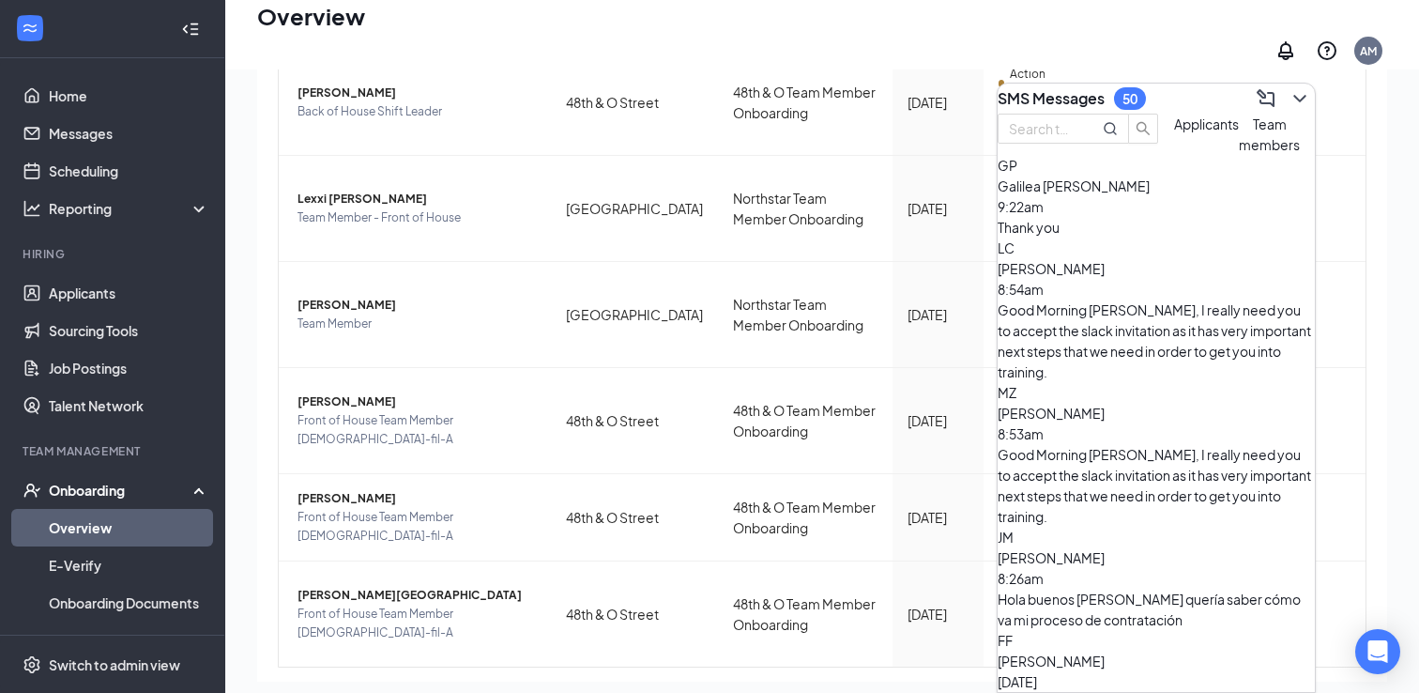
click at [1174, 132] on span "Applicants" at bounding box center [1206, 123] width 65 height 17
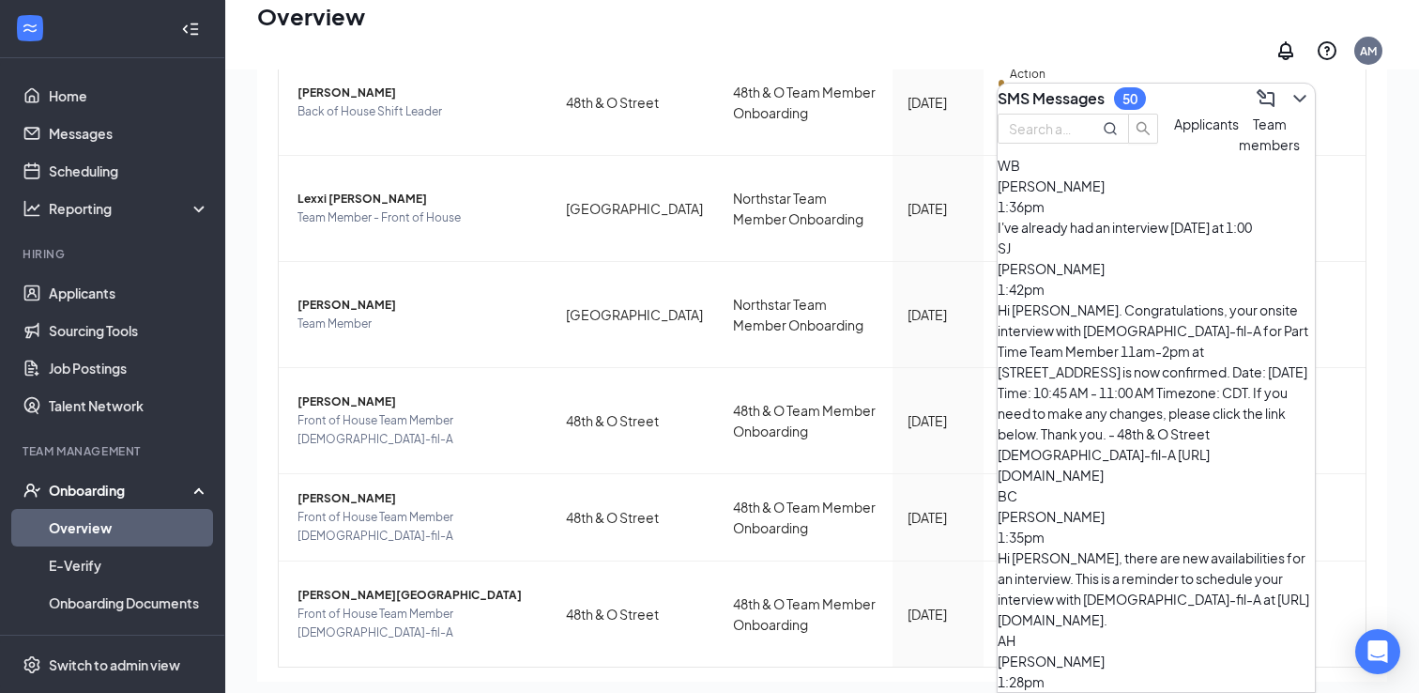
click at [1239, 153] on span "Team members" at bounding box center [1269, 134] width 61 height 38
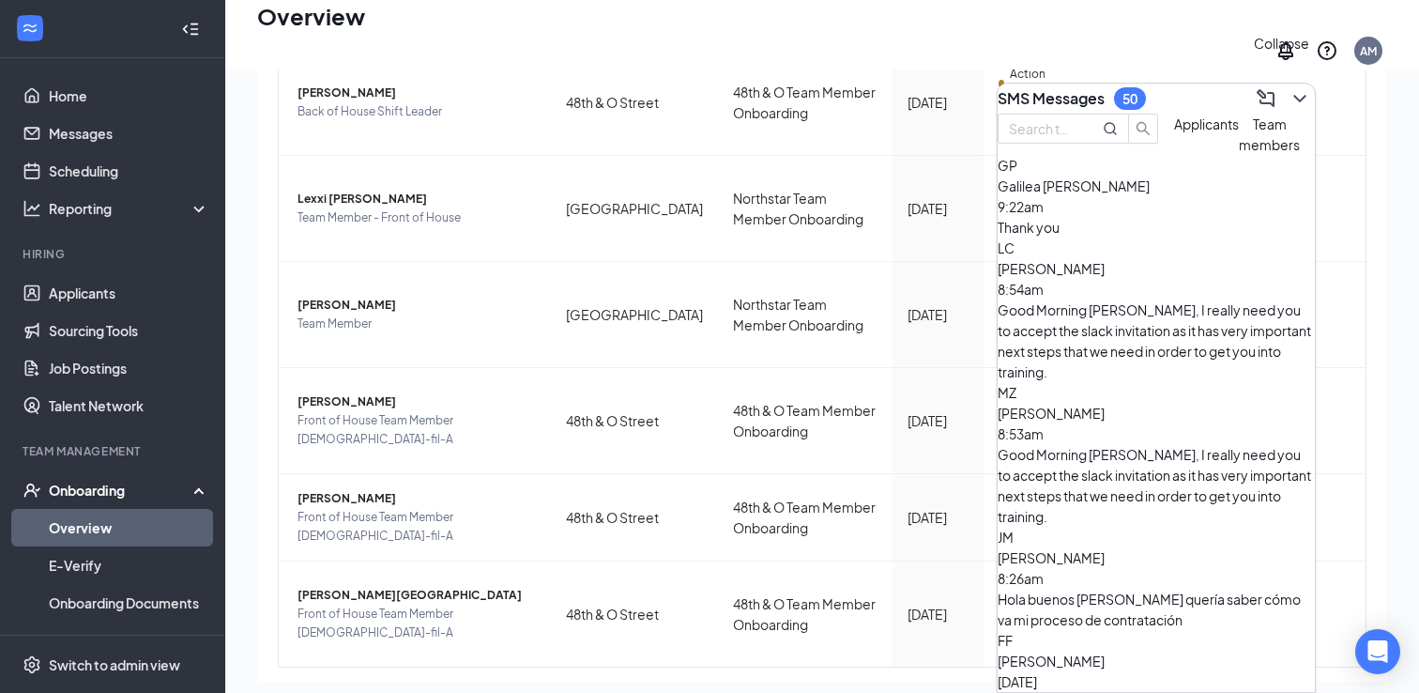
click at [1288, 90] on icon "ChevronDown" at bounding box center [1300, 98] width 23 height 23
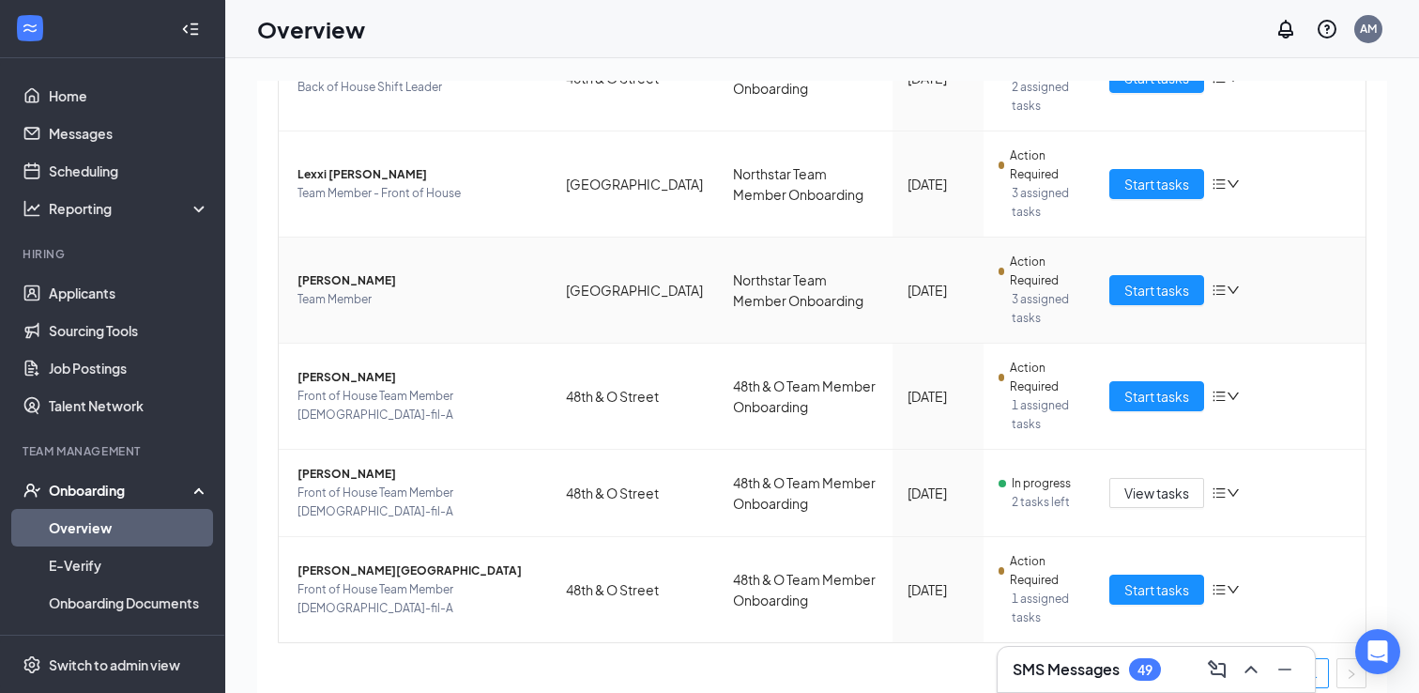
scroll to position [0, 0]
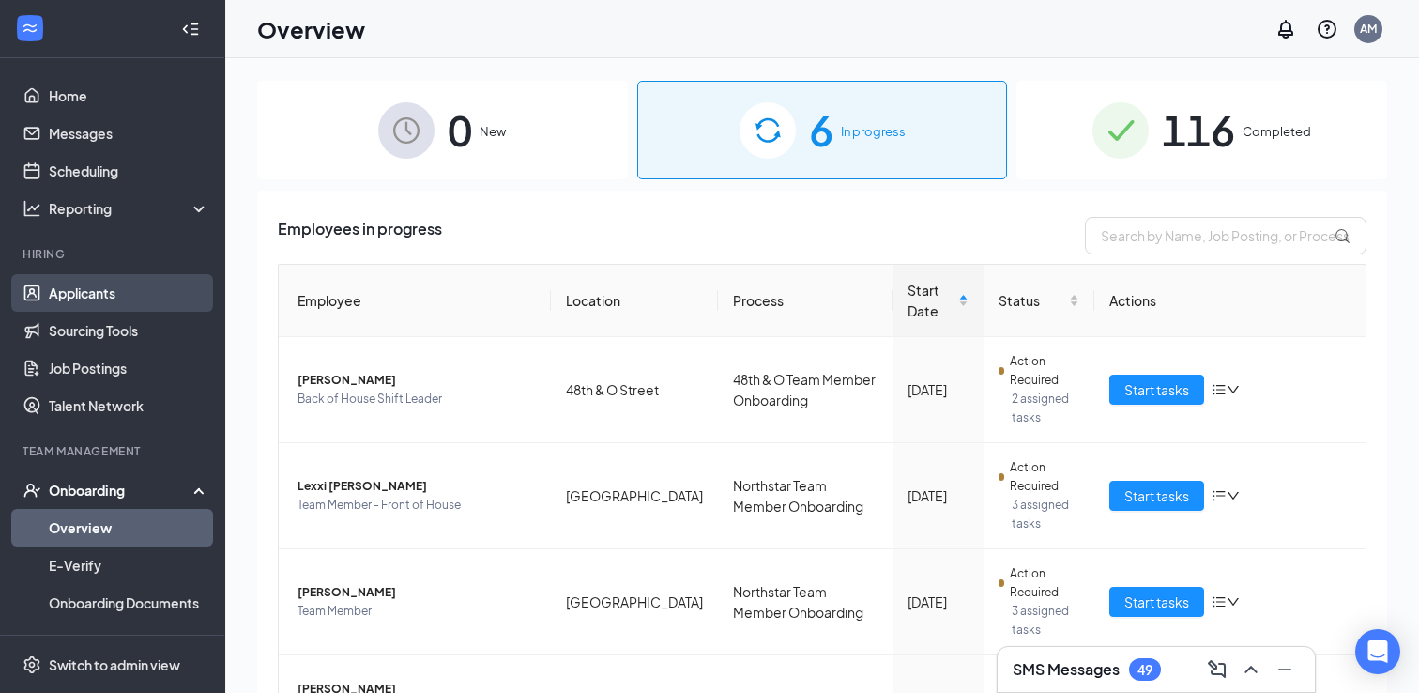
click at [104, 284] on link "Applicants" at bounding box center [129, 293] width 160 height 38
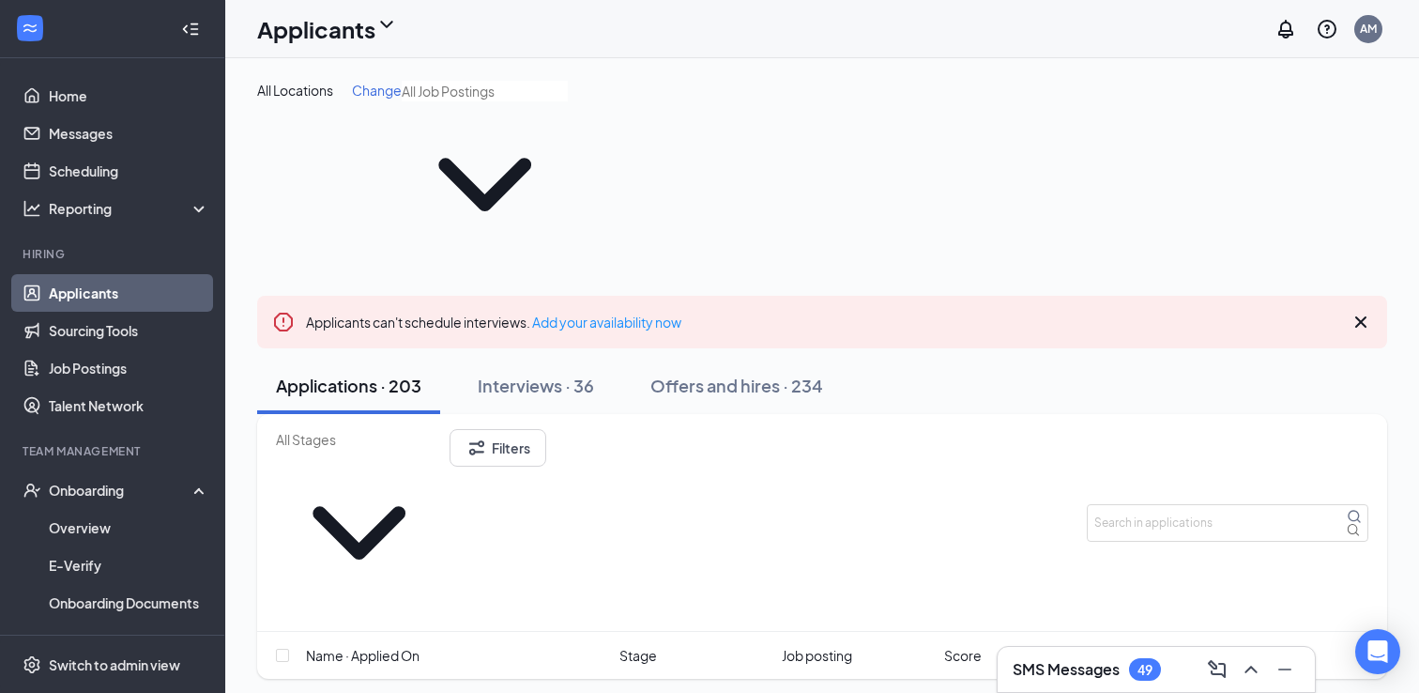
click at [436, 101] on input "text" at bounding box center [485, 91] width 166 height 21
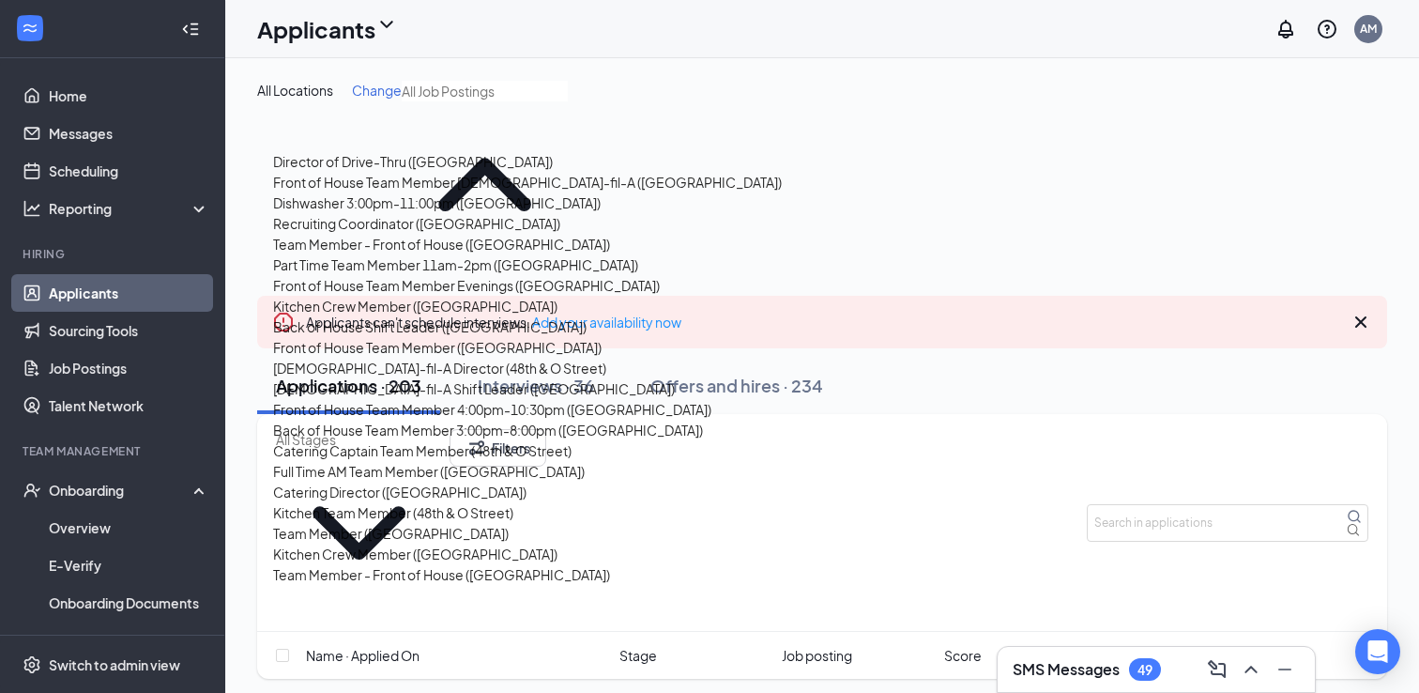
click at [379, 88] on span "Change" at bounding box center [377, 90] width 50 height 17
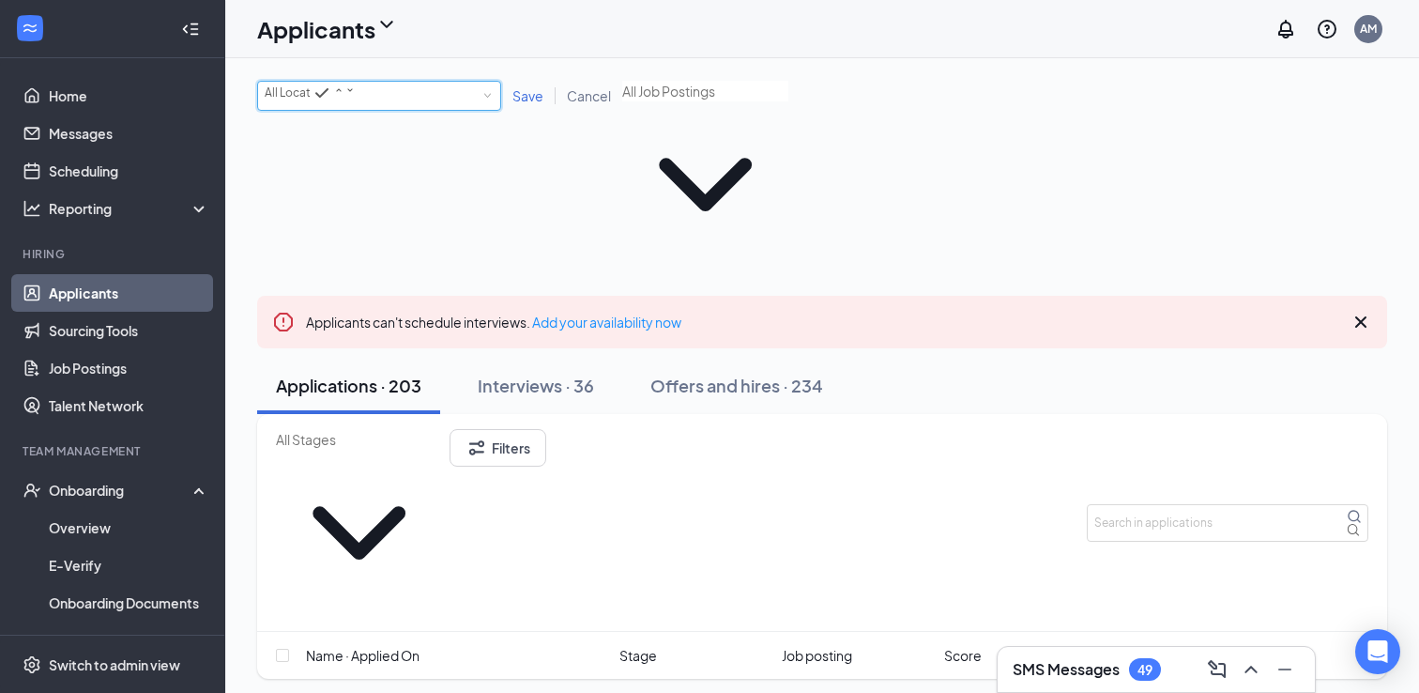
click at [356, 104] on div "All Locations" at bounding box center [310, 93] width 91 height 23
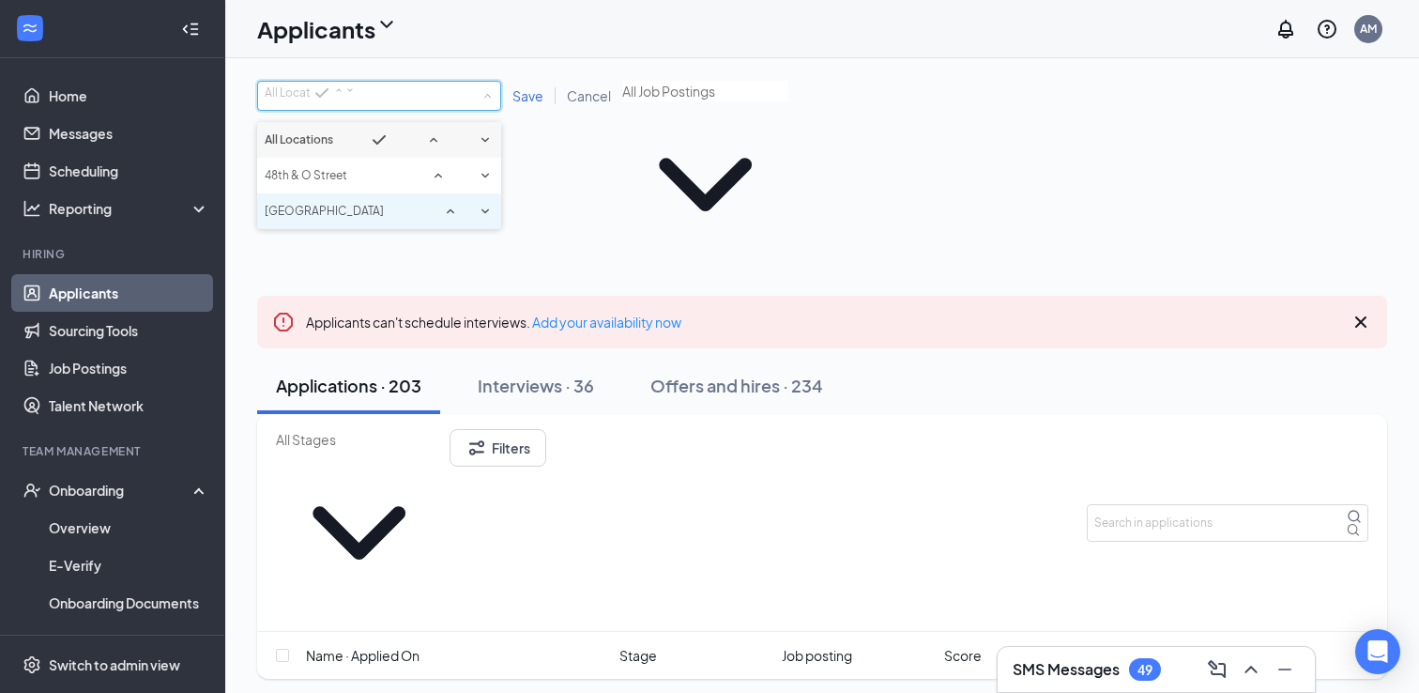
click at [338, 218] on span "[GEOGRAPHIC_DATA]" at bounding box center [324, 211] width 119 height 14
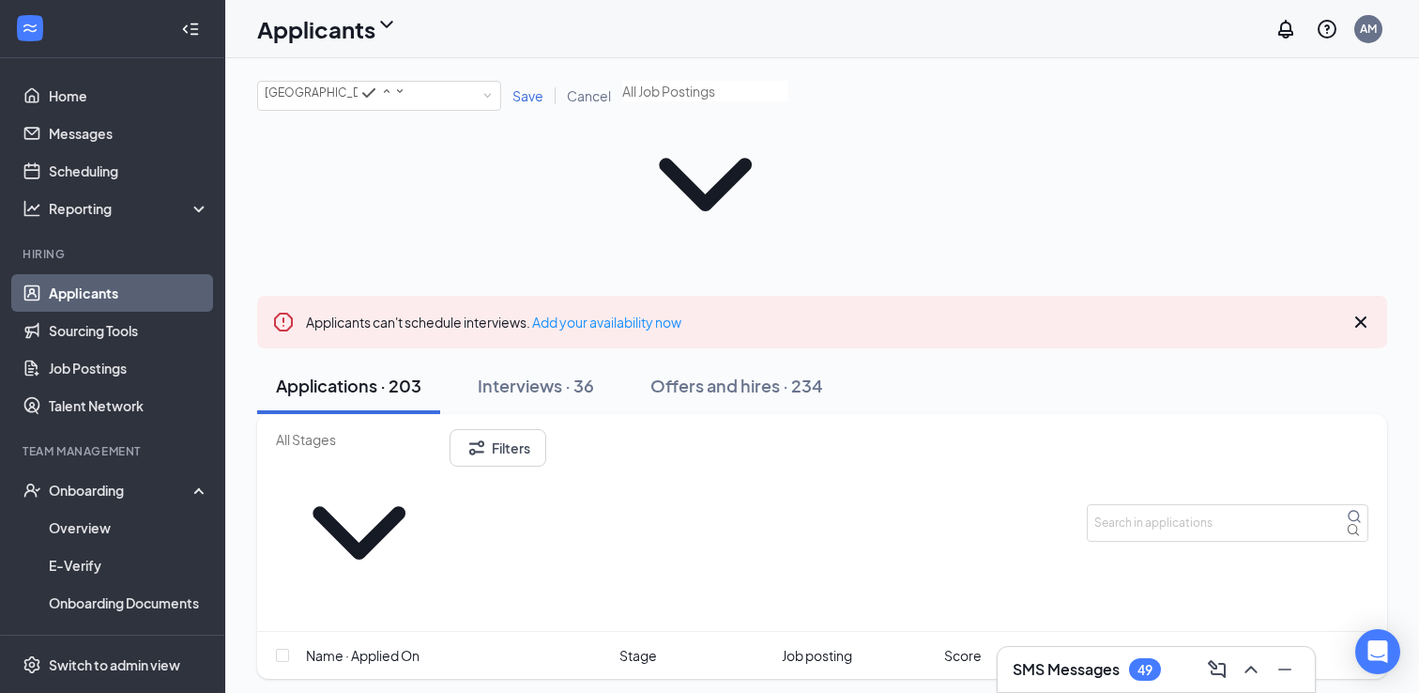
click at [523, 98] on span "Save" at bounding box center [527, 95] width 31 height 17
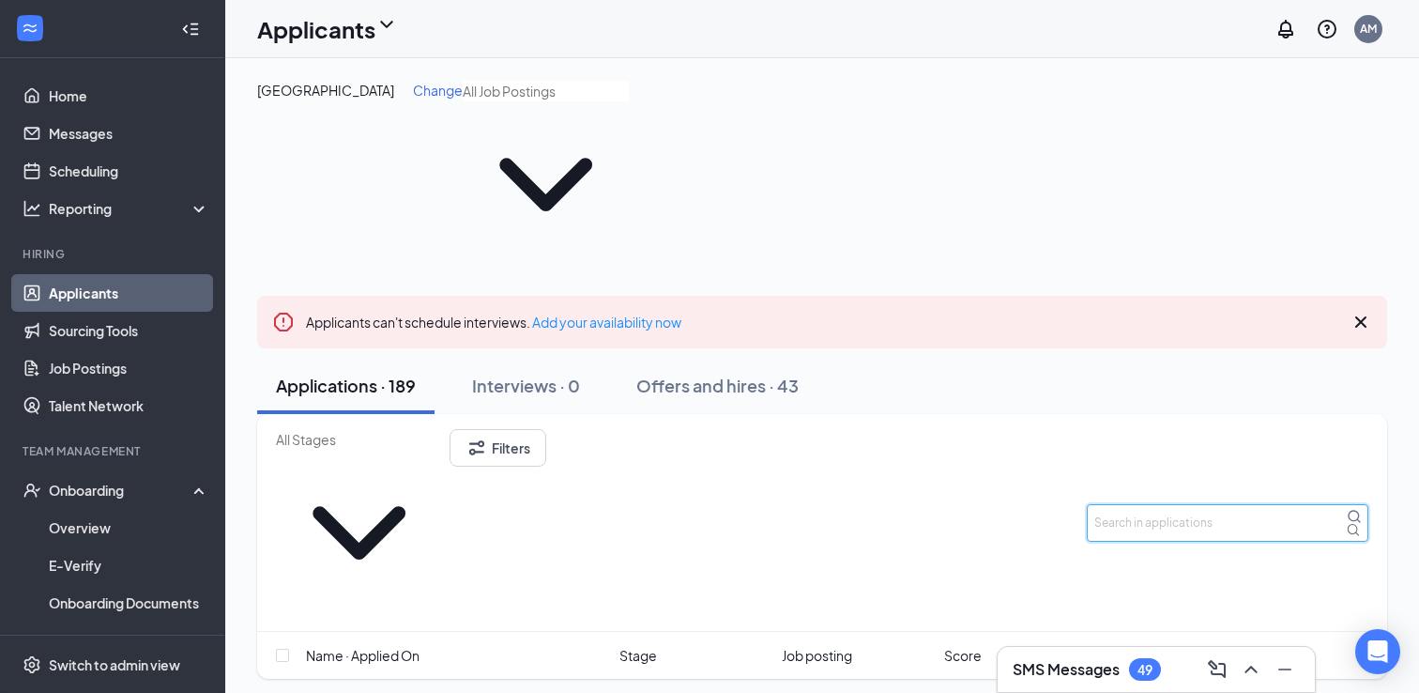
click at [1153, 504] on input "text" at bounding box center [1228, 523] width 282 height 38
type input "[PERSON_NAME]"
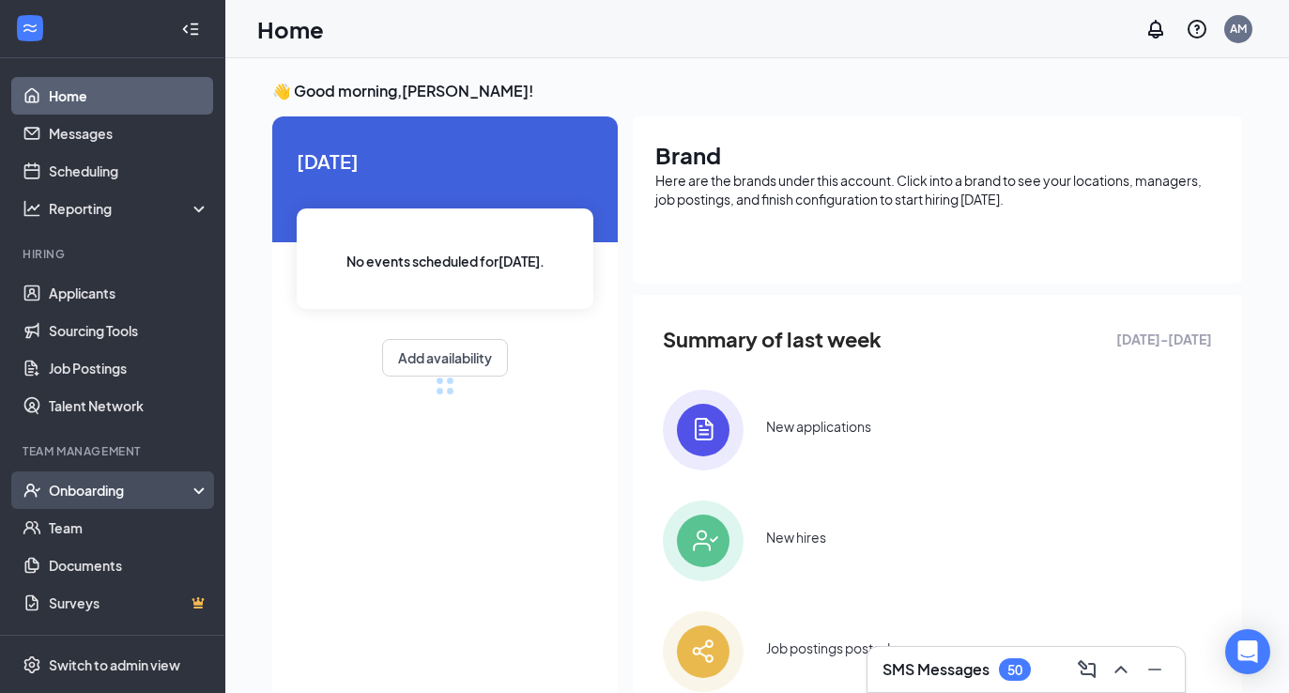
click at [99, 498] on div "Onboarding" at bounding box center [121, 490] width 145 height 19
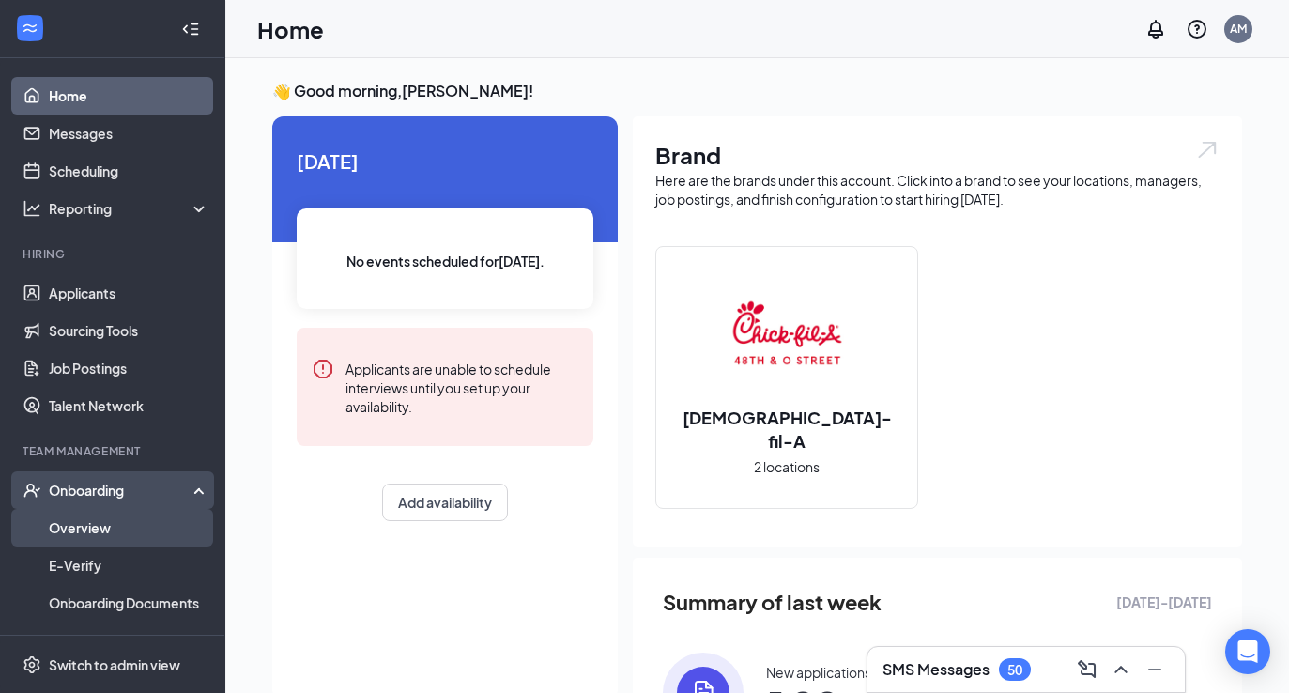
click at [88, 527] on link "Overview" at bounding box center [129, 528] width 160 height 38
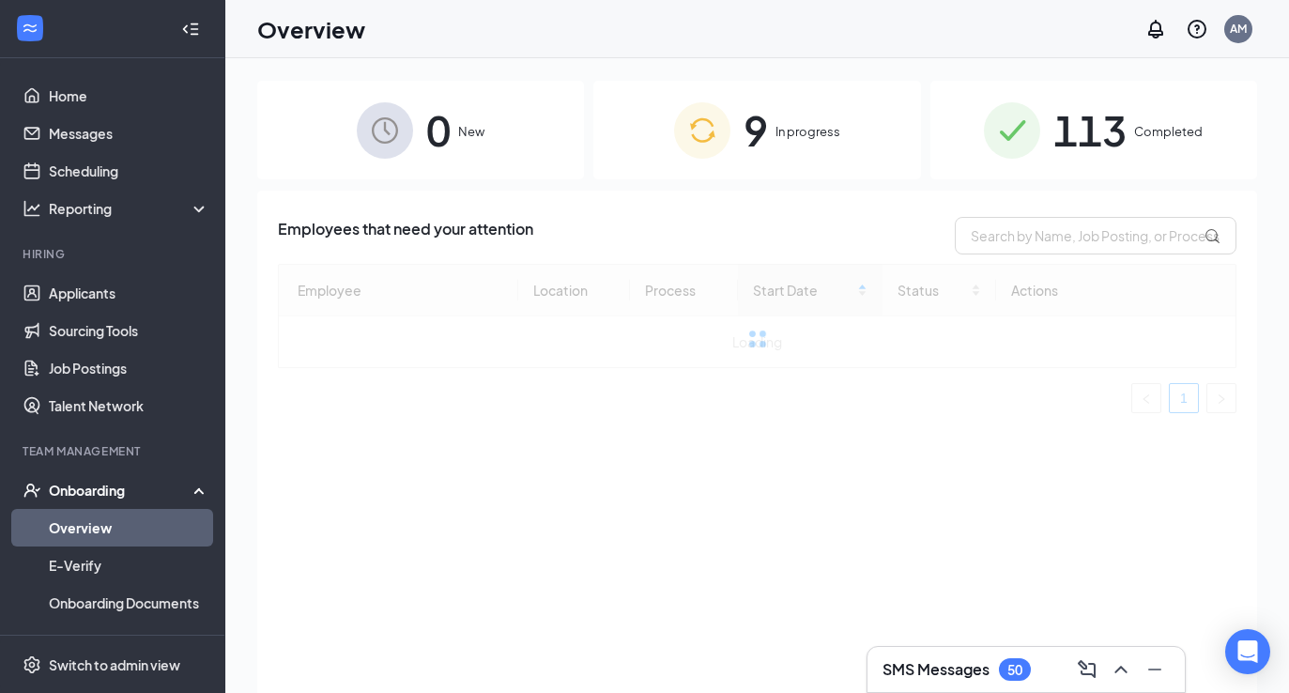
click at [753, 150] on span "9" at bounding box center [755, 130] width 24 height 65
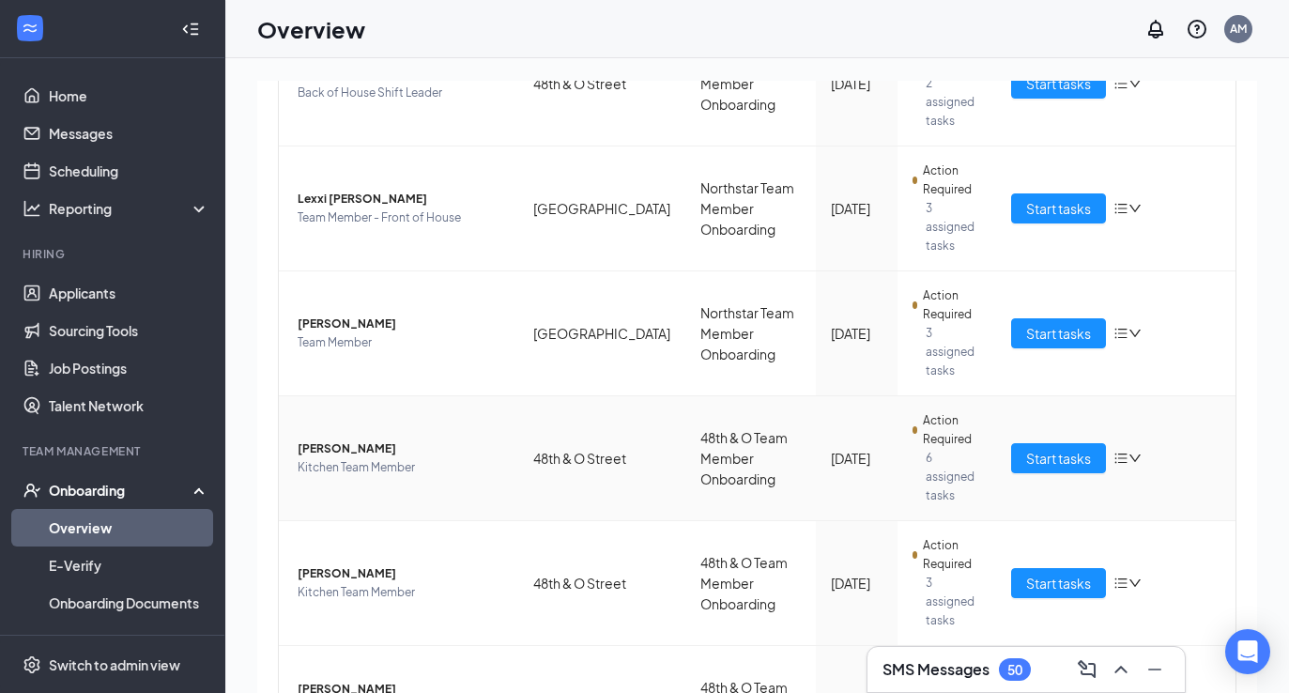
scroll to position [357, 0]
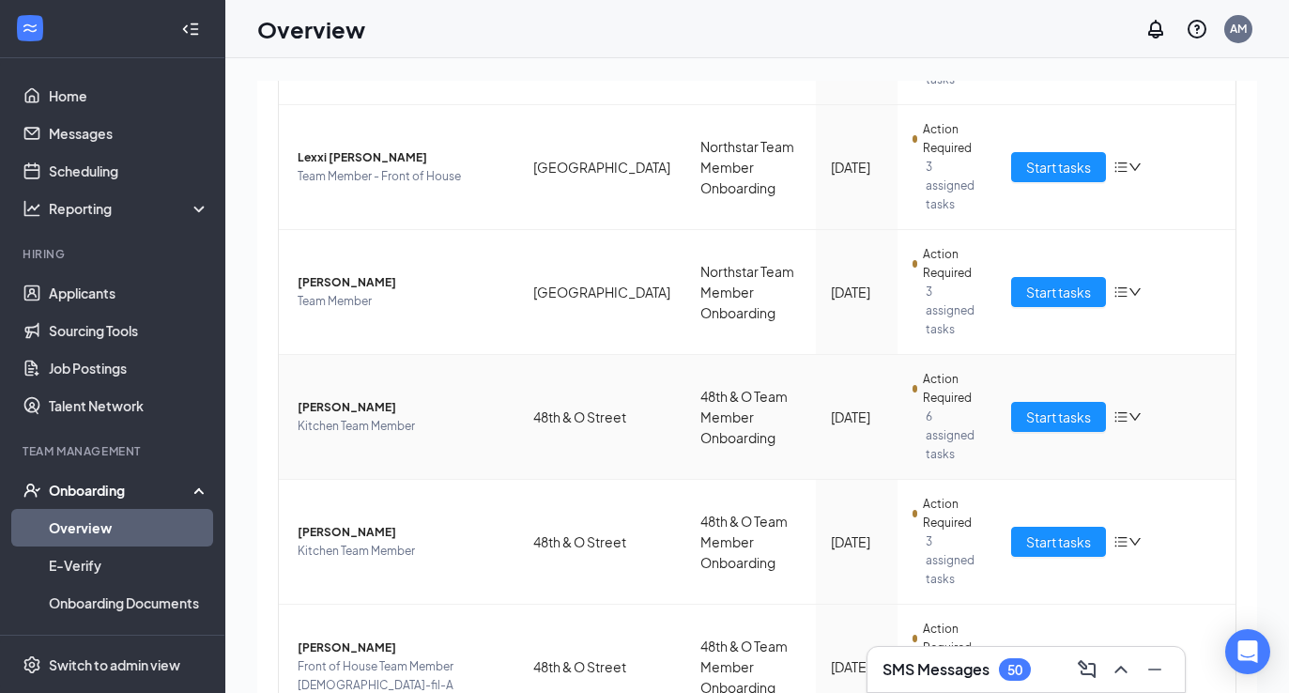
click at [1107, 402] on div "Start tasks" at bounding box center [1115, 417] width 209 height 30
click at [1061, 406] on span "Start tasks" at bounding box center [1058, 416] width 65 height 21
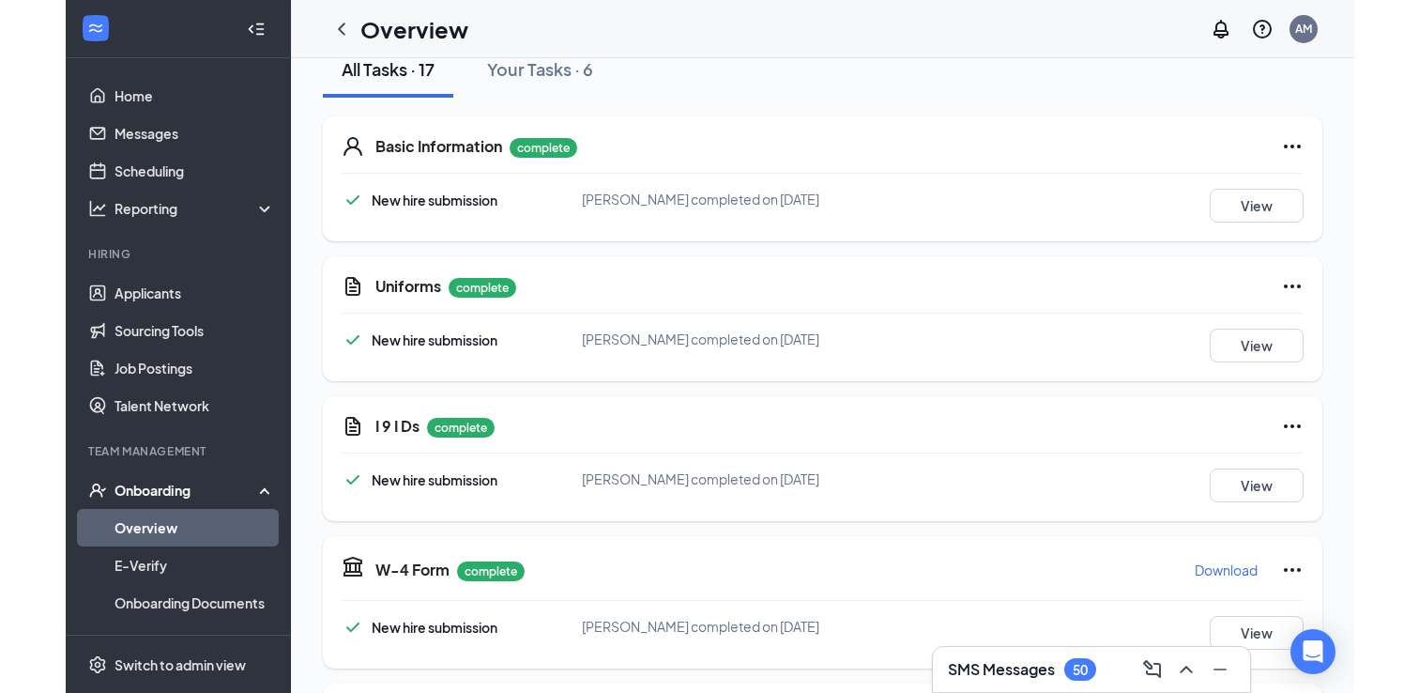
scroll to position [246, 0]
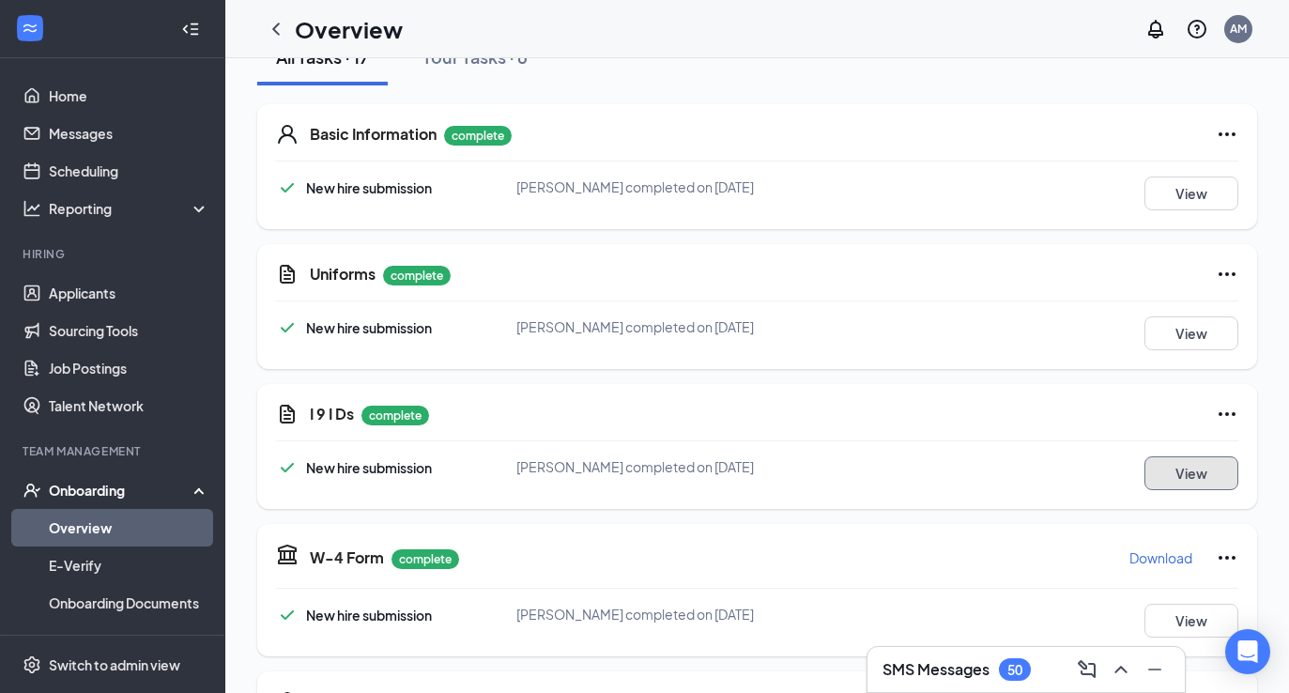
click at [1170, 469] on button "View" at bounding box center [1191, 473] width 94 height 34
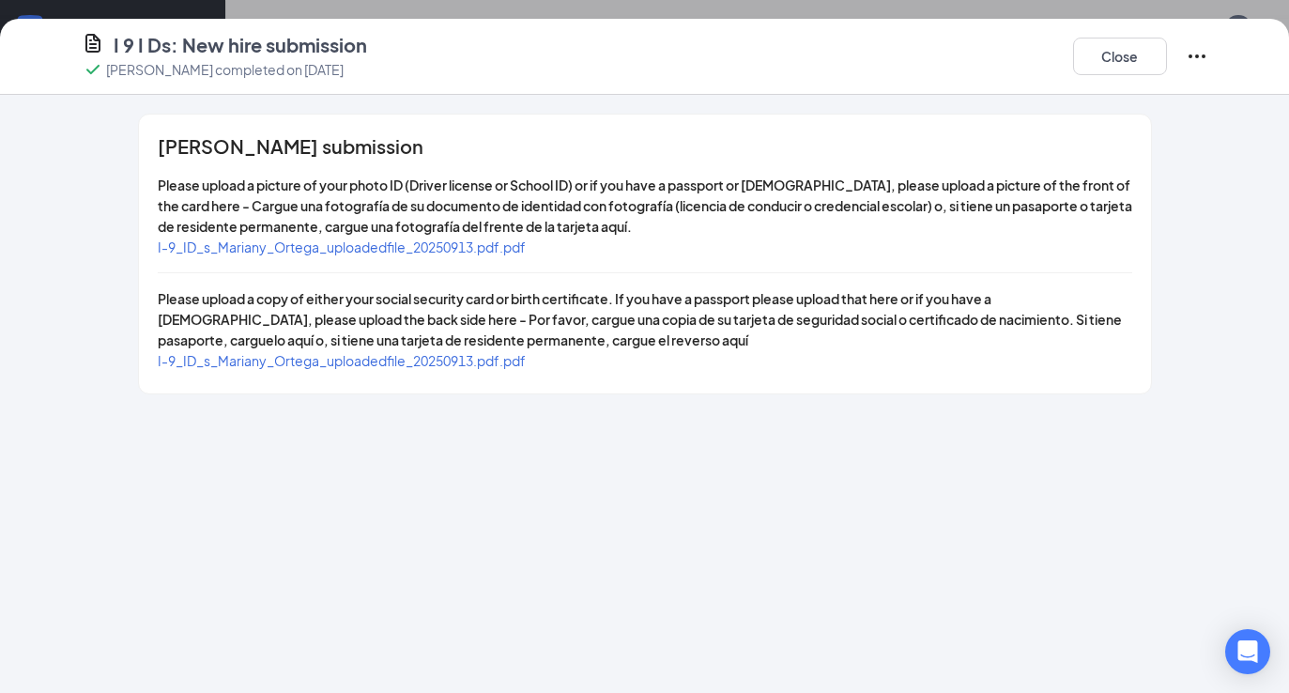
click at [512, 245] on span "I-9_ID_s_Mariany_Ortega_uploadedfile_20250913.pdf.pdf" at bounding box center [342, 246] width 368 height 17
click at [470, 352] on span "I-9_ID_s_Mariany_Ortega_uploadedfile_20250913.pdf.pdf" at bounding box center [342, 360] width 368 height 17
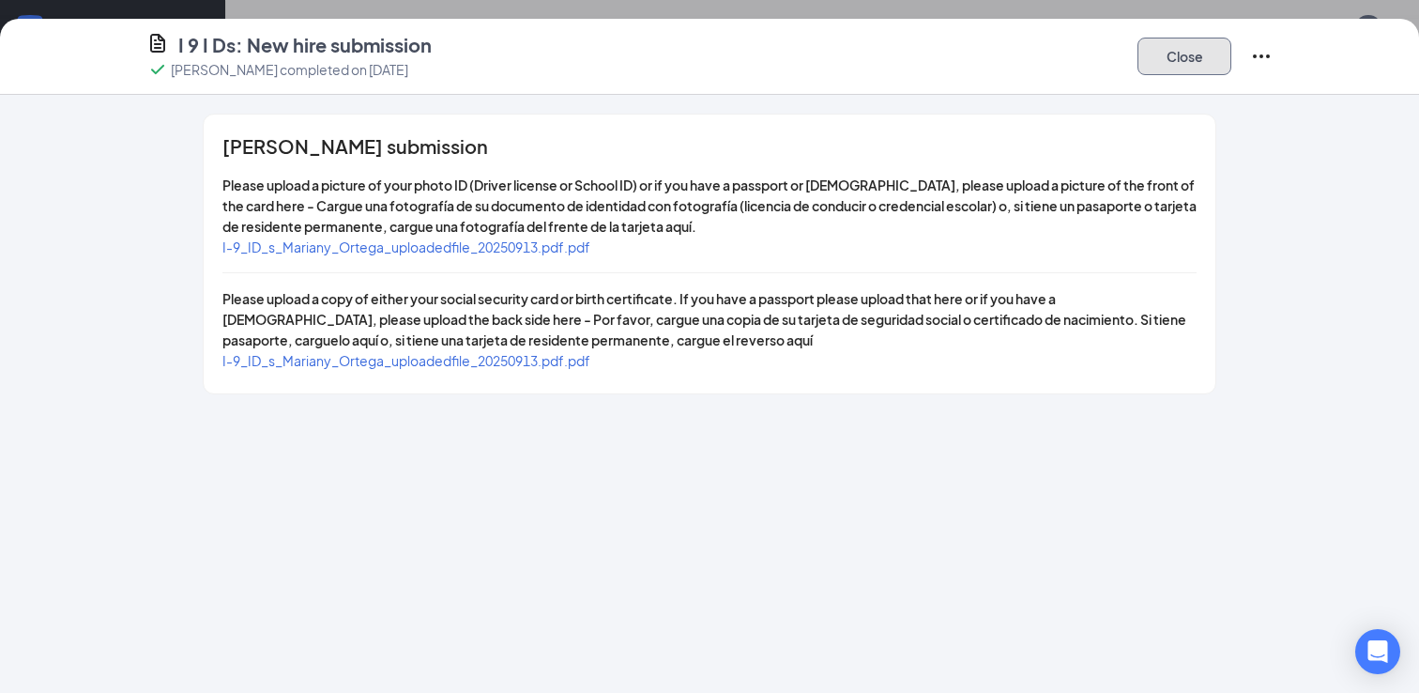
click at [1162, 55] on button "Close" at bounding box center [1184, 57] width 94 height 38
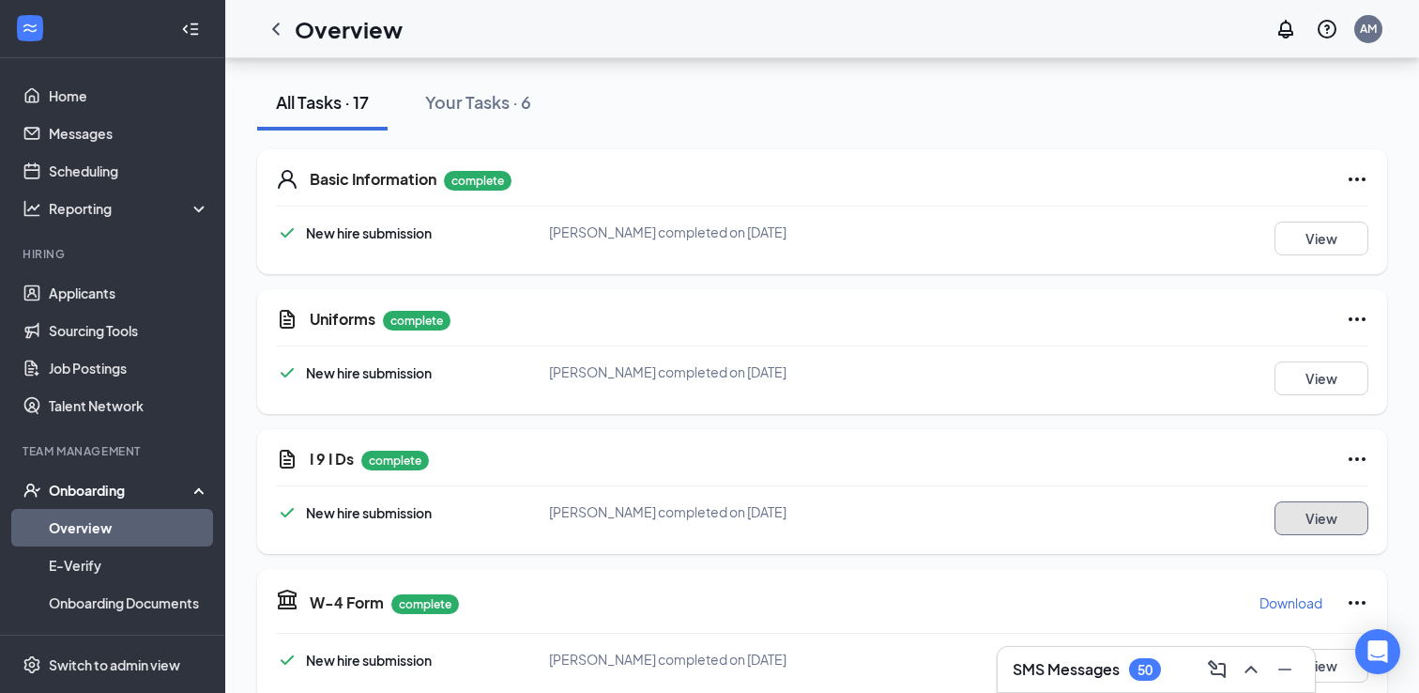
scroll to position [0, 0]
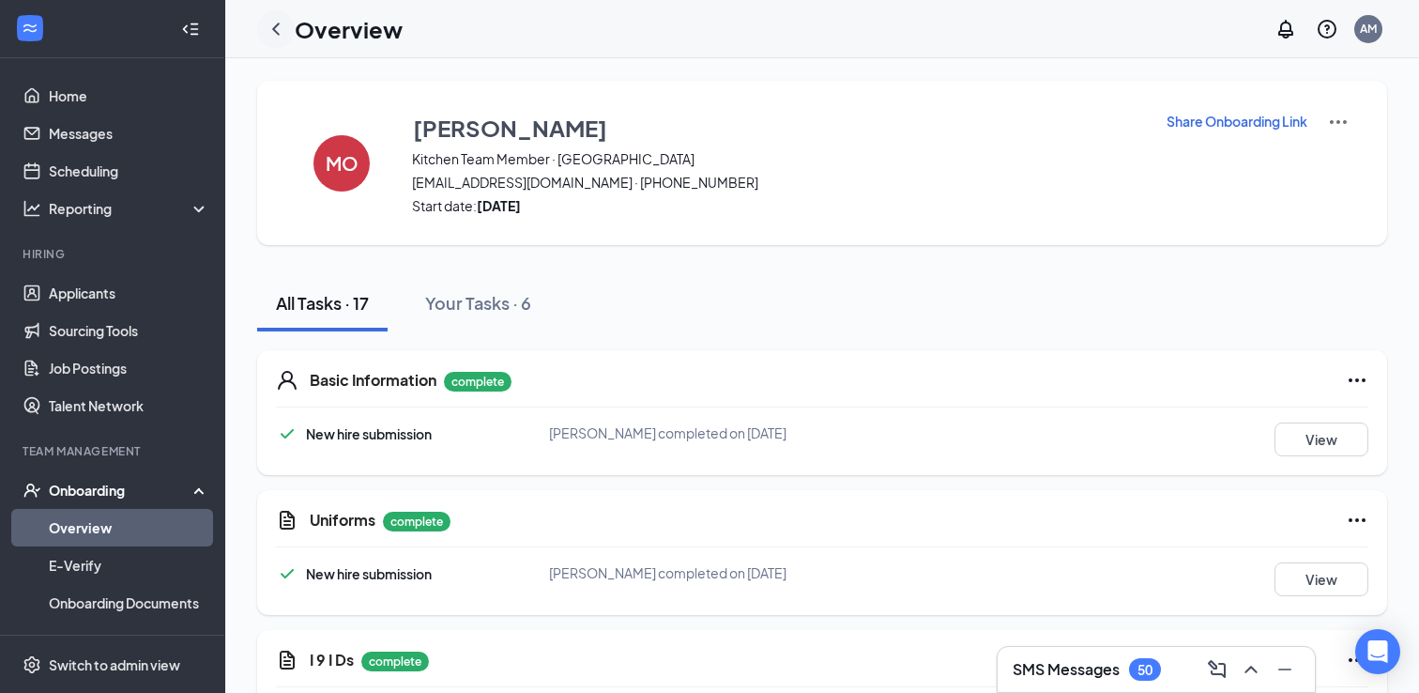
click at [283, 36] on icon "ChevronLeft" at bounding box center [276, 29] width 23 height 23
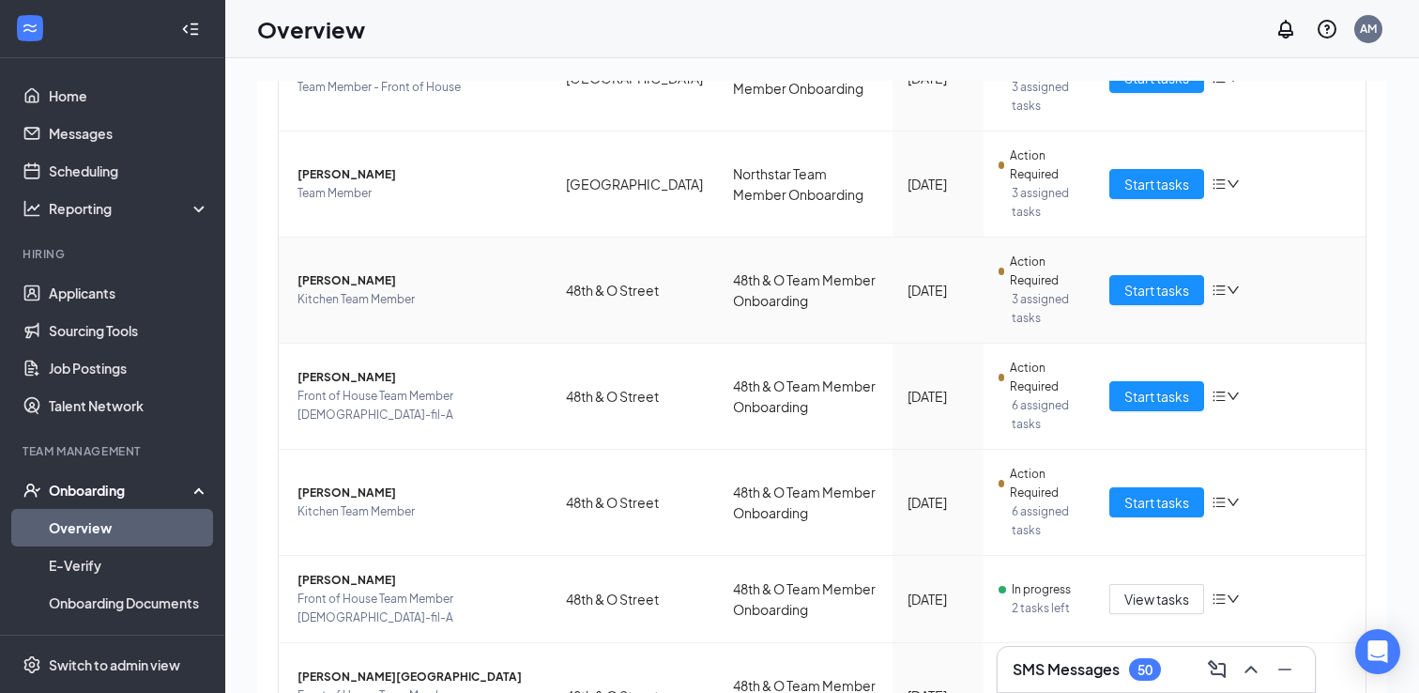
scroll to position [423, 0]
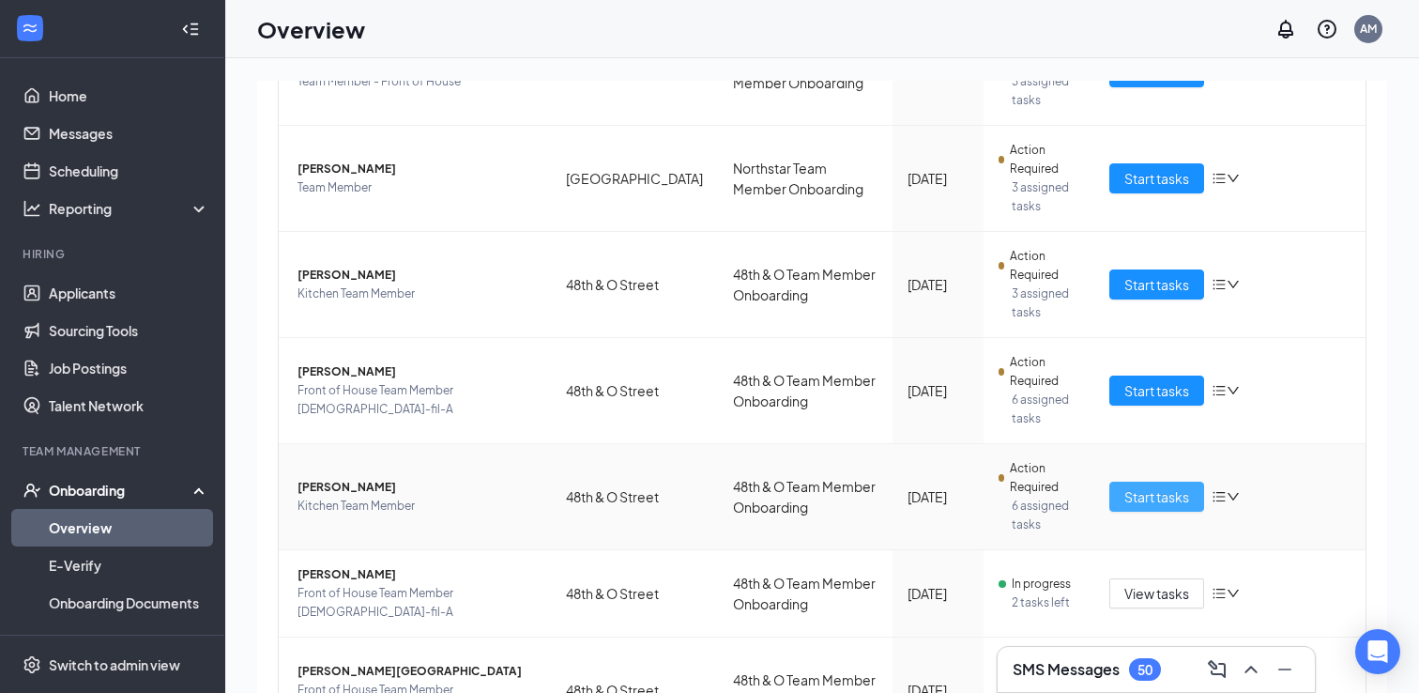
click at [1133, 486] on span "Start tasks" at bounding box center [1156, 496] width 65 height 21
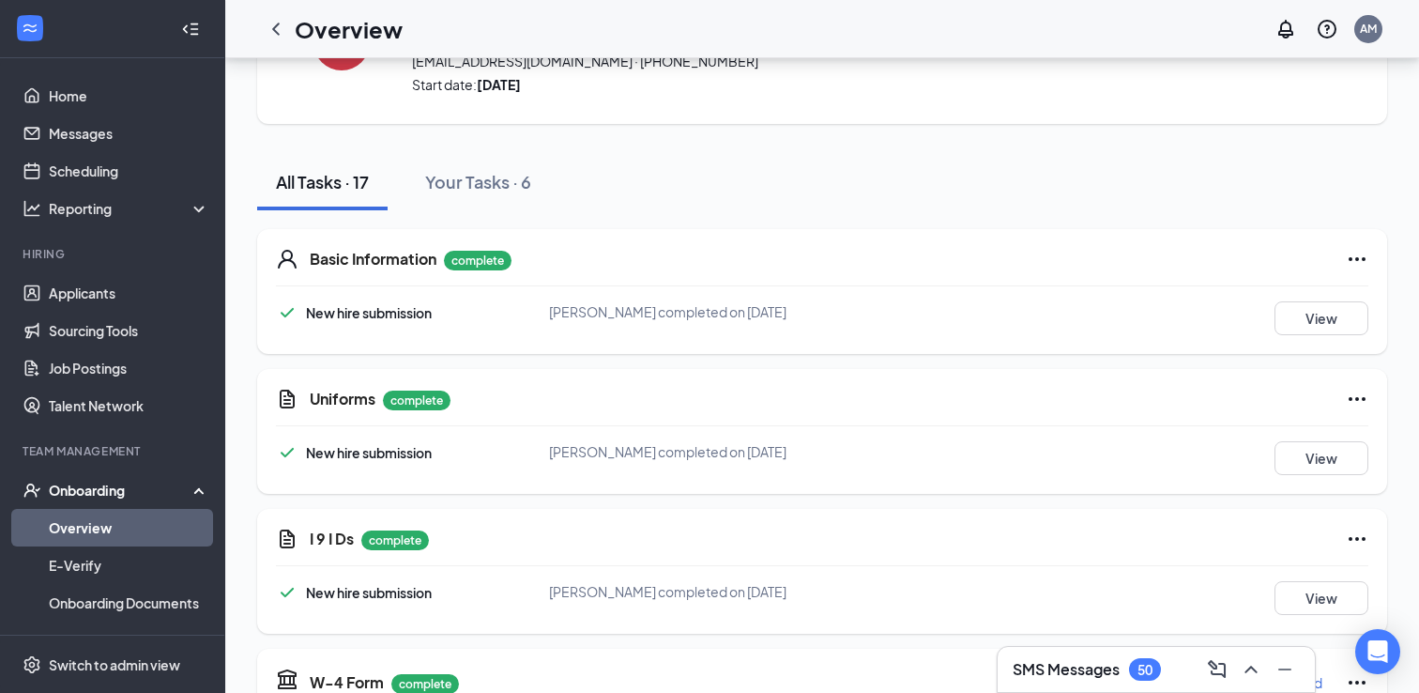
scroll to position [124, 0]
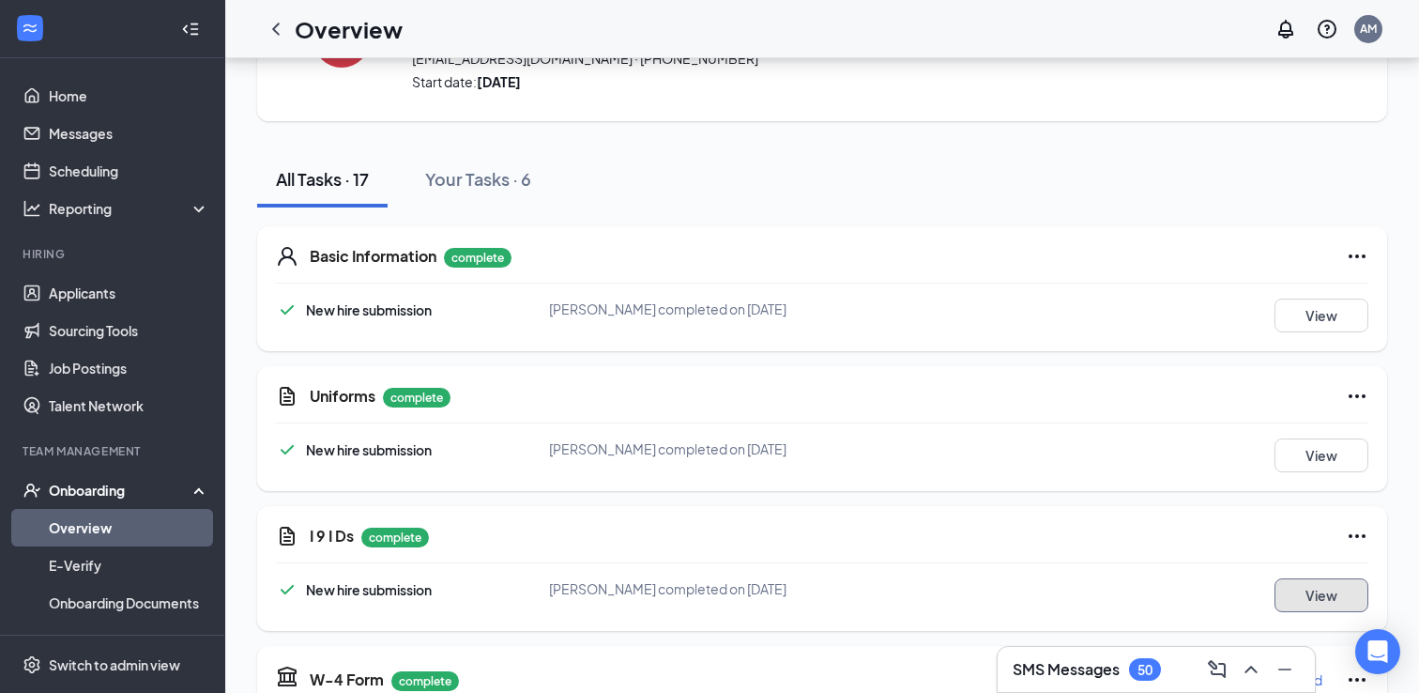
click at [1288, 603] on button "View" at bounding box center [1322, 595] width 94 height 34
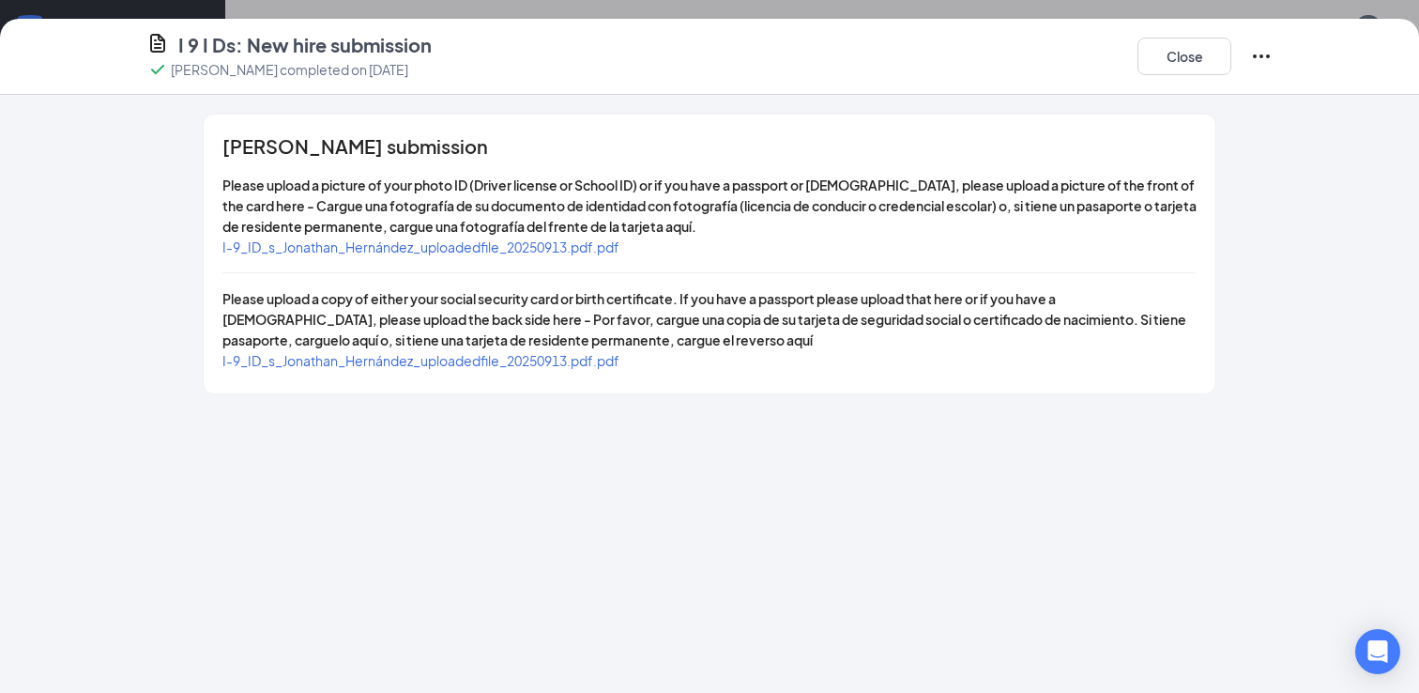
click at [584, 259] on div "Jonathan Hernández's submission Please upload a picture of your photo ID (Drive…" at bounding box center [710, 253] width 1012 height 279
click at [583, 253] on span "I-9_ID_s_Jonathan_Hernández_uploadedfile_20250913.pdf.pdf" at bounding box center [420, 246] width 397 height 17
click at [522, 359] on span "I-9_ID_s_Jonathan_Hernández_uploadedfile_20250913.pdf.pdf" at bounding box center [420, 360] width 397 height 17
click at [1167, 59] on button "Close" at bounding box center [1184, 57] width 94 height 38
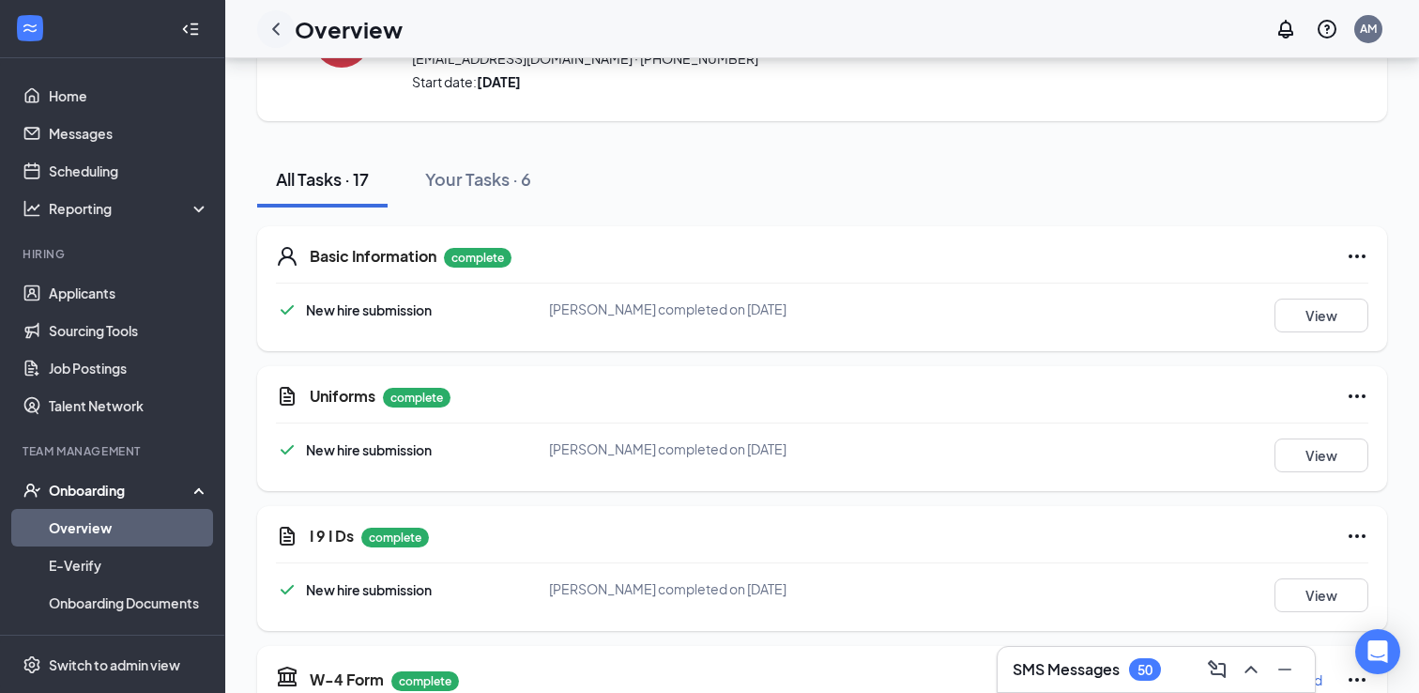
click at [279, 36] on icon "ChevronLeft" at bounding box center [276, 29] width 23 height 23
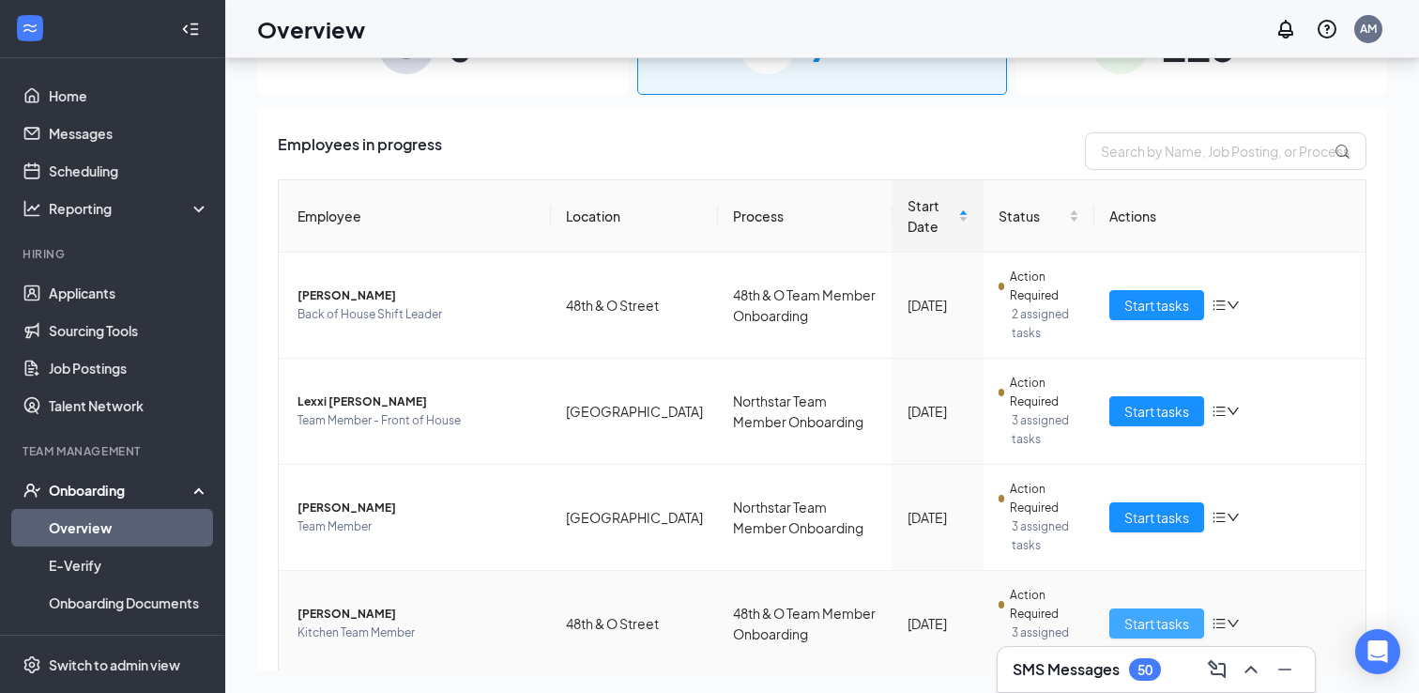
click at [1159, 624] on span "Start tasks" at bounding box center [1156, 623] width 65 height 21
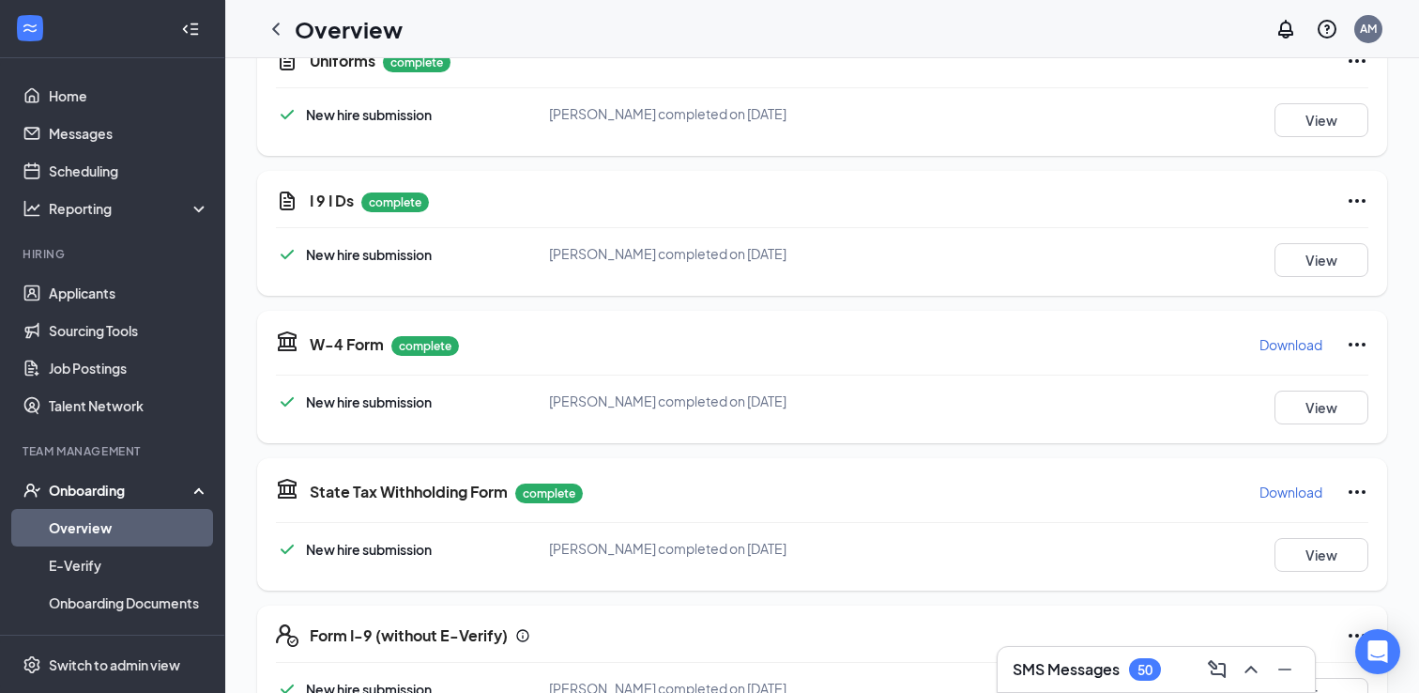
scroll to position [544, 0]
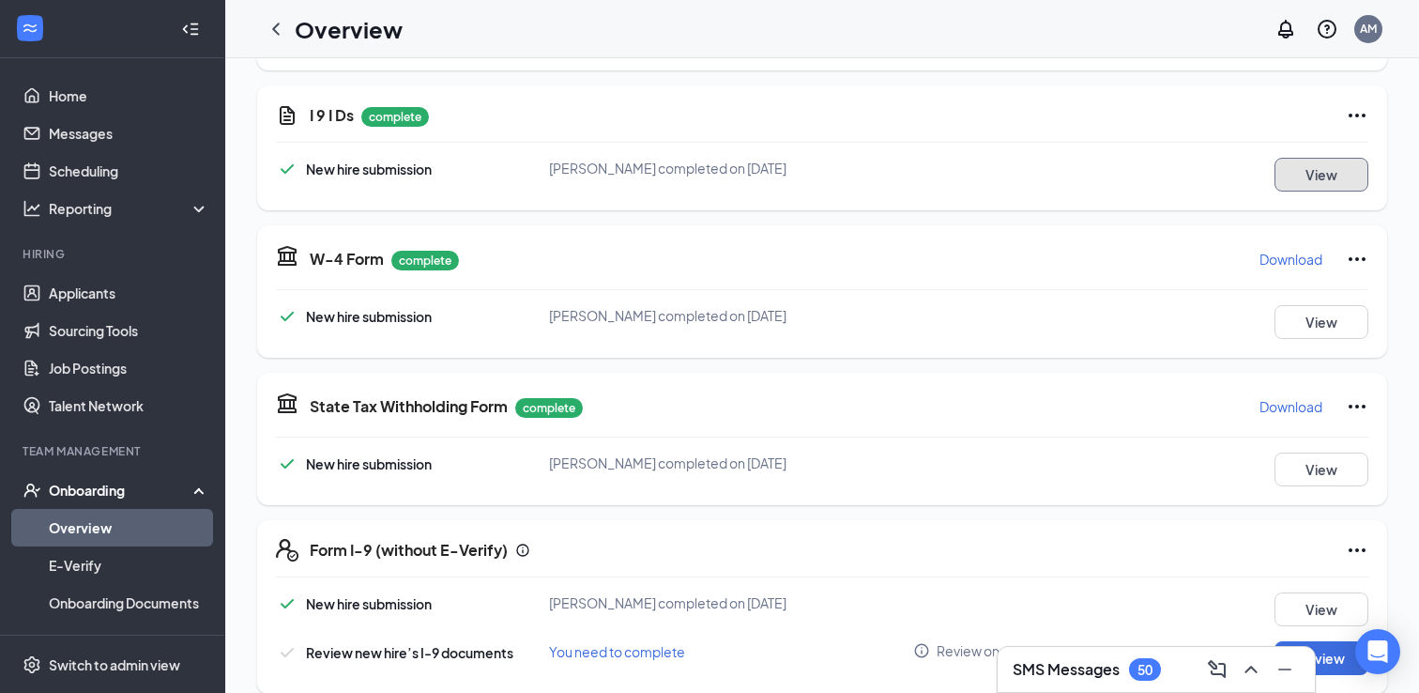
click at [1288, 176] on button "View" at bounding box center [1322, 175] width 94 height 34
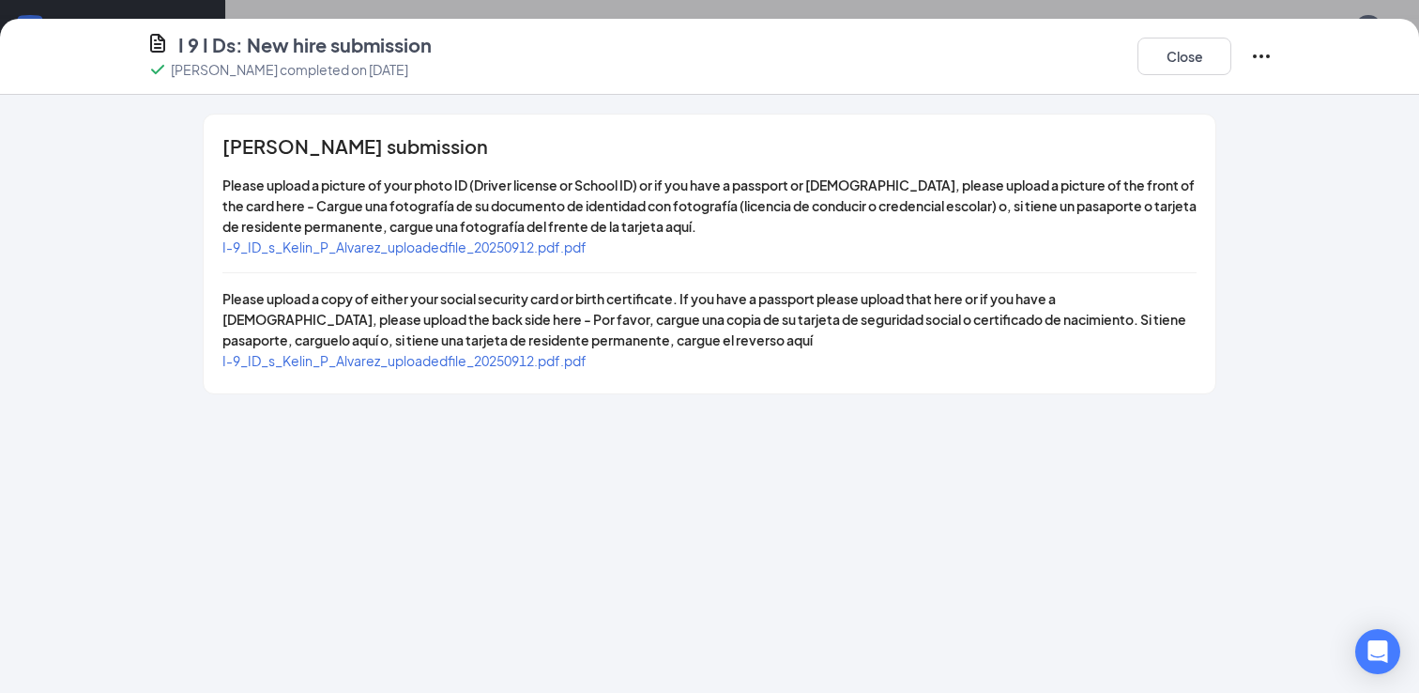
click at [502, 250] on span "I-9_ID_s_Kelin_P_Alvarez_uploadedfile_20250912.pdf.pdf" at bounding box center [404, 246] width 364 height 17
